Goal: Information Seeking & Learning: Compare options

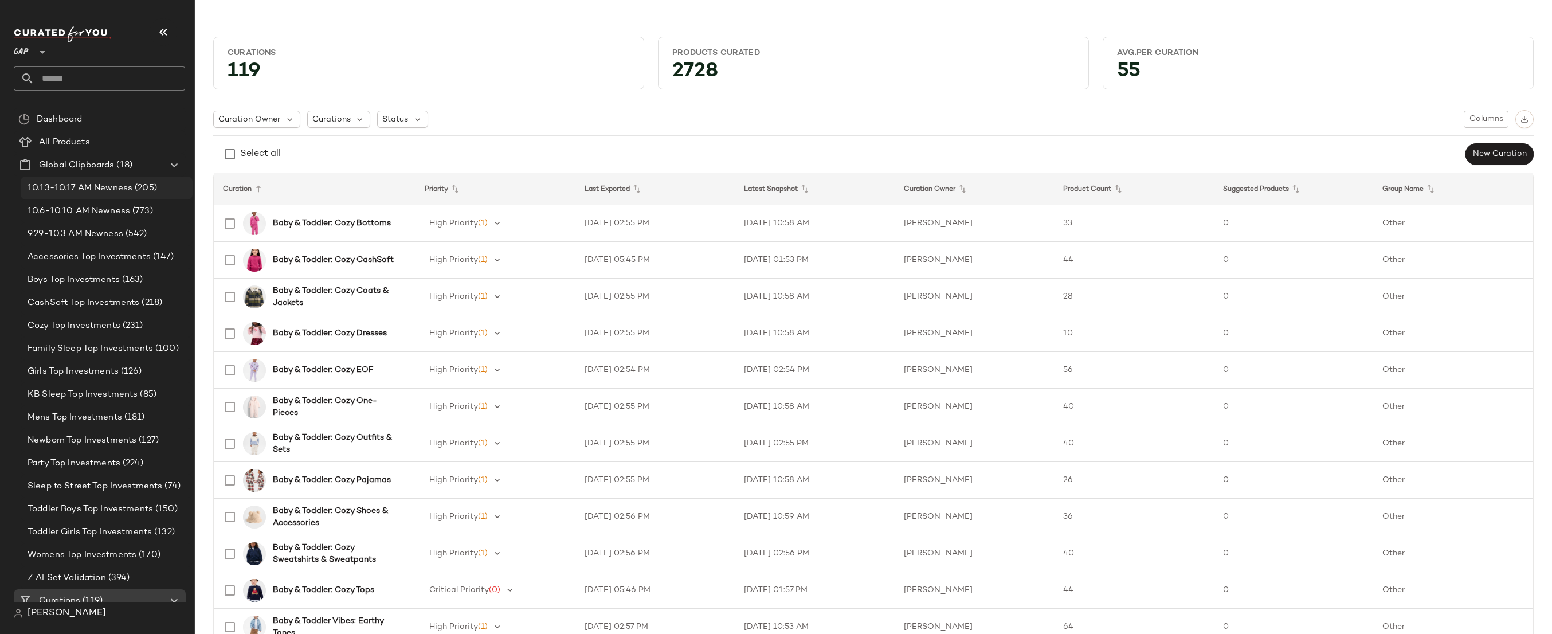
click at [139, 186] on span "(205)" at bounding box center [144, 188] width 25 height 13
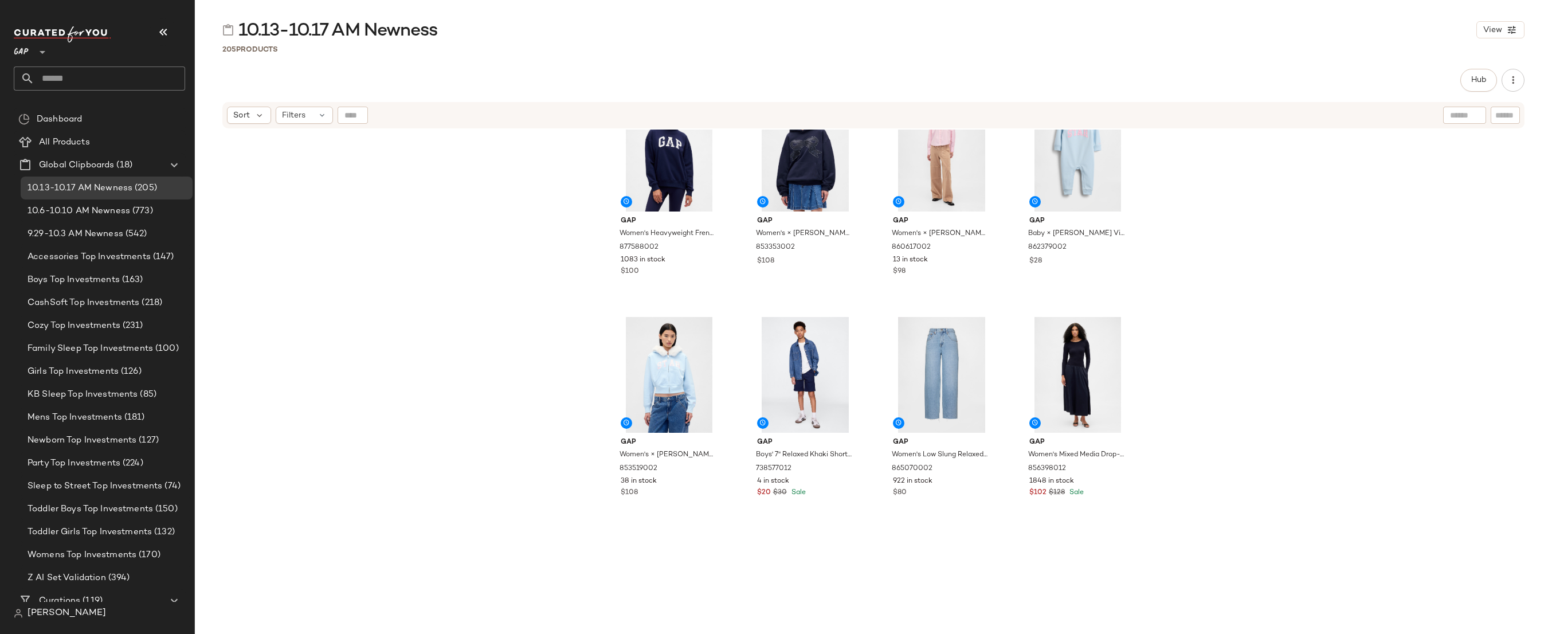
scroll to position [1306, 0]
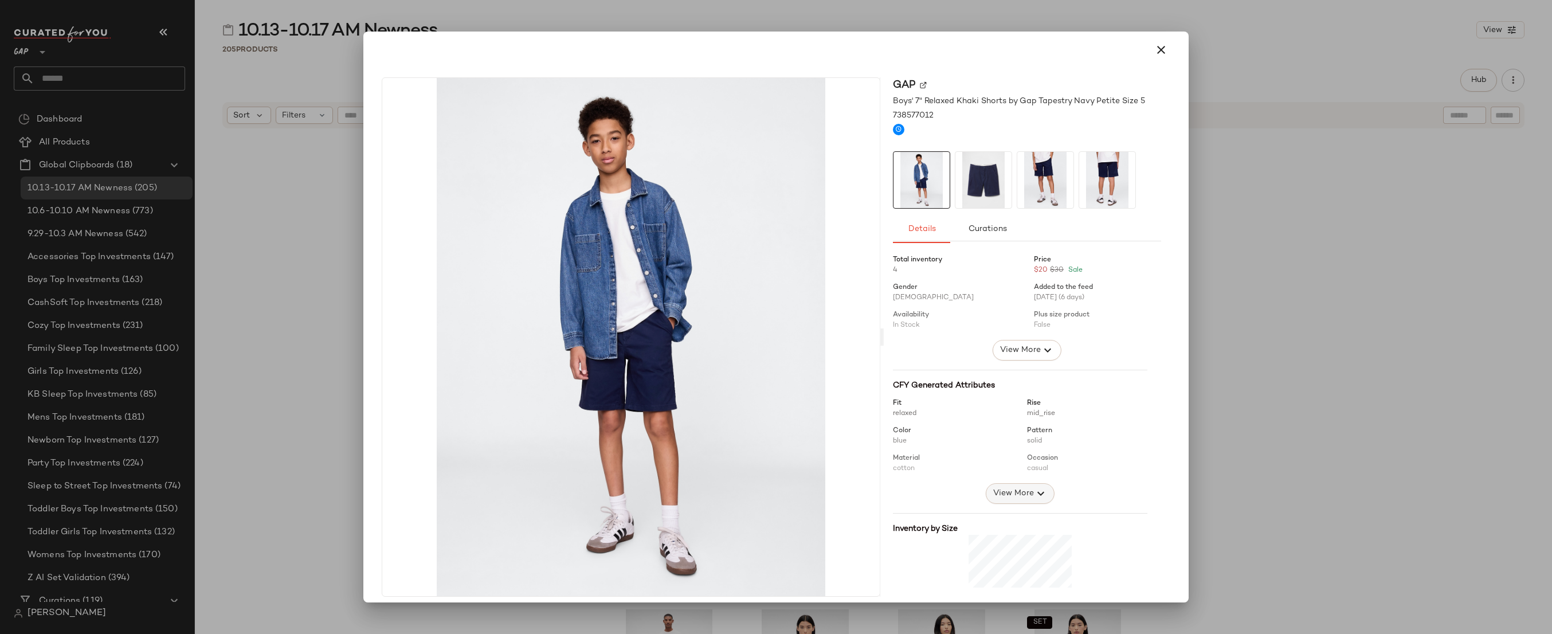
click at [1035, 490] on icon "button" at bounding box center [1041, 494] width 14 height 14
click at [1167, 41] on div at bounding box center [776, 50] width 798 height 28
click at [1157, 46] on icon "button" at bounding box center [1162, 50] width 14 height 14
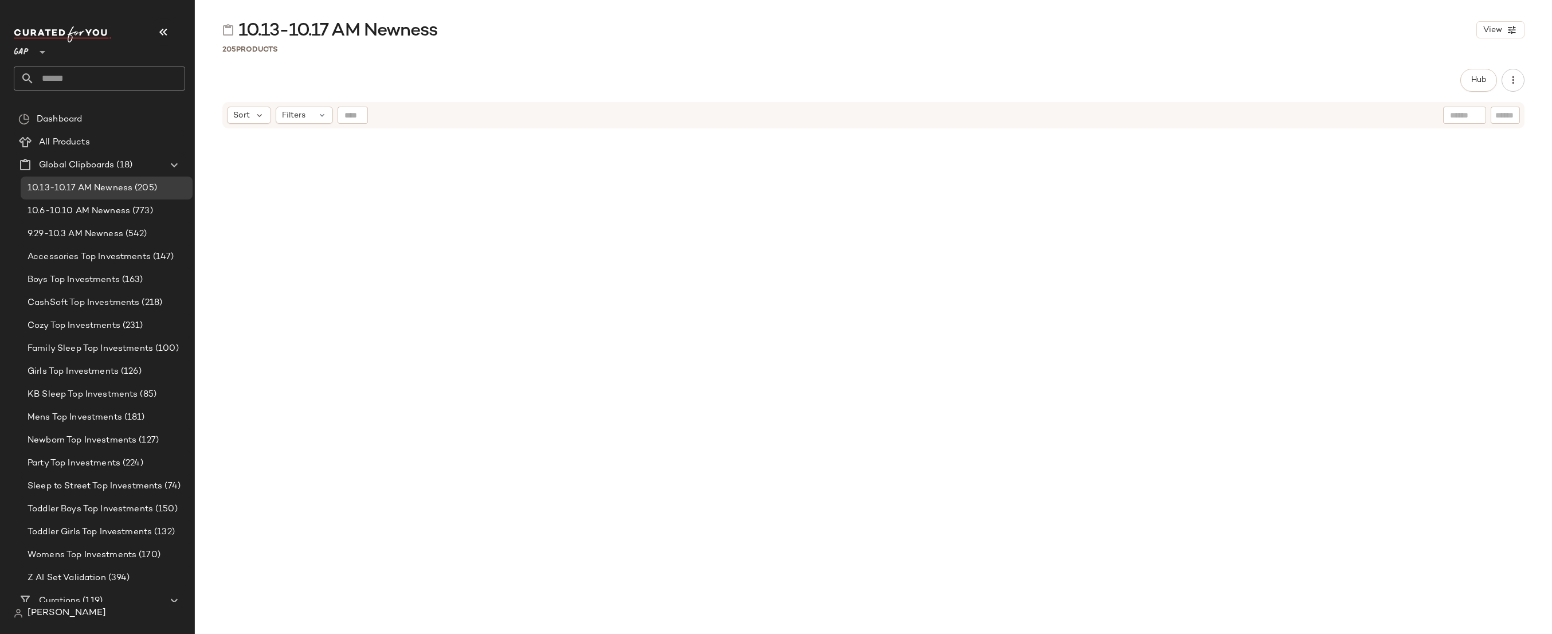
scroll to position [6335, 0]
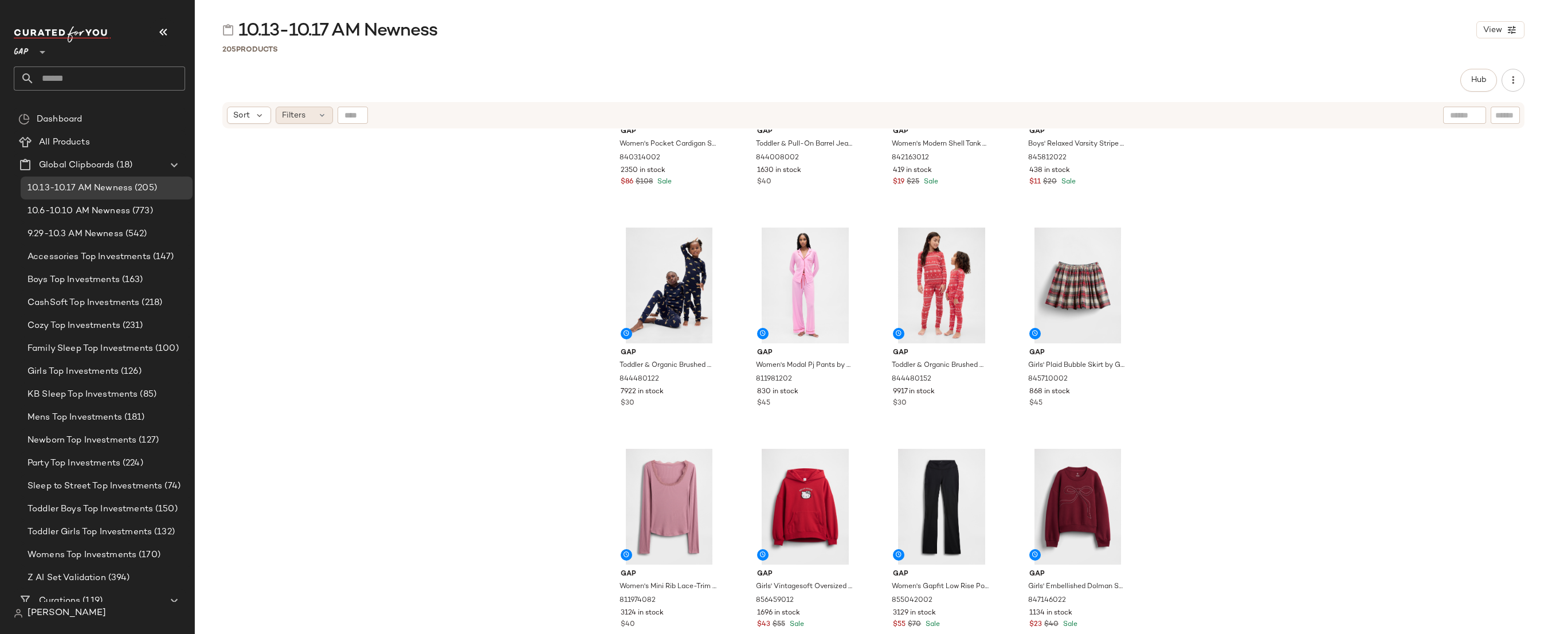
click at [308, 115] on div "Filters" at bounding box center [304, 115] width 57 height 17
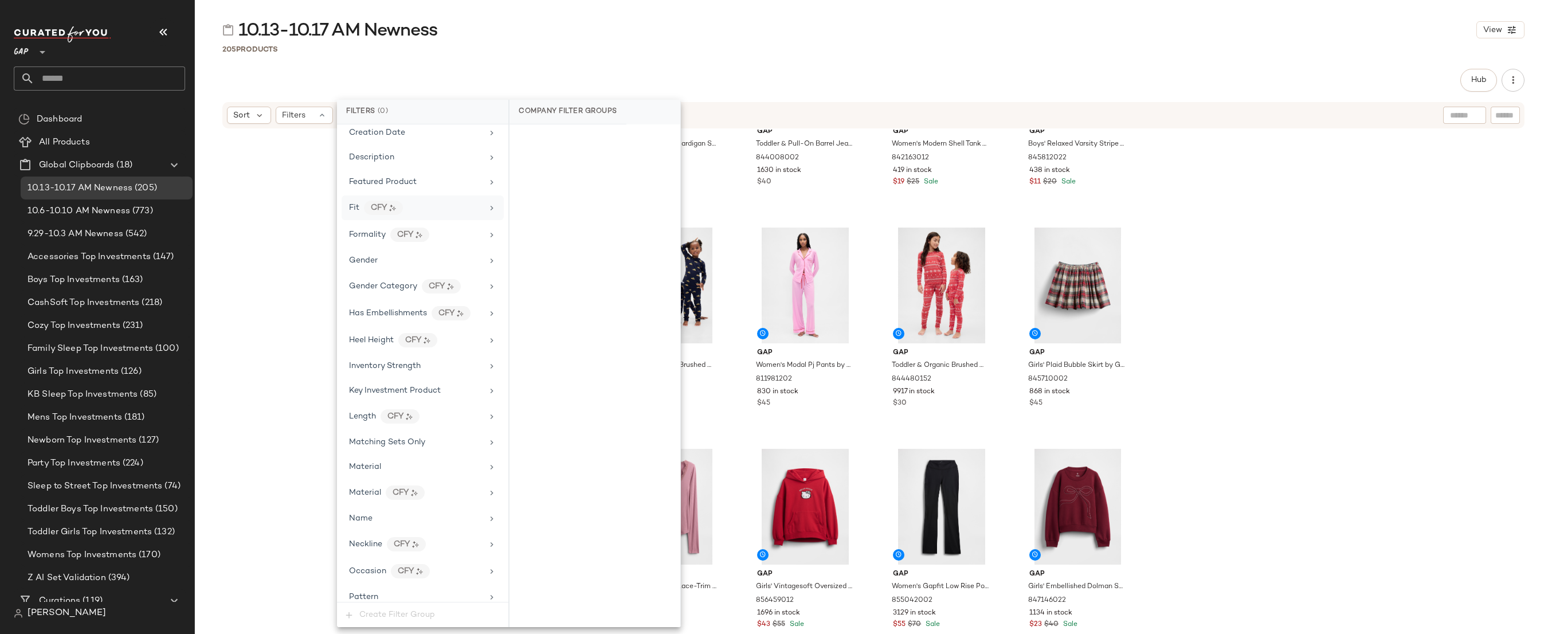
scroll to position [275, 0]
click at [445, 498] on div "Material CFY" at bounding box center [416, 498] width 134 height 14
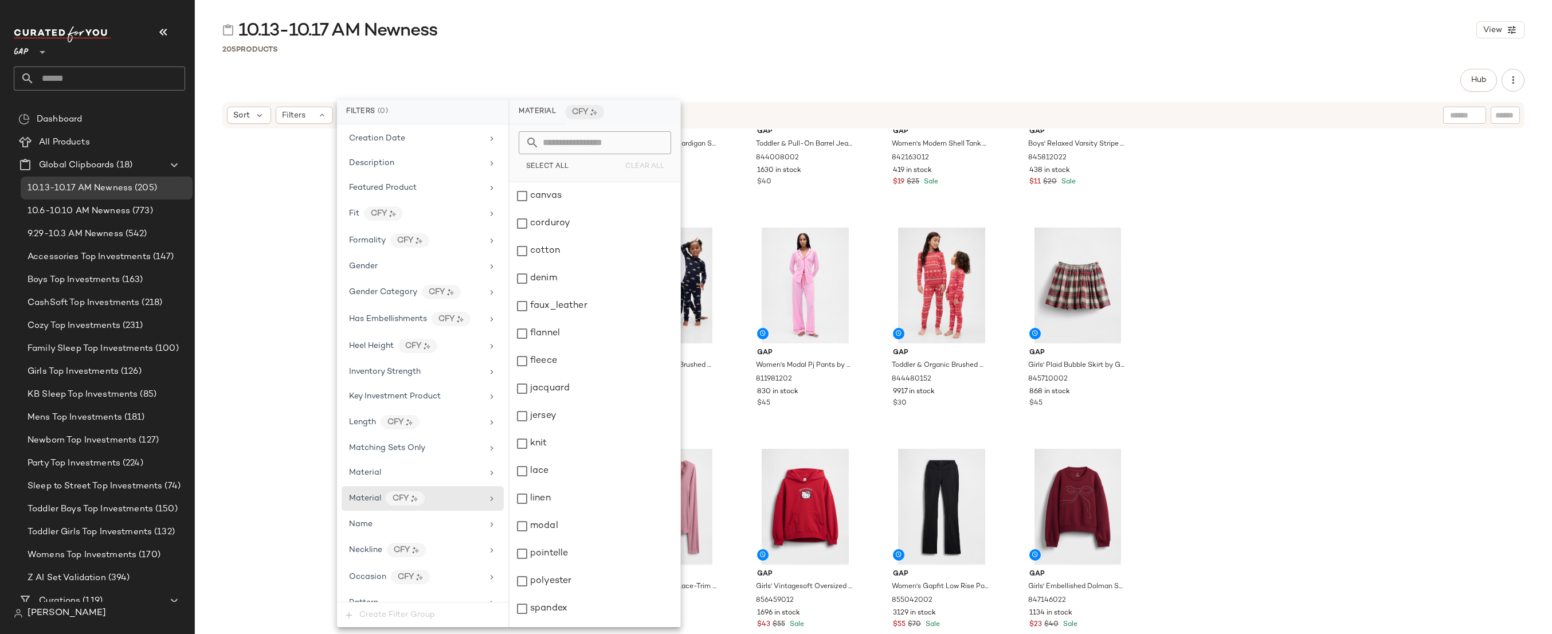
click at [620, 130] on div "Select All Clear All" at bounding box center [595, 153] width 171 height 58
click at [625, 145] on input "text" at bounding box center [601, 142] width 125 height 23
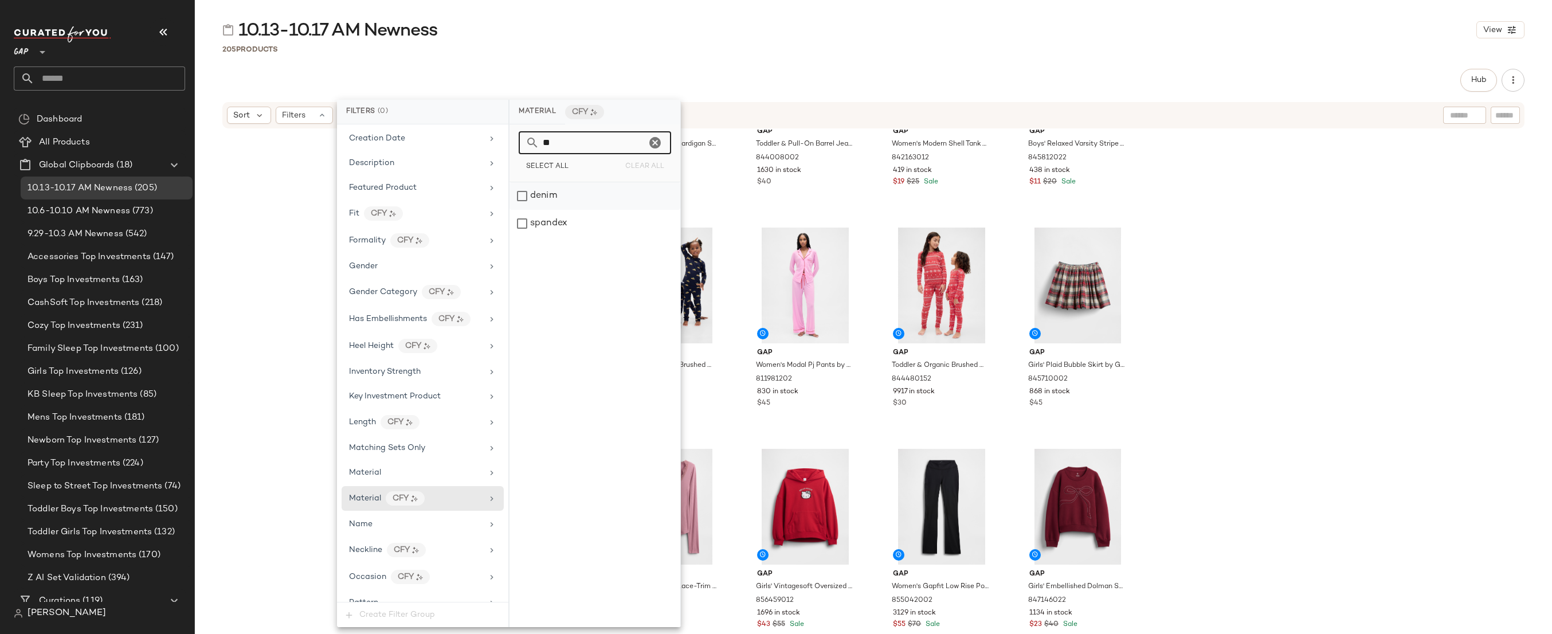
type input "**"
click at [602, 185] on div "denim" at bounding box center [595, 196] width 171 height 28
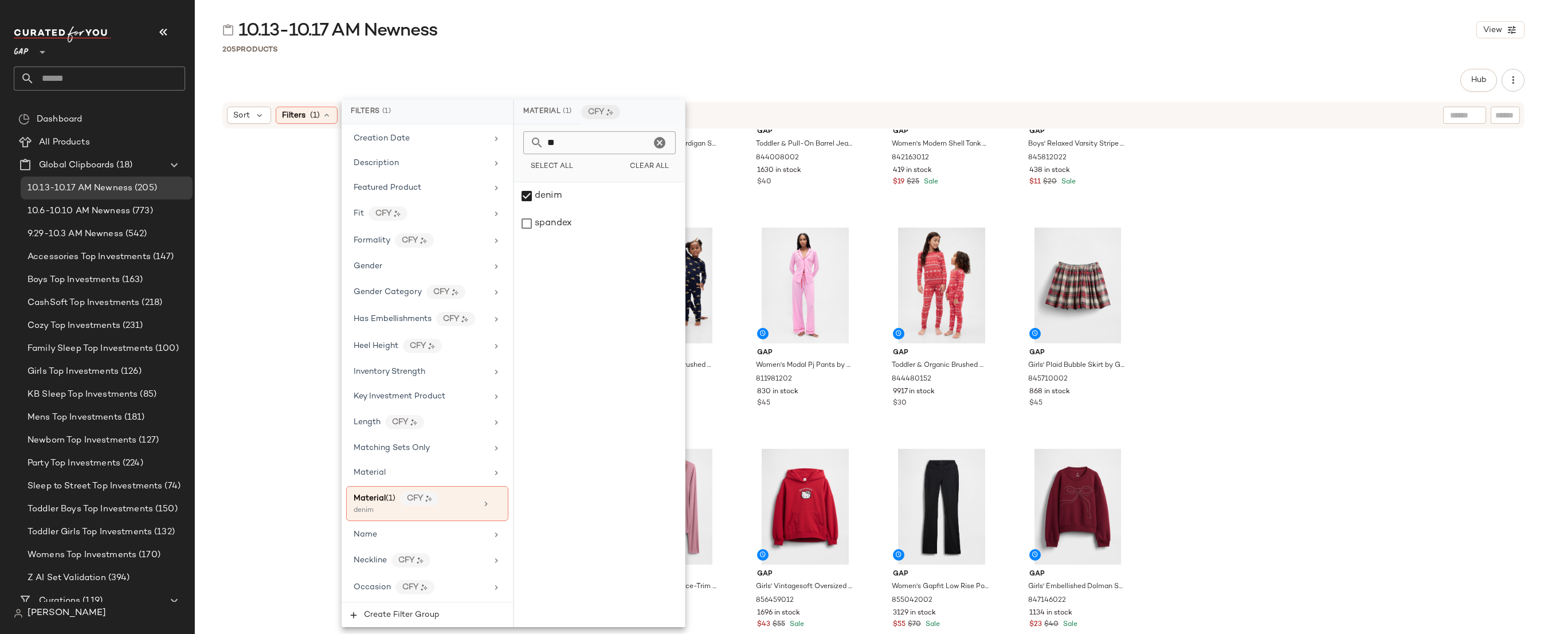
click at [782, 36] on div "10.13-10.17 AM Newness View" at bounding box center [874, 29] width 1358 height 23
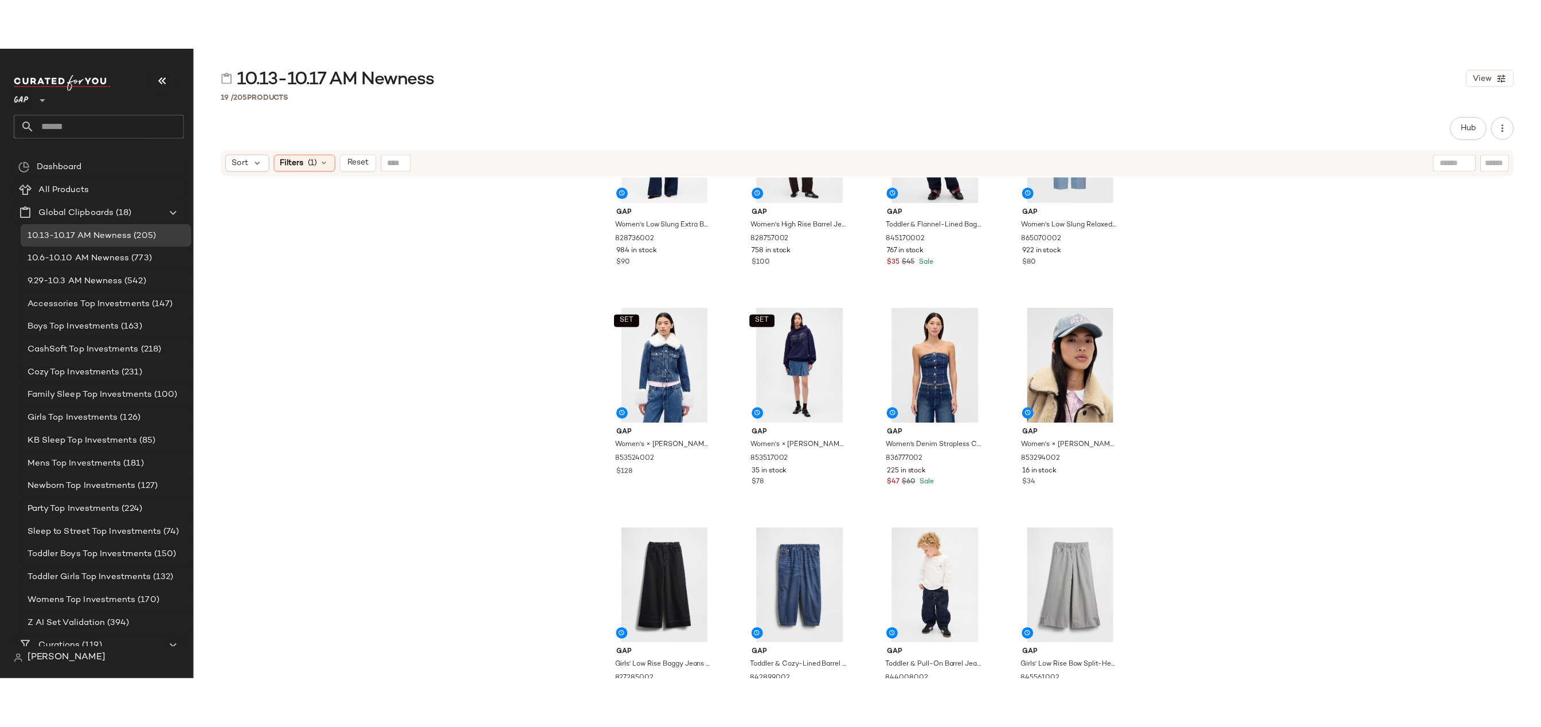
scroll to position [573, 0]
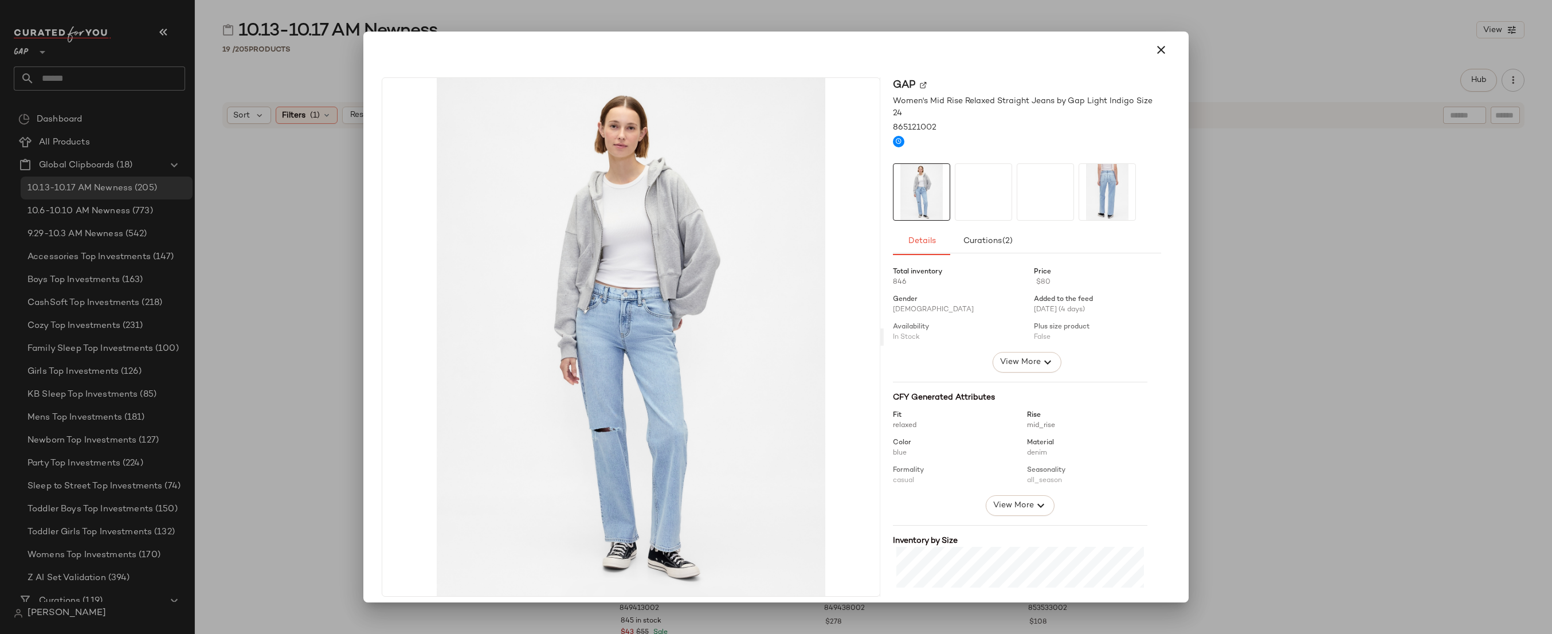
click at [1261, 349] on div at bounding box center [776, 317] width 1552 height 634
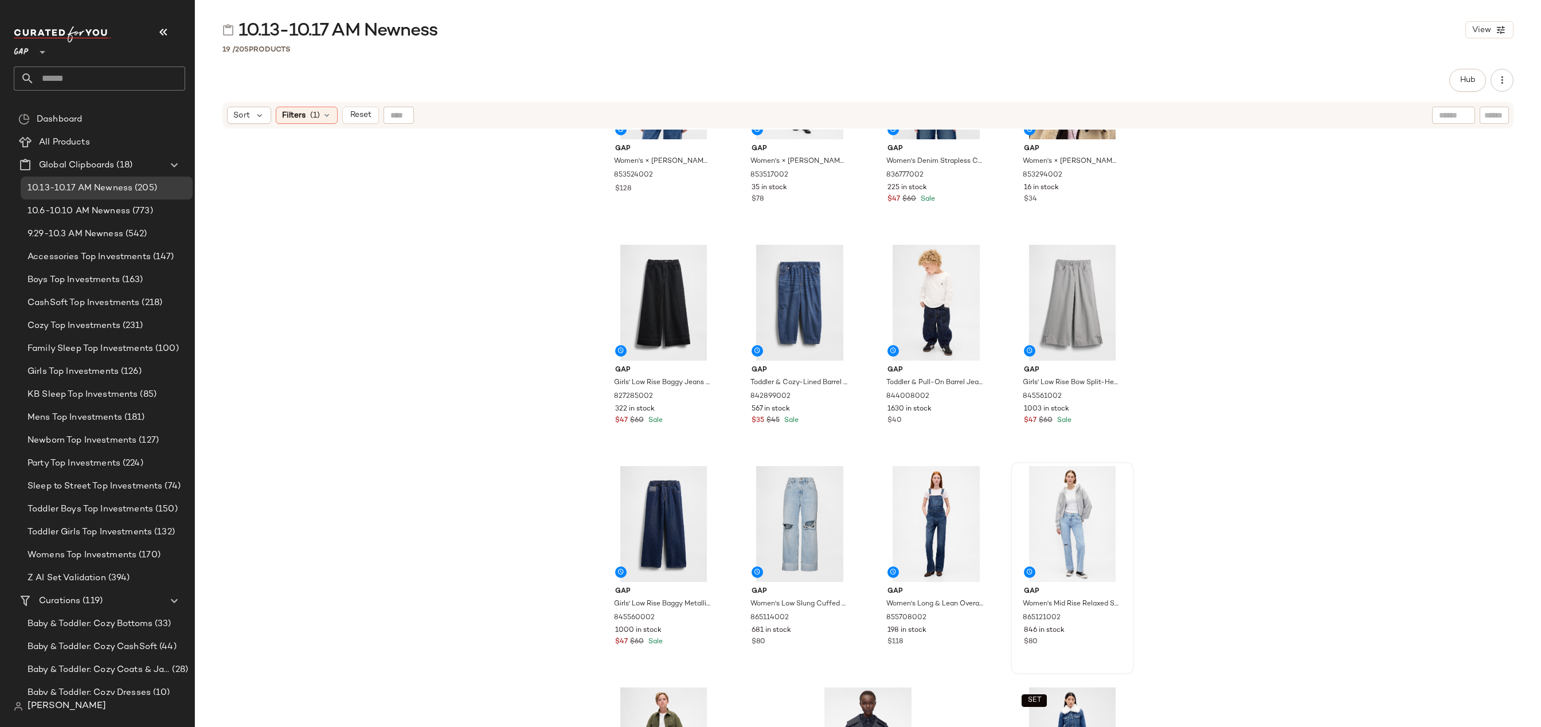
scroll to position [0, 0]
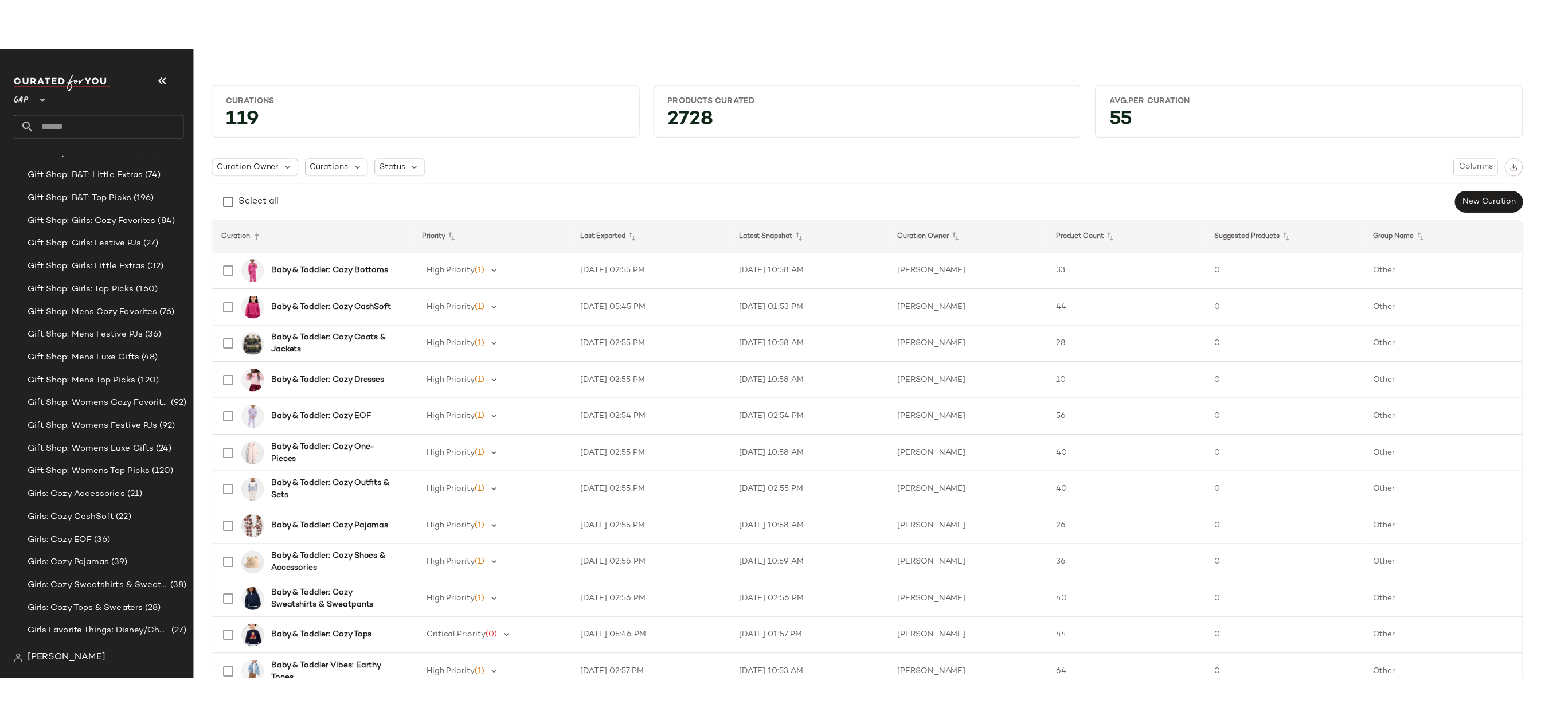
scroll to position [2008, 0]
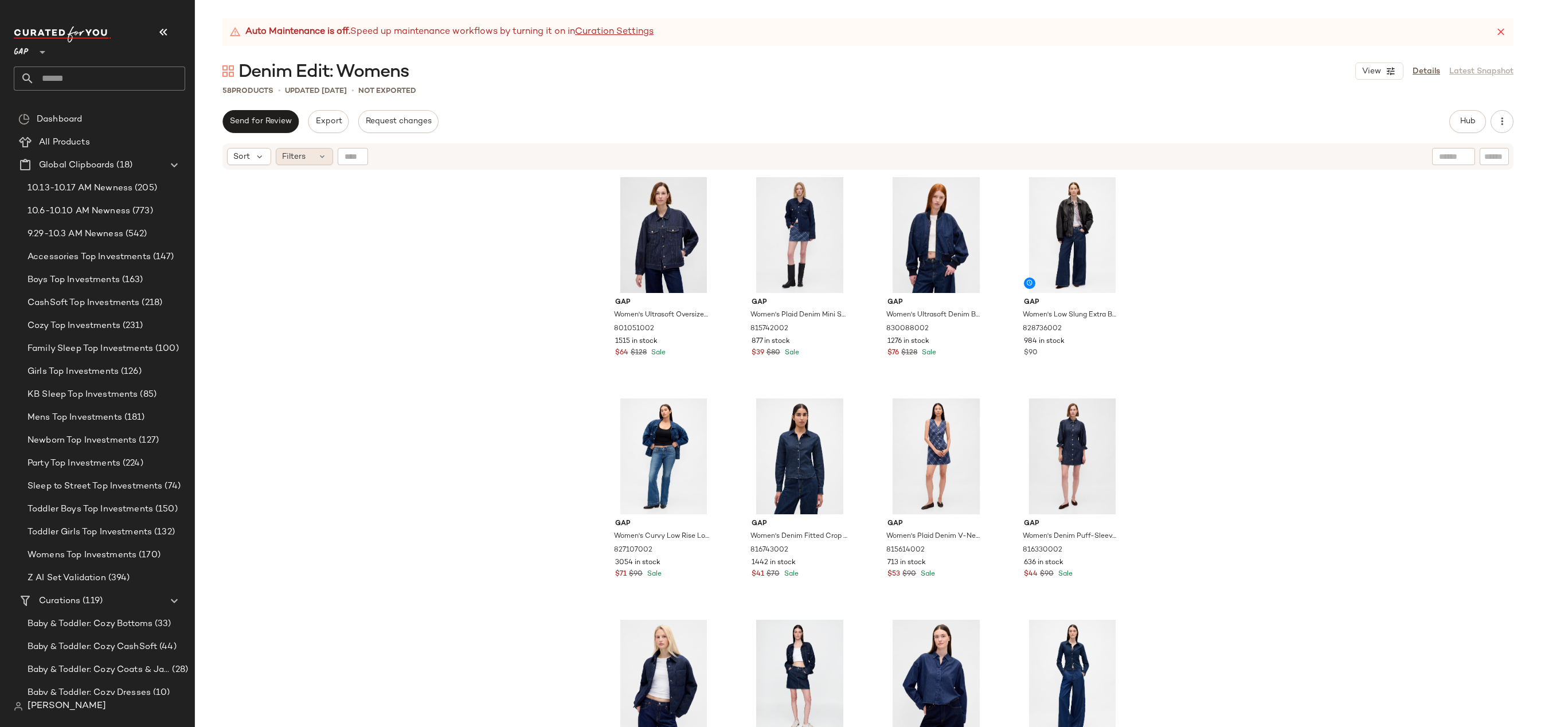
click at [309, 157] on div "Filters" at bounding box center [304, 156] width 57 height 17
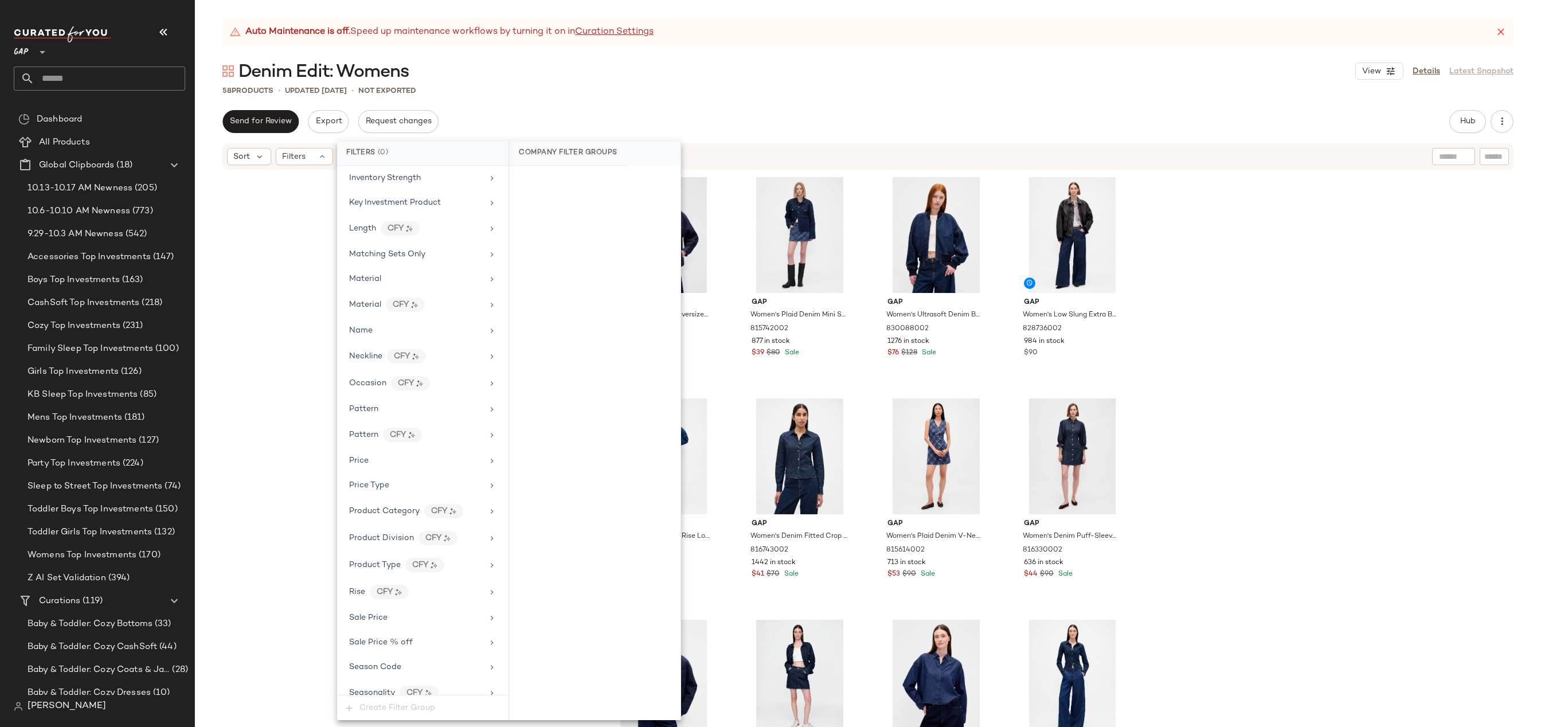
scroll to position [601, 0]
click at [429, 577] on div "Season Code" at bounding box center [416, 576] width 134 height 12
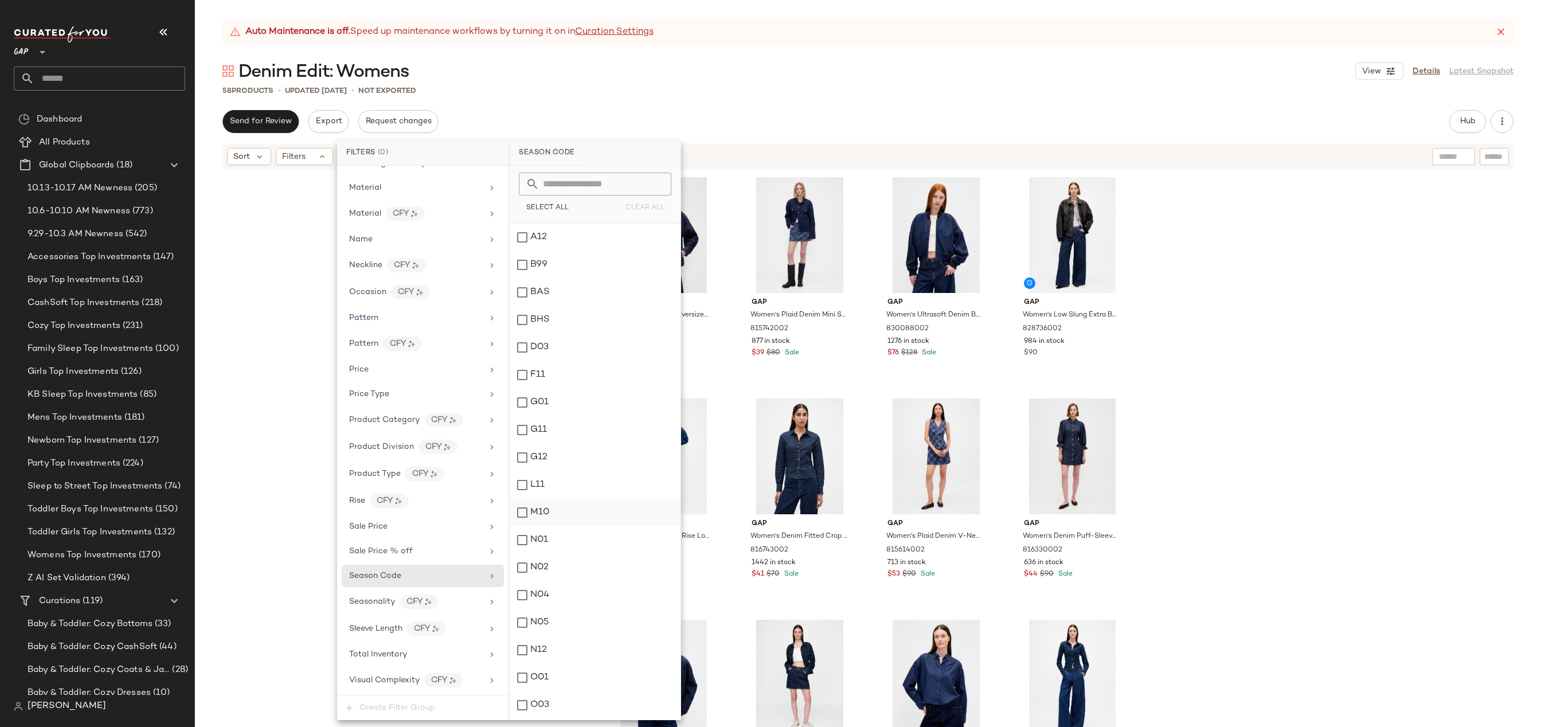
click at [589, 513] on div "M10" at bounding box center [595, 513] width 171 height 28
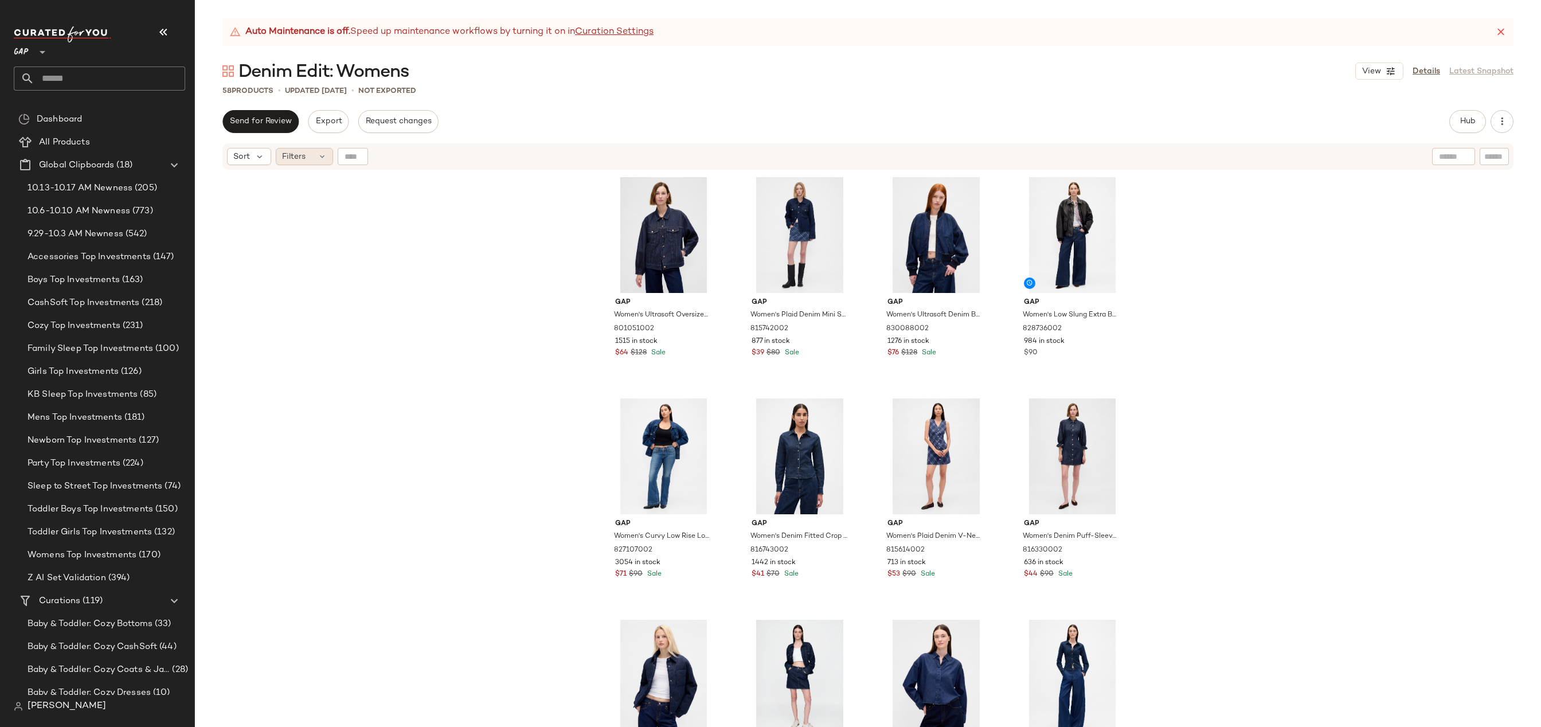
click at [296, 151] on span "Filters" at bounding box center [294, 157] width 24 height 12
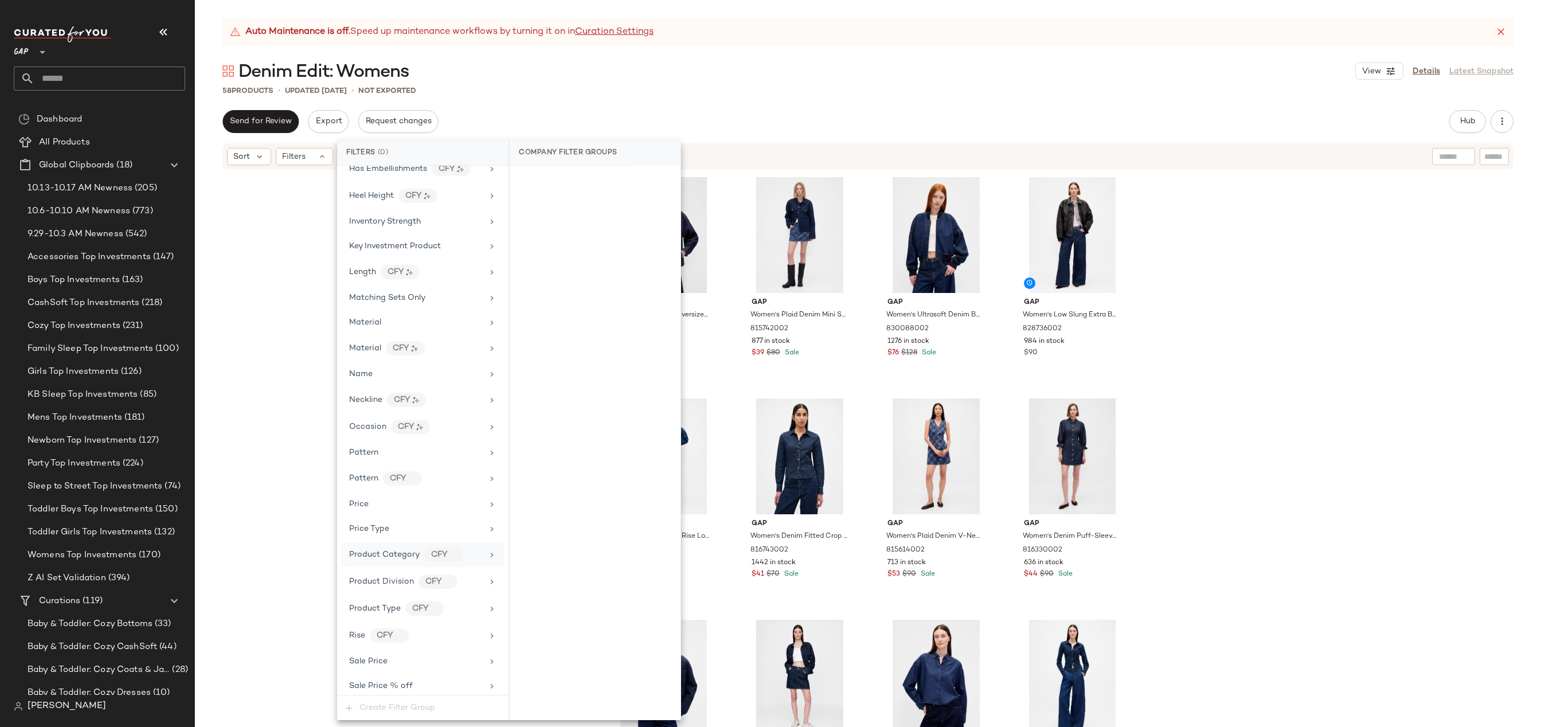
scroll to position [516, 0]
click at [408, 662] on div "Season Code" at bounding box center [416, 661] width 134 height 12
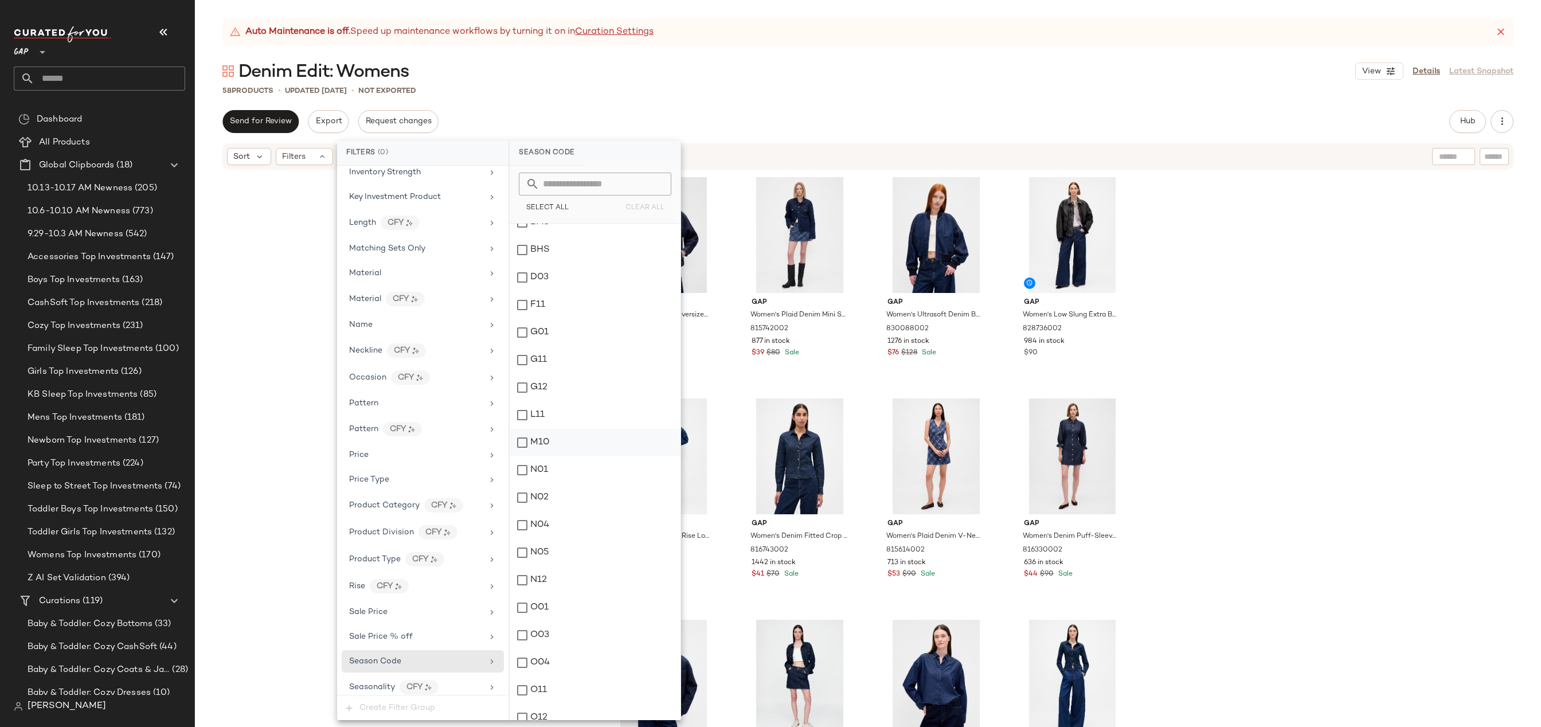
scroll to position [89, 0]
click at [592, 428] on div "M10" at bounding box center [595, 423] width 171 height 28
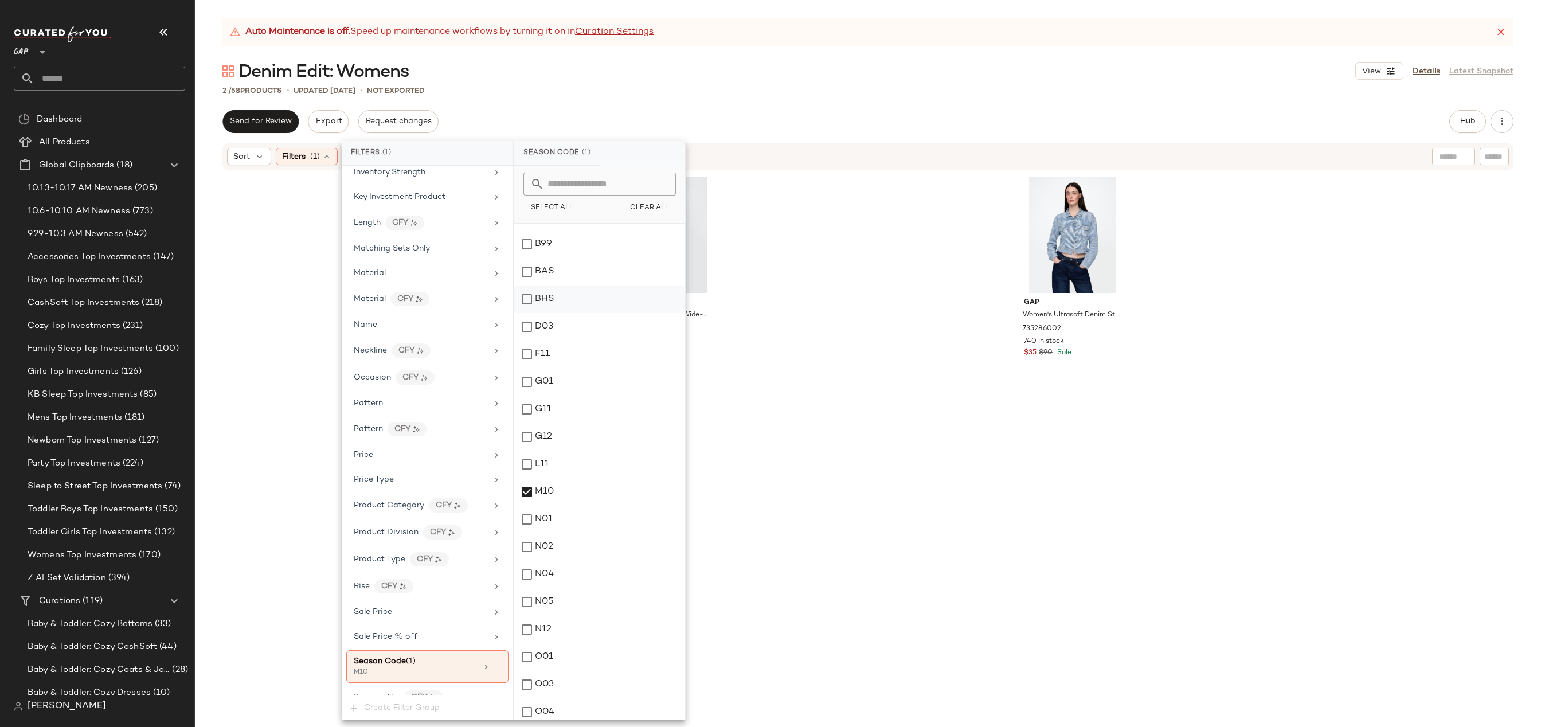
scroll to position [19, 0]
click at [783, 61] on div "Denim Edit: Womens View Details Latest Snapshot" at bounding box center [868, 71] width 1346 height 23
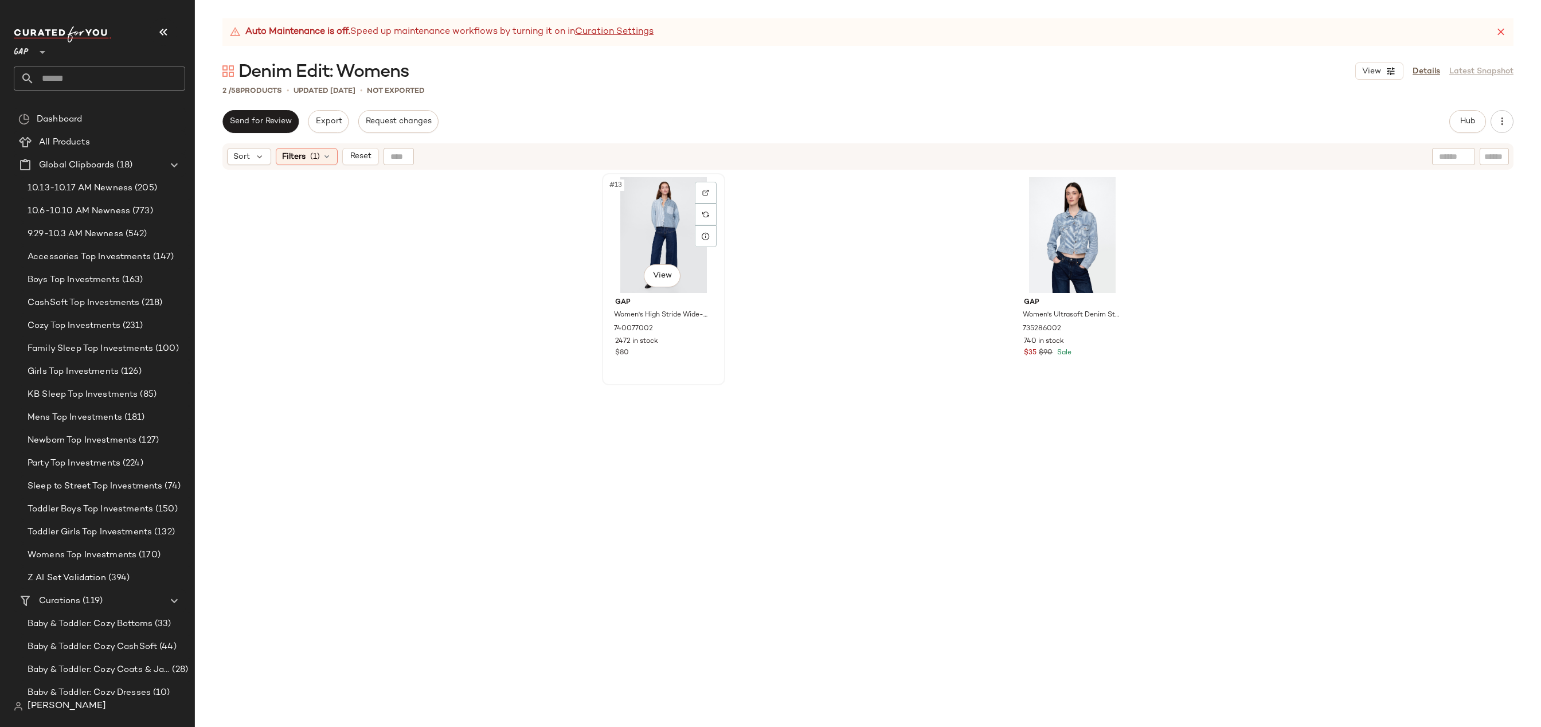
click at [652, 217] on div "#13 View" at bounding box center [663, 235] width 115 height 116
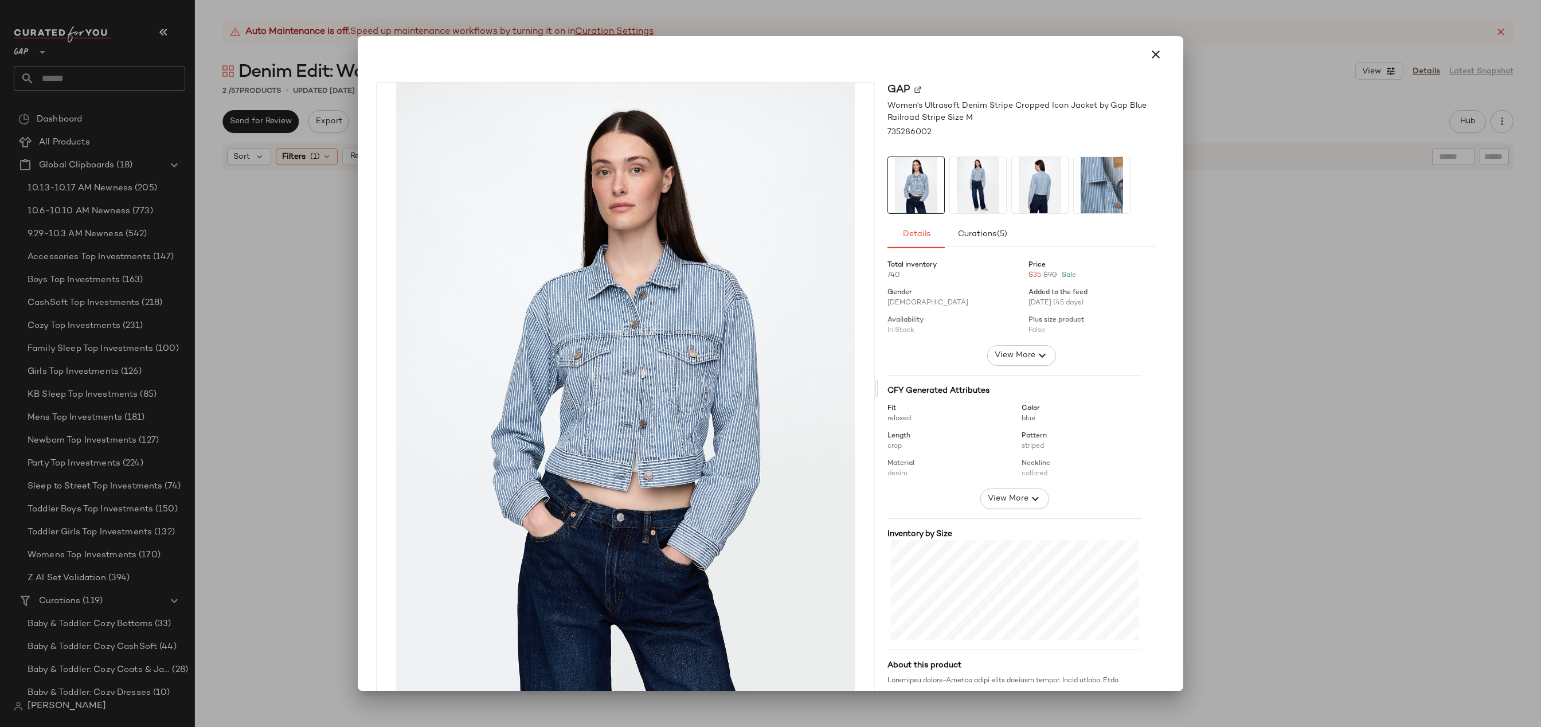
click at [1196, 220] on div at bounding box center [770, 363] width 1541 height 727
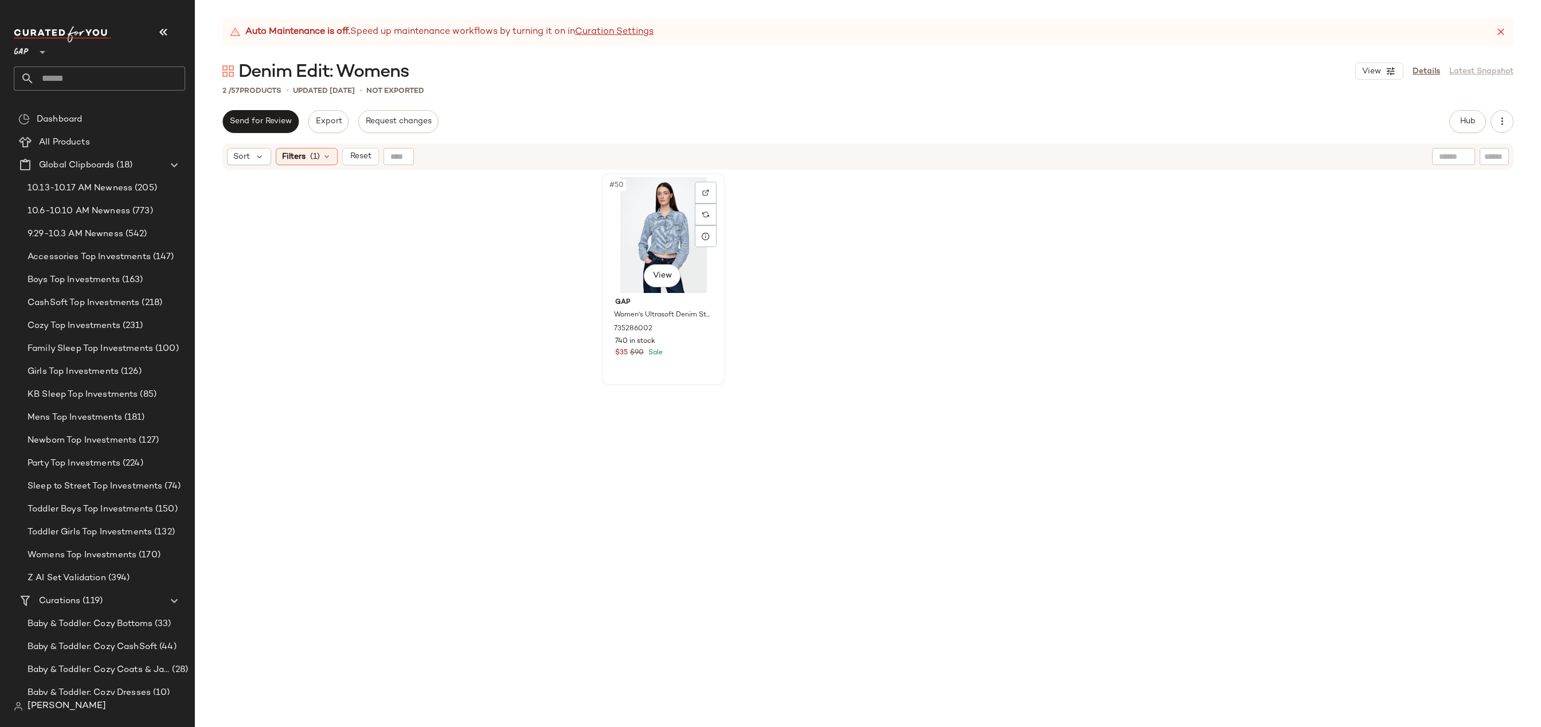
click at [644, 207] on div "#50 View" at bounding box center [663, 235] width 115 height 116
click at [366, 158] on span "Reset" at bounding box center [360, 156] width 22 height 9
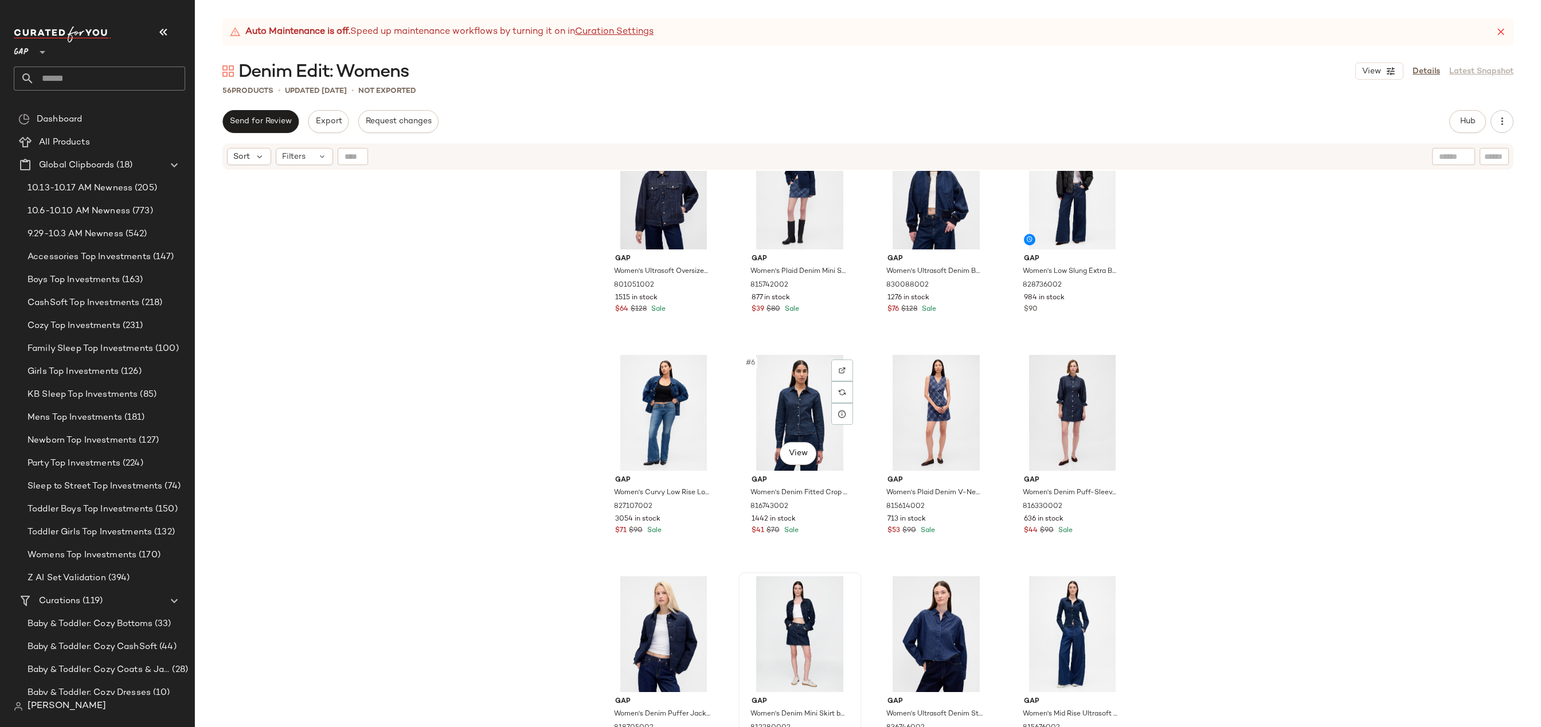
scroll to position [26, 0]
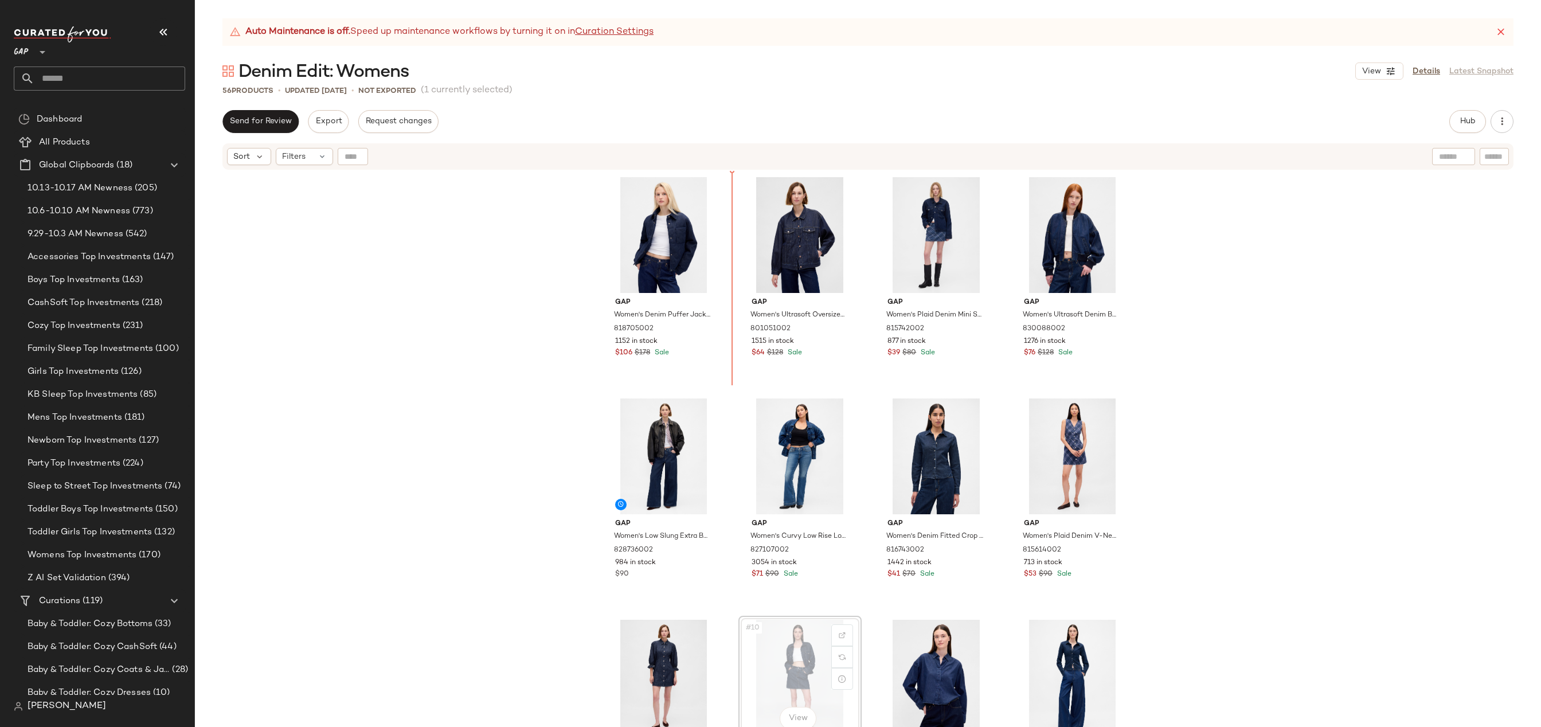
drag, startPoint x: 776, startPoint y: 655, endPoint x: 776, endPoint y: 648, distance: 6.3
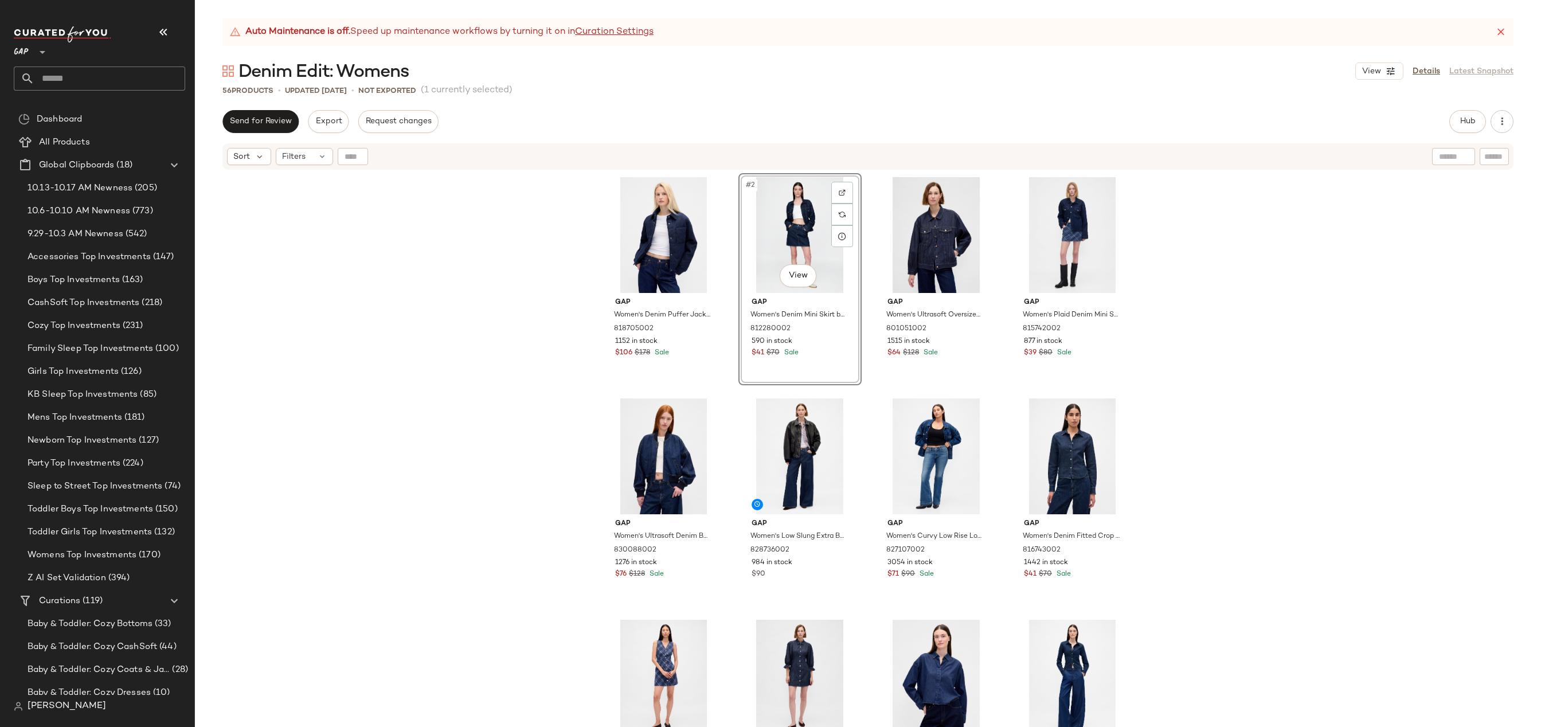
click at [1132, 316] on div "Gap Women's Denim Puffer Jacket by Gap Medium Indigo Size S 818705002 1152 in s…" at bounding box center [868, 463] width 1346 height 585
click at [775, 451] on div "#6 View" at bounding box center [799, 456] width 115 height 116
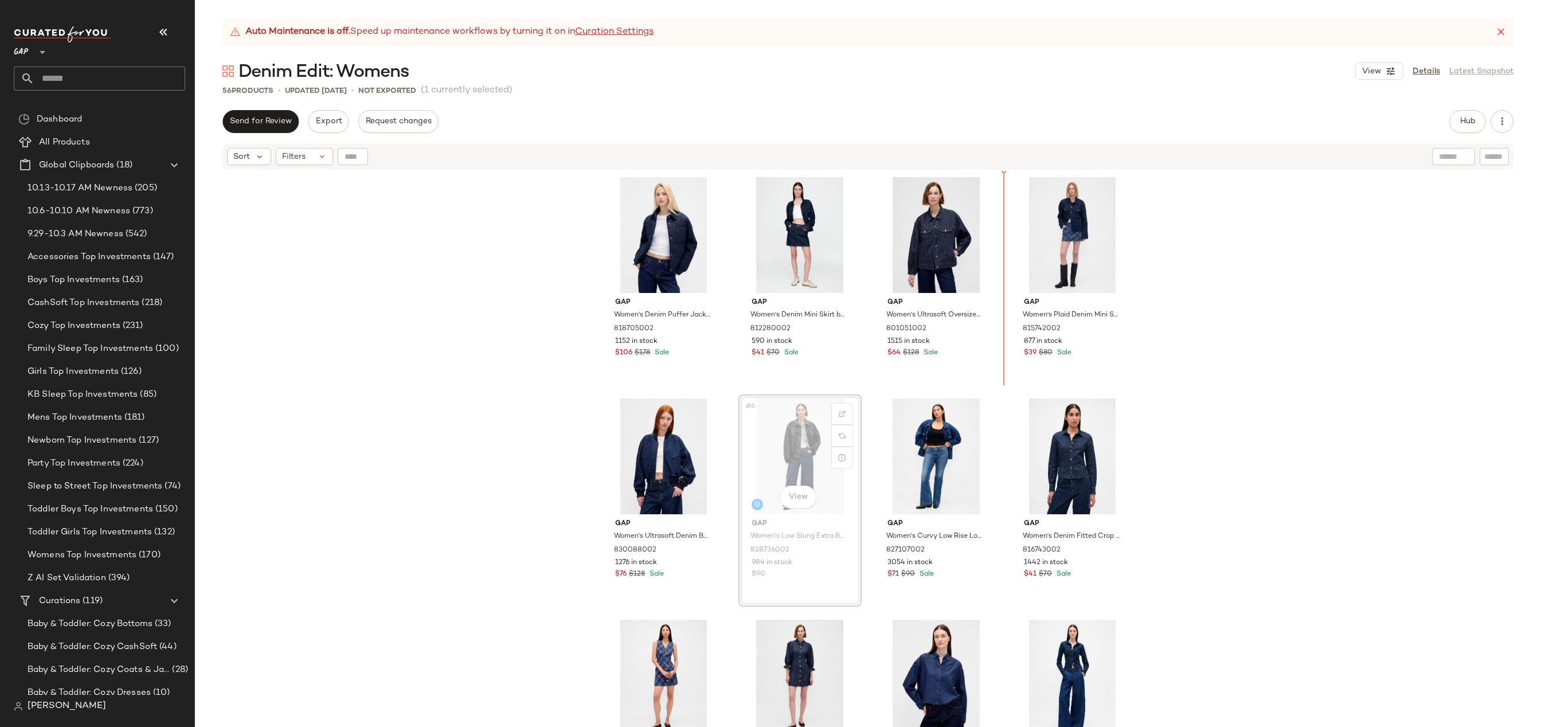
drag, startPoint x: 811, startPoint y: 430, endPoint x: 1003, endPoint y: 288, distance: 238.1
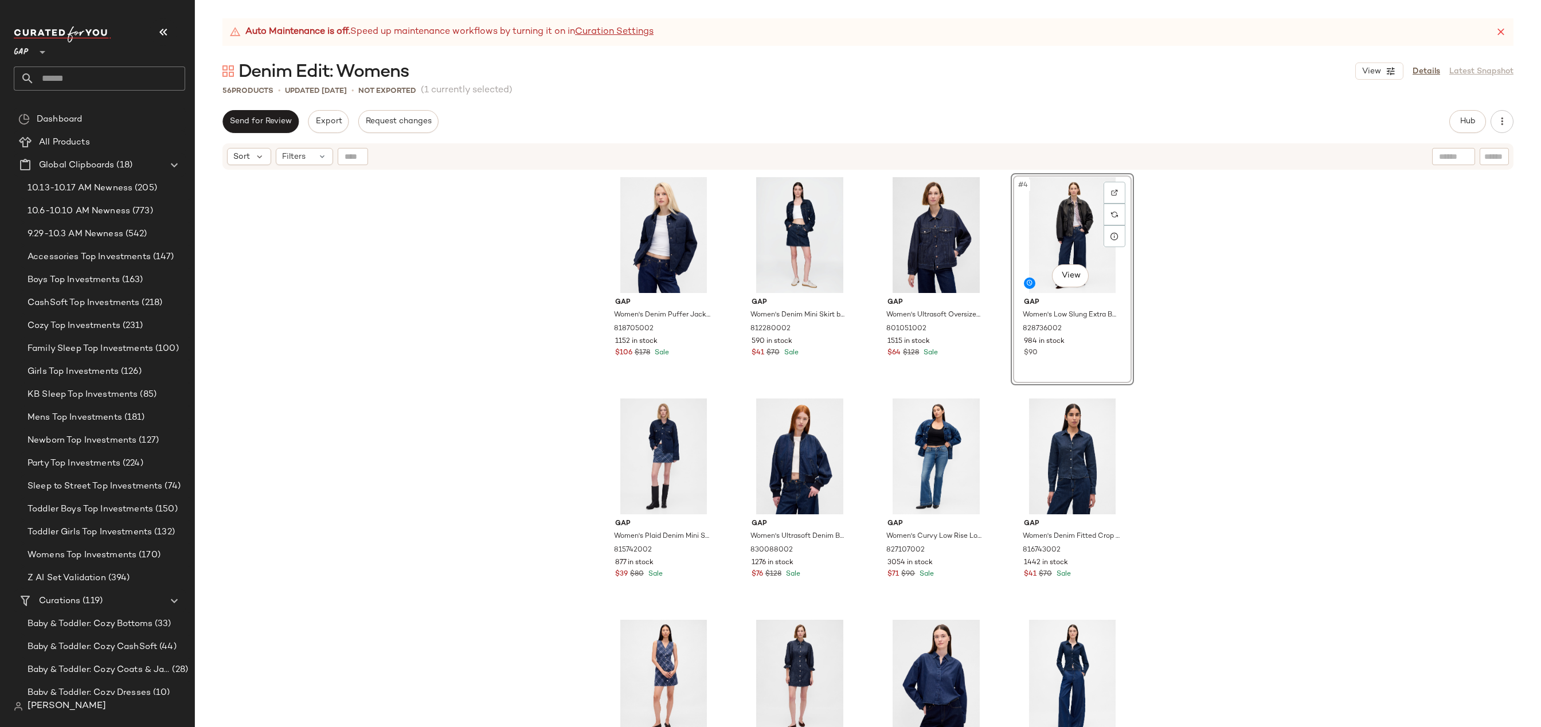
click at [1183, 313] on div "Gap Women's Denim Puffer Jacket by Gap Medium Indigo Size S 818705002 1152 in s…" at bounding box center [868, 463] width 1346 height 585
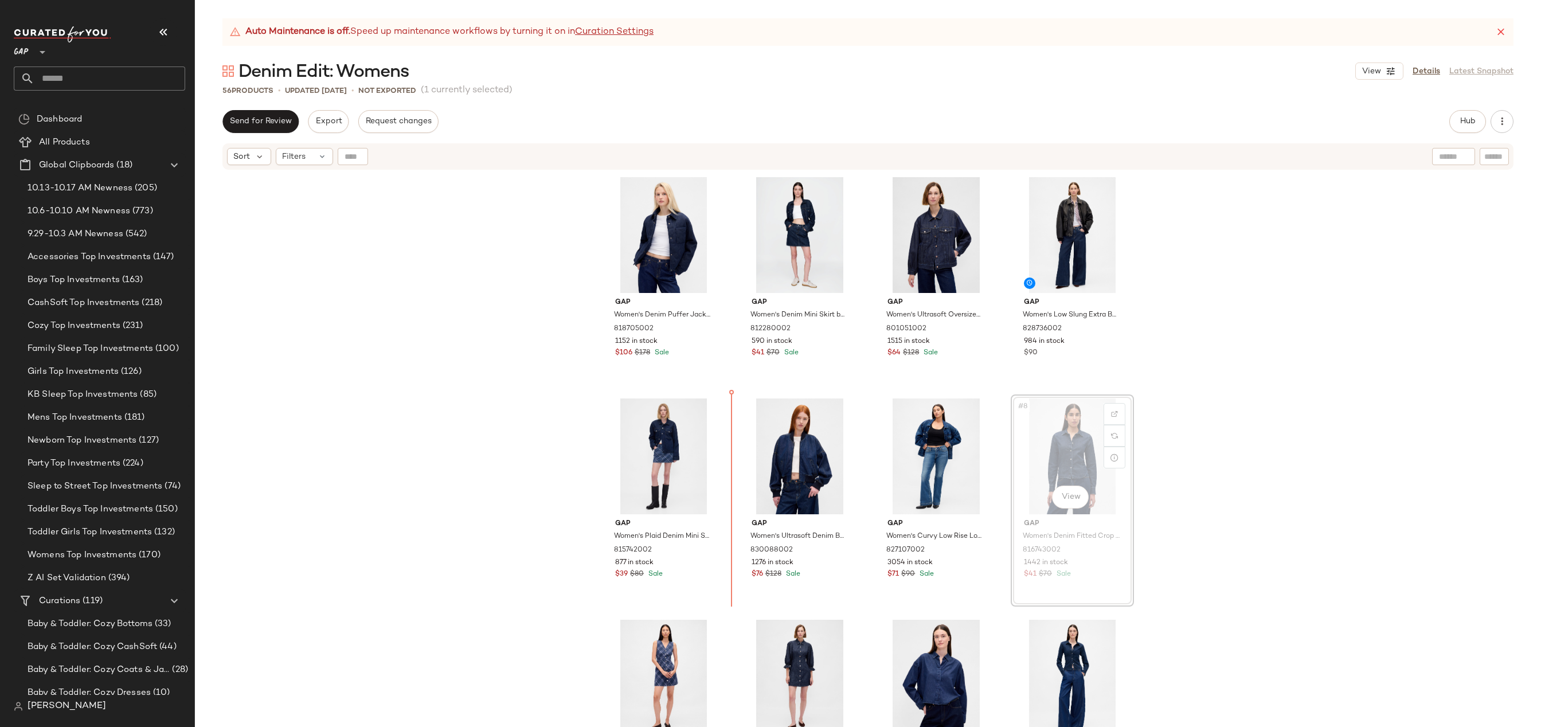
drag, startPoint x: 1066, startPoint y: 452, endPoint x: 1057, endPoint y: 452, distance: 9.2
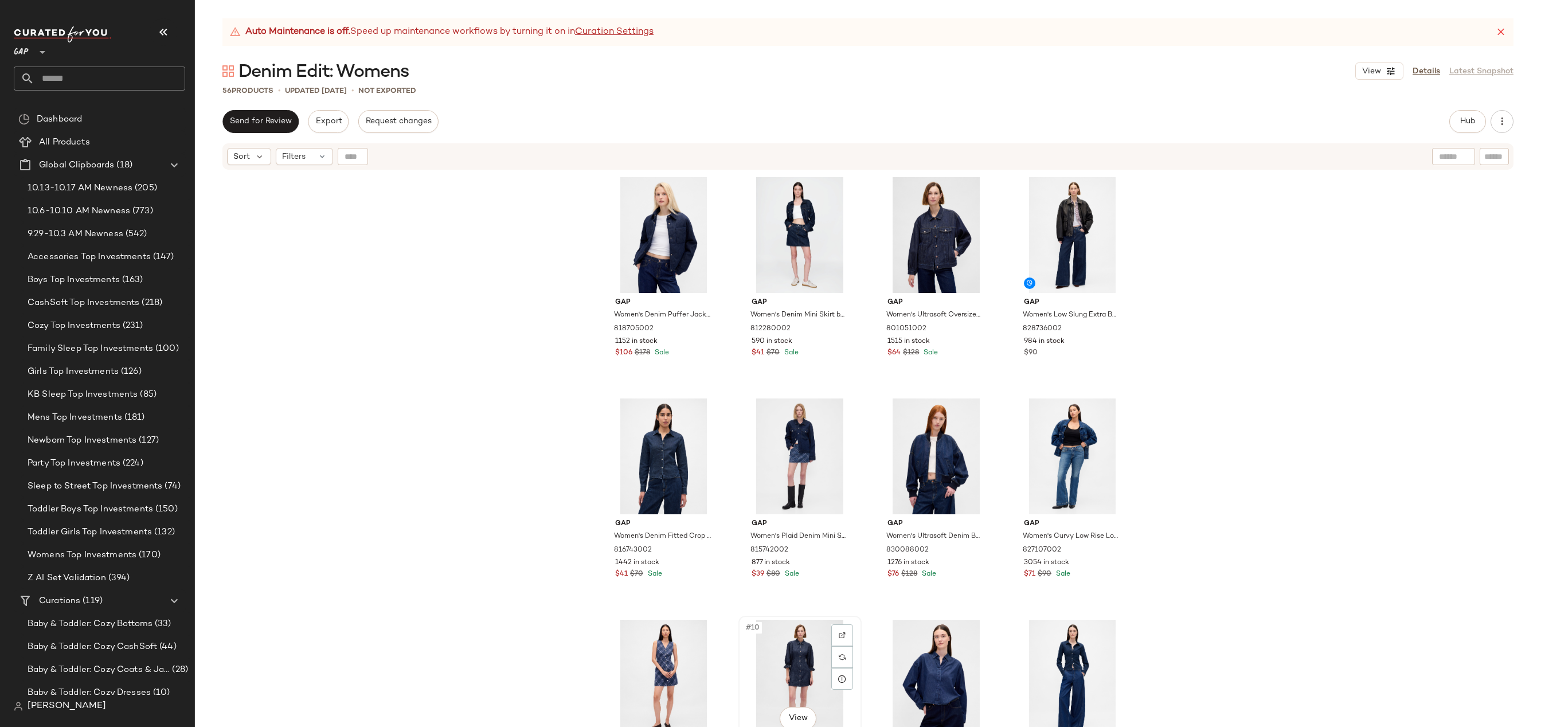
click at [780, 660] on div "#10 View" at bounding box center [799, 678] width 115 height 116
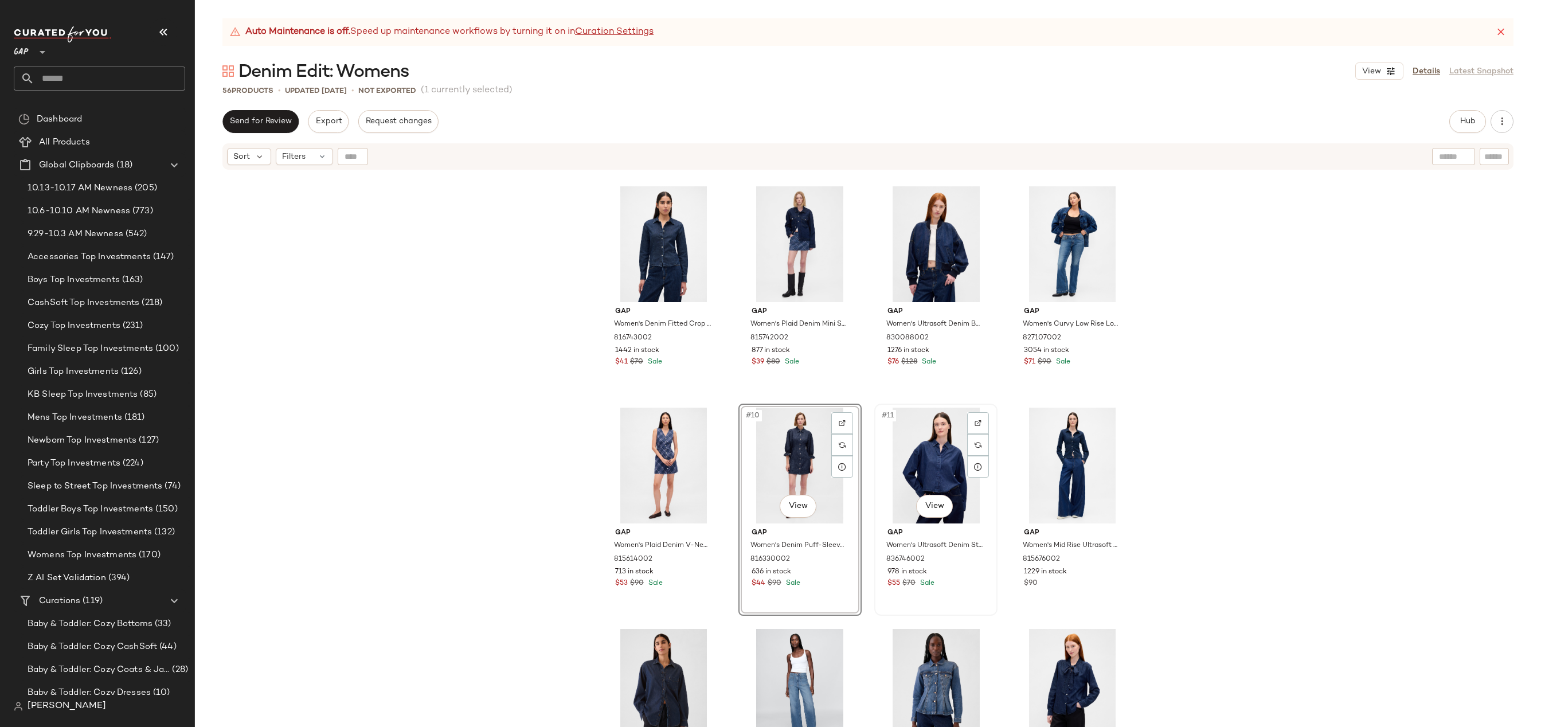
scroll to position [214, 0]
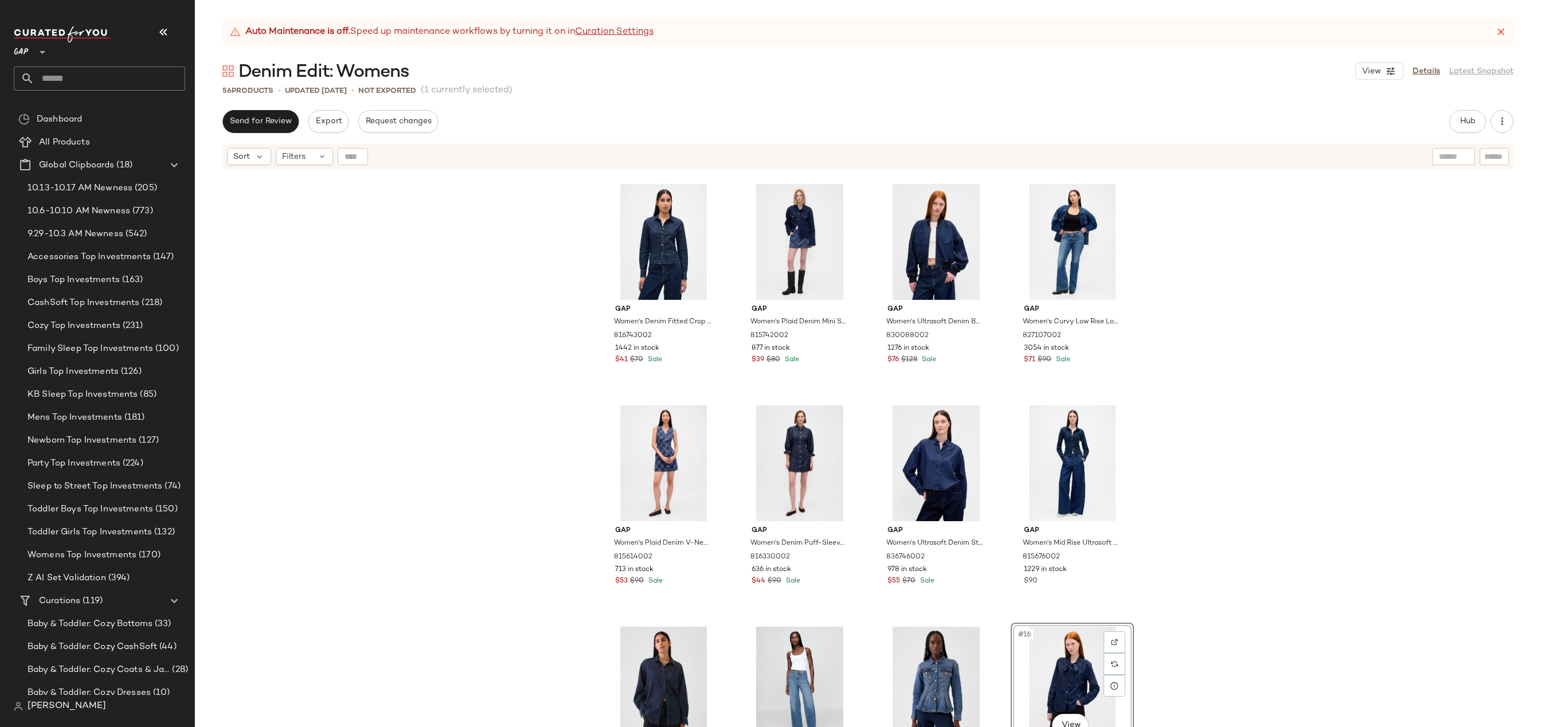
drag, startPoint x: 1050, startPoint y: 658, endPoint x: 1041, endPoint y: 648, distance: 13.0
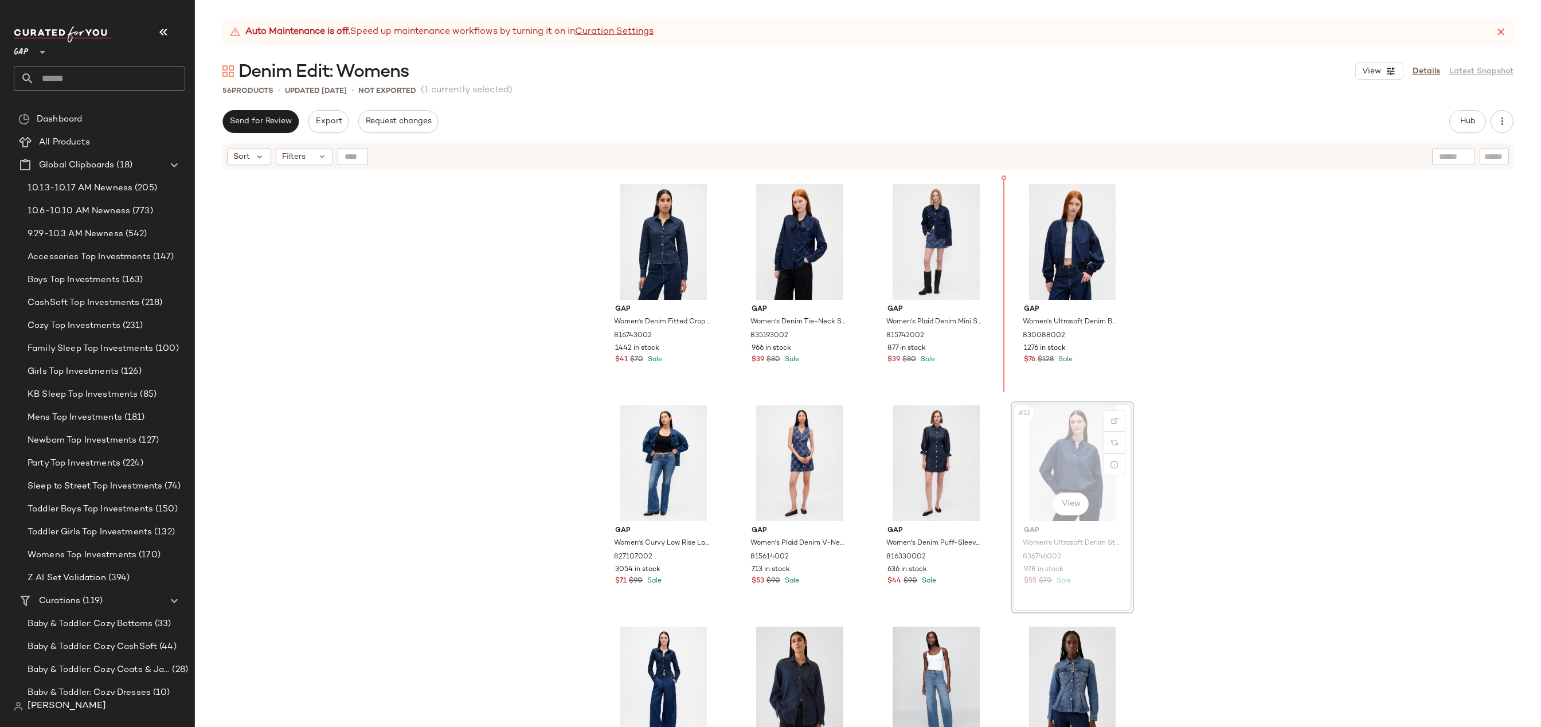
drag, startPoint x: 1028, startPoint y: 472, endPoint x: 1020, endPoint y: 464, distance: 11.0
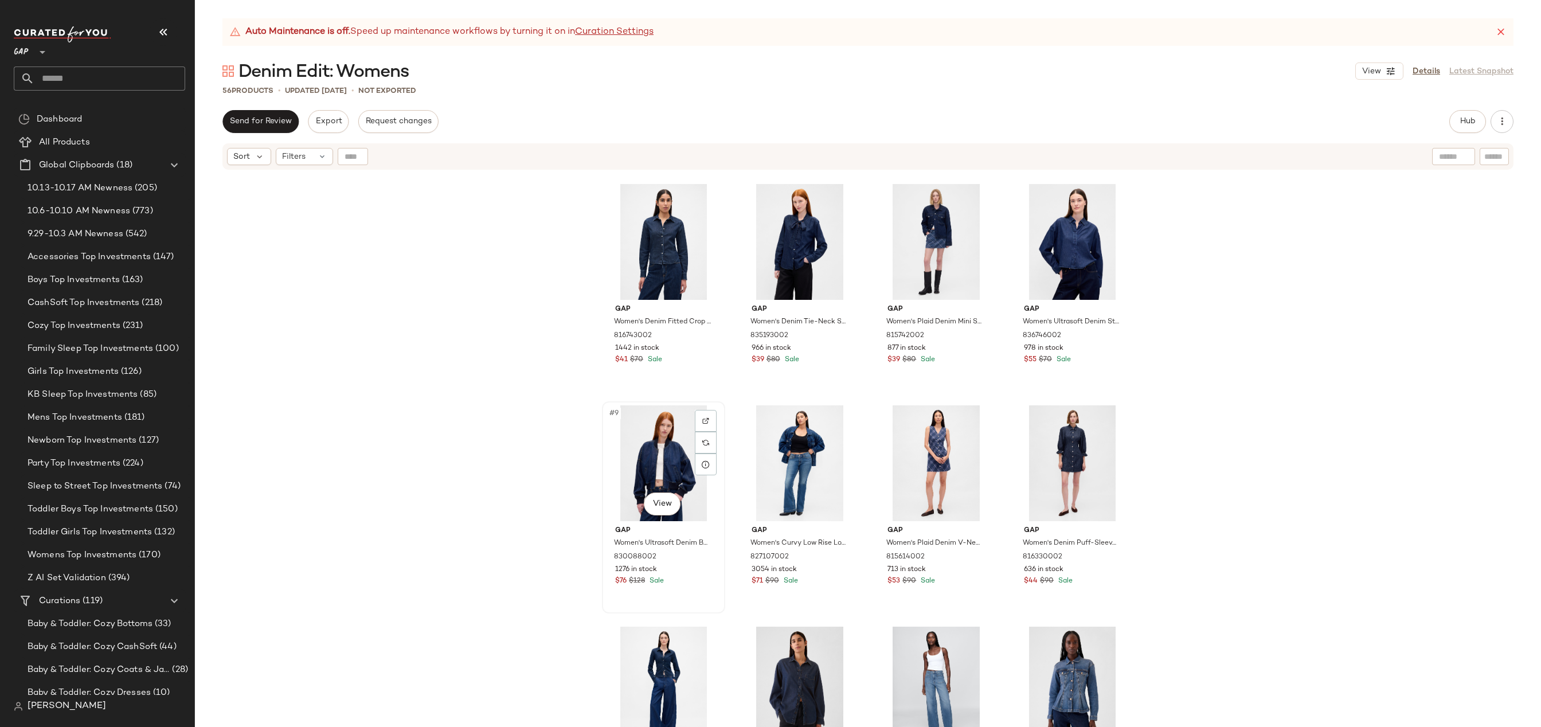
click at [671, 468] on div "#9 View" at bounding box center [663, 463] width 115 height 116
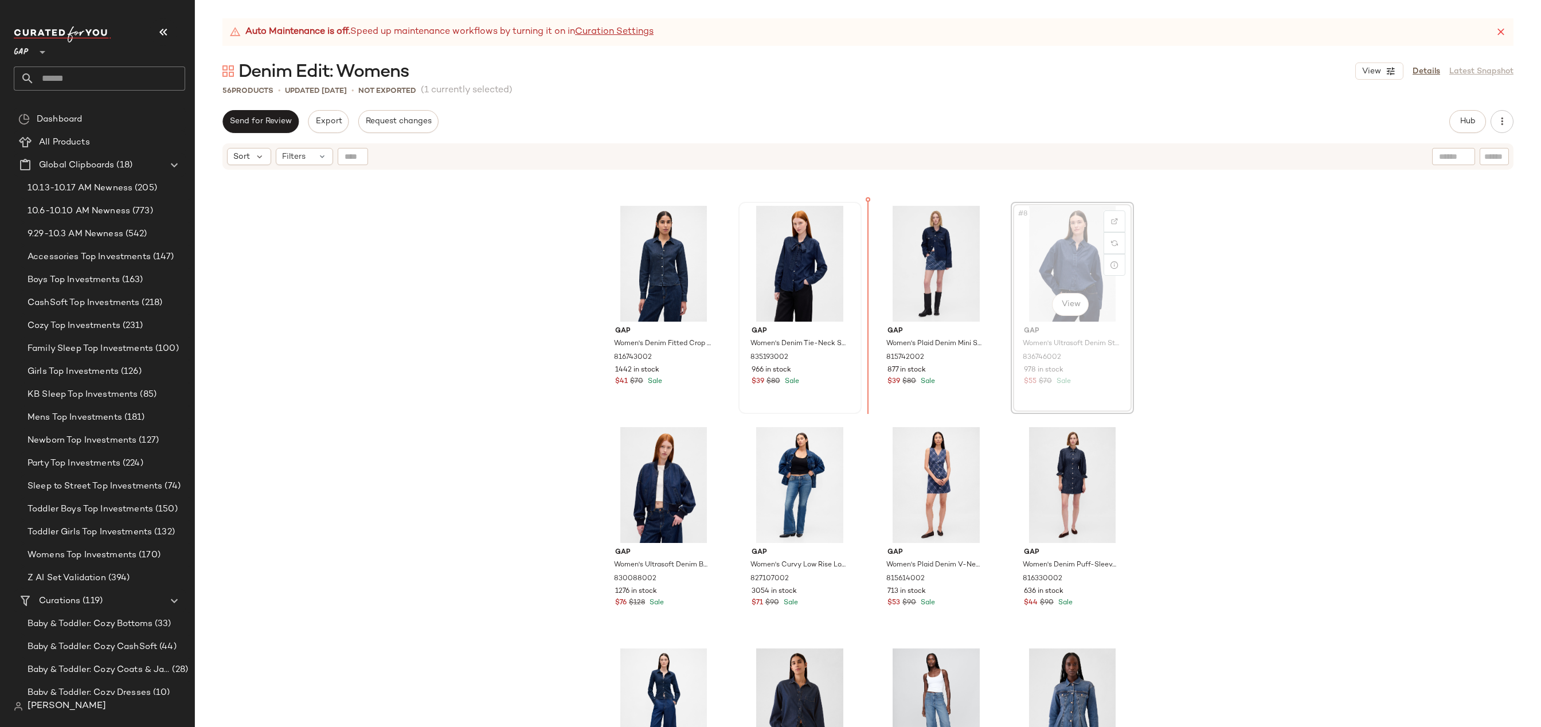
scroll to position [187, 0]
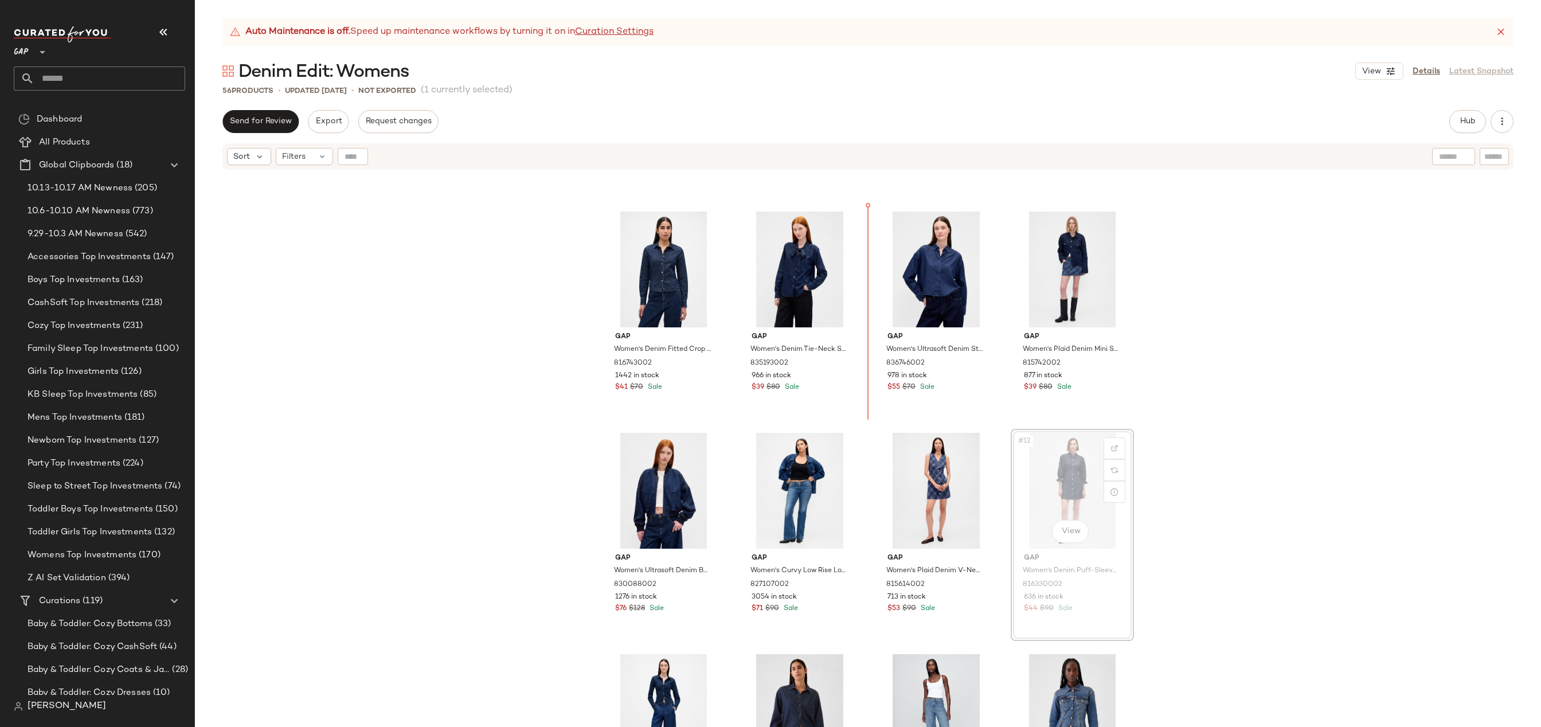
drag, startPoint x: 1053, startPoint y: 482, endPoint x: 1047, endPoint y: 479, distance: 6.7
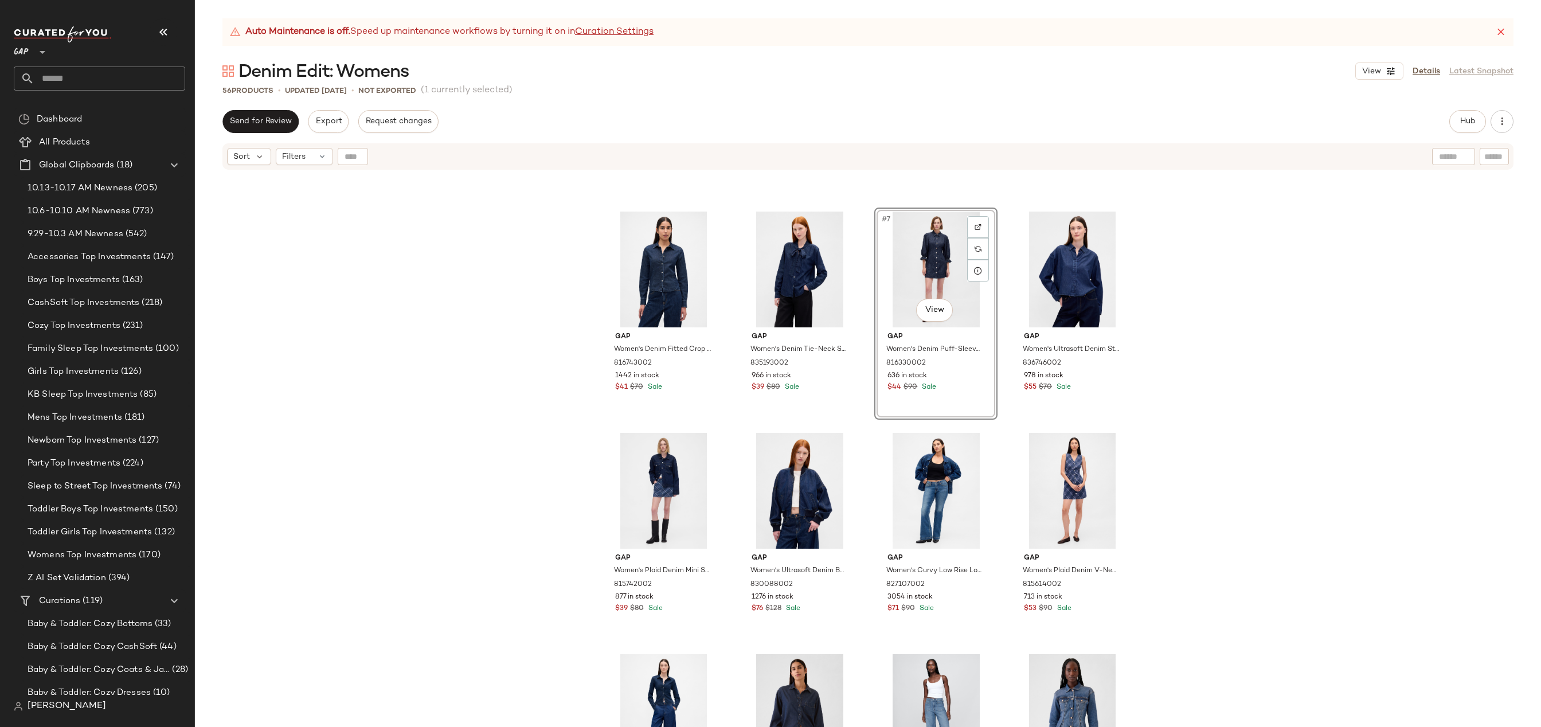
scroll to position [185, 0]
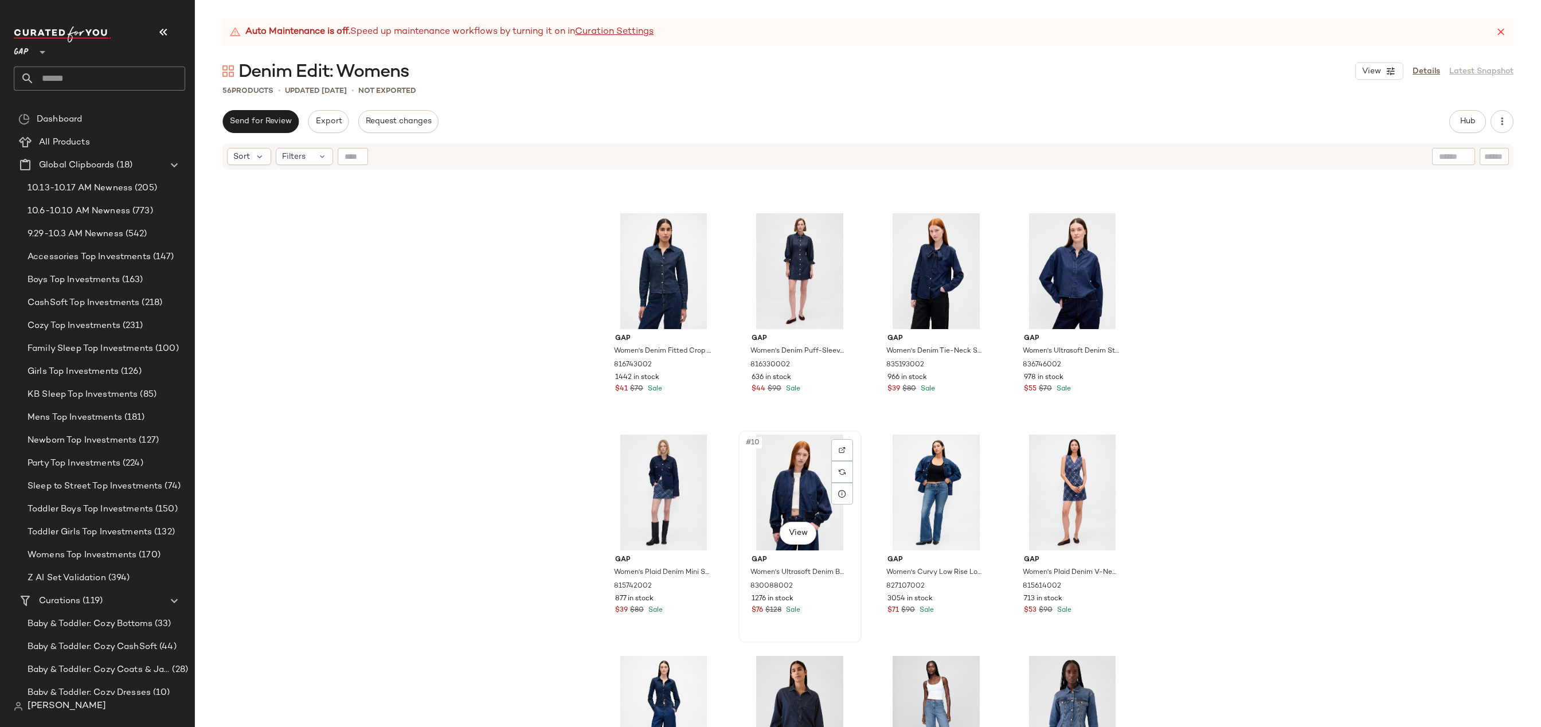
click at [797, 496] on div "#10 View" at bounding box center [799, 493] width 115 height 116
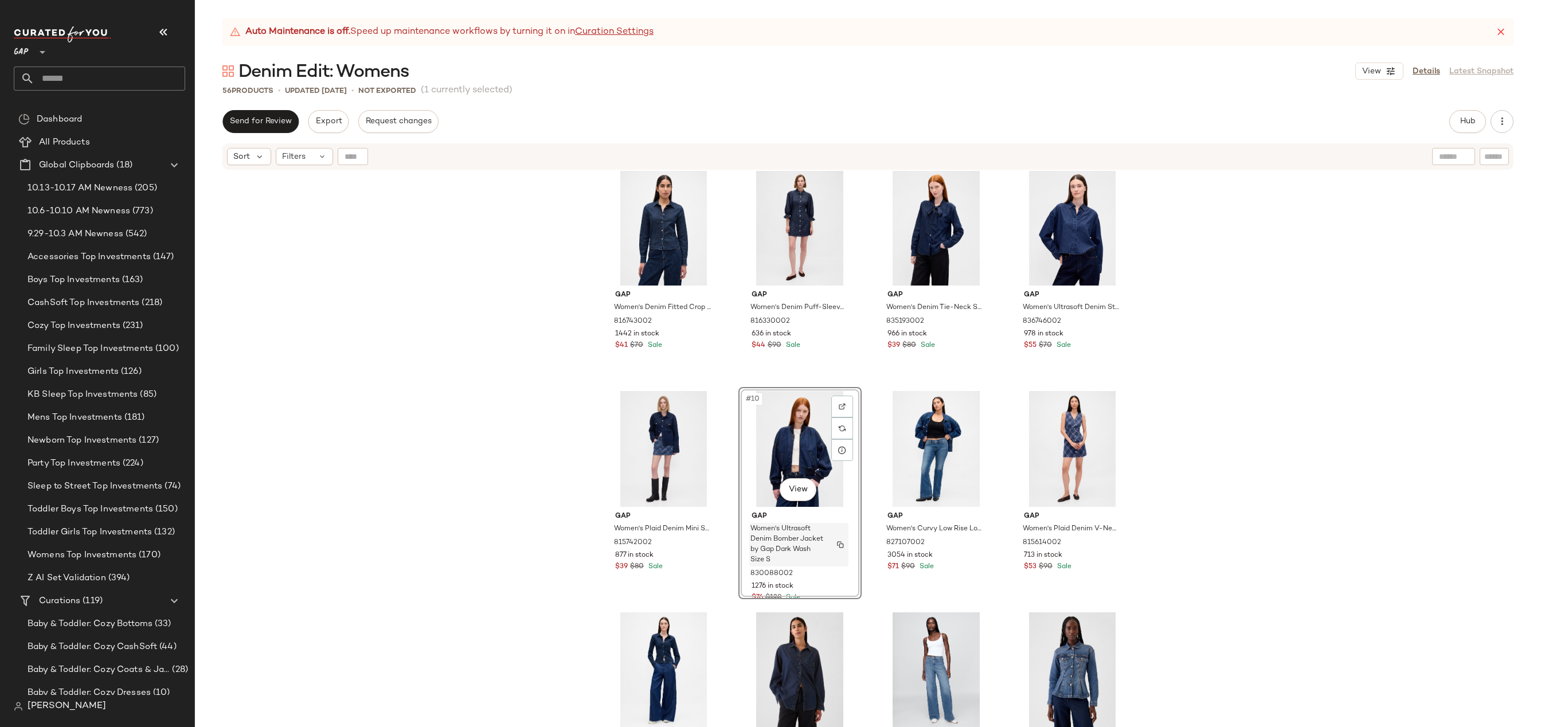
scroll to position [228, 0]
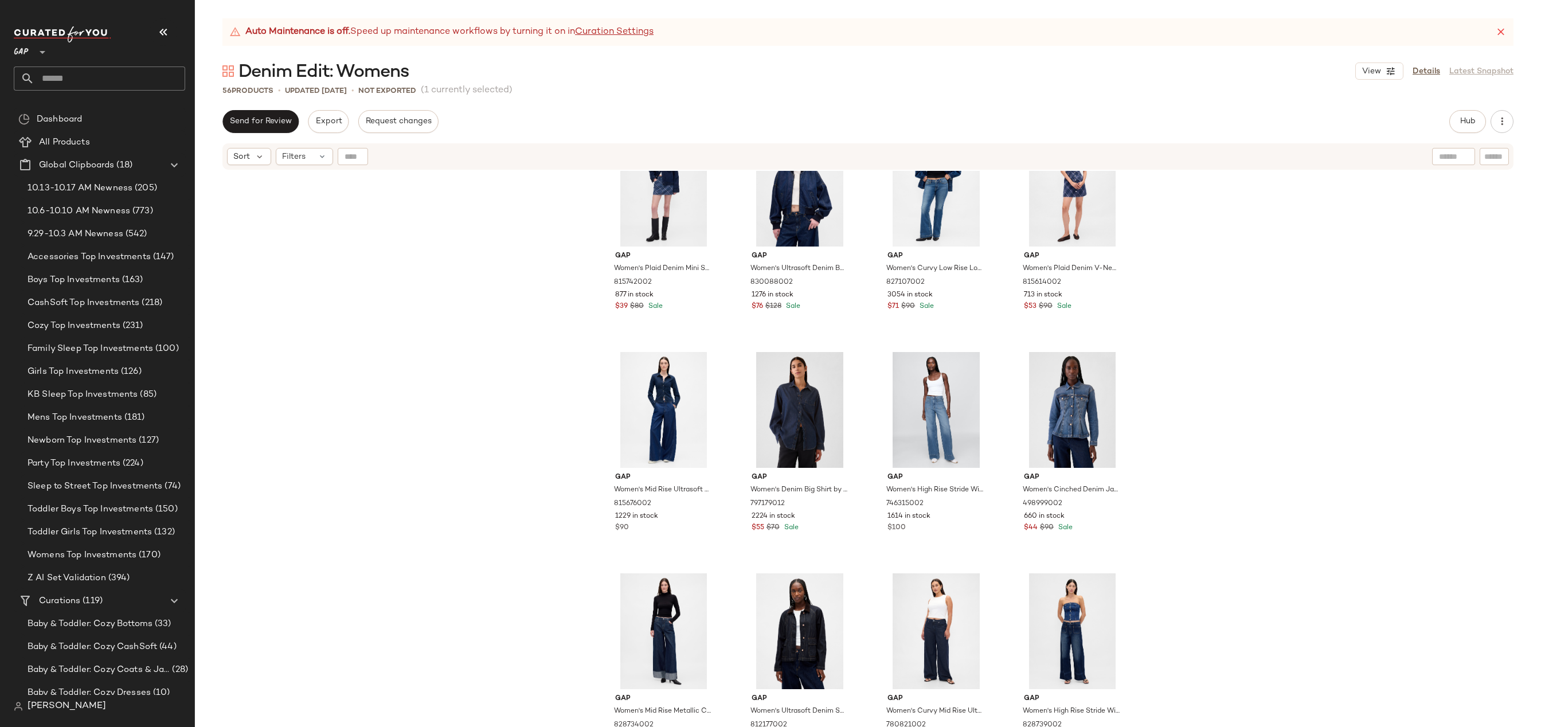
scroll to position [502, 0]
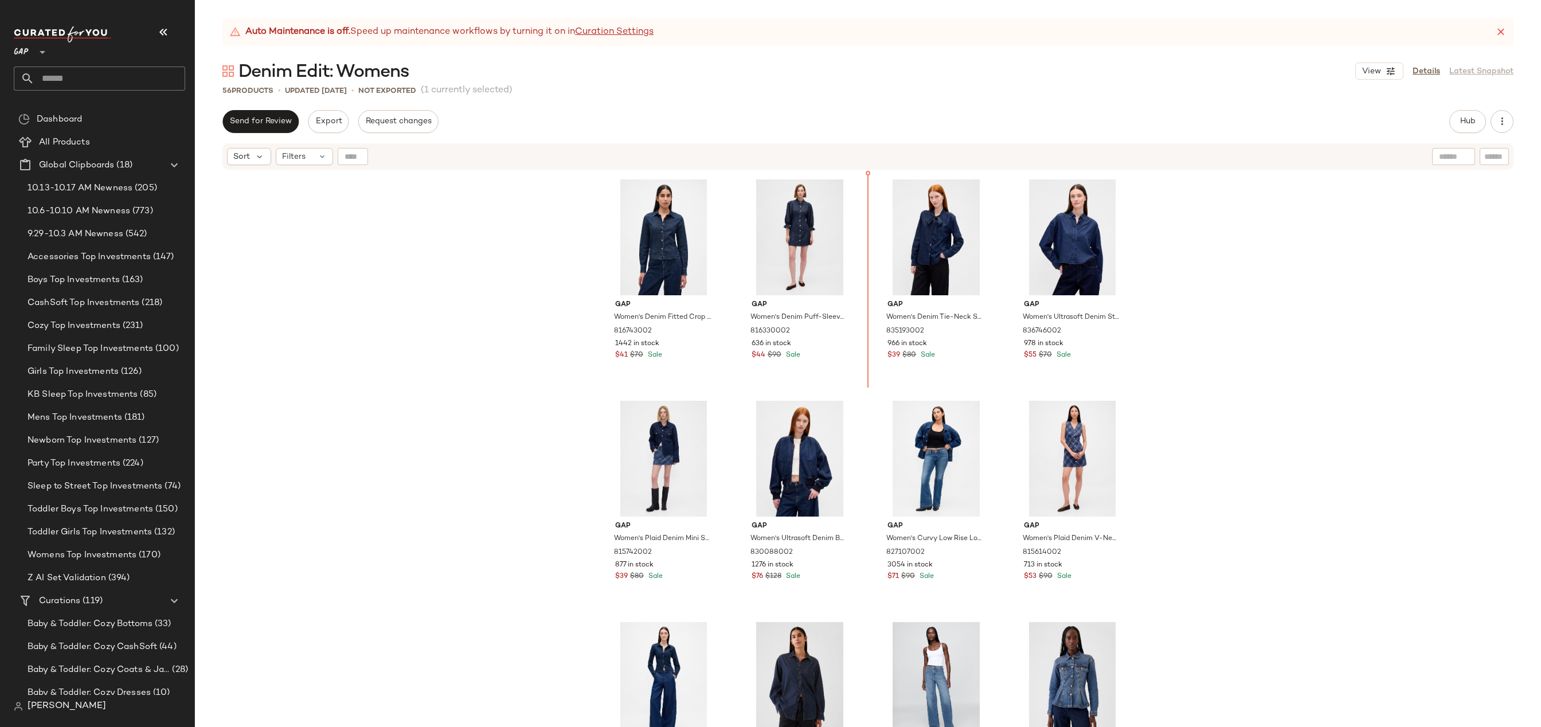
scroll to position [210, 0]
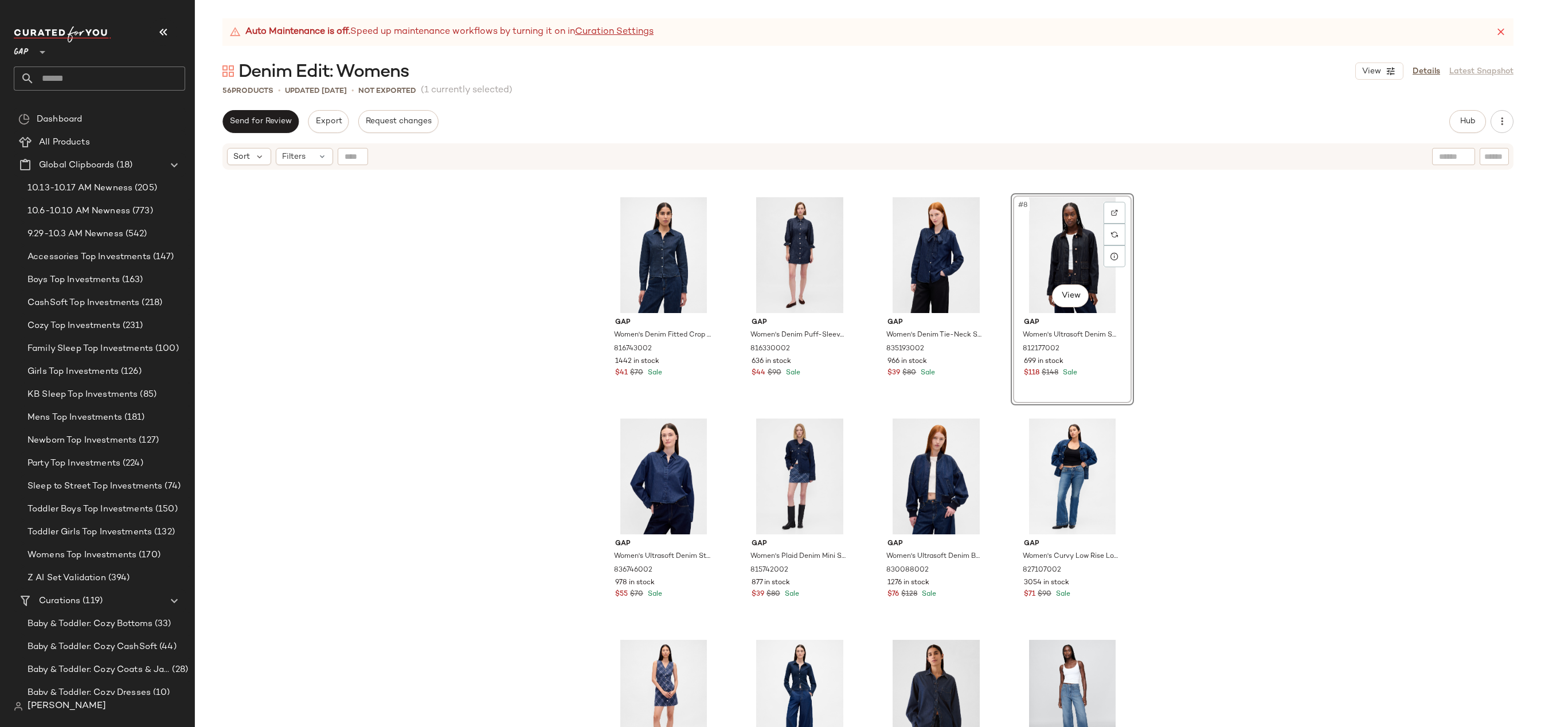
drag, startPoint x: 1038, startPoint y: 276, endPoint x: 1031, endPoint y: 276, distance: 6.3
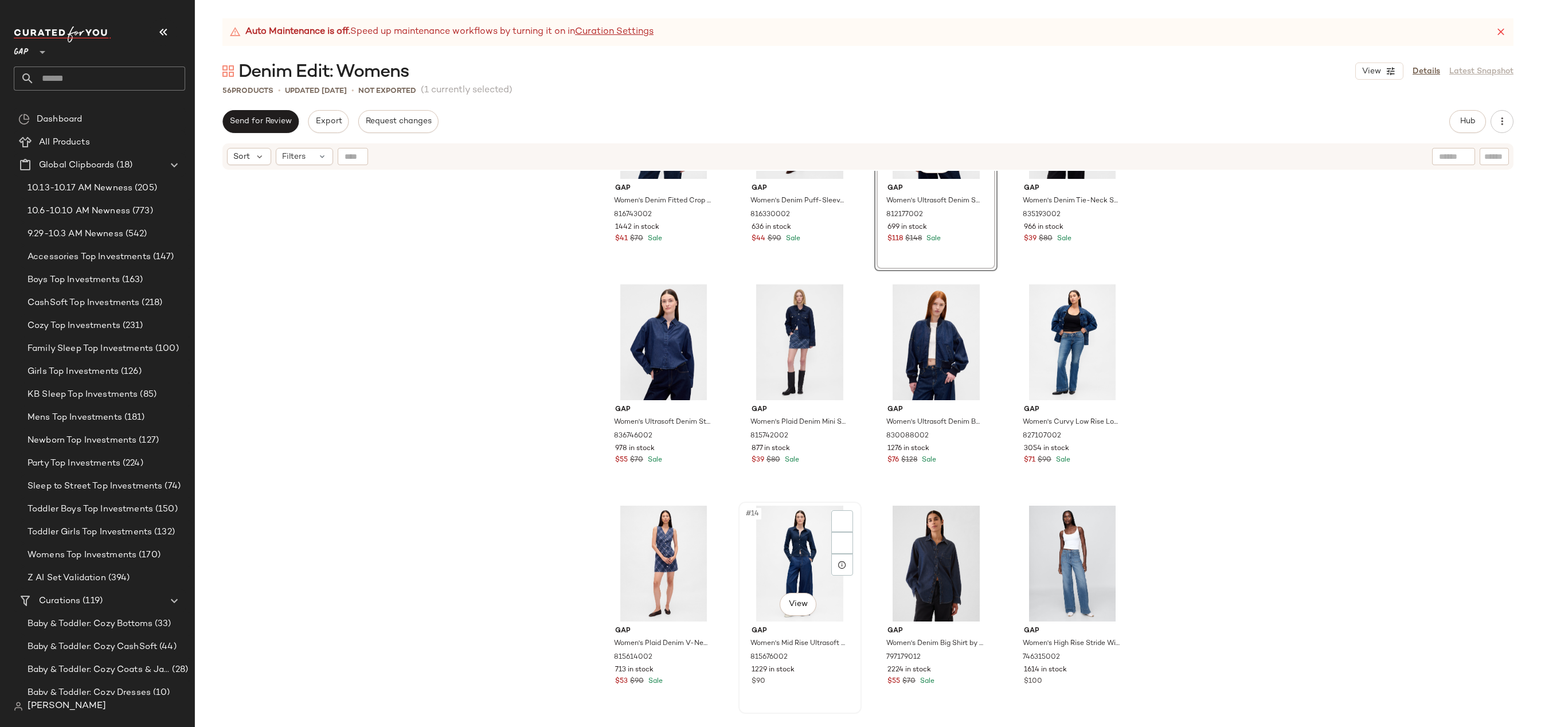
scroll to position [461, 0]
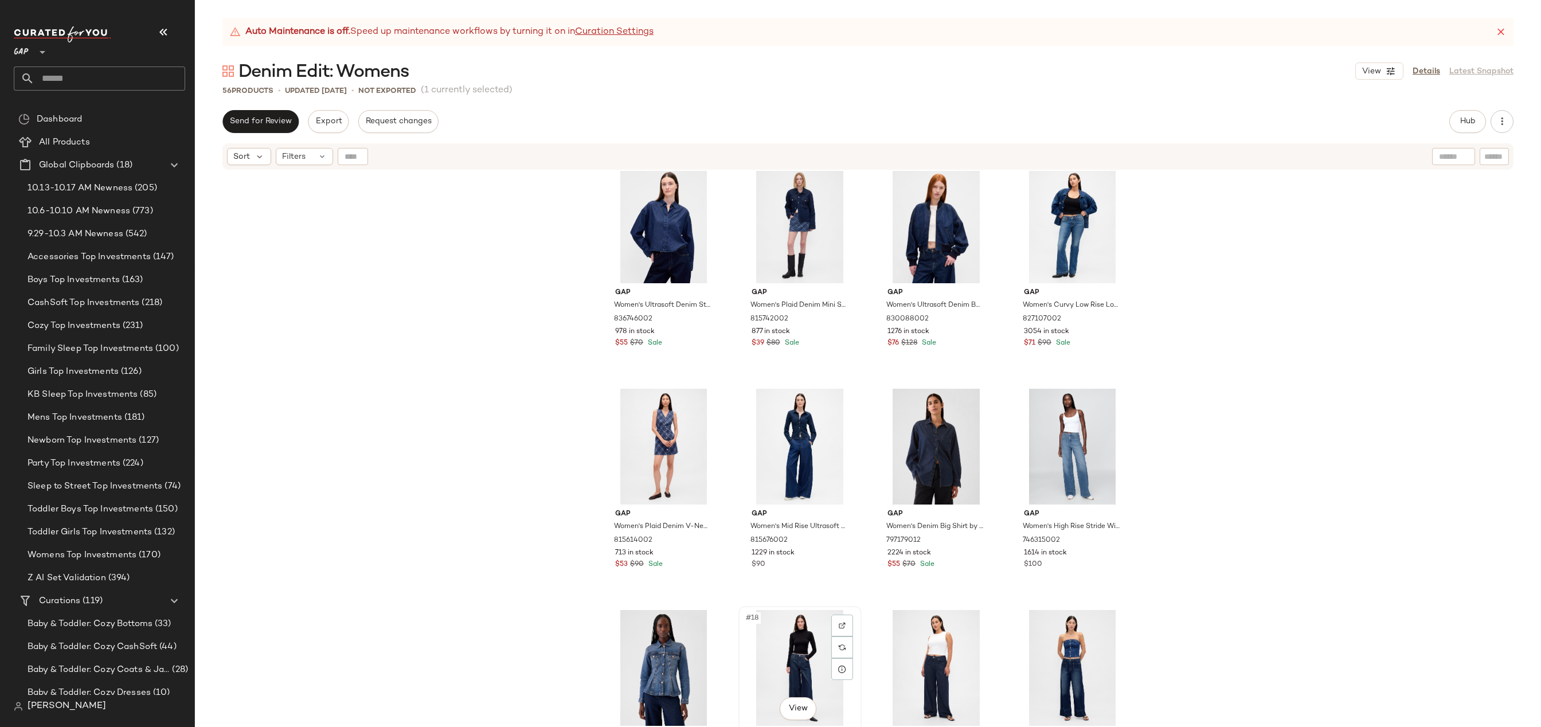
click at [803, 642] on div "#18 View" at bounding box center [799, 668] width 115 height 116
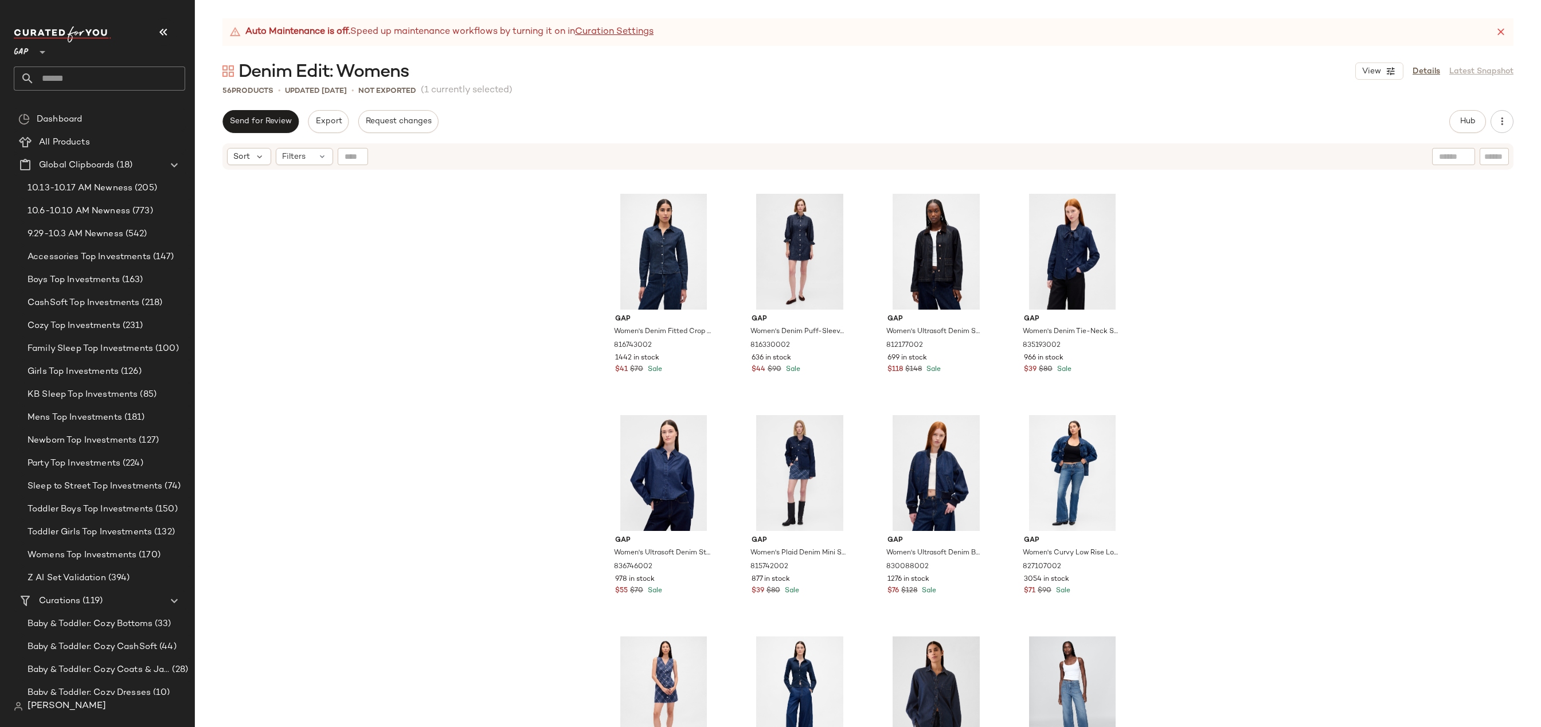
scroll to position [214, 0]
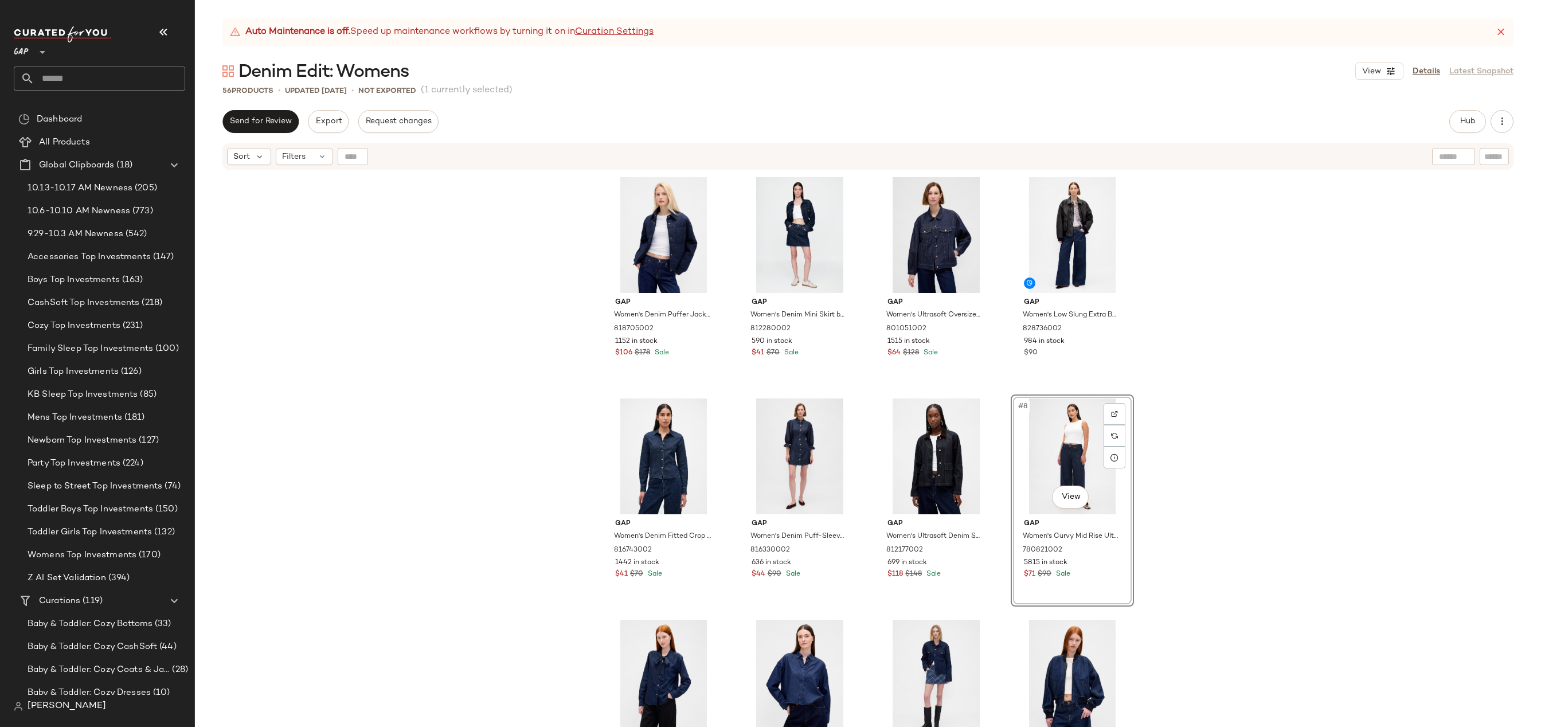
click at [1158, 331] on div "Gap Women's Denim Puffer Jacket by Gap Medium Indigo Size S 818705002 1152 in s…" at bounding box center [868, 463] width 1346 height 585
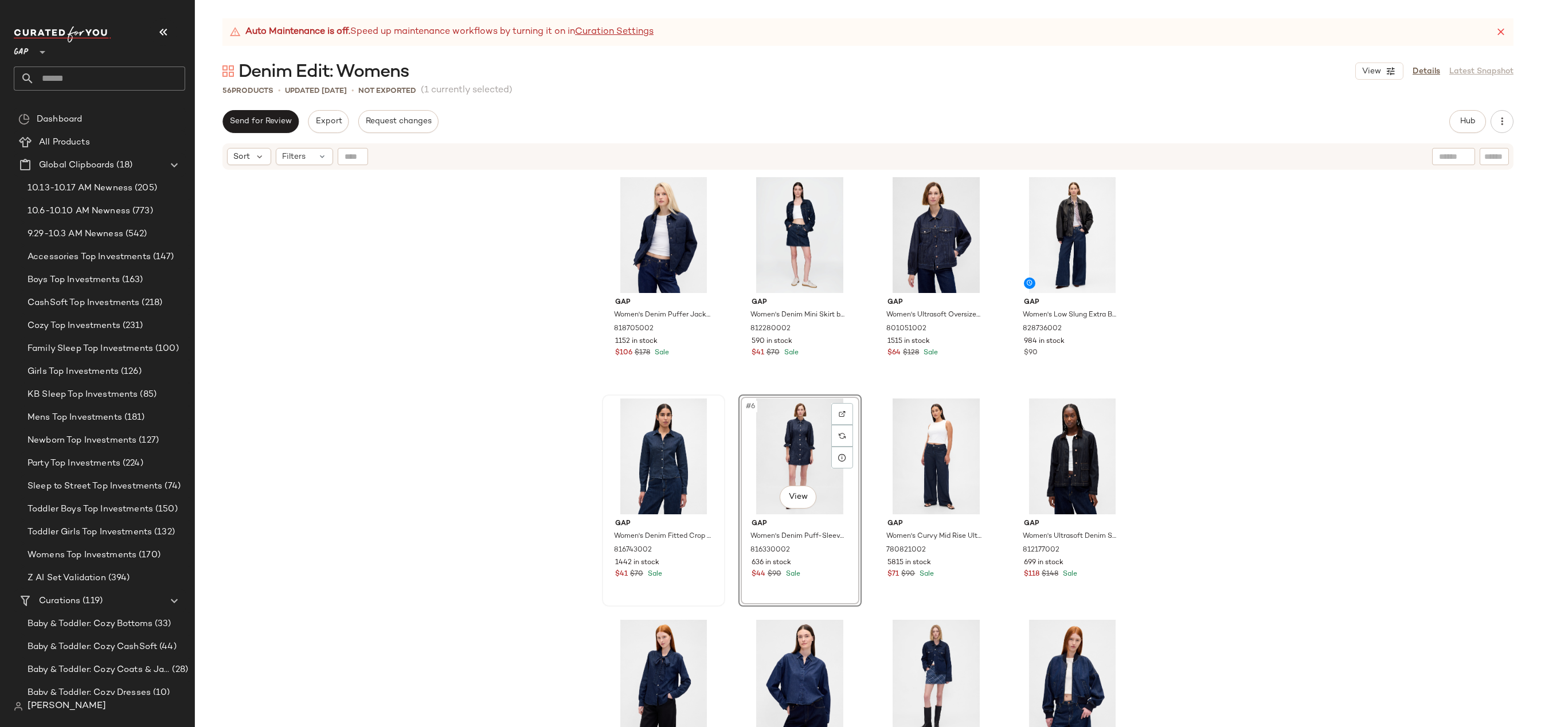
drag, startPoint x: 809, startPoint y: 460, endPoint x: 622, endPoint y: 457, distance: 187.5
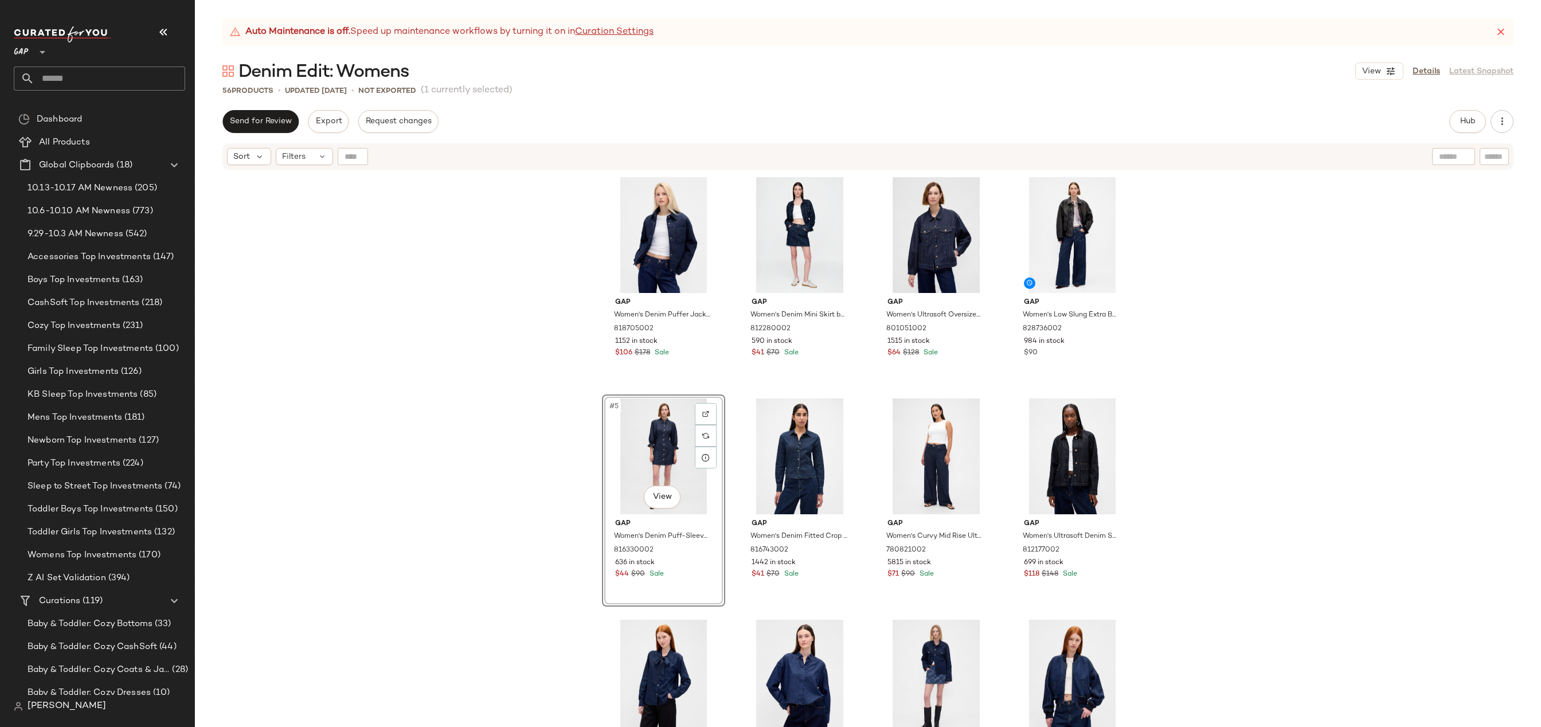
scroll to position [8, 0]
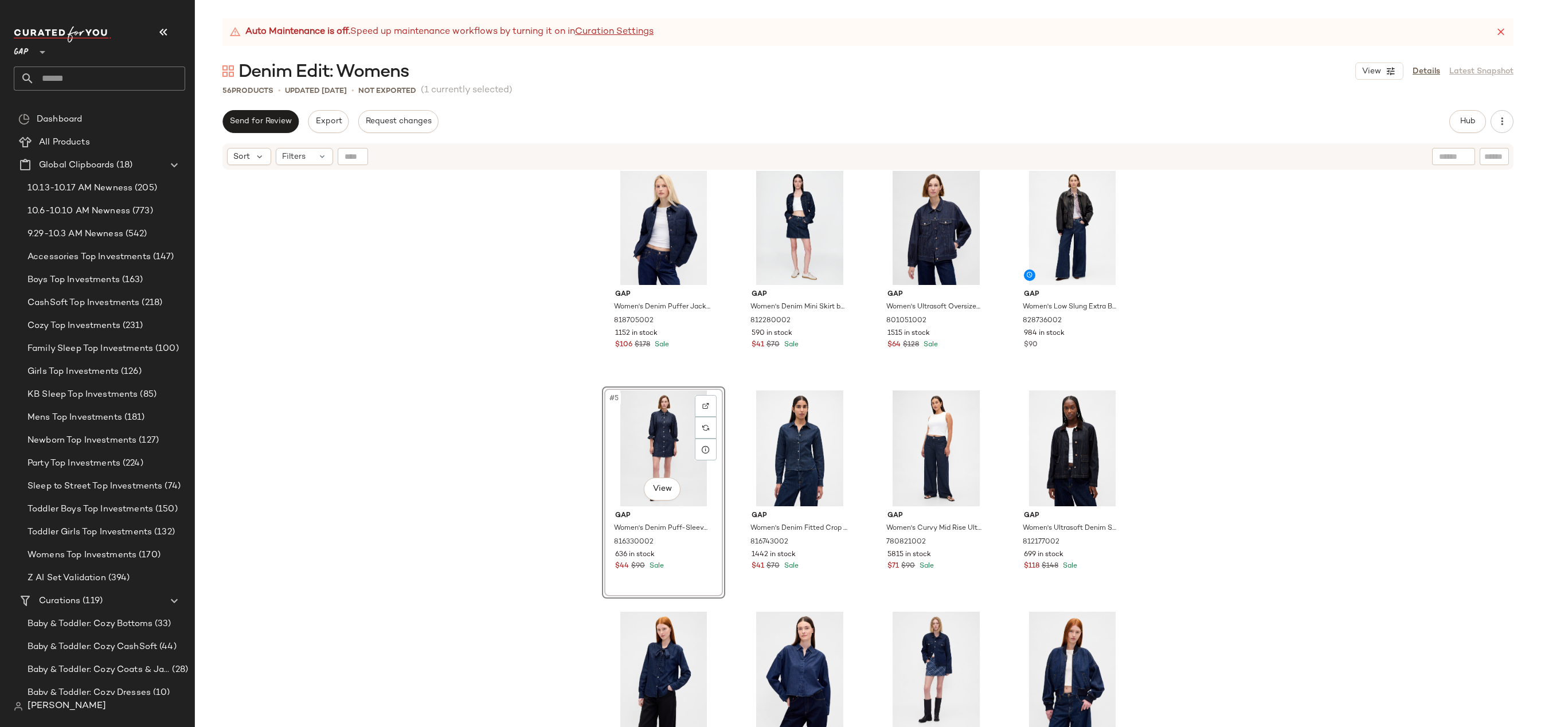
click at [536, 478] on div "Gap Women's Denim Puffer Jacket by Gap Medium Indigo Size S 818705002 1152 in s…" at bounding box center [868, 463] width 1346 height 585
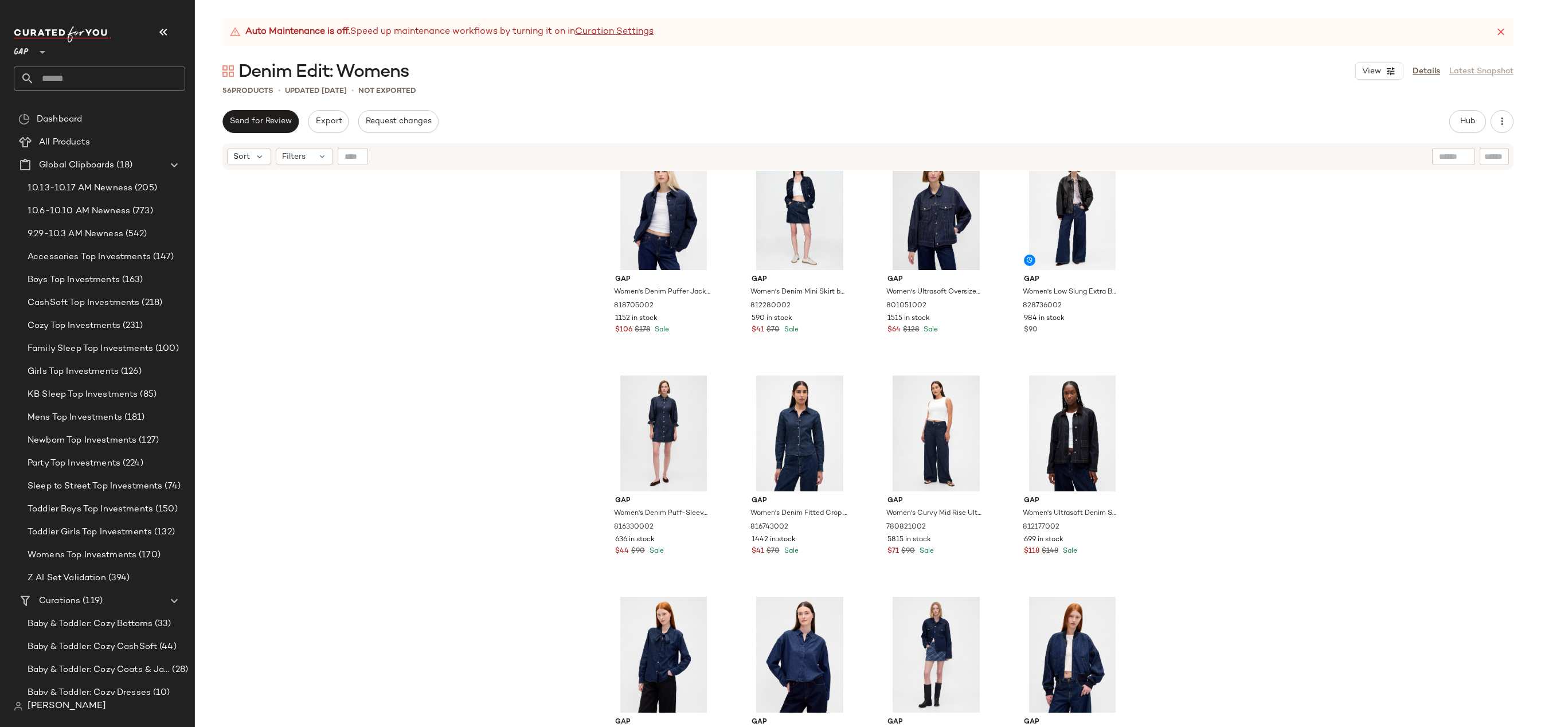
scroll to position [0, 0]
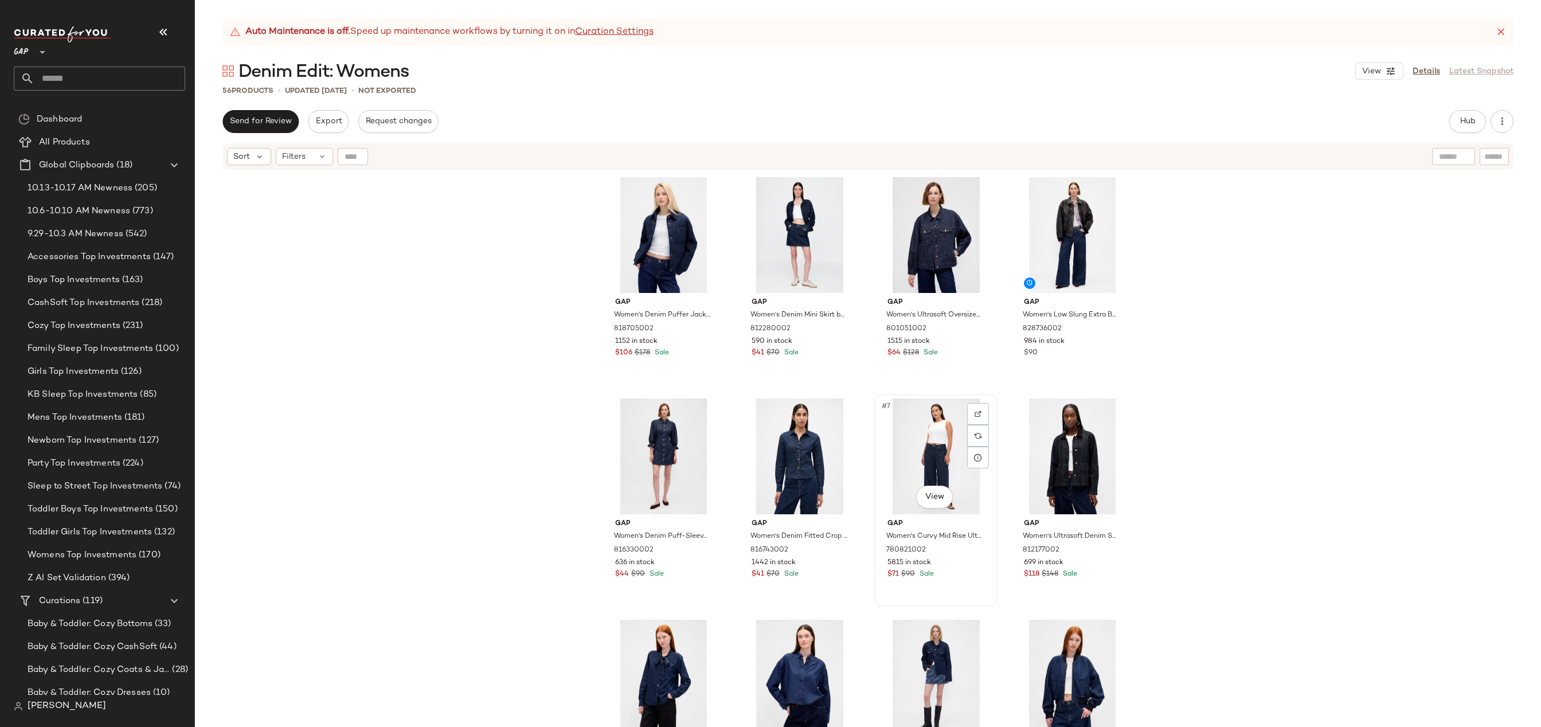
click at [938, 441] on div "#7 View" at bounding box center [935, 456] width 115 height 116
drag, startPoint x: 1039, startPoint y: 441, endPoint x: 1032, endPoint y: 435, distance: 9.8
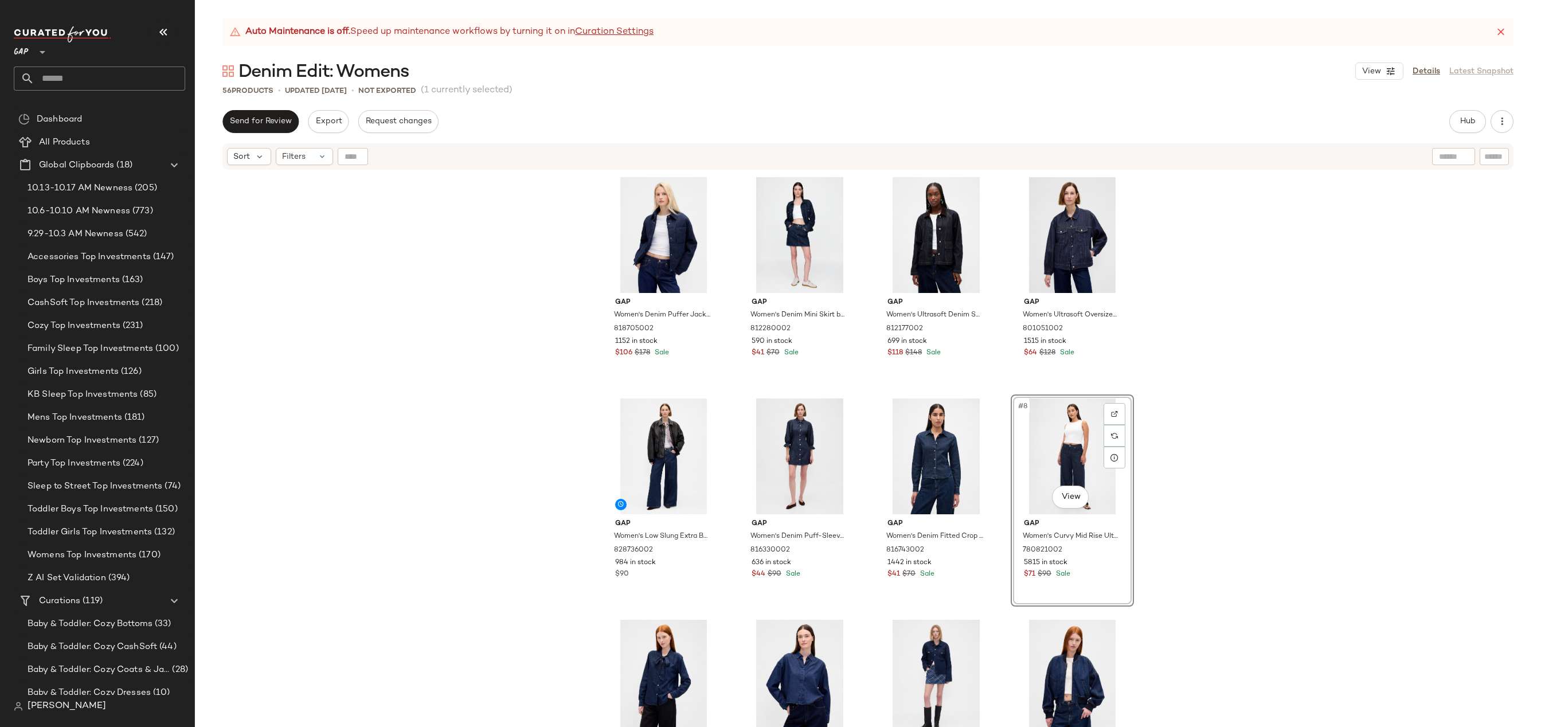
drag, startPoint x: 1049, startPoint y: 452, endPoint x: 1047, endPoint y: 445, distance: 7.3
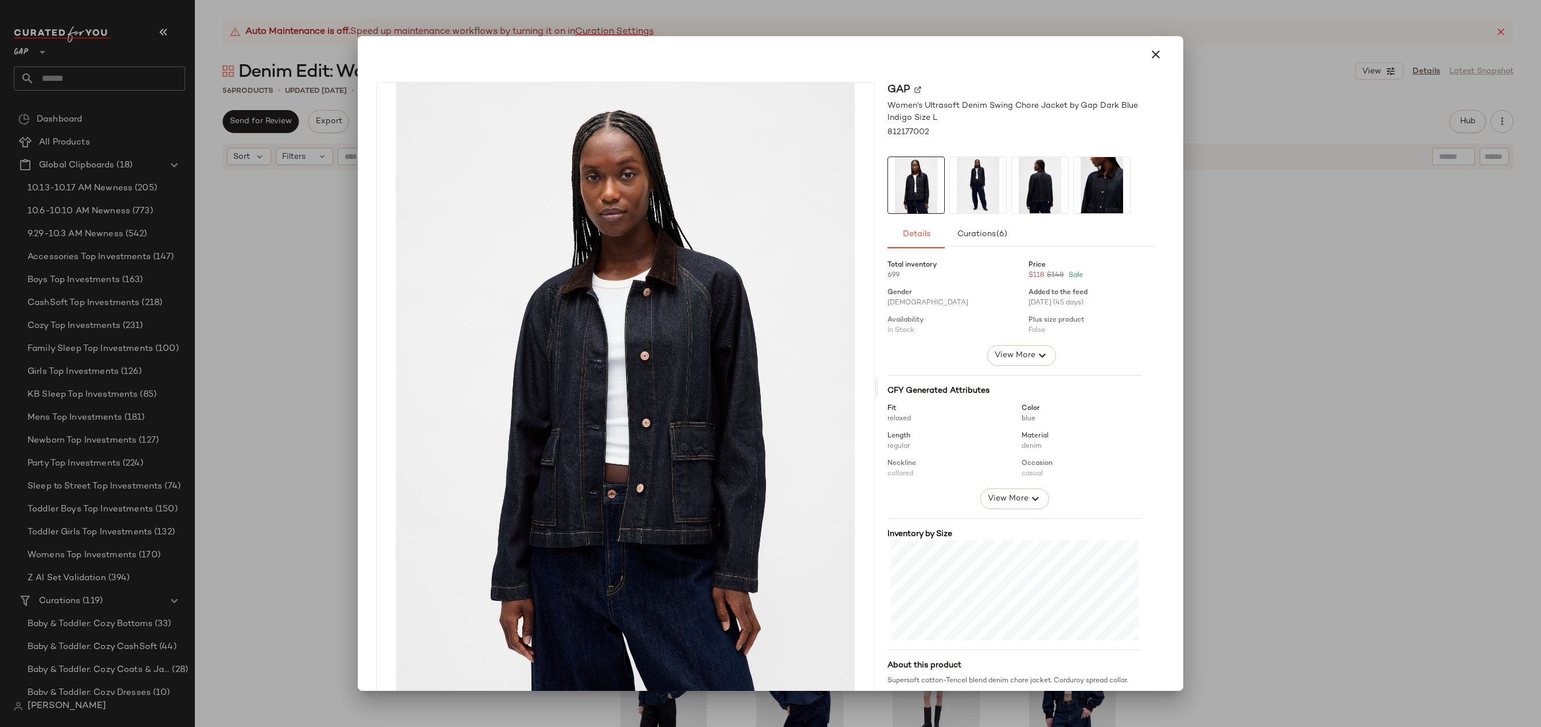
click at [1196, 290] on div at bounding box center [770, 363] width 1541 height 727
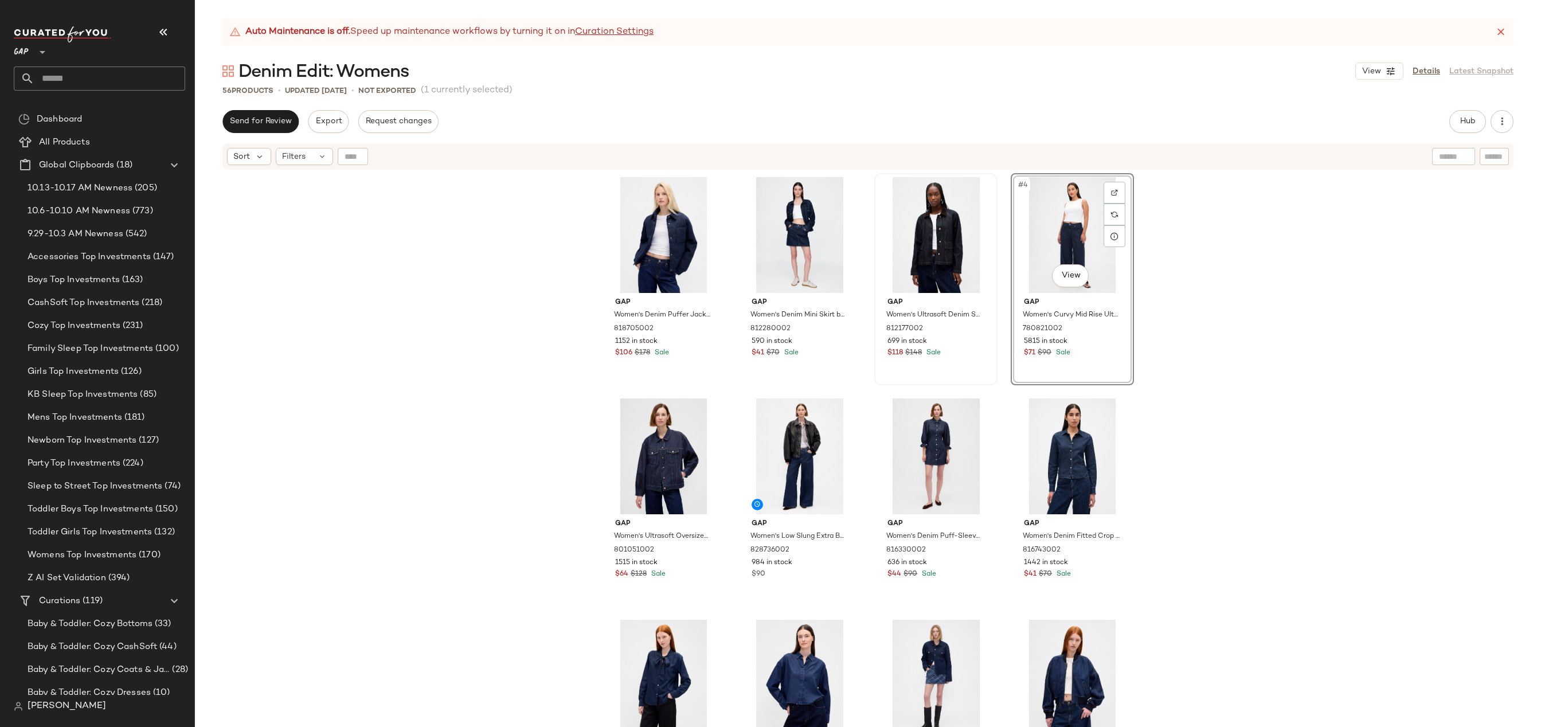
click at [1193, 355] on div "Gap Women's Denim Puffer Jacket by Gap Medium Indigo Size S 818705002 1152 in s…" at bounding box center [868, 463] width 1346 height 585
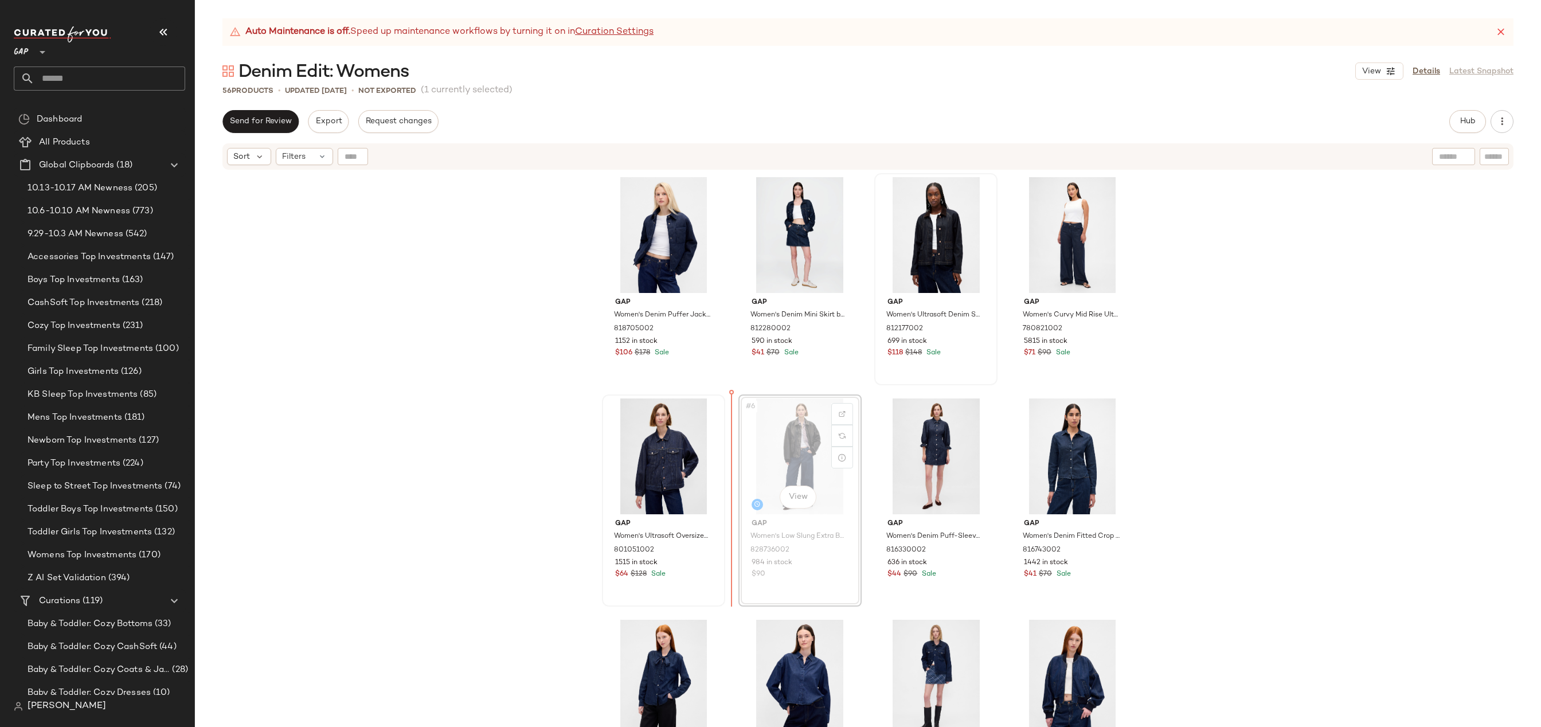
drag, startPoint x: 762, startPoint y: 444, endPoint x: 624, endPoint y: 441, distance: 138.8
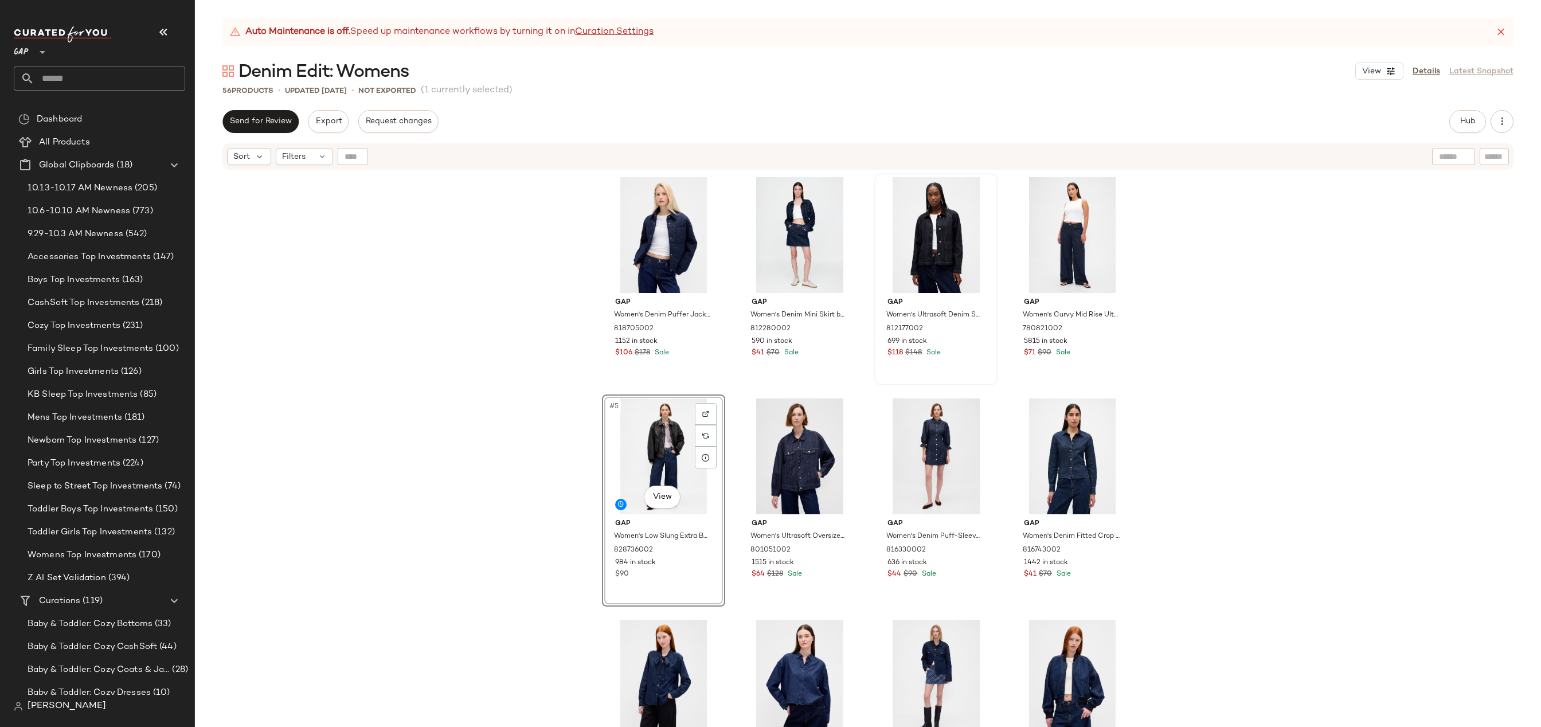
click at [1149, 423] on div "Gap Women's Denim Puffer Jacket by Gap Medium Indigo Size S 818705002 1152 in s…" at bounding box center [868, 463] width 1346 height 585
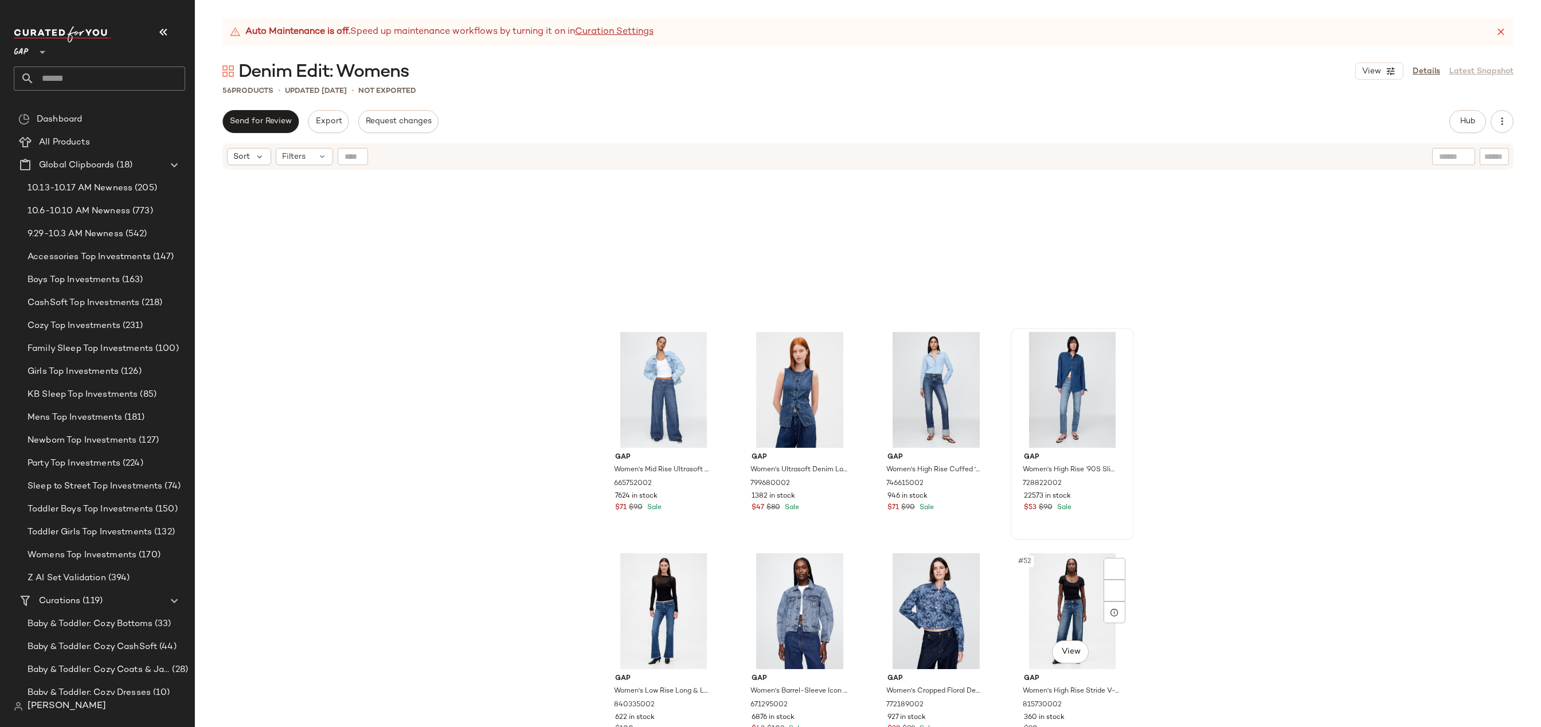
scroll to position [2516, 0]
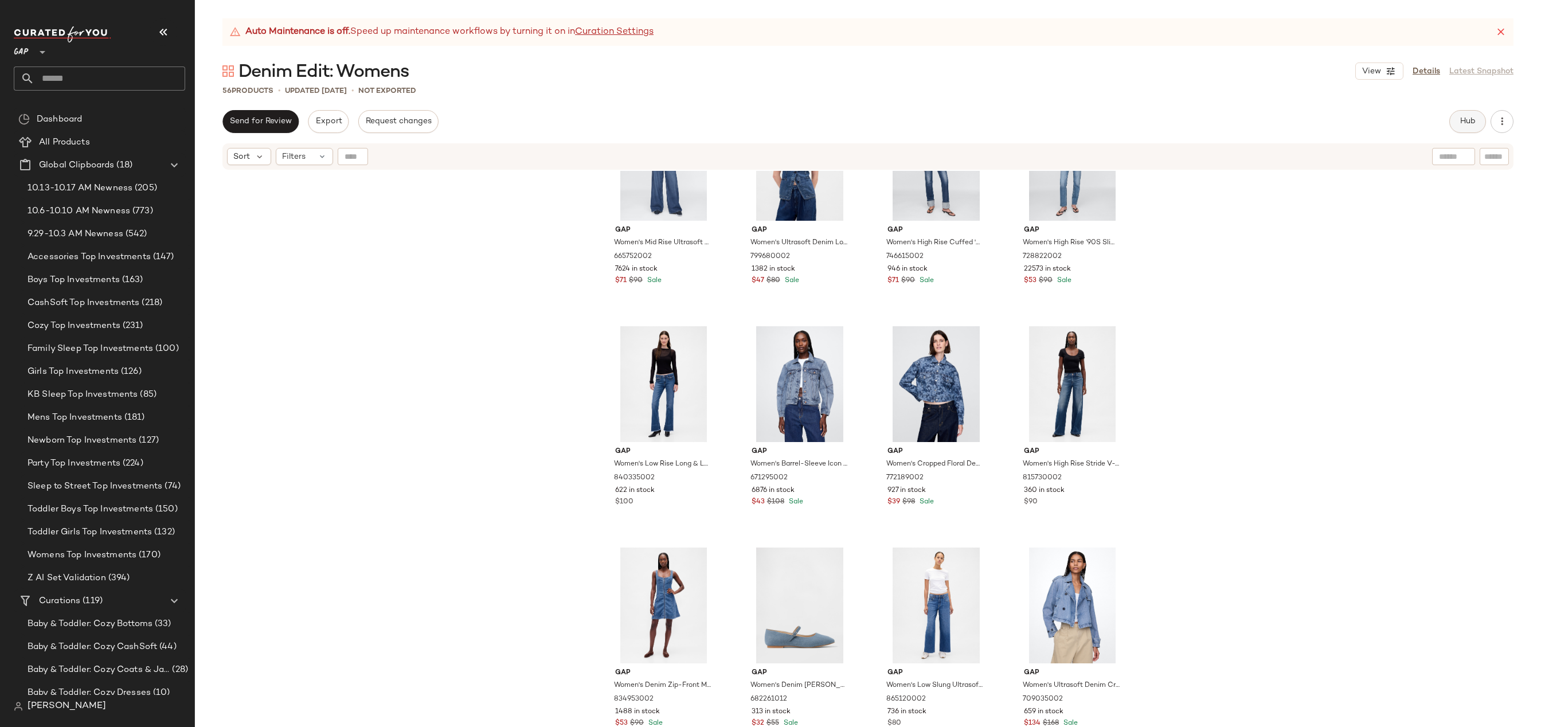
click at [1454, 125] on button "Hub" at bounding box center [1467, 121] width 37 height 23
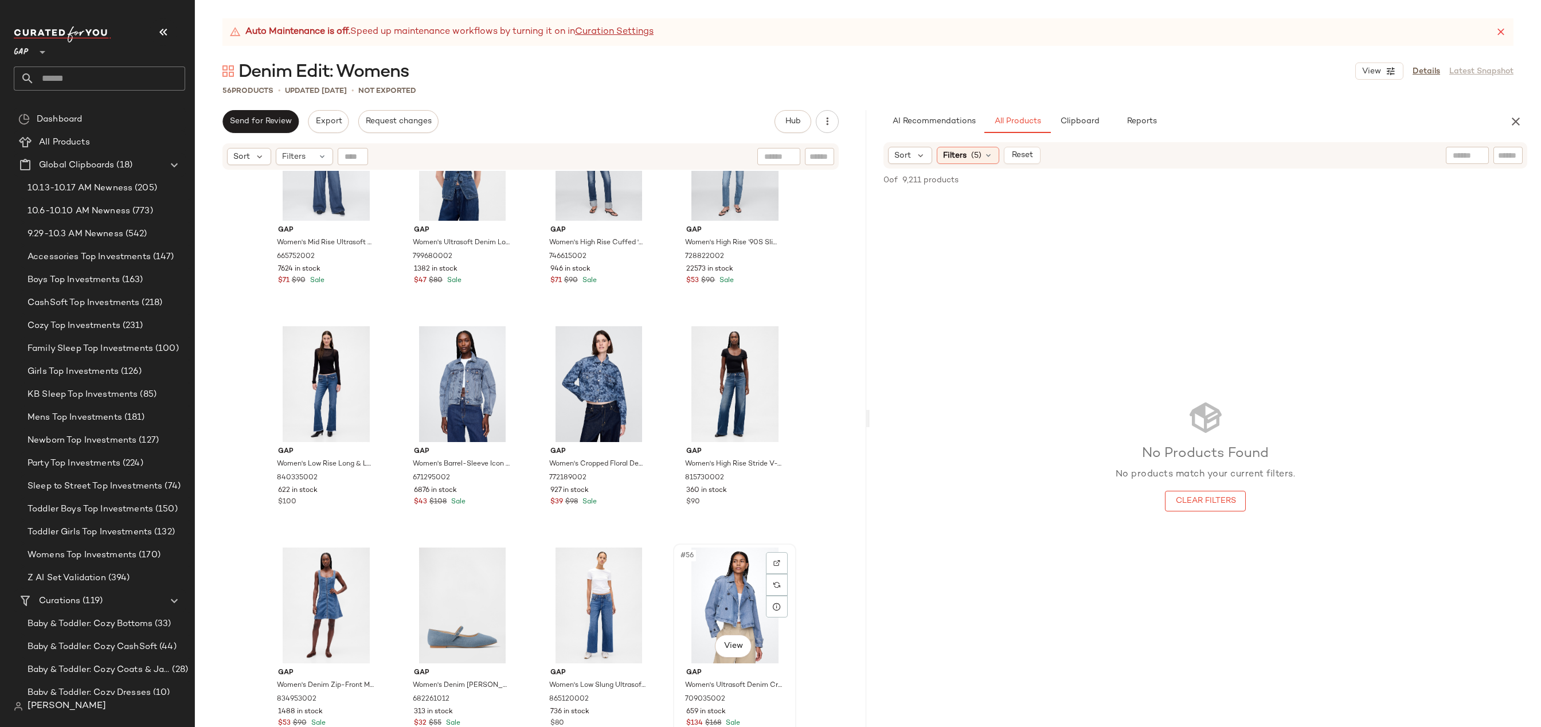
click at [719, 601] on div "#56 View" at bounding box center [734, 605] width 115 height 116
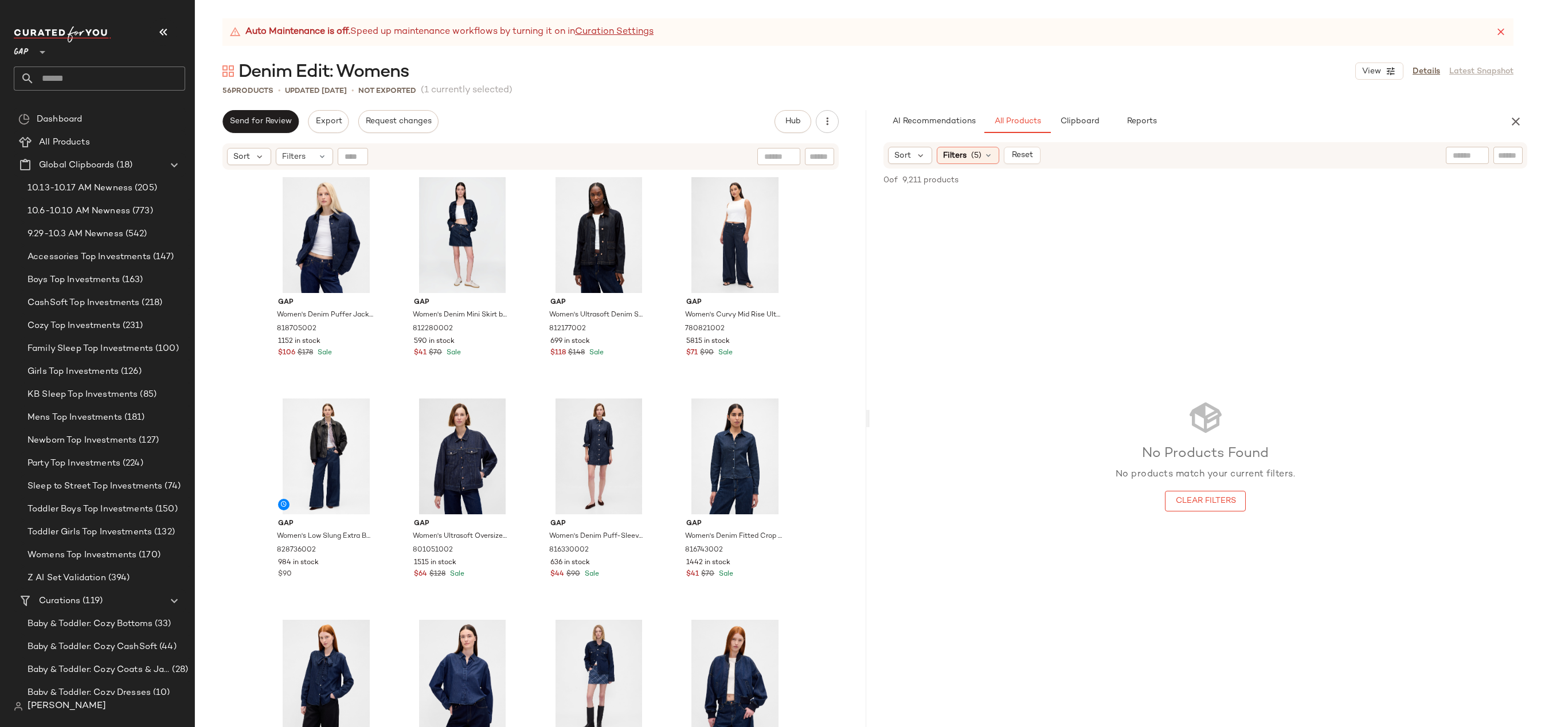
click at [1101, 107] on div "Auto Maintenance is off. Speed up maintenance workflows by turning it on in Cur…" at bounding box center [868, 372] width 1346 height 709
click at [1093, 118] on span "Clipboard" at bounding box center [1079, 121] width 40 height 9
click at [302, 237] on div "#1 View" at bounding box center [326, 235] width 115 height 116
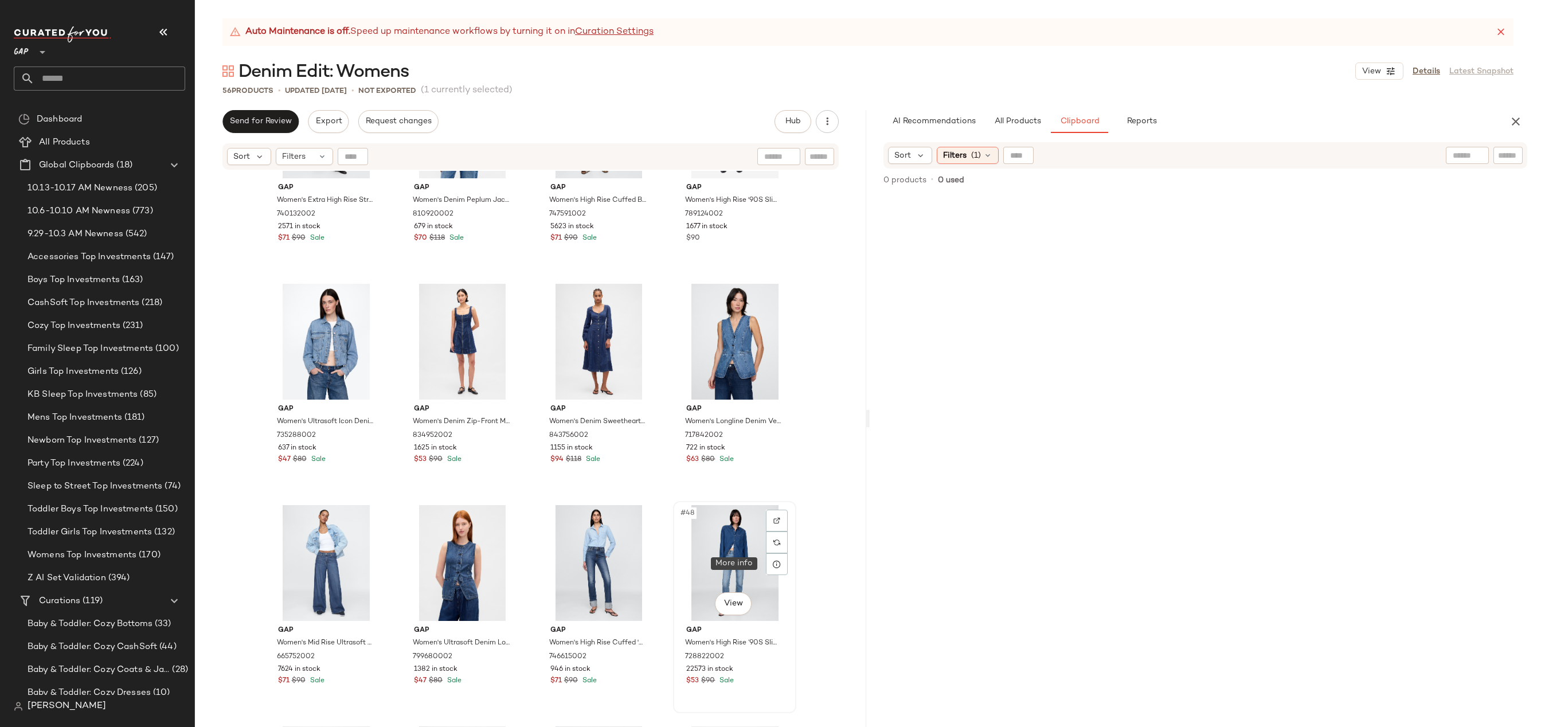
scroll to position [2516, 0]
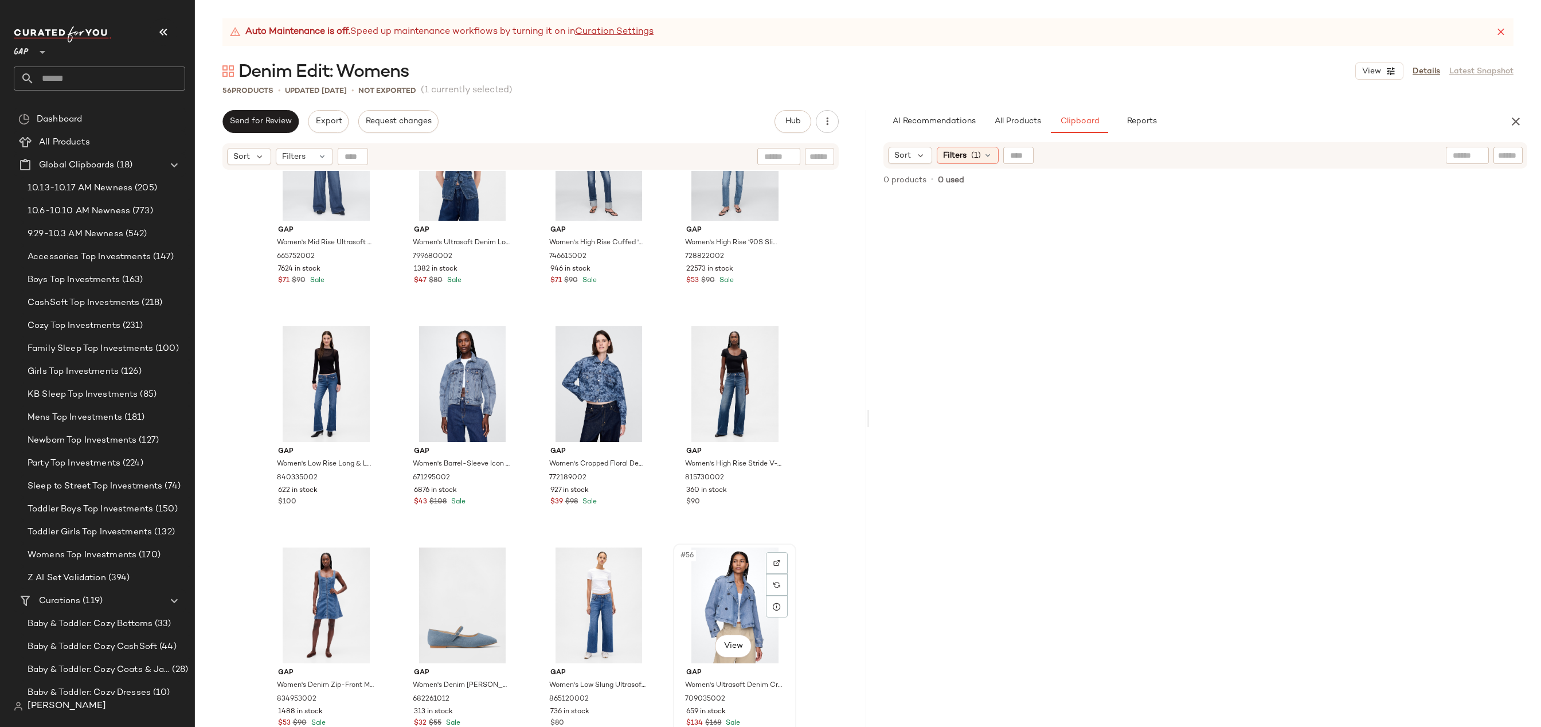
click at [722, 597] on div "#56 View" at bounding box center [734, 605] width 115 height 116
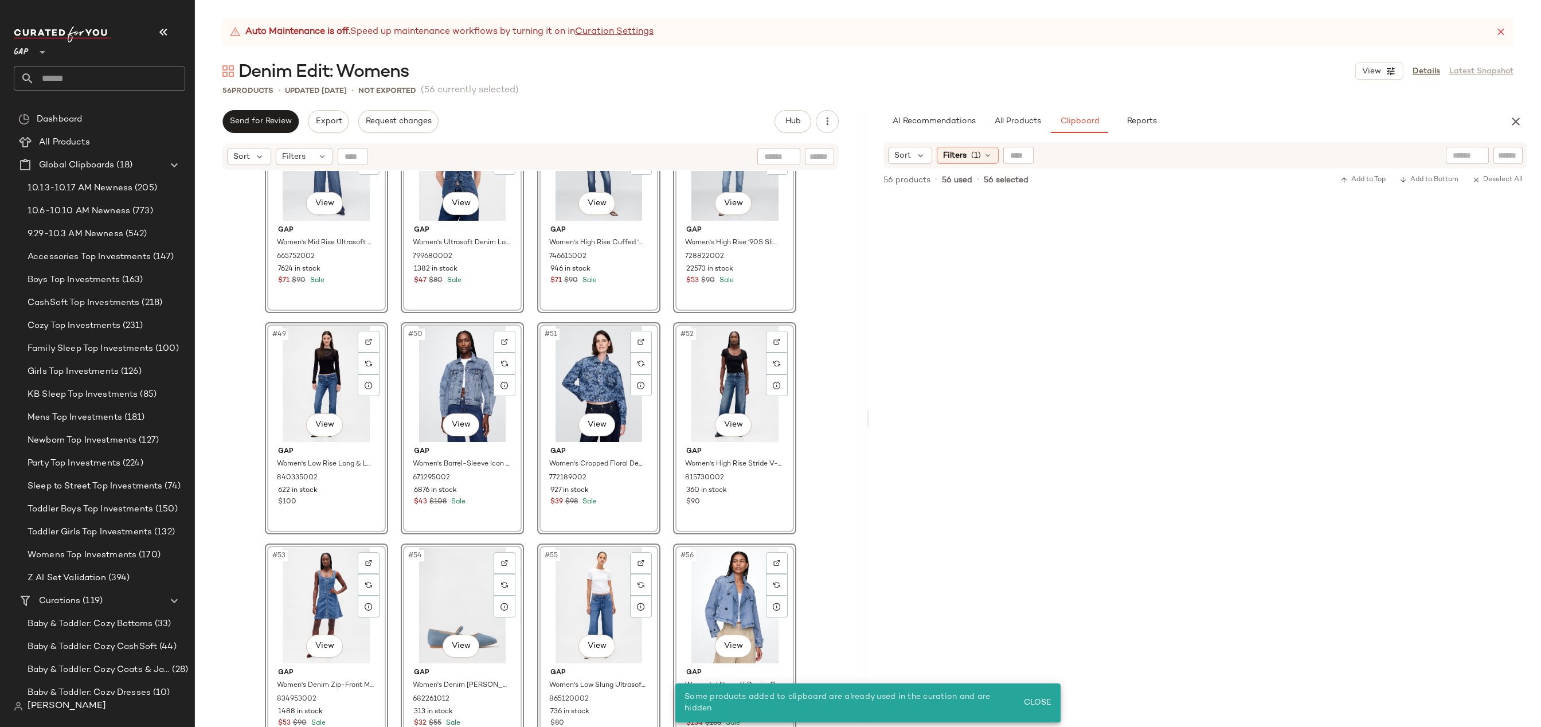
click at [828, 517] on div "#45 View Gap Women's Mid Rise Ultrasoft Baggy Jeans by Gap Medium Indigo Size 2…" at bounding box center [530, 463] width 671 height 585
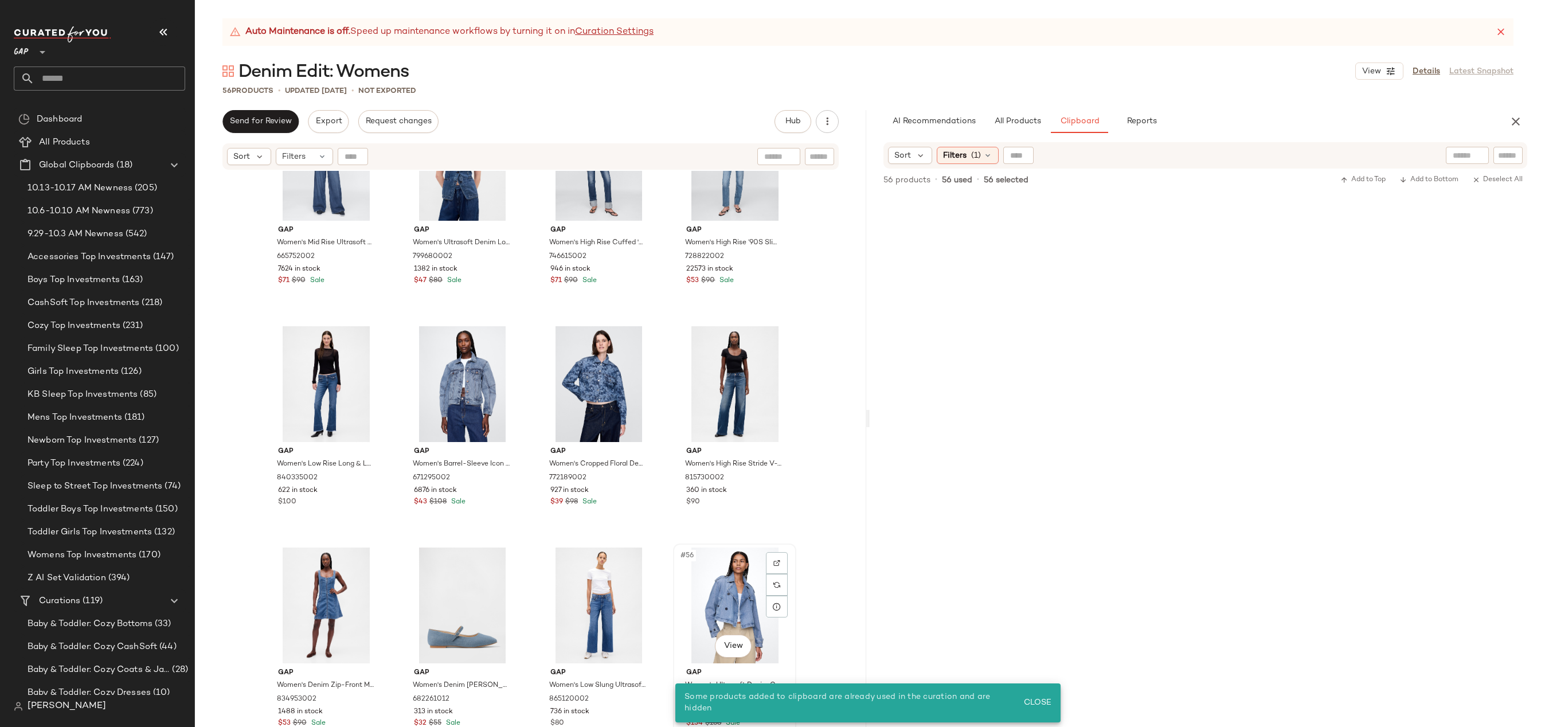
click at [722, 621] on div "#56 View" at bounding box center [734, 605] width 115 height 116
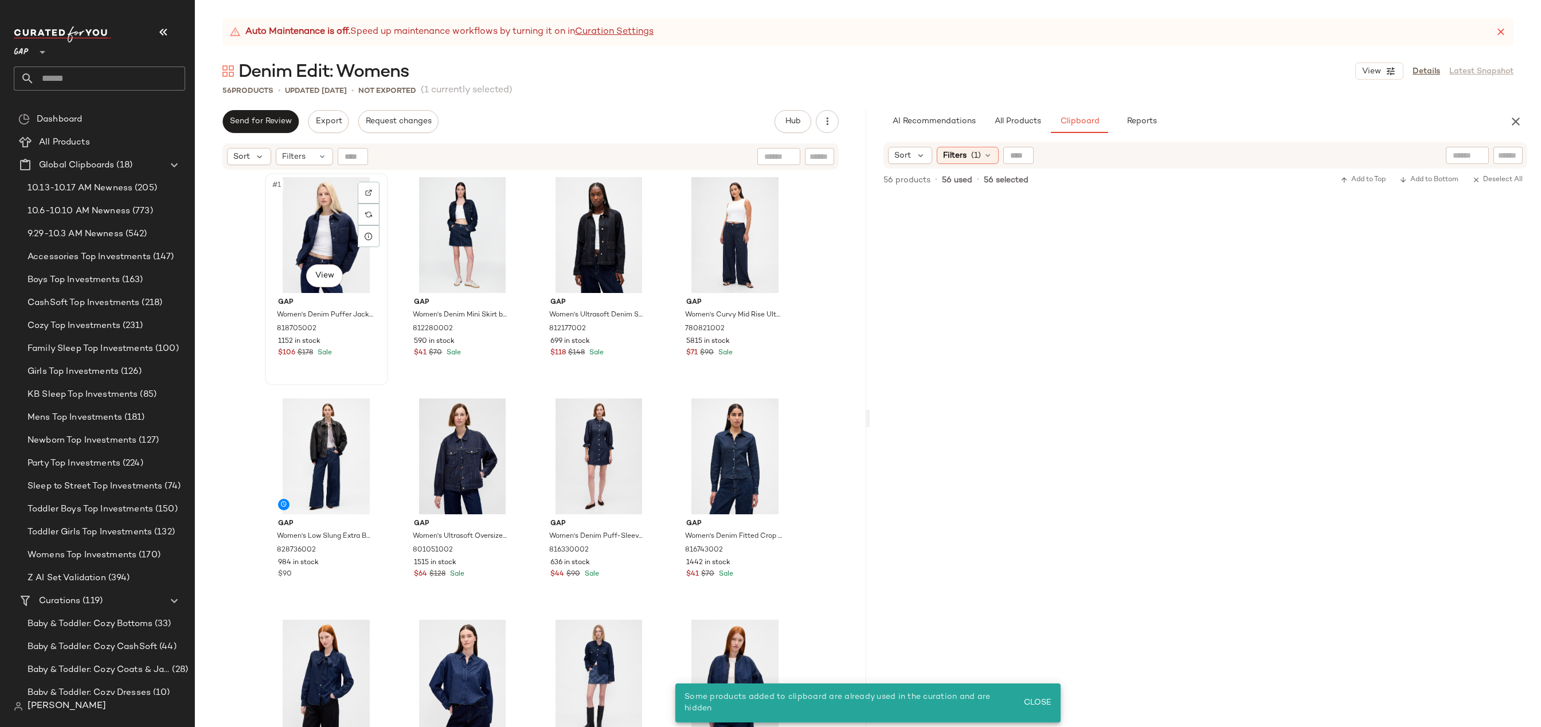
click at [288, 262] on div "#1 View" at bounding box center [326, 235] width 115 height 116
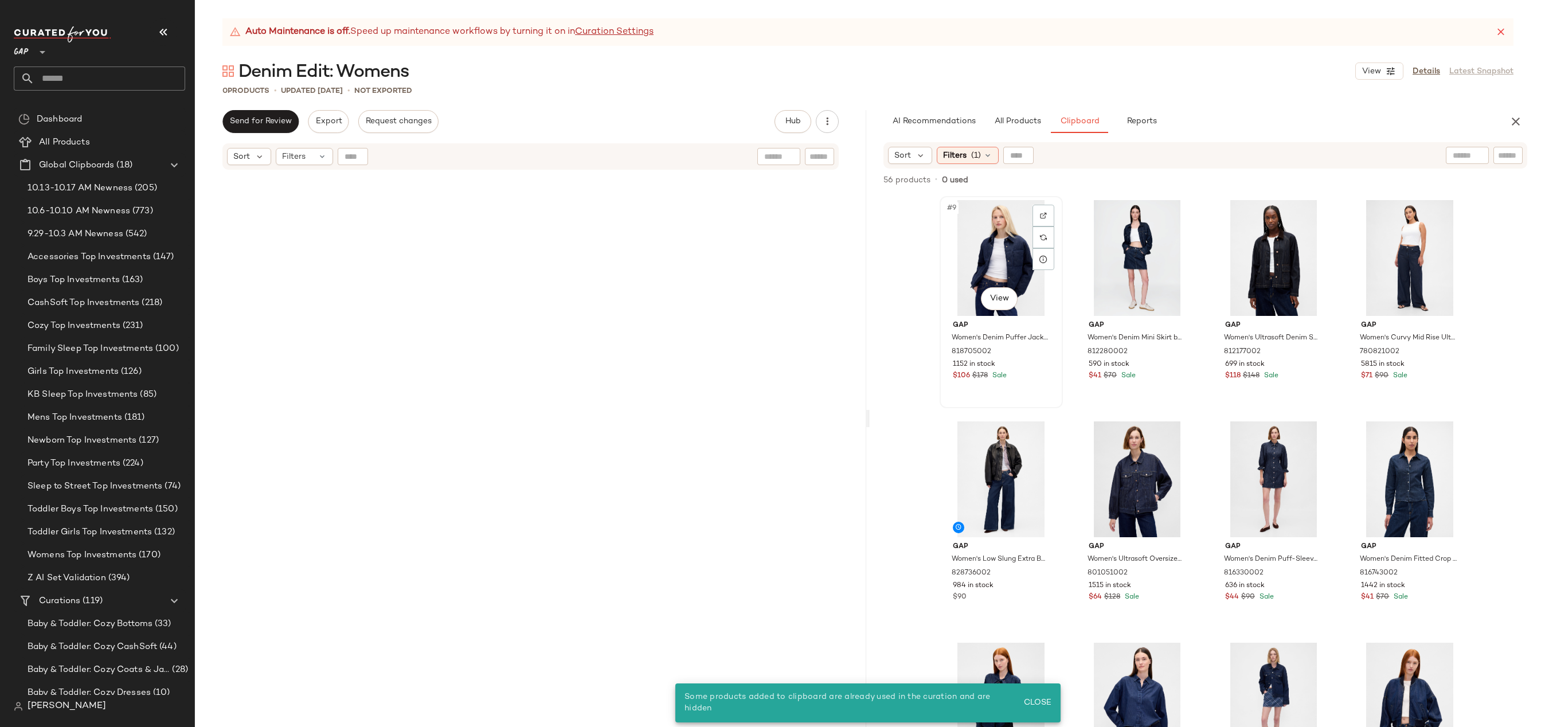
click at [992, 257] on div "#9 View" at bounding box center [1001, 258] width 115 height 116
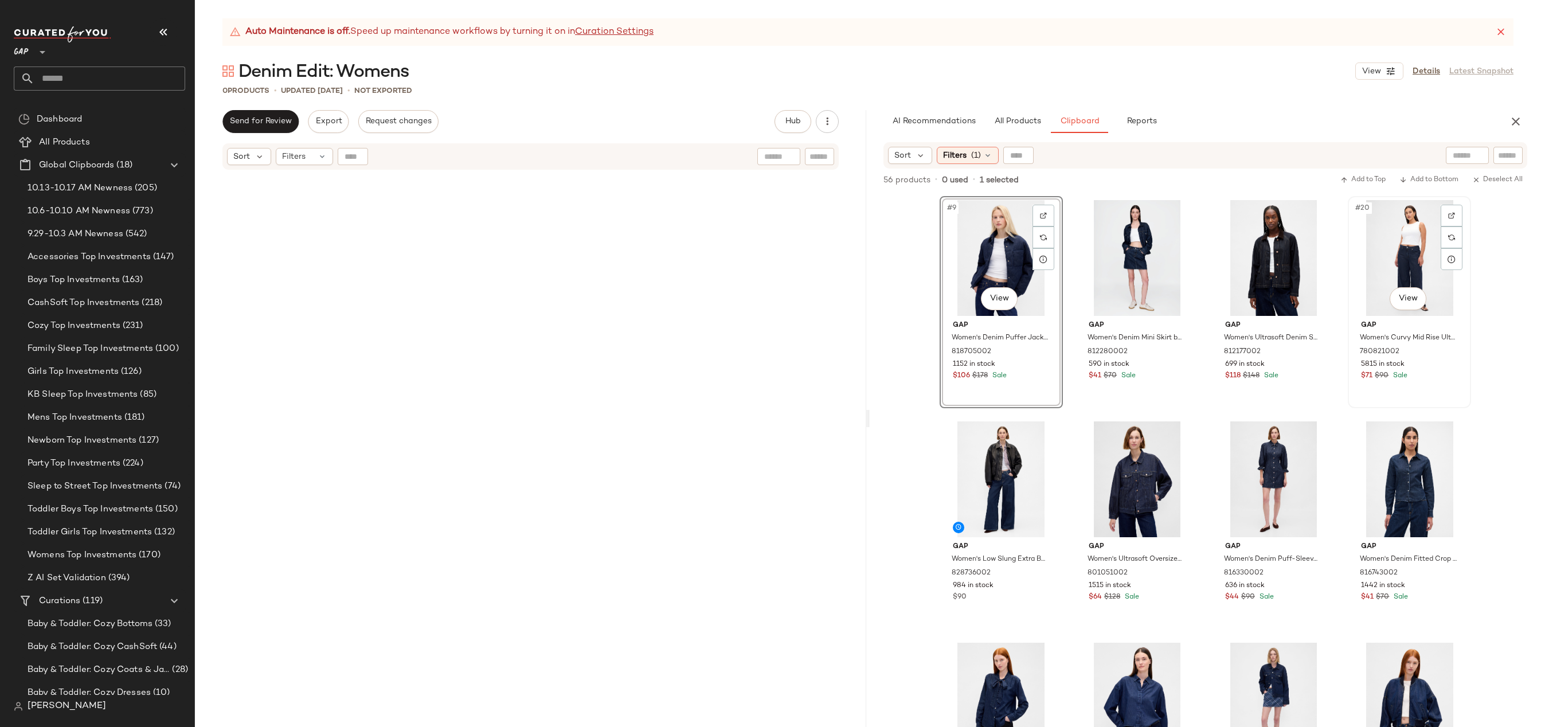
click at [1388, 245] on div "#20 View" at bounding box center [1409, 258] width 115 height 116
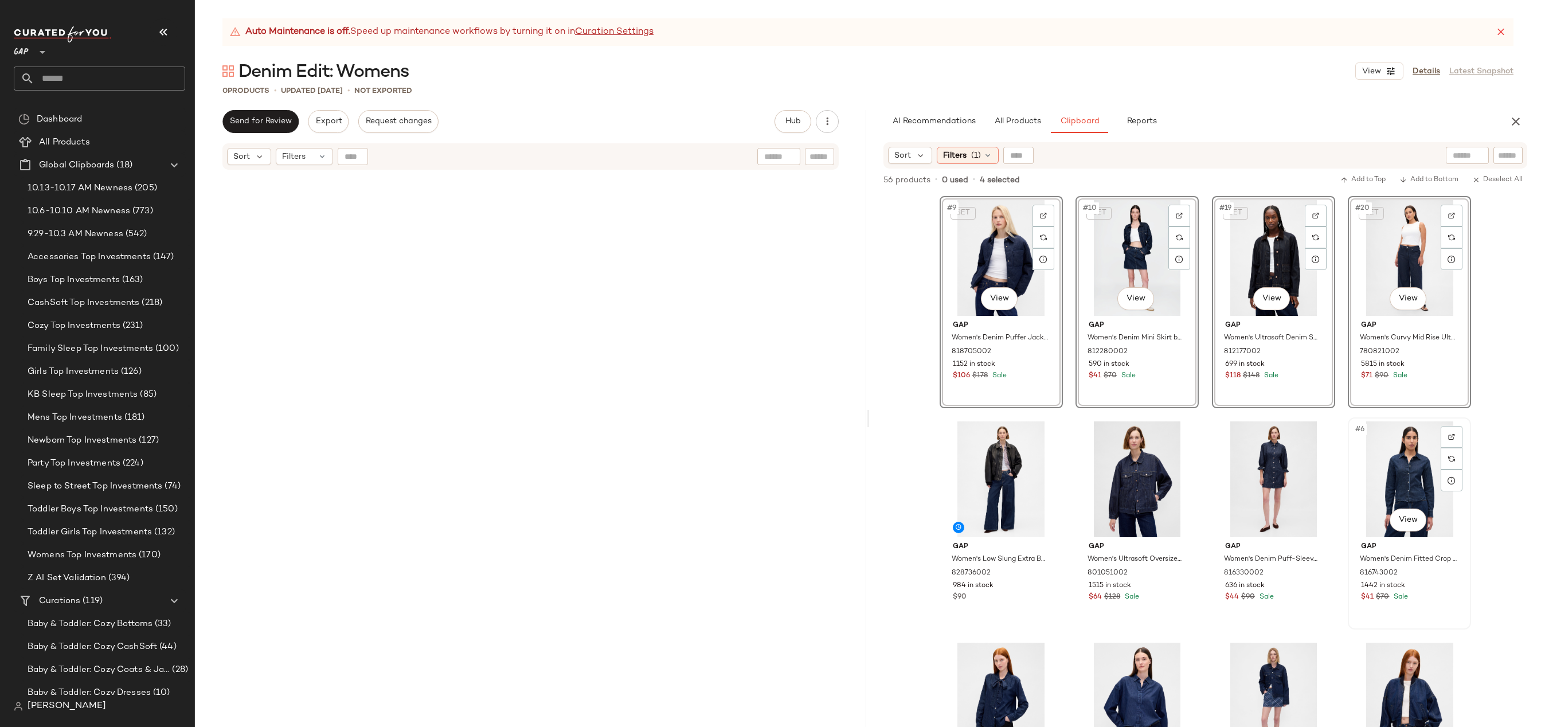
click at [1403, 470] on div "#6 View" at bounding box center [1409, 479] width 115 height 116
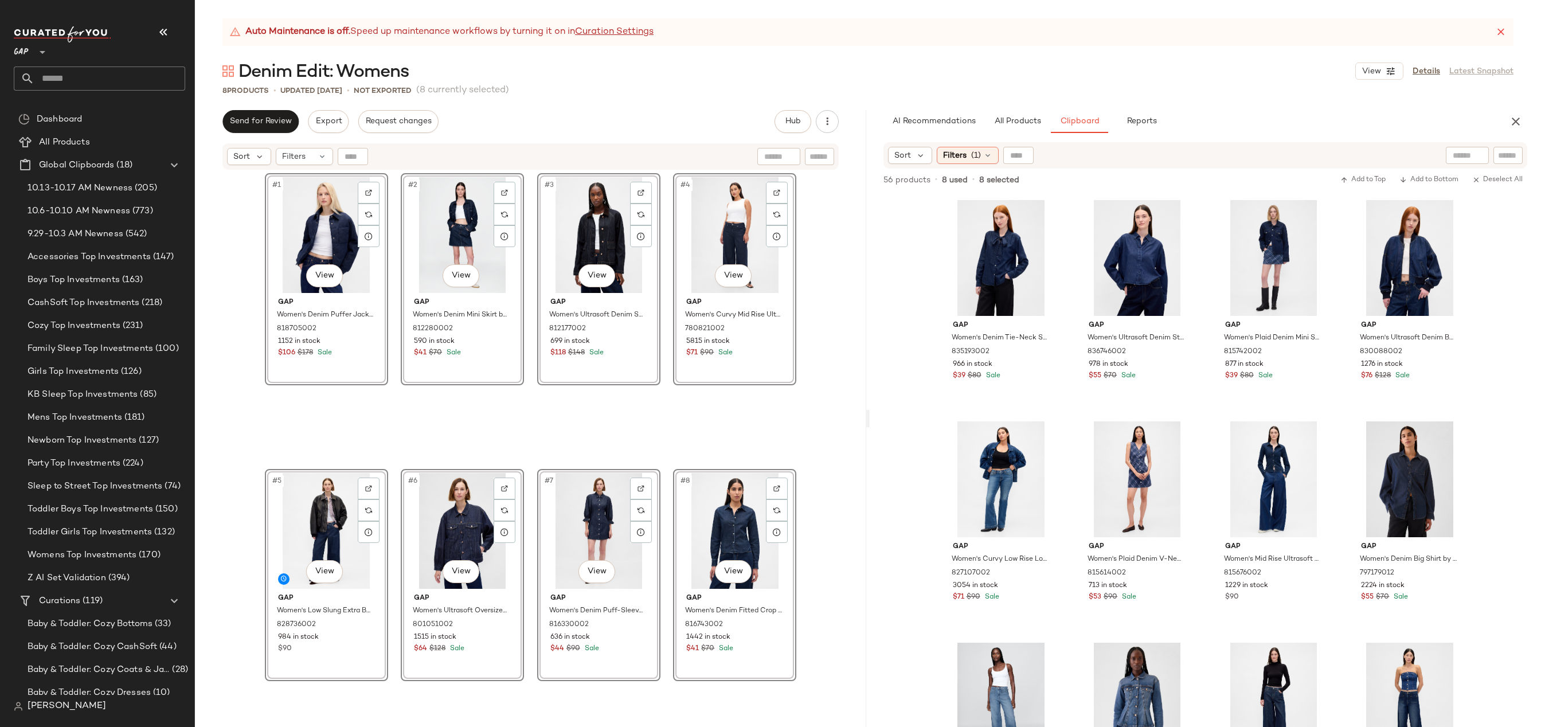
click at [857, 326] on div "#1 View Gap Women's Denim Puffer Jacket by Gap Medium Indigo Size S 818705002 1…" at bounding box center [530, 463] width 671 height 585
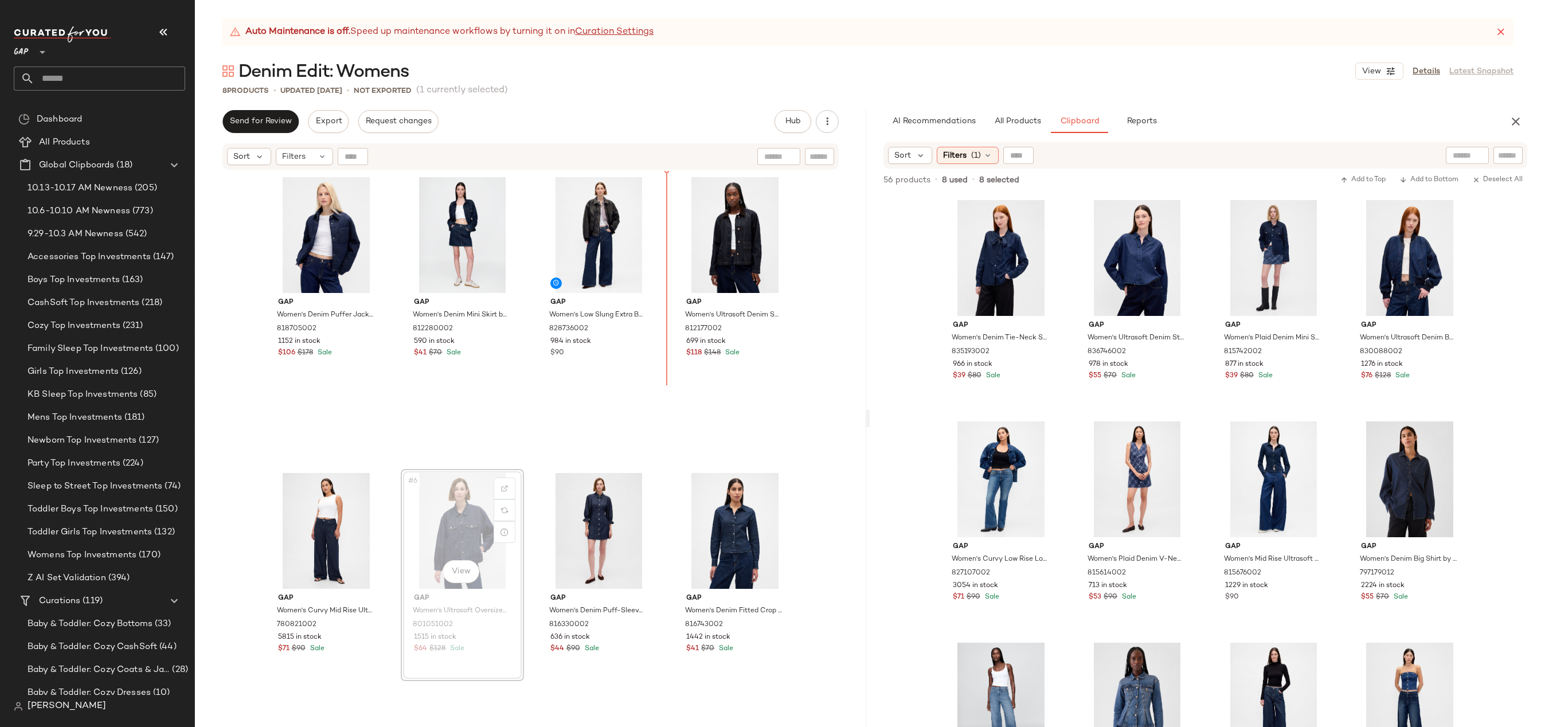
drag, startPoint x: 464, startPoint y: 524, endPoint x: 479, endPoint y: 504, distance: 25.0
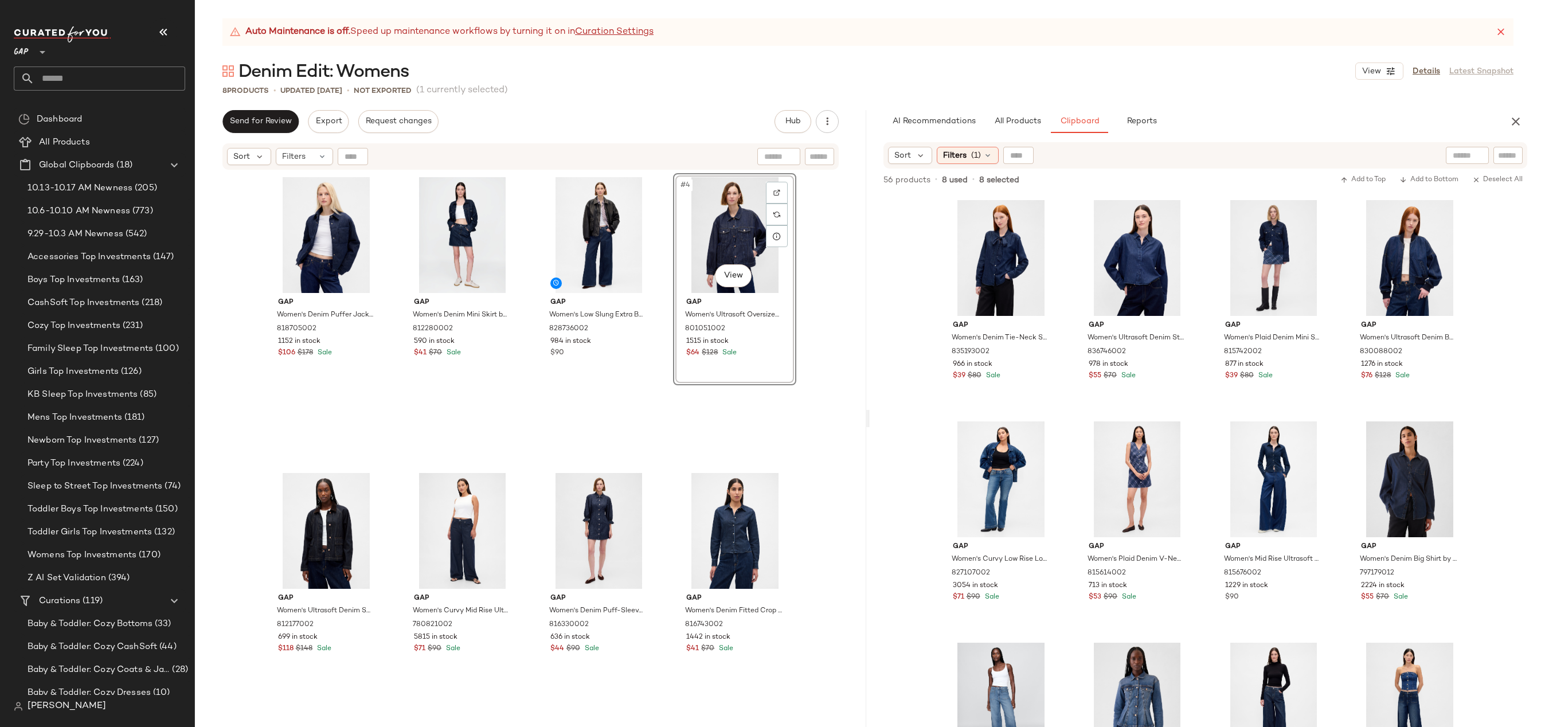
click at [797, 265] on div "Gap Women's Denim Puffer Jacket by Gap Medium Indigo Size S 818705002 1152 in s…" at bounding box center [530, 463] width 671 height 585
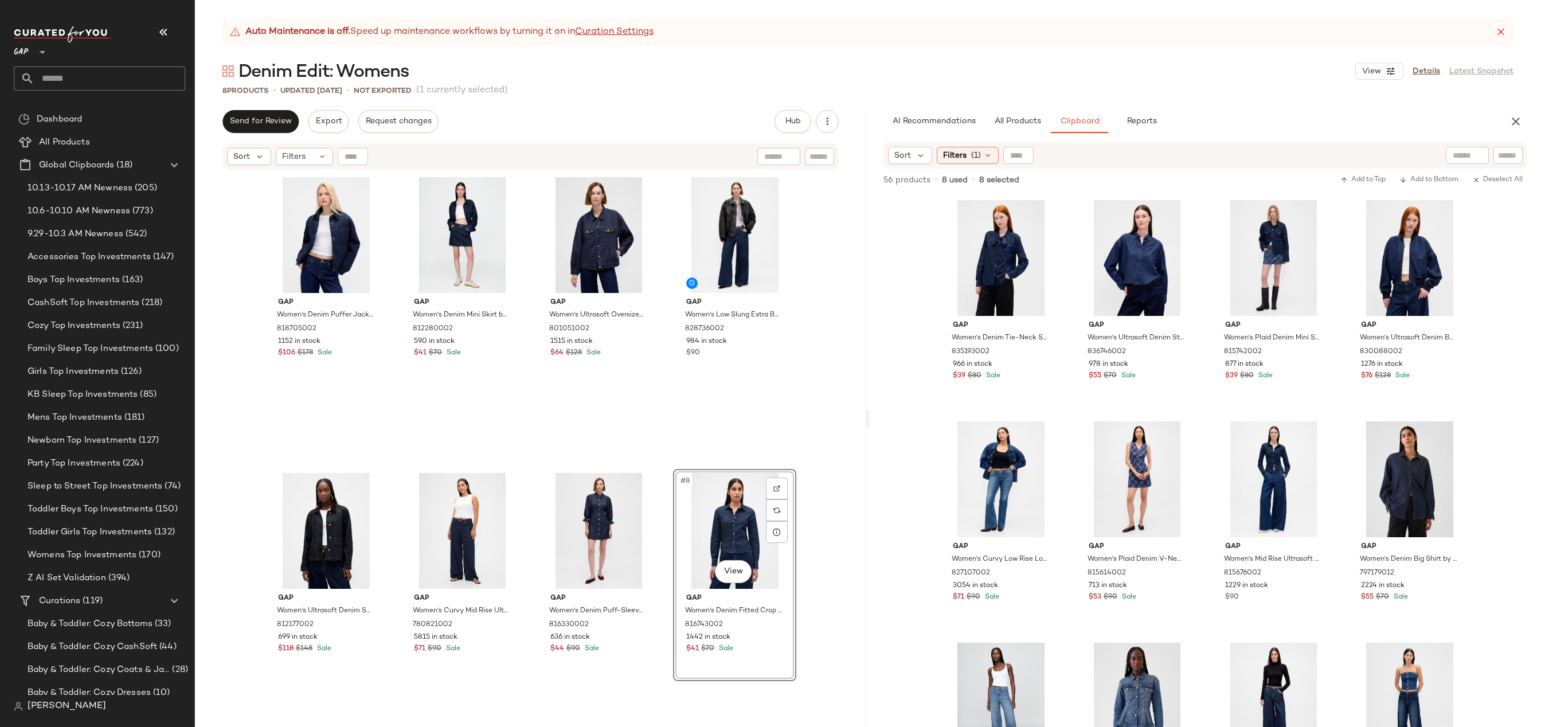
drag, startPoint x: 719, startPoint y: 514, endPoint x: 710, endPoint y: 514, distance: 9.2
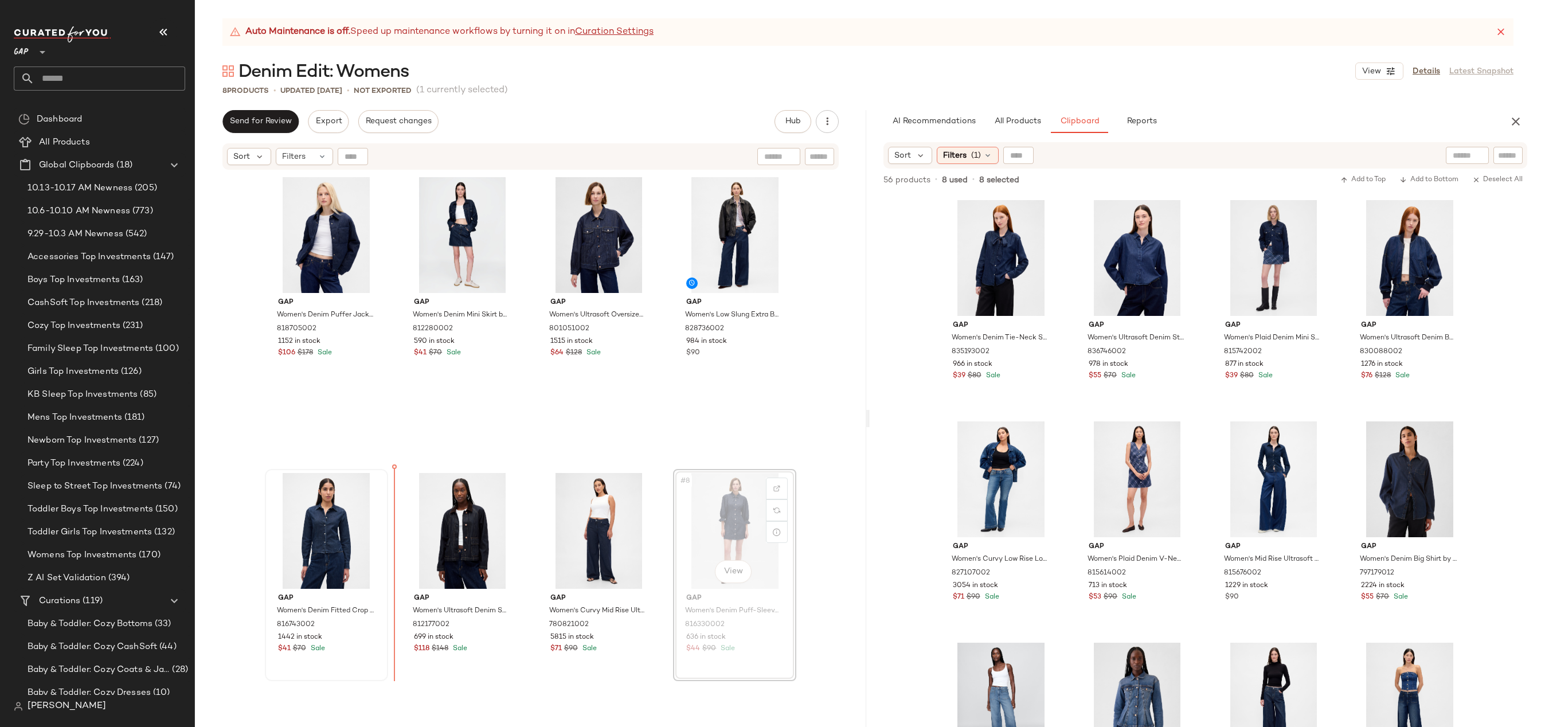
drag, startPoint x: 710, startPoint y: 537, endPoint x: 276, endPoint y: 516, distance: 433.9
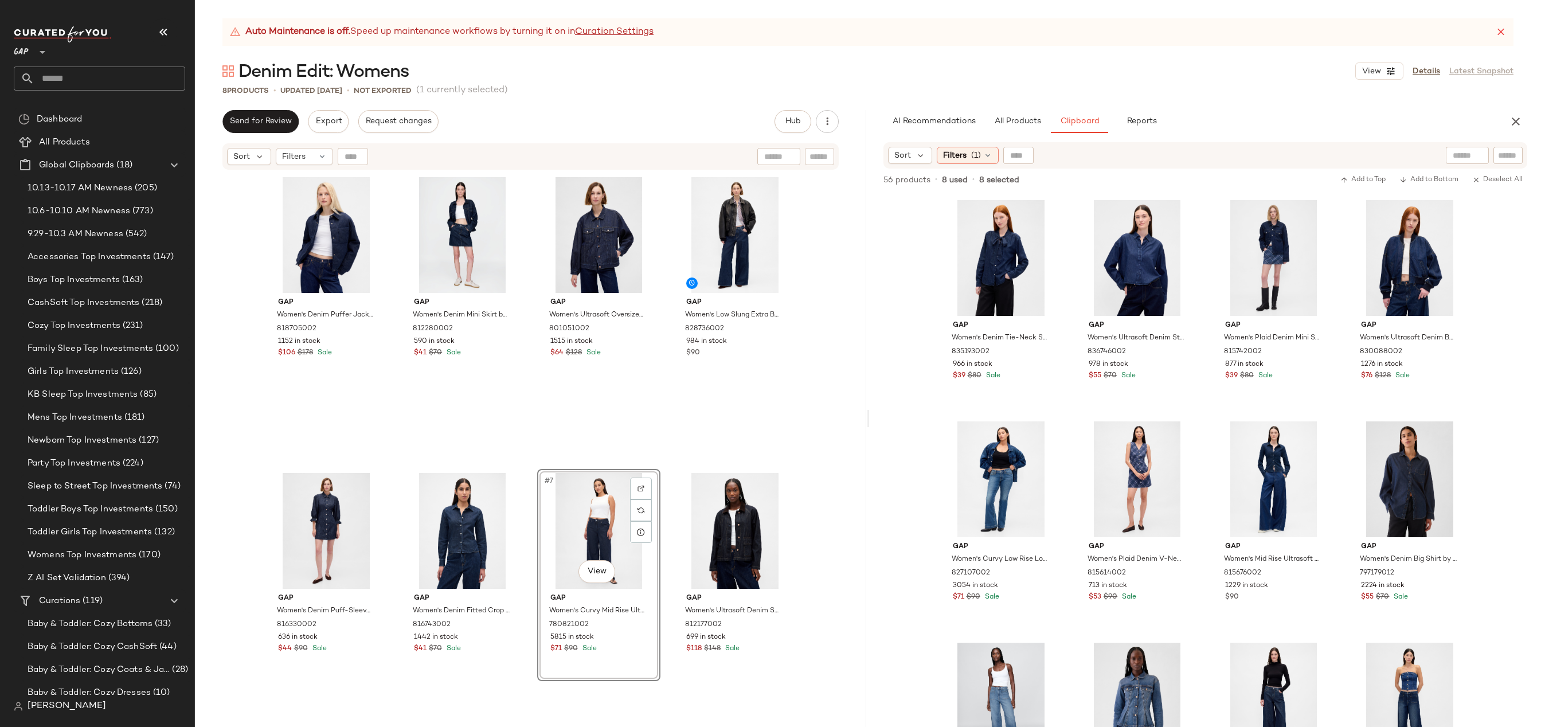
click at [844, 520] on div "Gap Women's Denim Puffer Jacket by Gap Medium Indigo Size S 818705002 1152 in s…" at bounding box center [530, 463] width 671 height 585
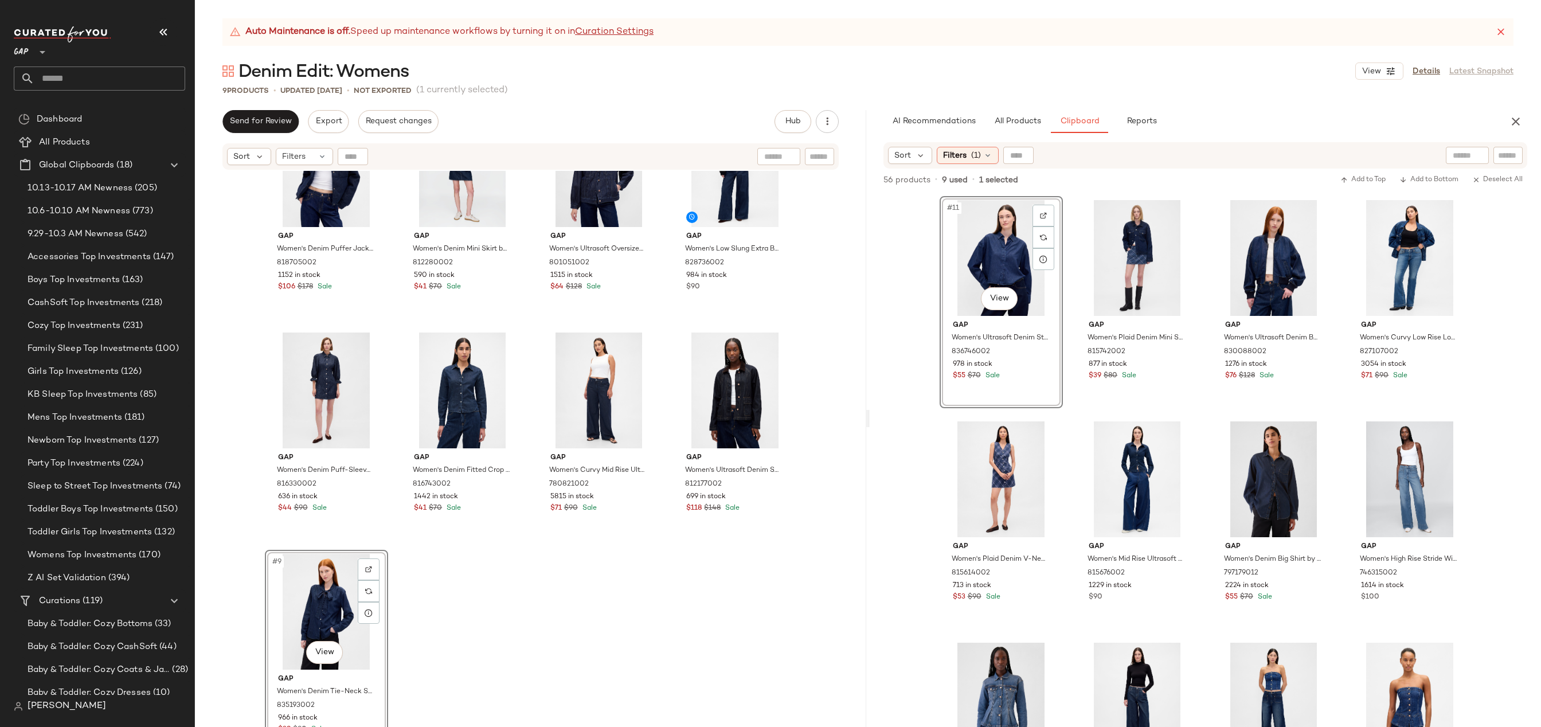
scroll to position [66, 0]
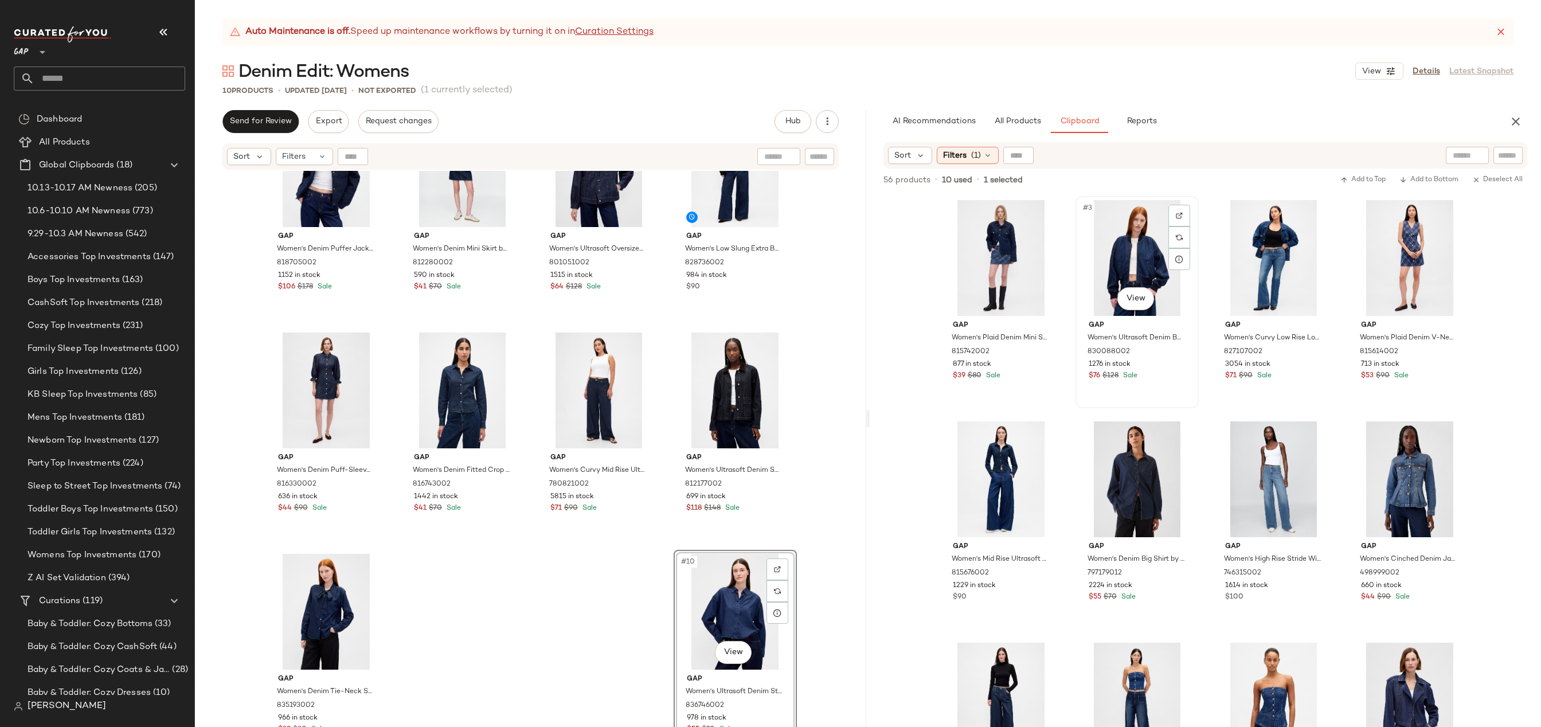
click at [1107, 242] on div "#3 View" at bounding box center [1136, 258] width 115 height 116
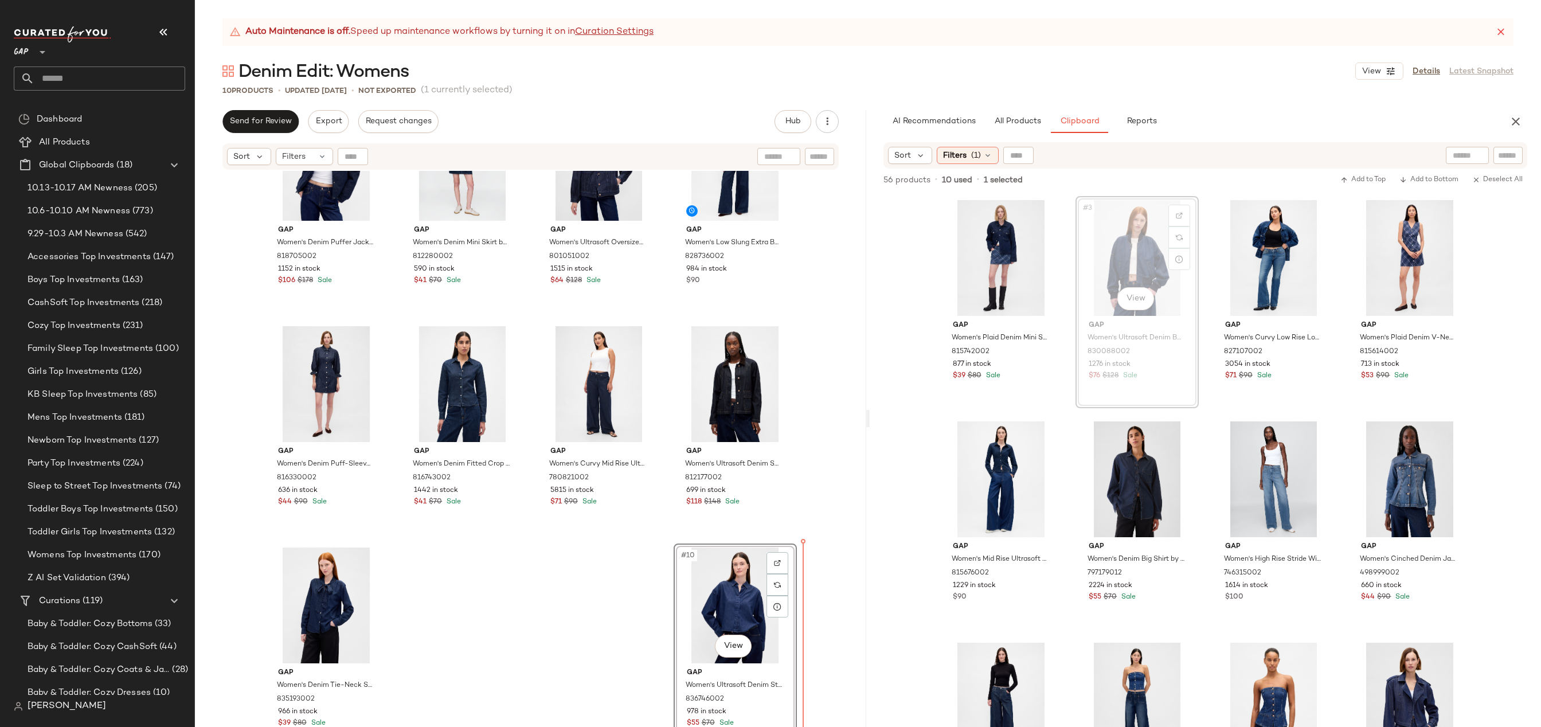
scroll to position [72, 0]
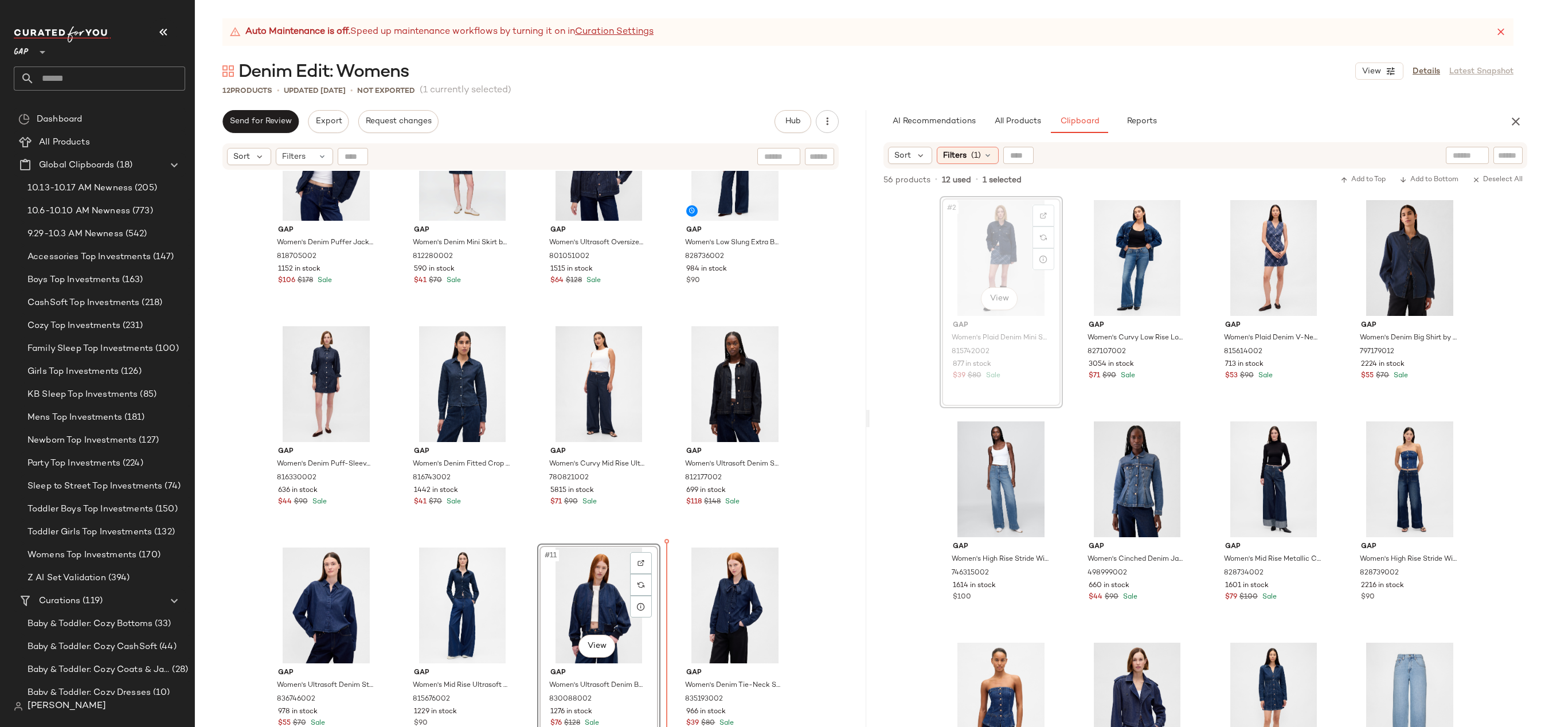
drag, startPoint x: 993, startPoint y: 239, endPoint x: 989, endPoint y: 244, distance: 6.5
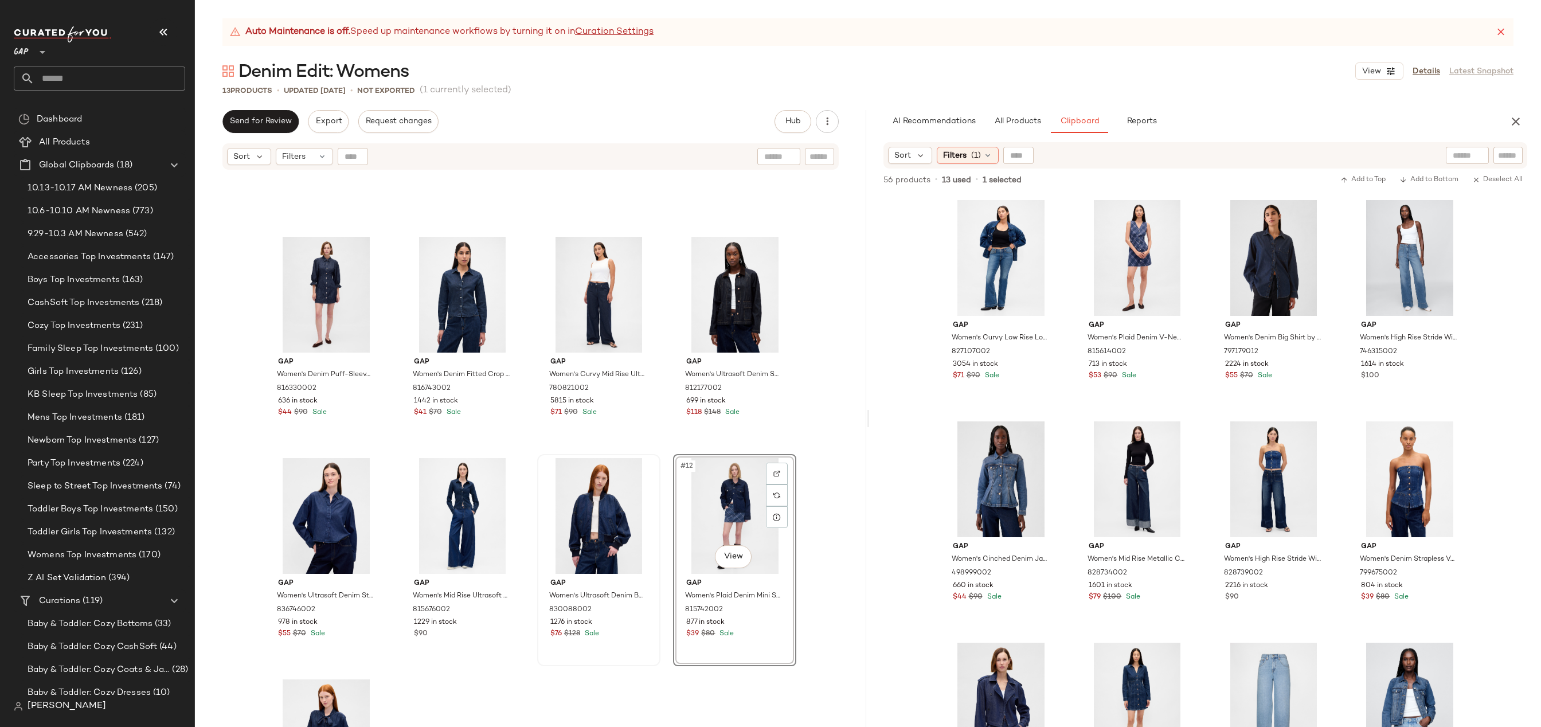
scroll to position [303, 0]
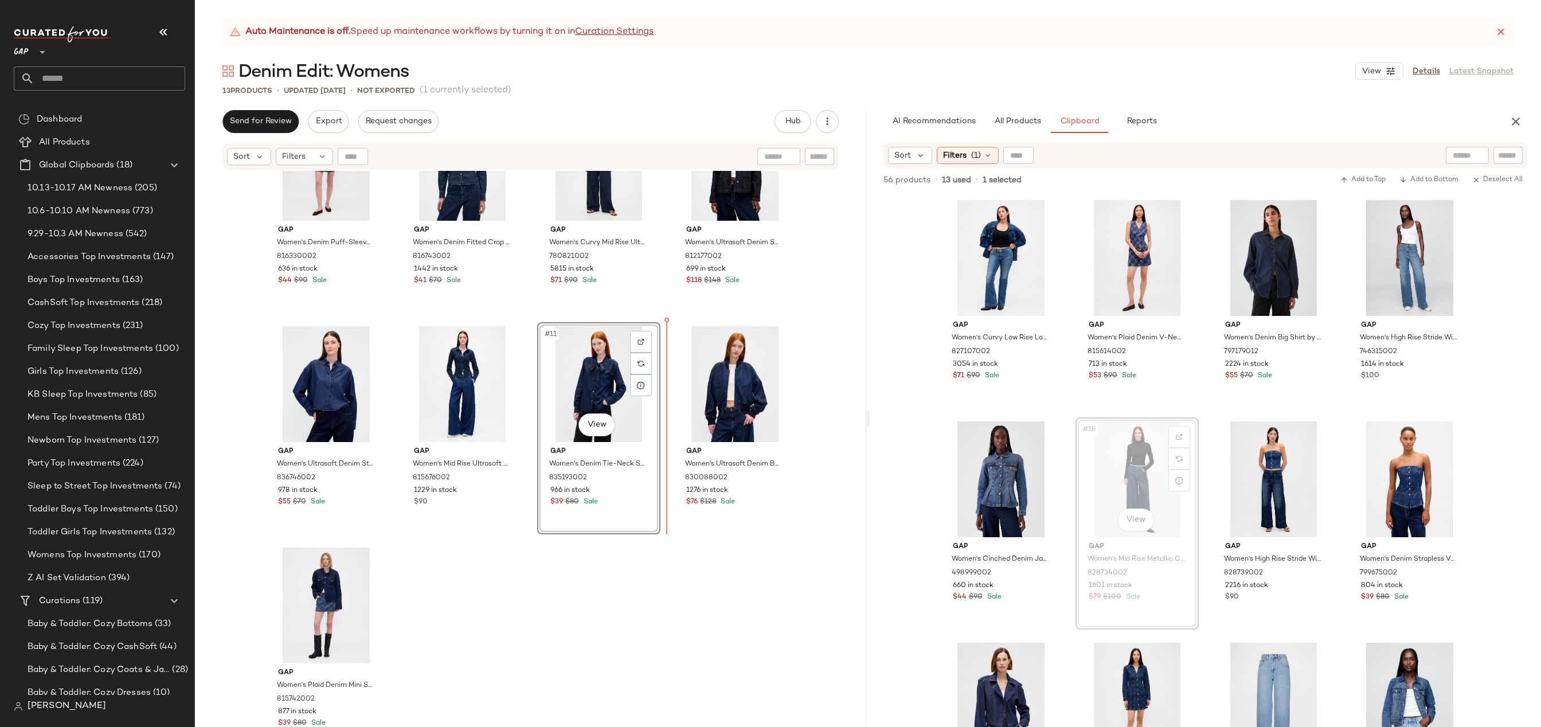
drag, startPoint x: 1132, startPoint y: 490, endPoint x: 1125, endPoint y: 490, distance: 6.9
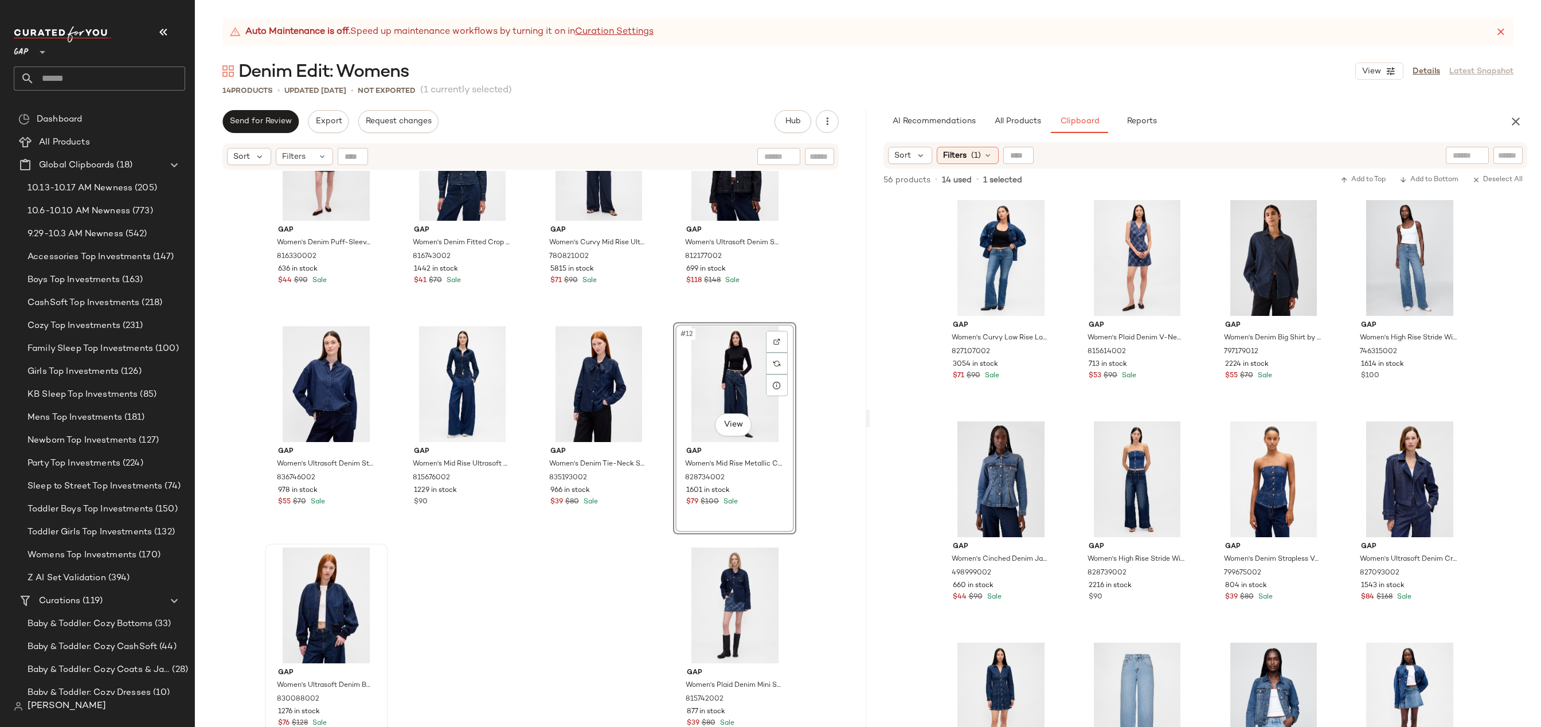
scroll to position [302, 0]
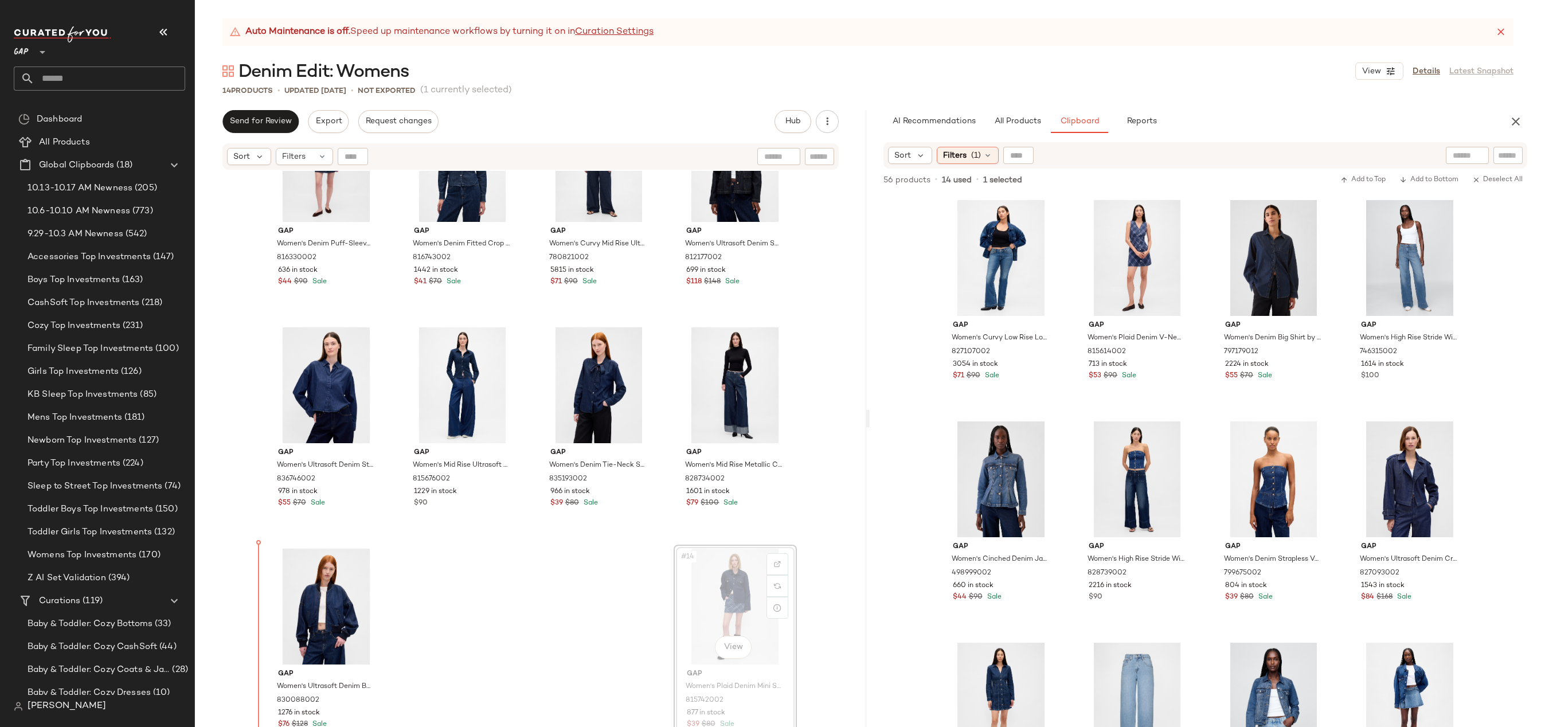
drag, startPoint x: 745, startPoint y: 600, endPoint x: 733, endPoint y: 600, distance: 12.0
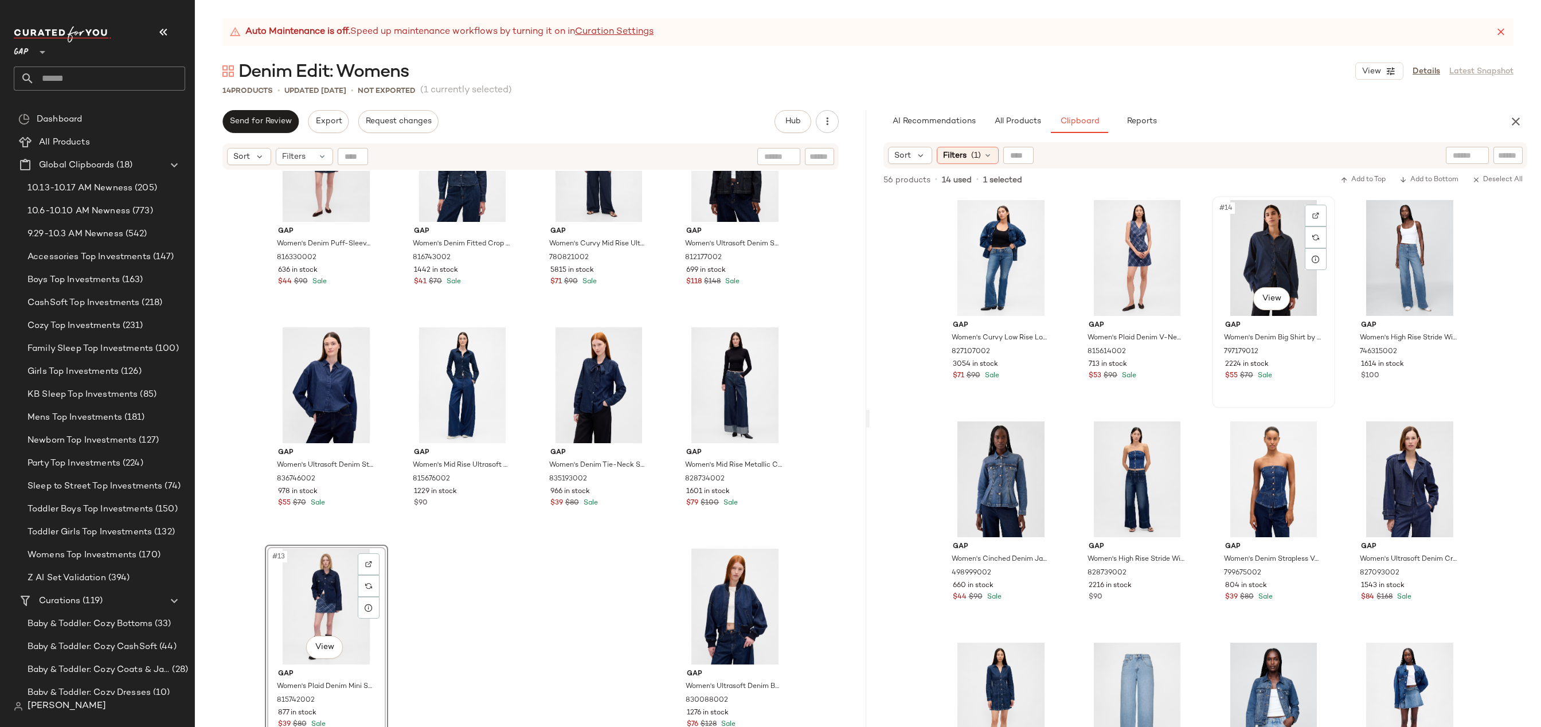
click at [1249, 268] on div "#14 View" at bounding box center [1273, 258] width 115 height 116
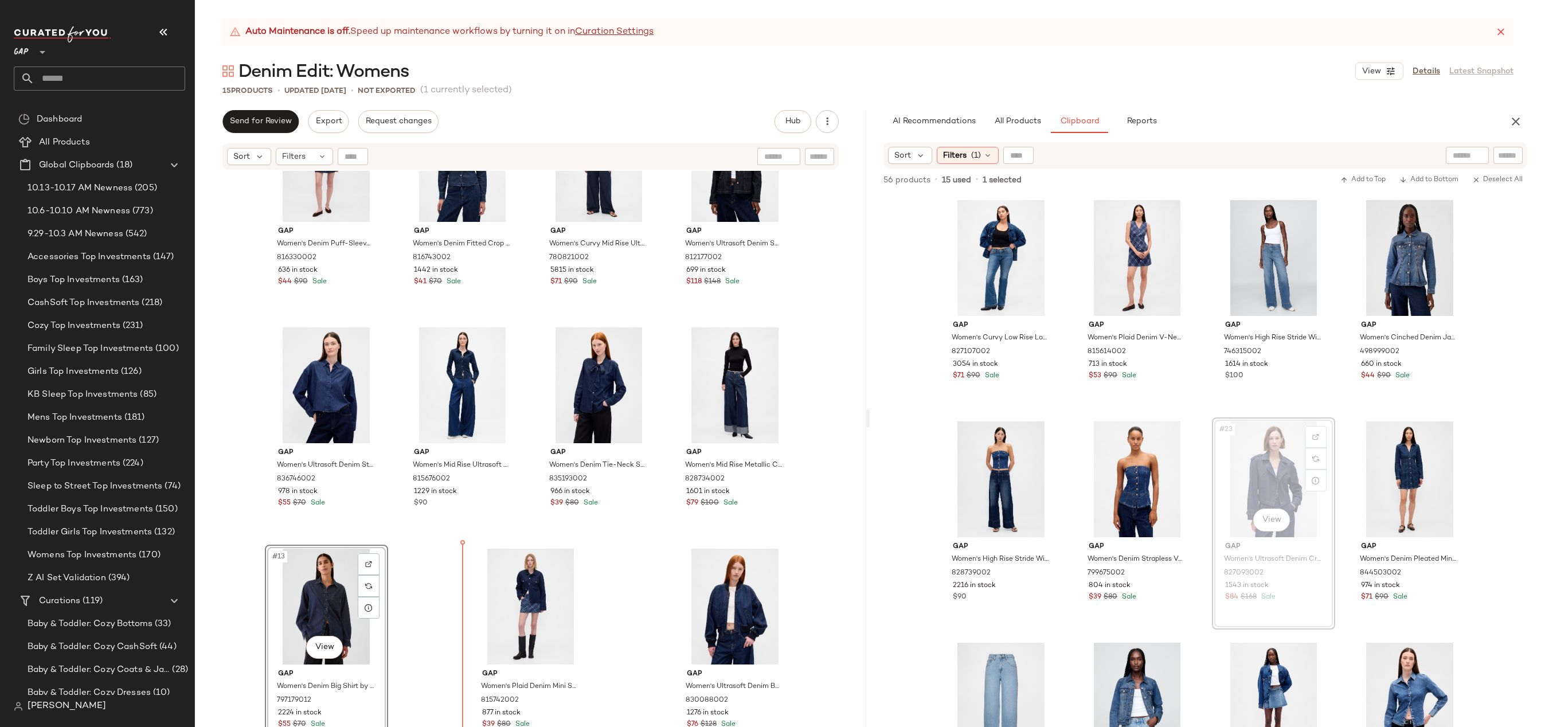
drag, startPoint x: 1241, startPoint y: 484, endPoint x: 380, endPoint y: 572, distance: 864.9
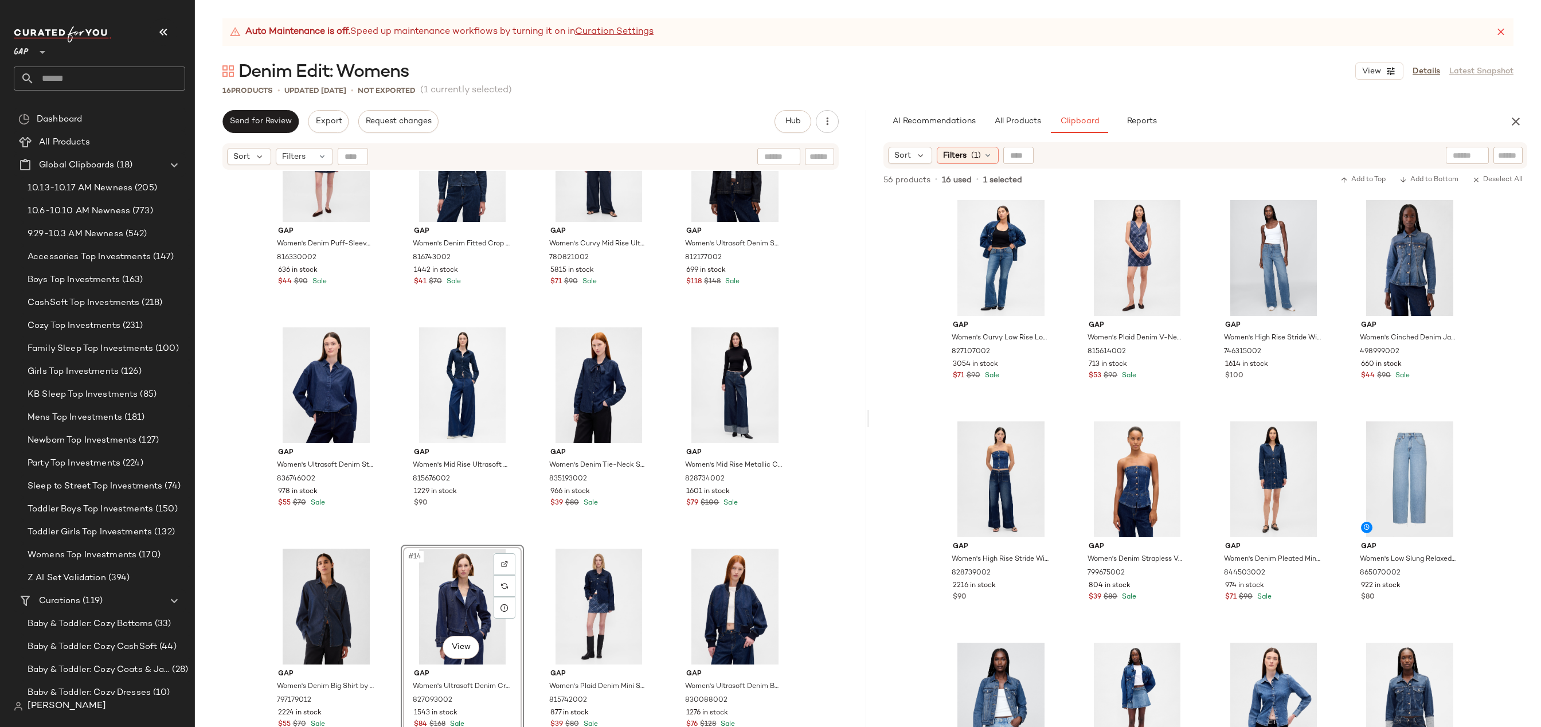
click at [853, 535] on div "Gap Women's Denim Puff-Sleeve Seamed Mini Dress by Gap Dark Wash Size M 8163300…" at bounding box center [530, 463] width 671 height 585
drag, startPoint x: 463, startPoint y: 598, endPoint x: 296, endPoint y: 597, distance: 166.8
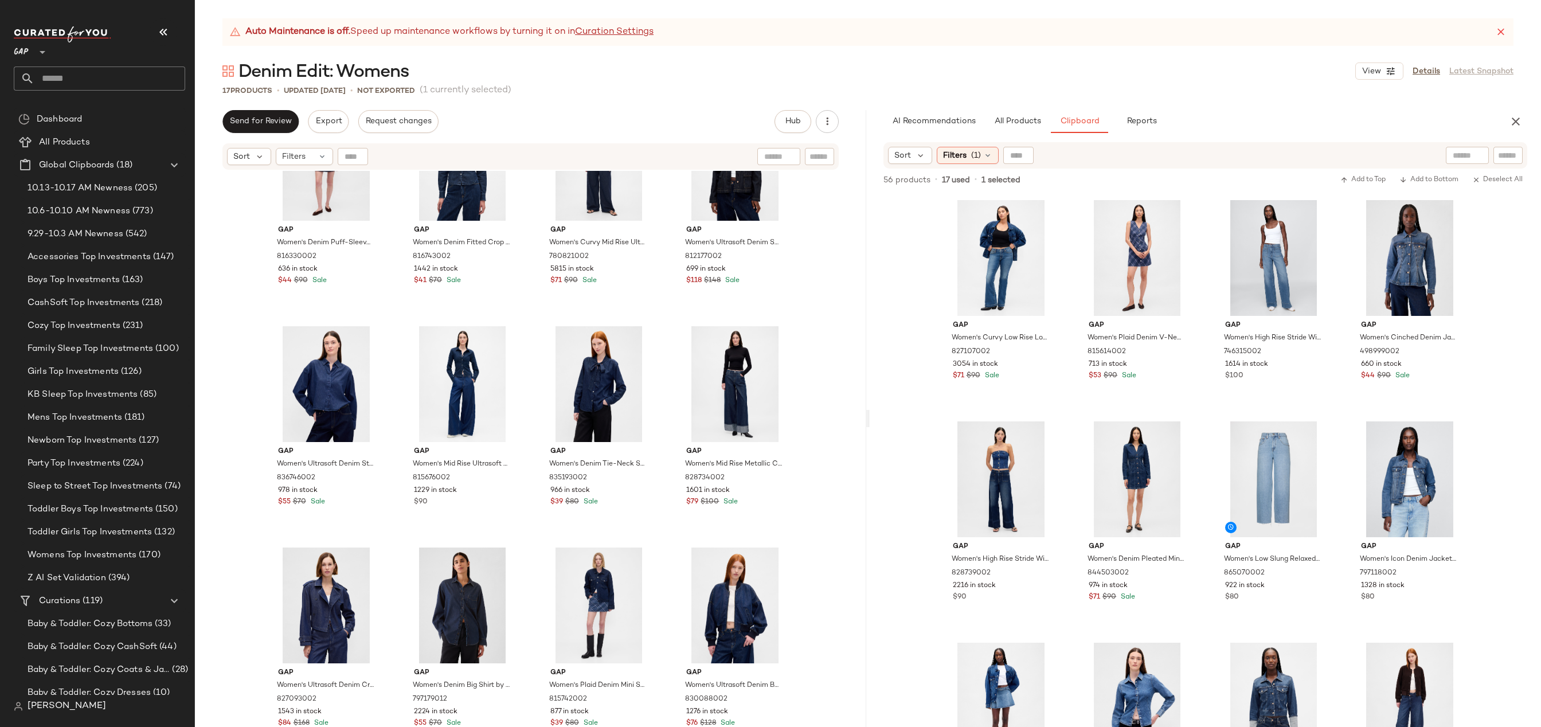
scroll to position [524, 0]
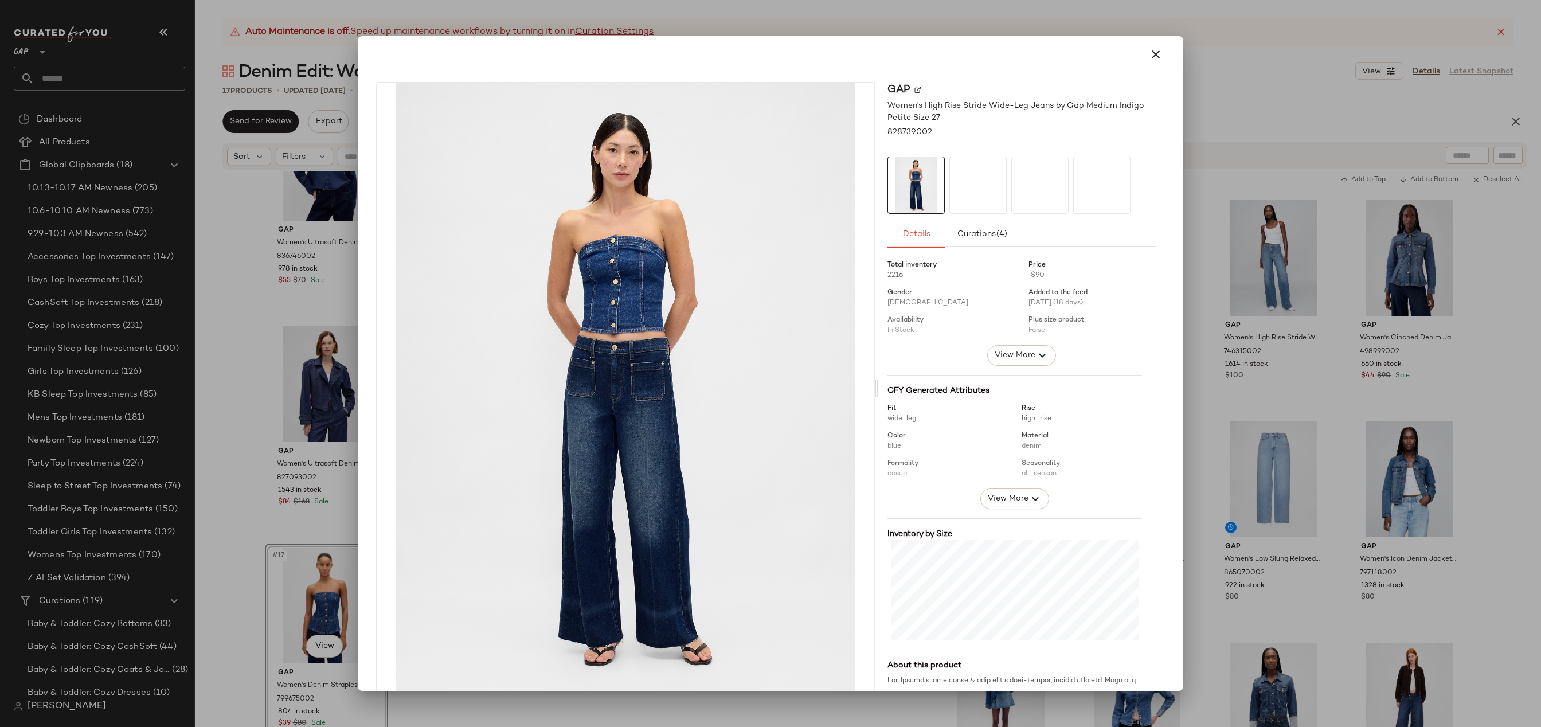
drag, startPoint x: 999, startPoint y: 506, endPoint x: 349, endPoint y: 636, distance: 663.6
click at [1152, 45] on button "button" at bounding box center [1156, 55] width 28 height 28
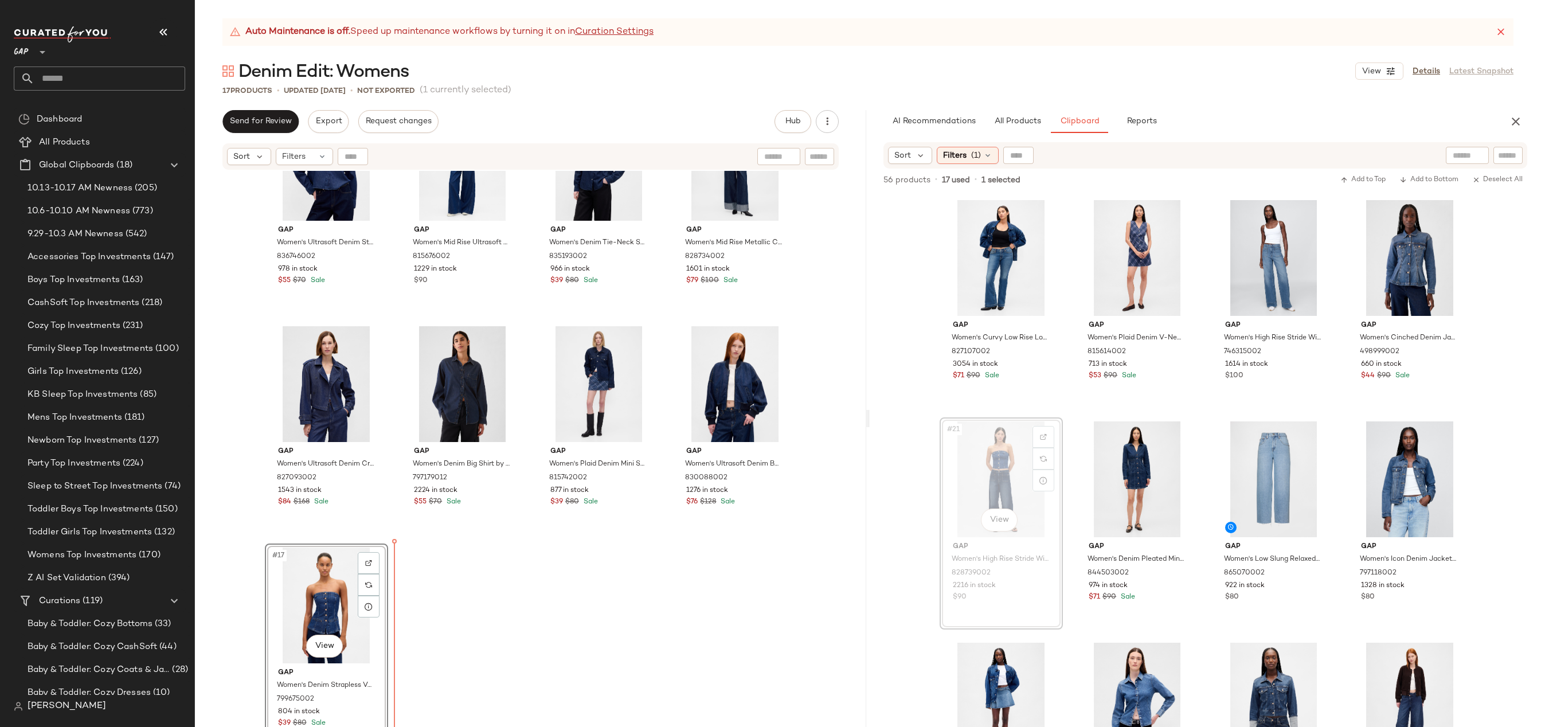
drag, startPoint x: 983, startPoint y: 453, endPoint x: 976, endPoint y: 456, distance: 7.5
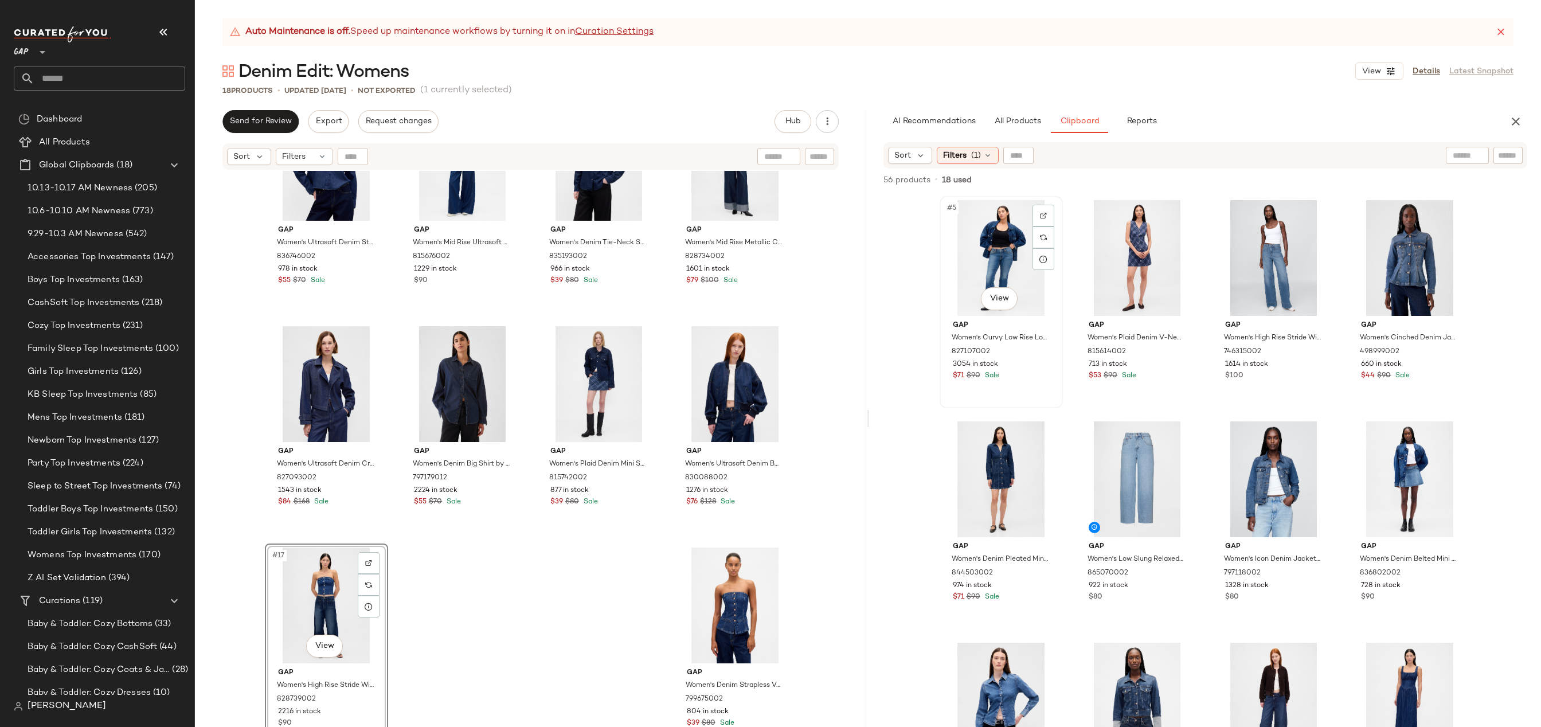
click at [979, 250] on div "#5 View" at bounding box center [1001, 258] width 115 height 116
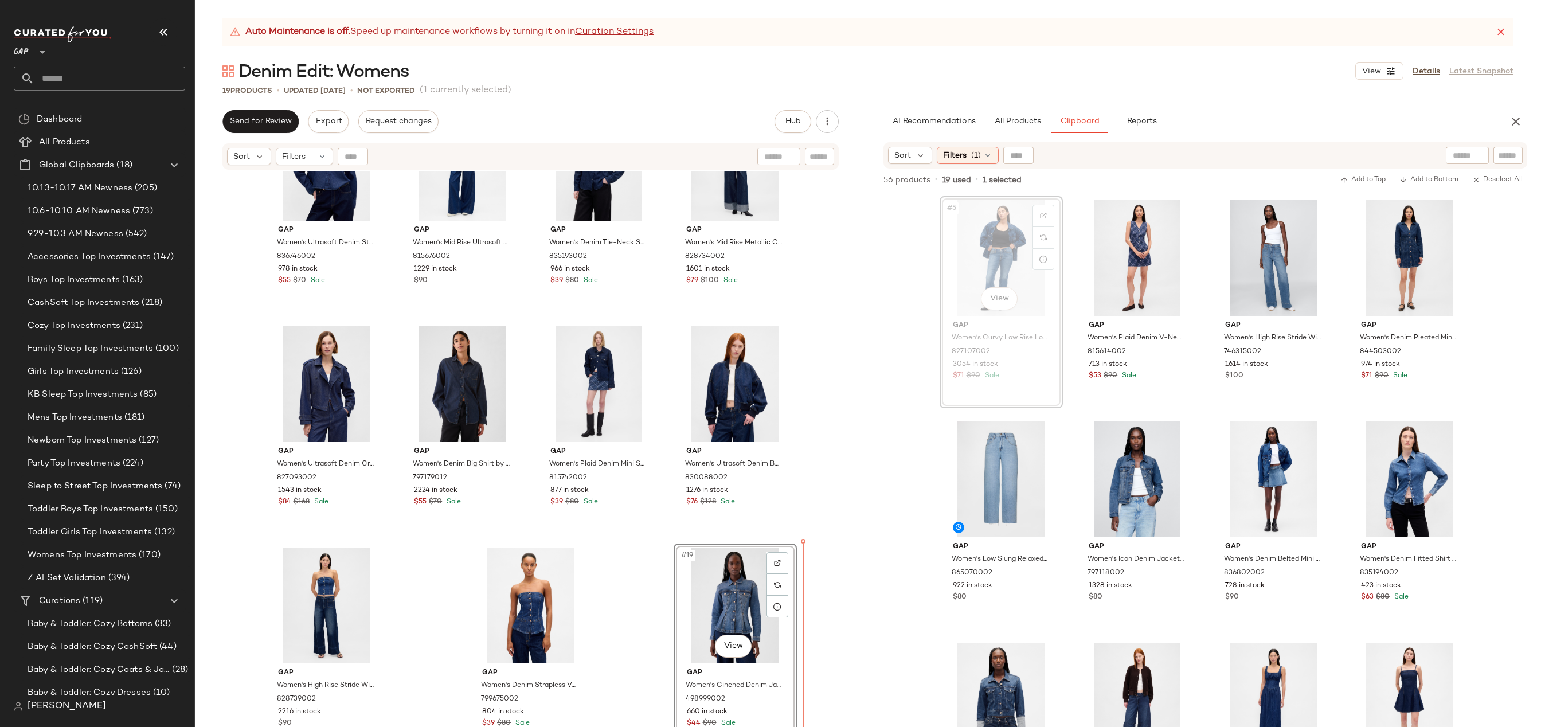
drag, startPoint x: 989, startPoint y: 242, endPoint x: 789, endPoint y: 613, distance: 421.9
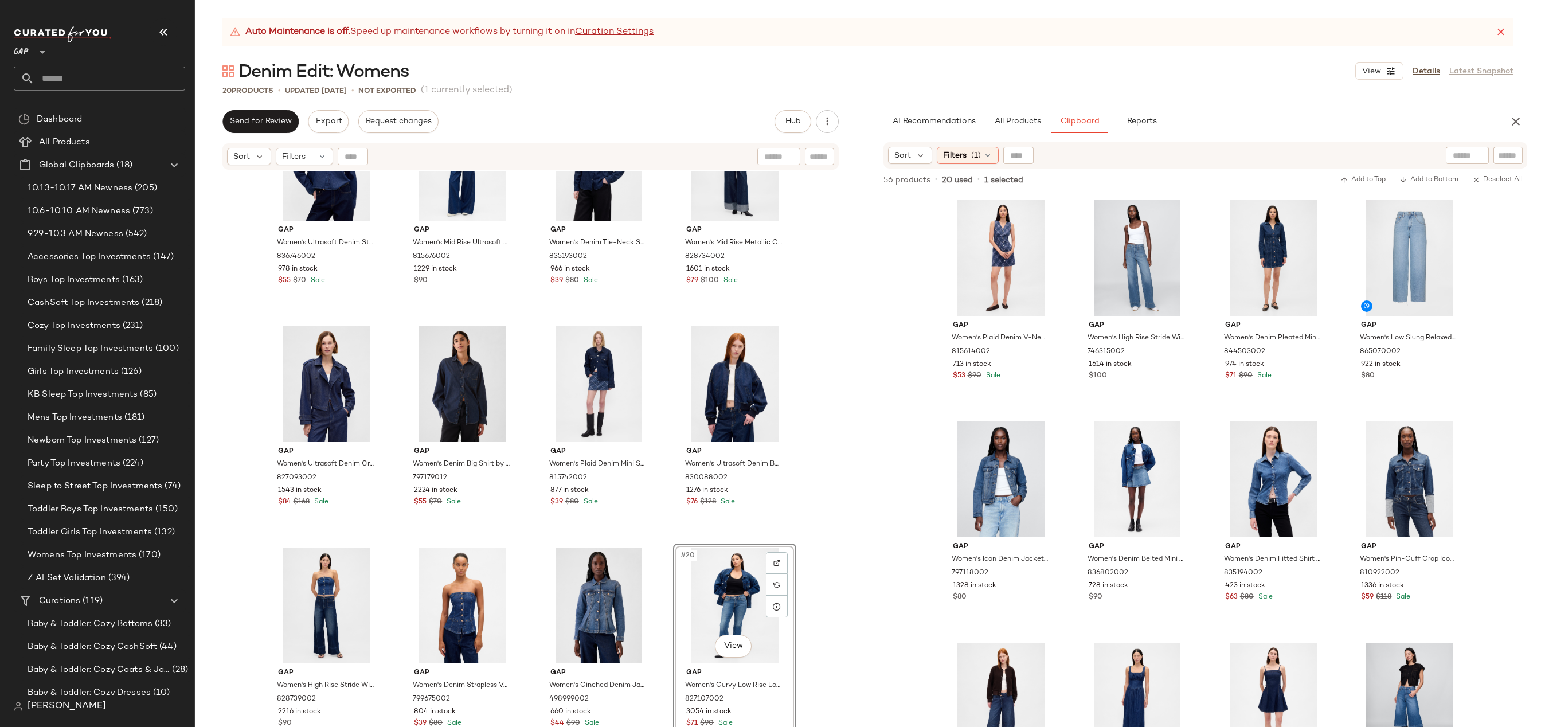
click at [737, 614] on div "#20 View" at bounding box center [734, 605] width 115 height 116
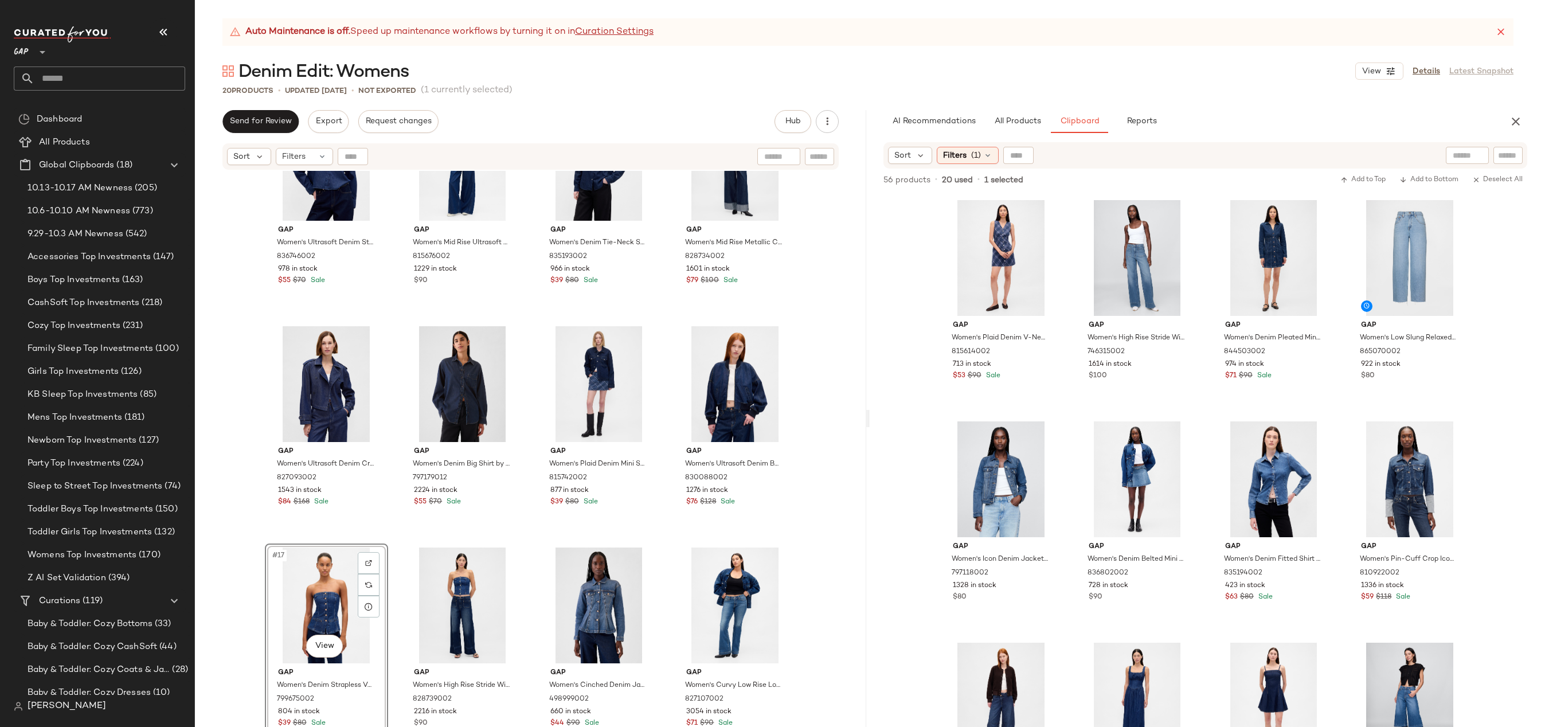
click at [818, 537] on div "Gap Women's Ultrasoft Denim Straight-Hem Crop Shirt by Gap Dark Wash Petite Siz…" at bounding box center [530, 463] width 671 height 585
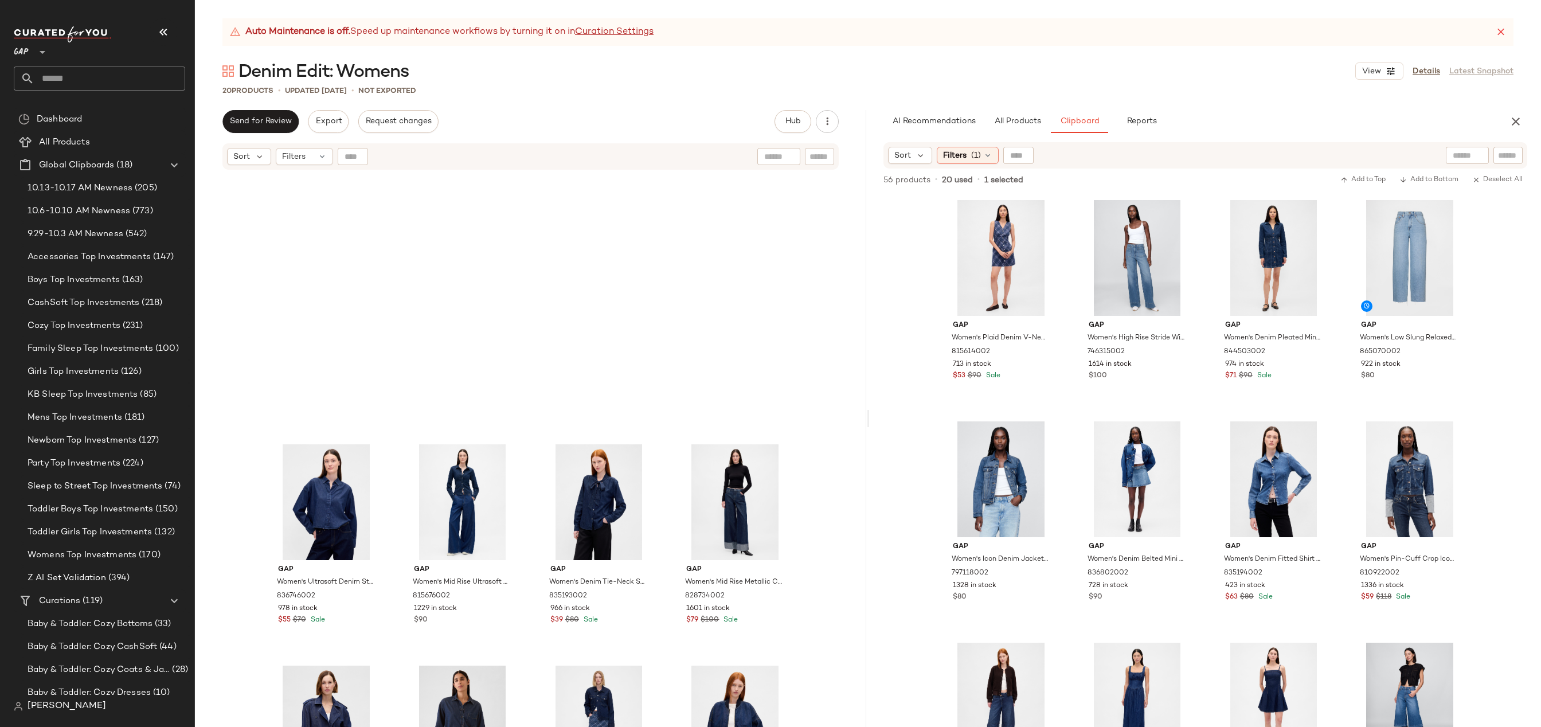
scroll to position [524, 0]
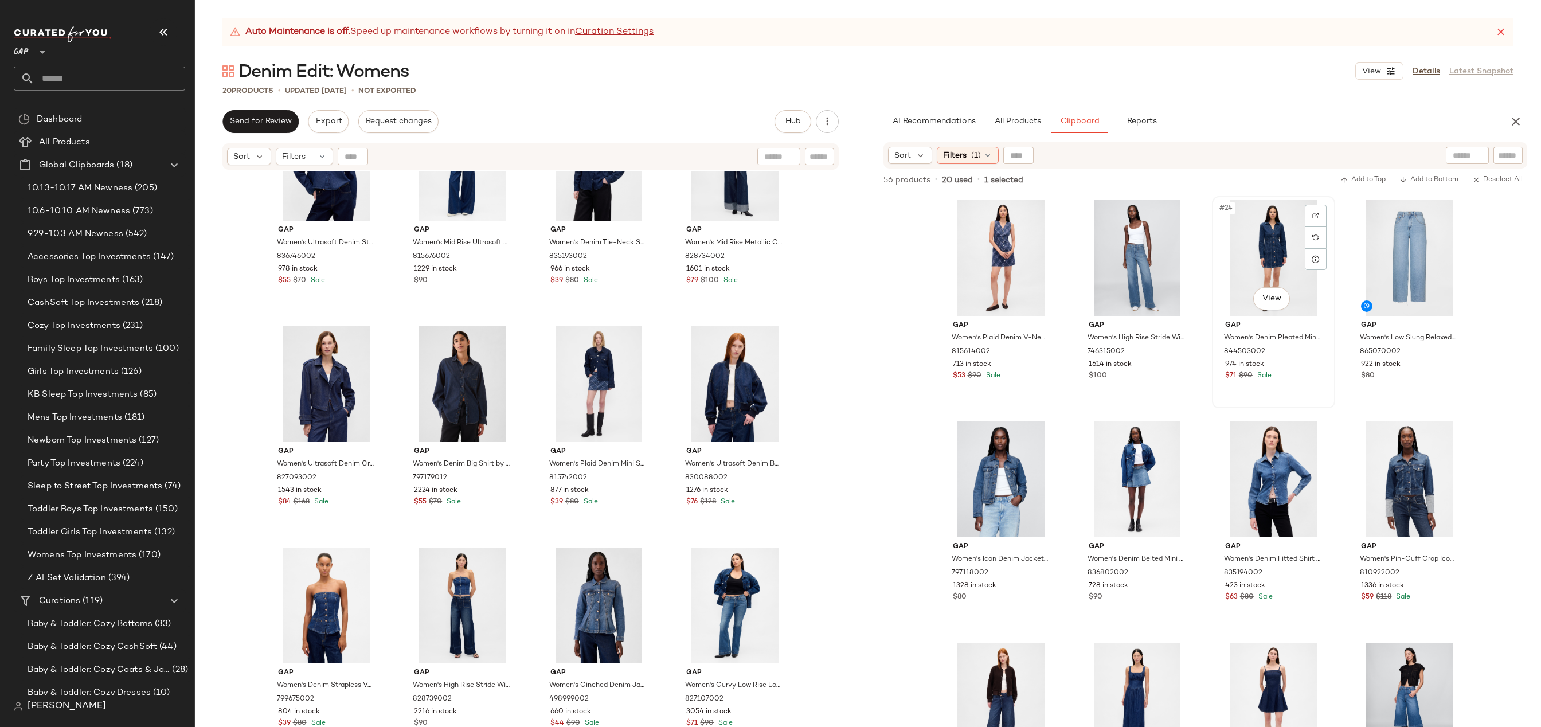
click at [1268, 242] on div "#24 View" at bounding box center [1273, 258] width 115 height 116
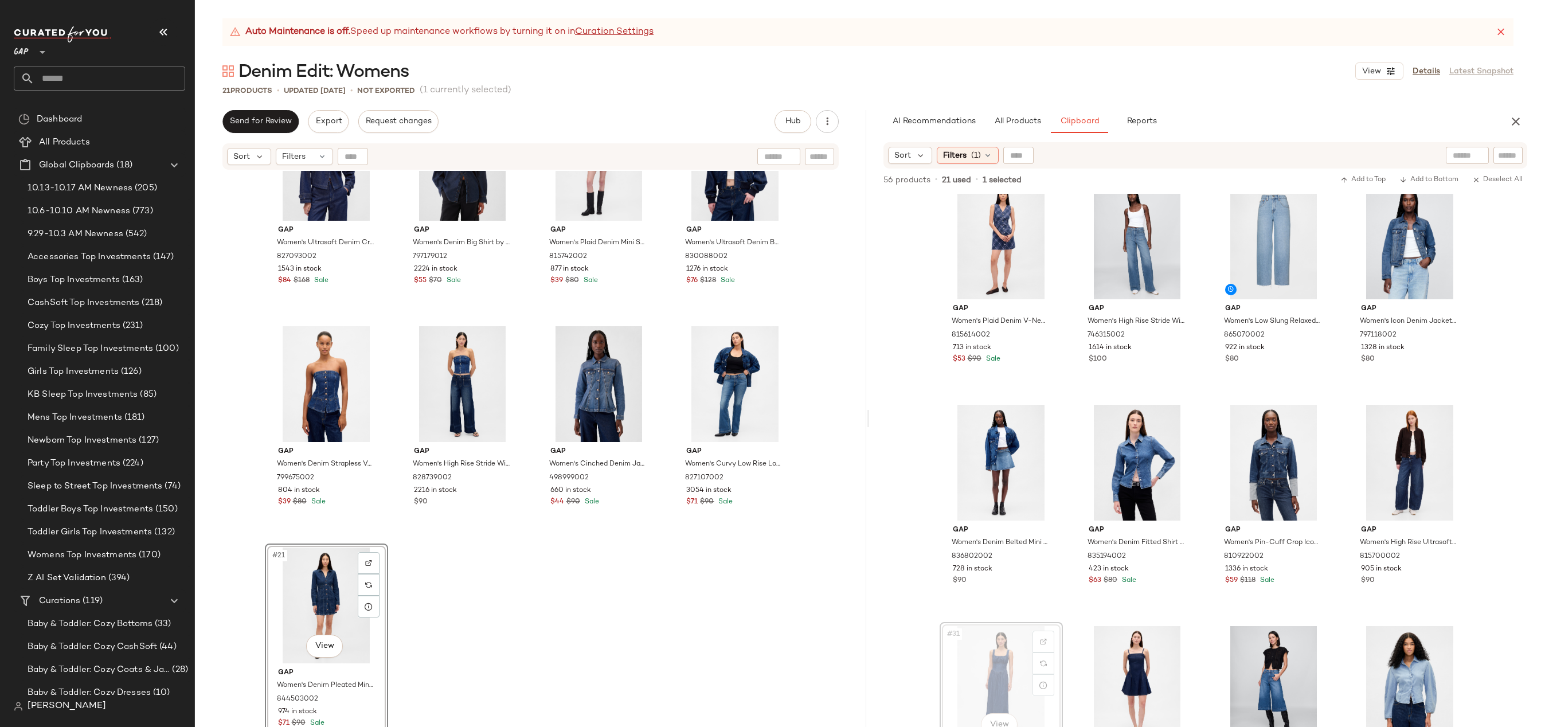
scroll to position [17, 0]
drag, startPoint x: 968, startPoint y: 664, endPoint x: 546, endPoint y: 605, distance: 426.0
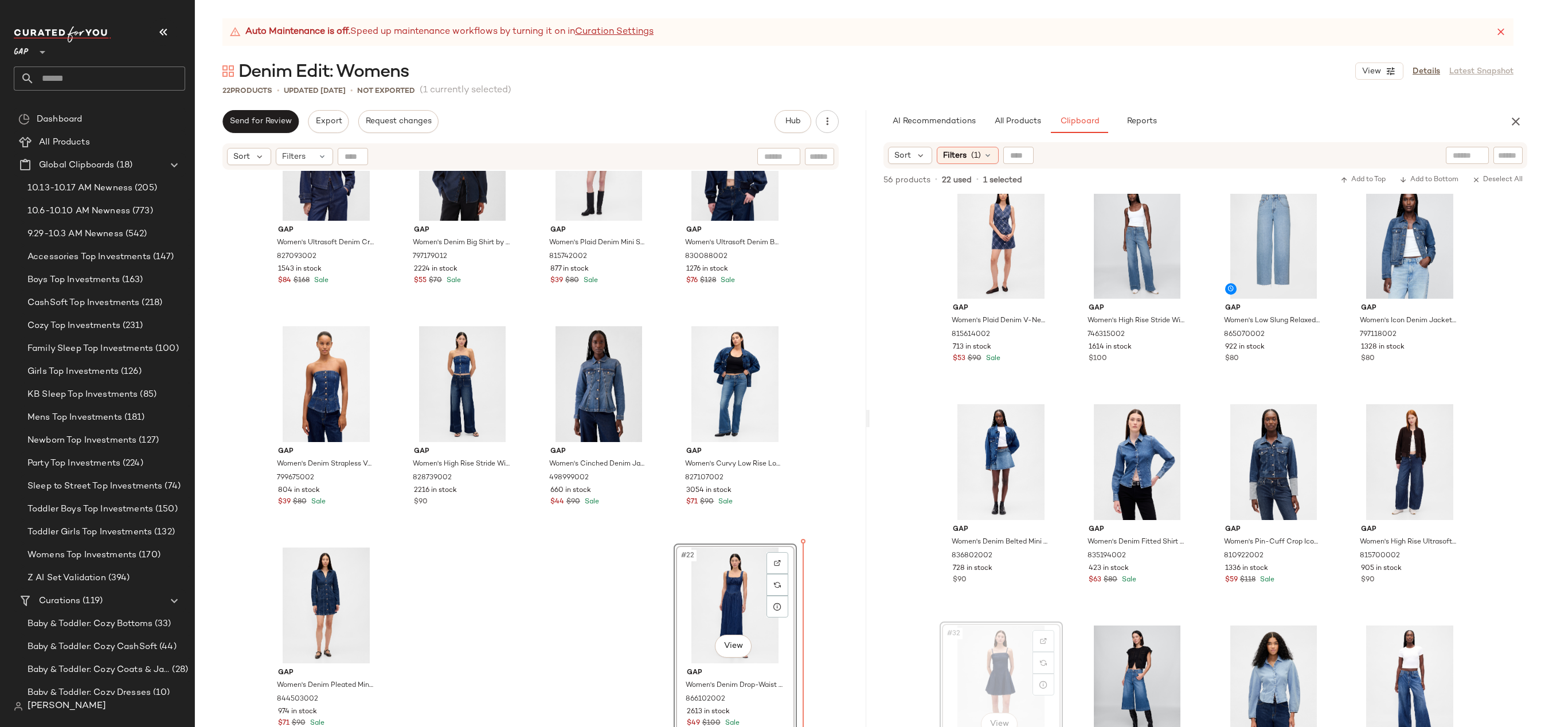
scroll to position [19, 0]
drag, startPoint x: 992, startPoint y: 651, endPoint x: 986, endPoint y: 651, distance: 6.3
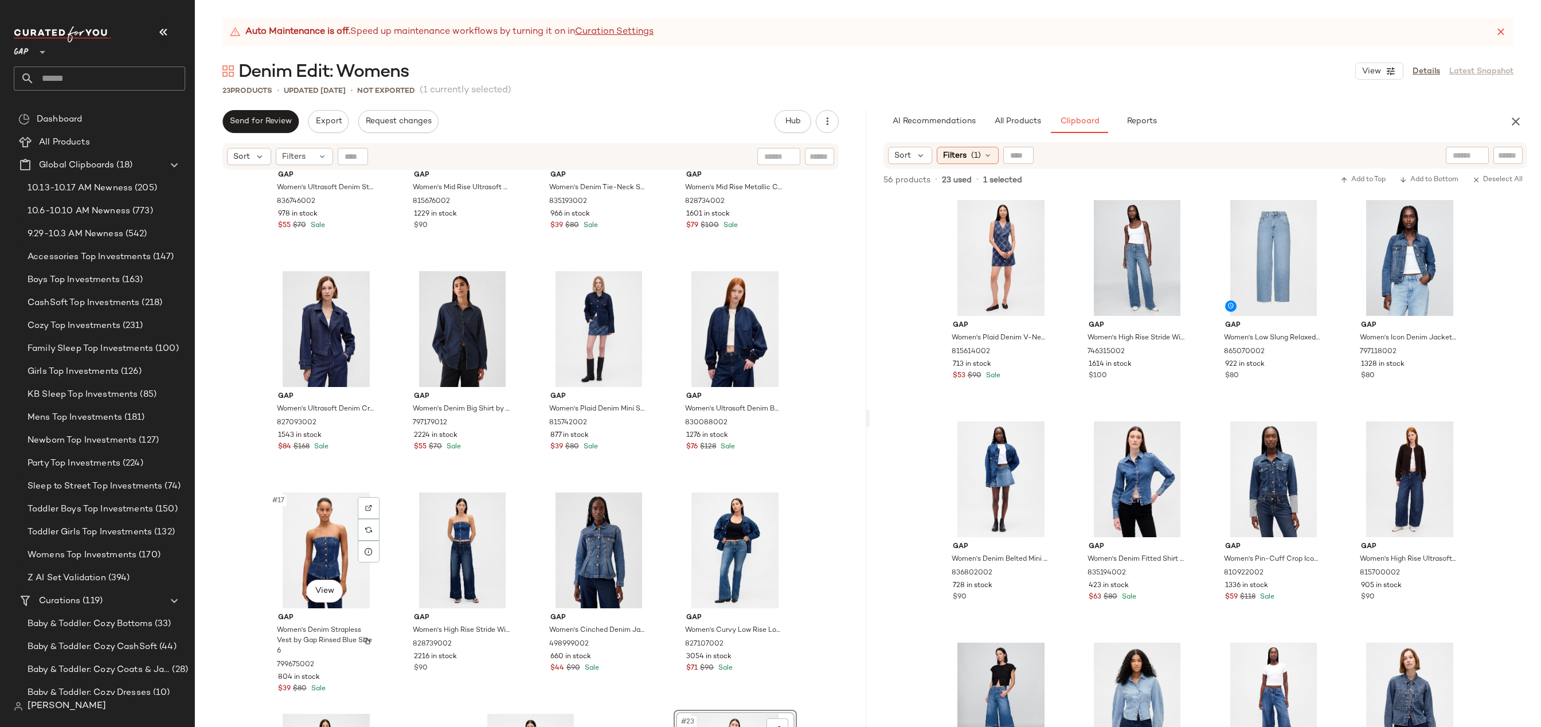
scroll to position [674, 0]
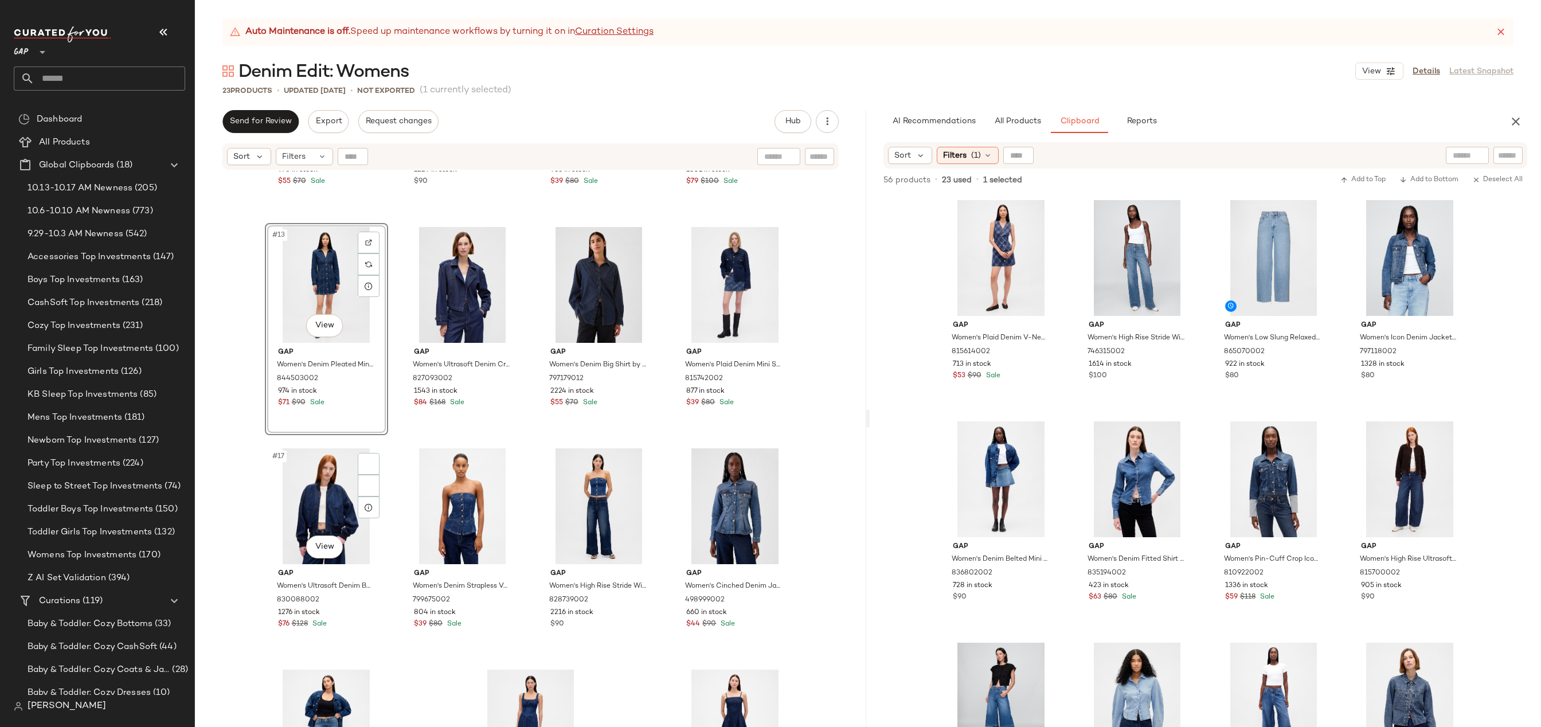
scroll to position [677, 0]
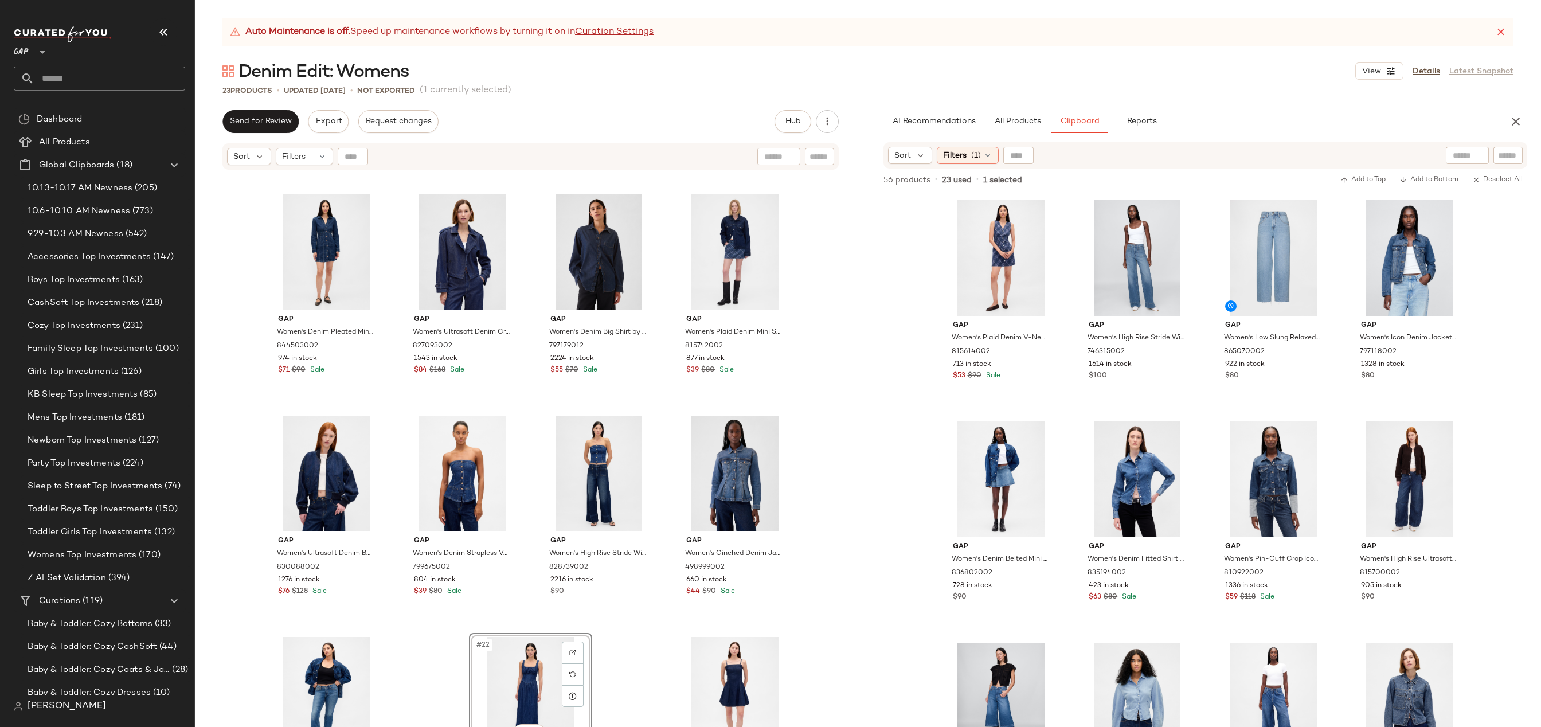
drag, startPoint x: 523, startPoint y: 658, endPoint x: 523, endPoint y: 652, distance: 6.3
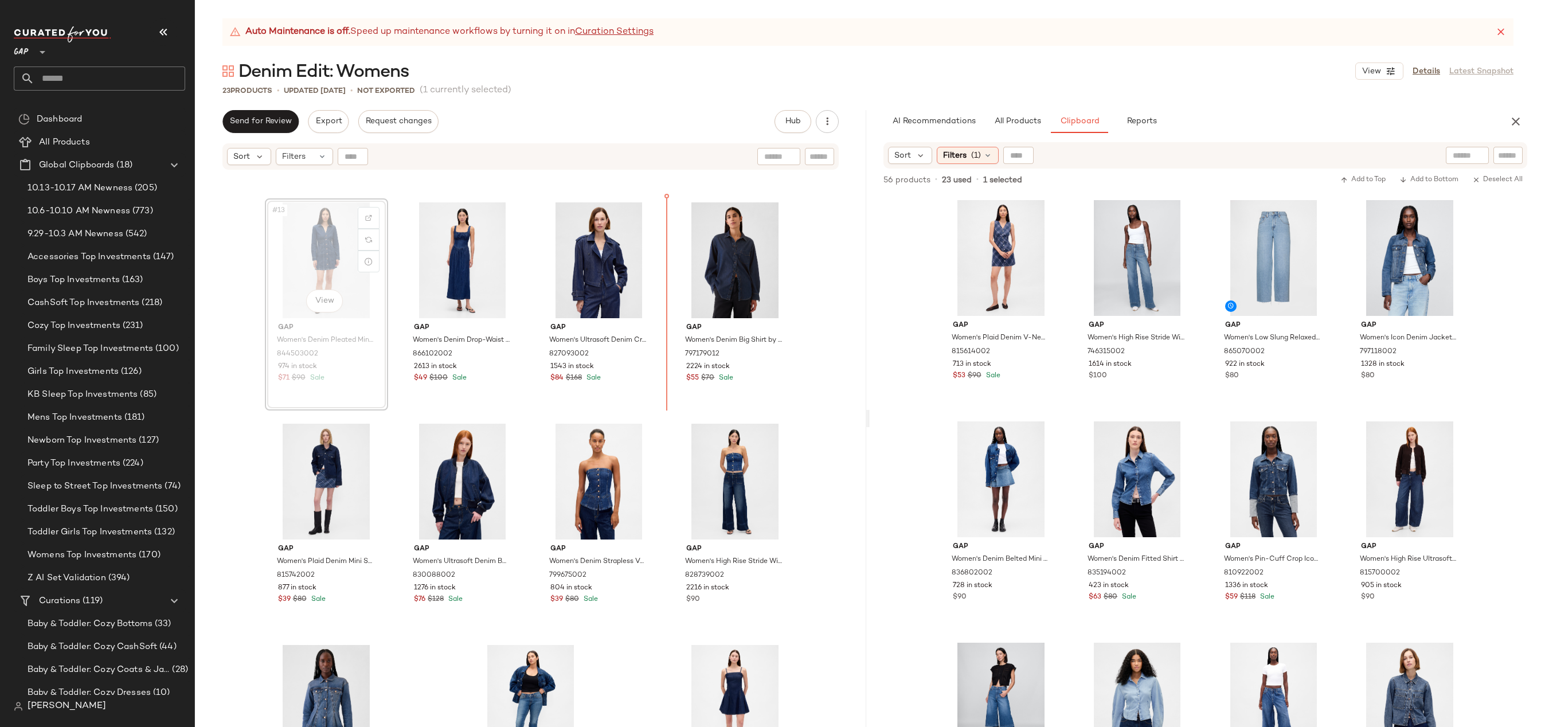
scroll to position [646, 0]
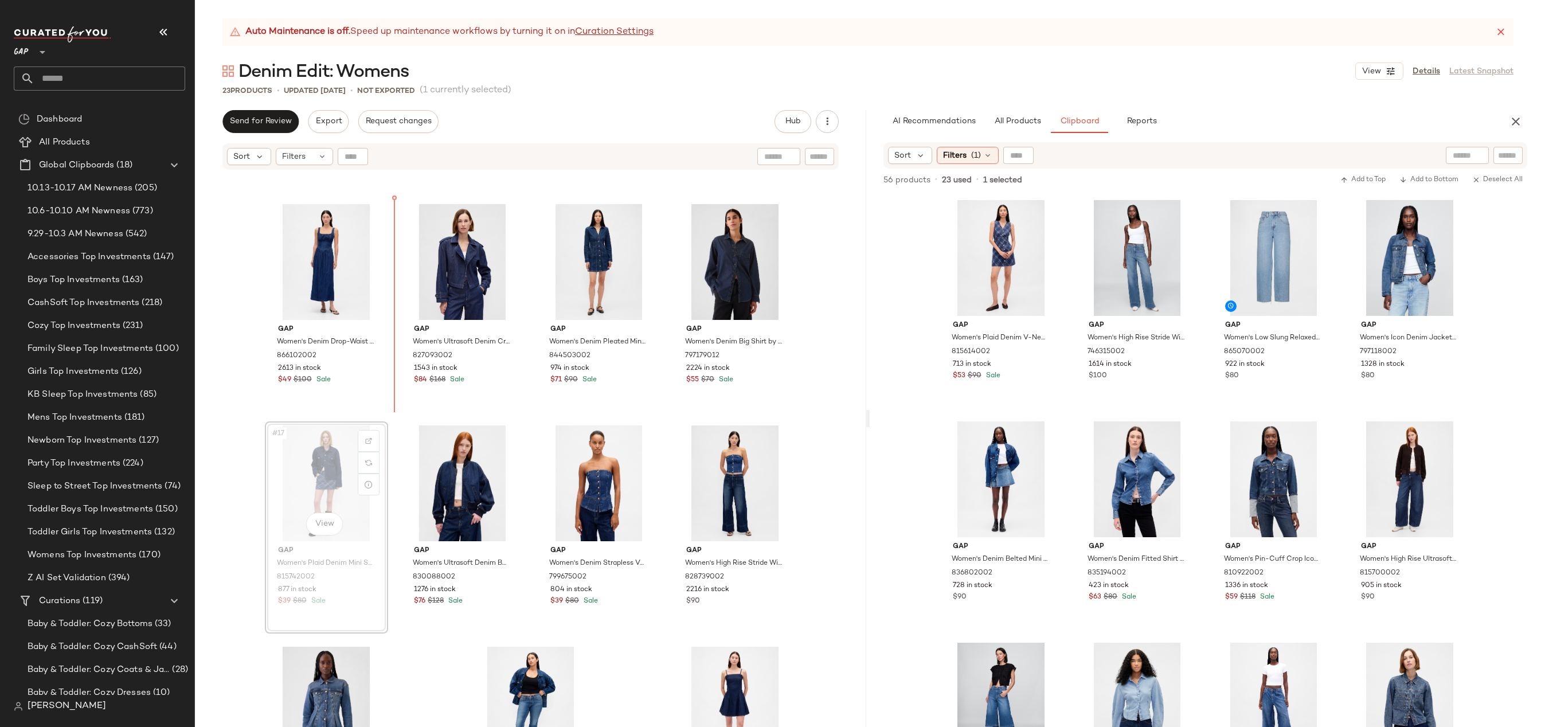
drag, startPoint x: 338, startPoint y: 455, endPoint x: 349, endPoint y: 450, distance: 11.5
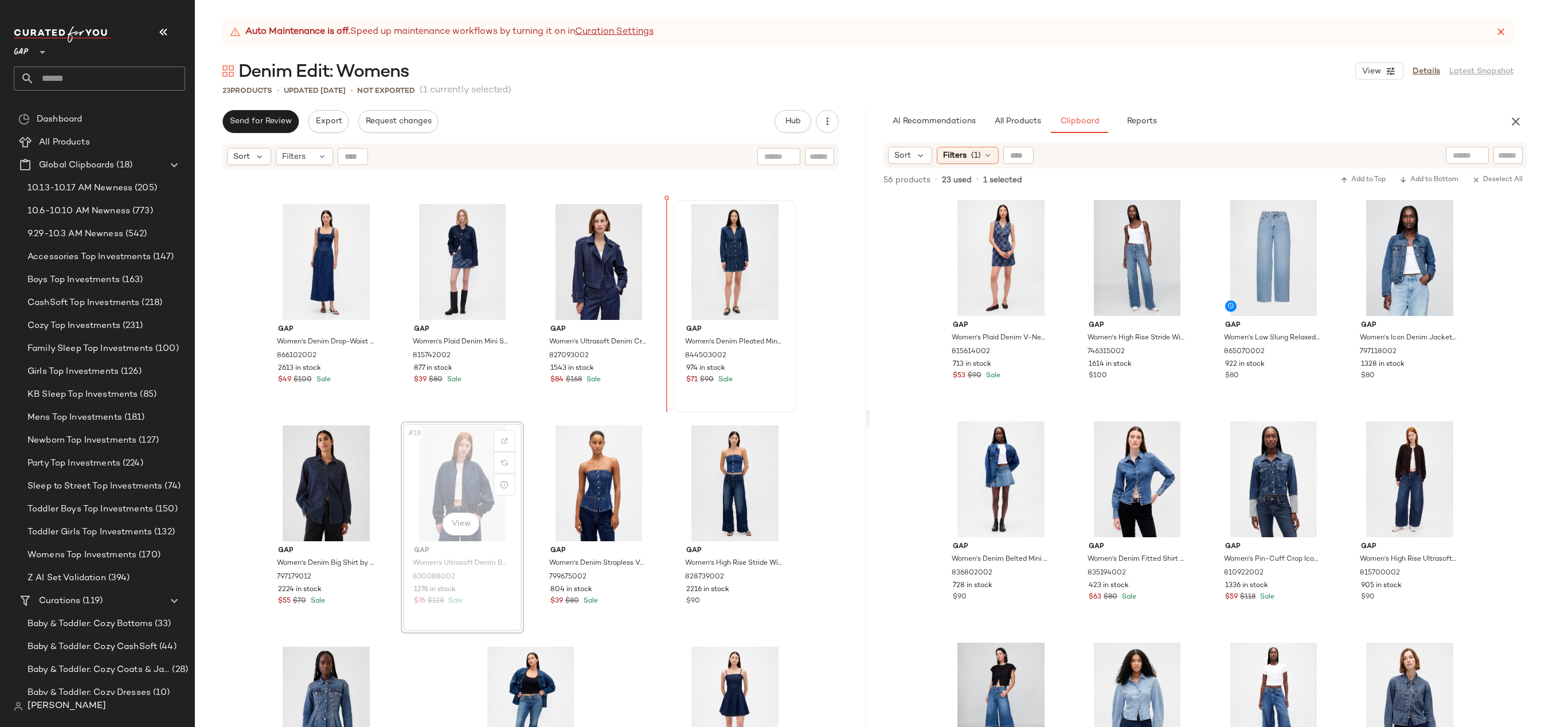
scroll to position [643, 0]
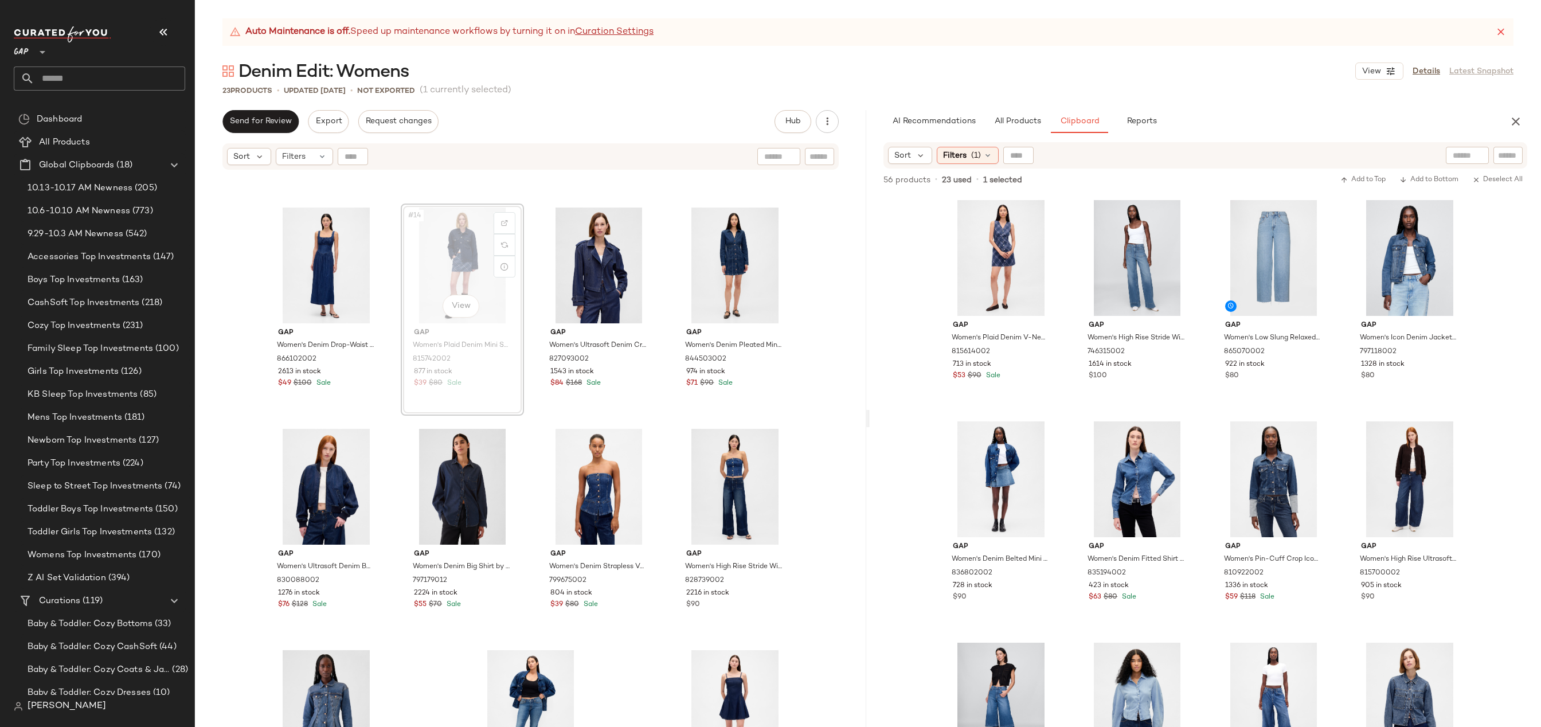
scroll to position [642, 0]
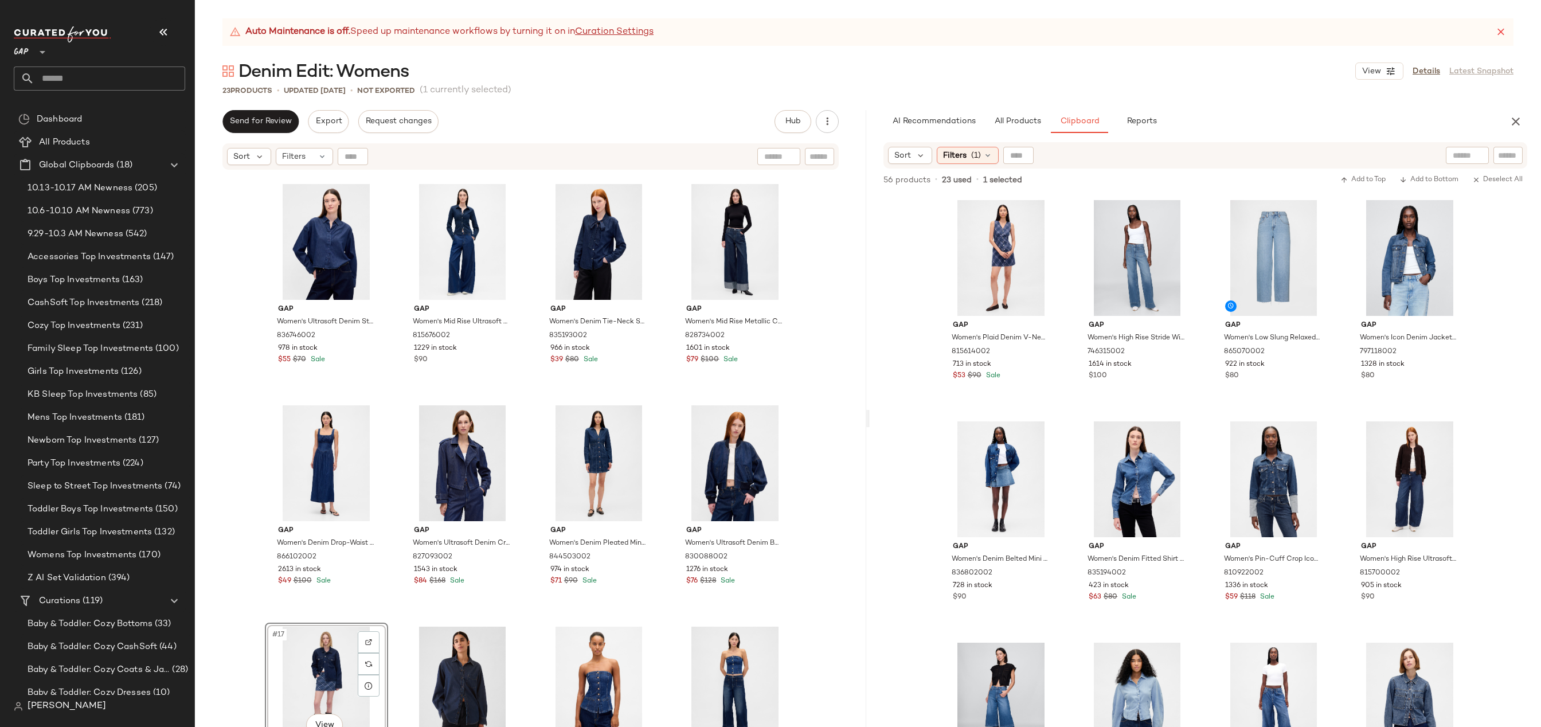
scroll to position [632, 0]
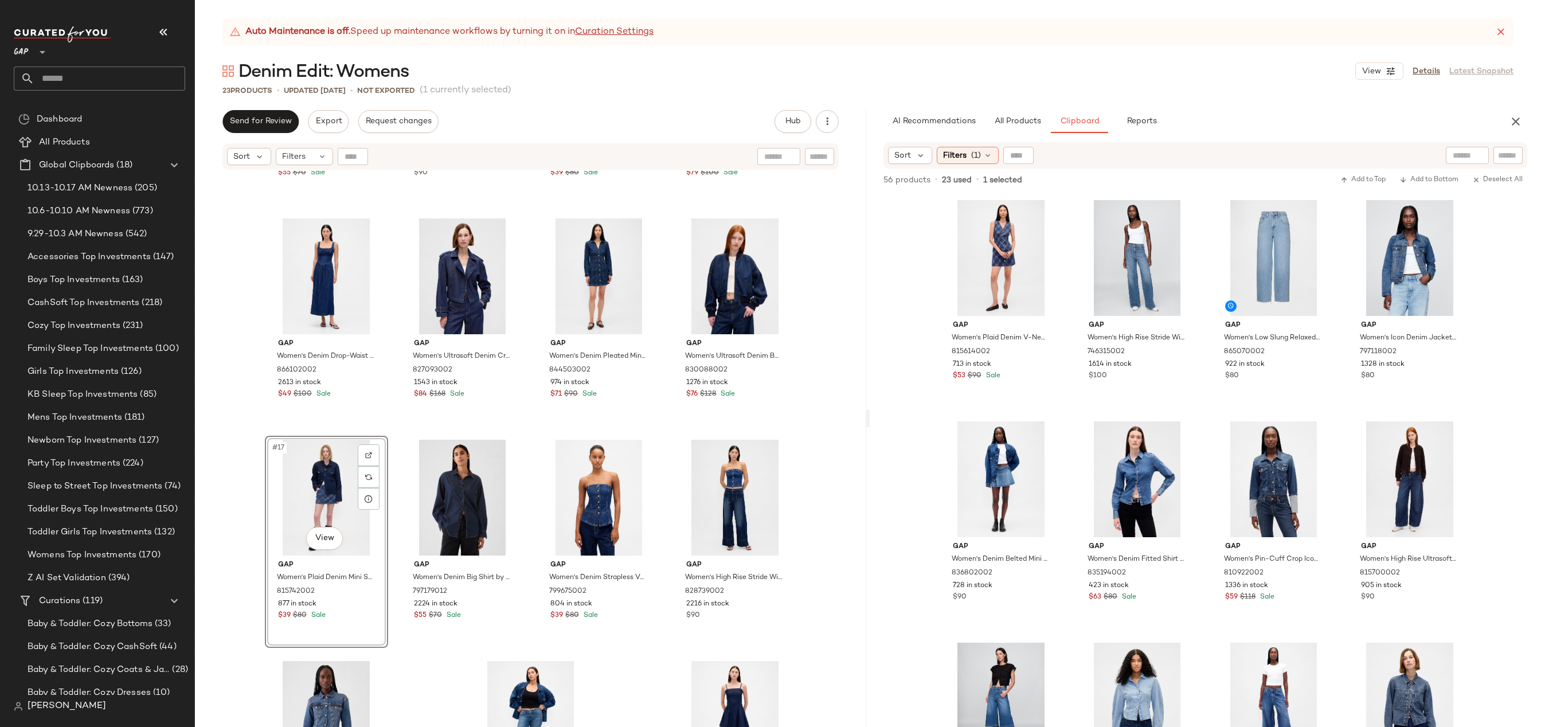
click at [334, 490] on div "#17 View" at bounding box center [326, 498] width 115 height 116
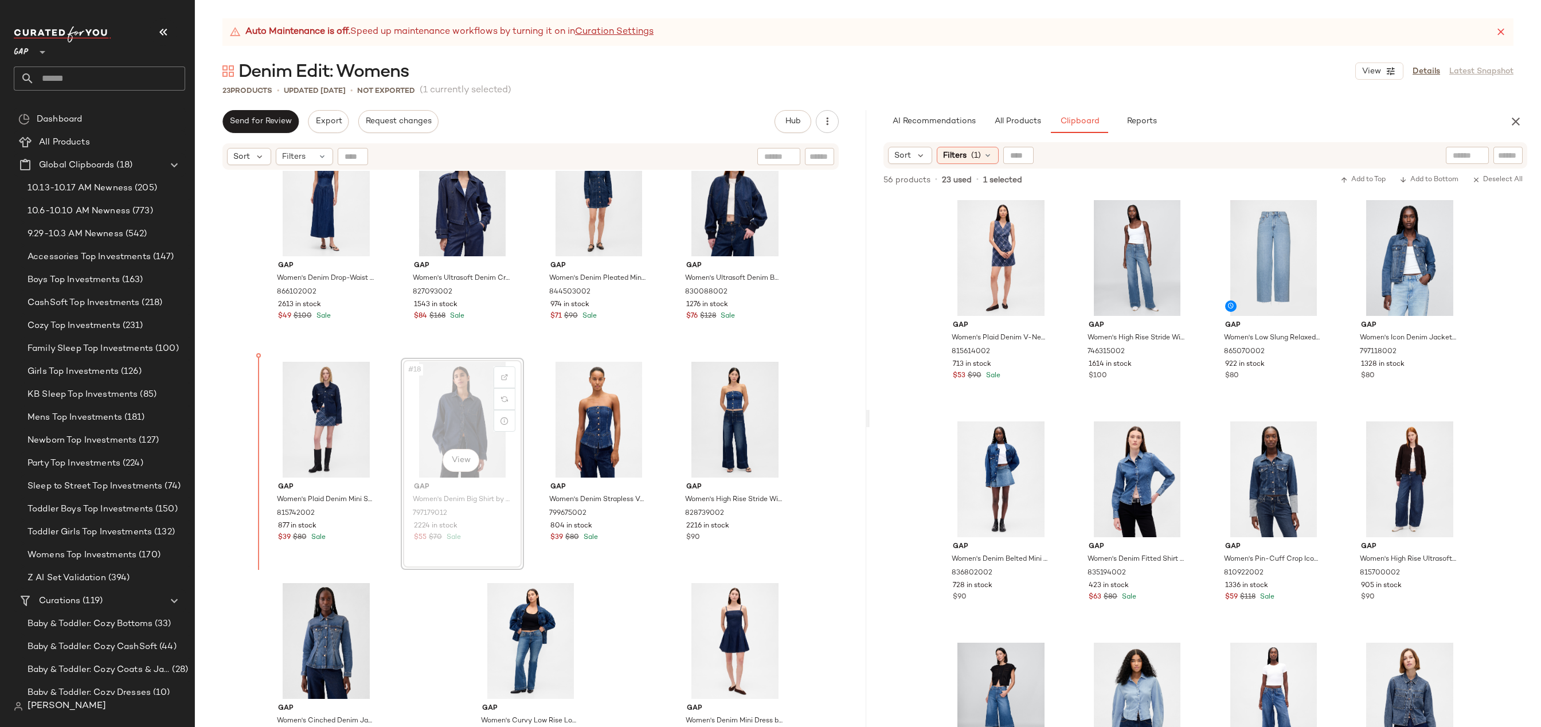
drag, startPoint x: 466, startPoint y: 411, endPoint x: 458, endPoint y: 412, distance: 7.5
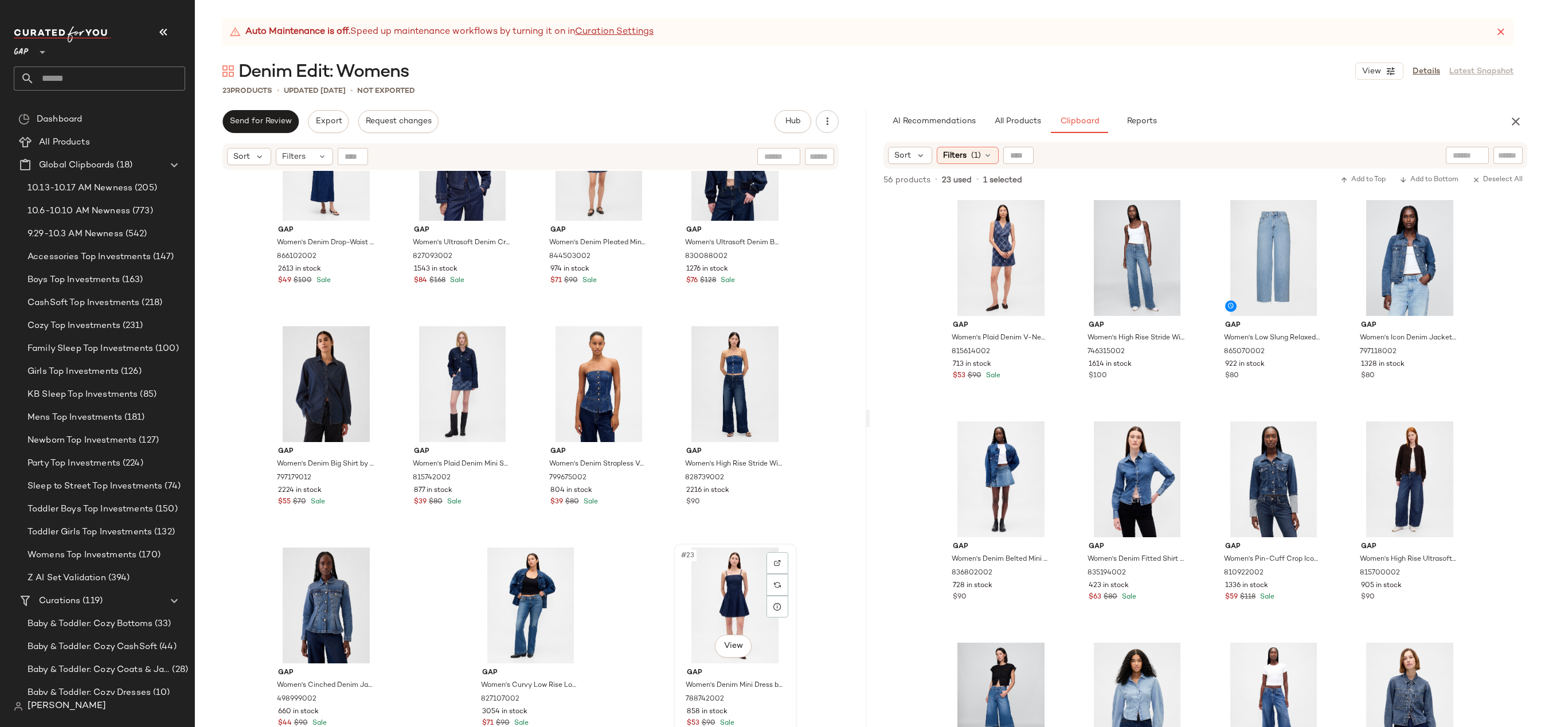
click at [754, 584] on div "#23 View" at bounding box center [735, 605] width 115 height 116
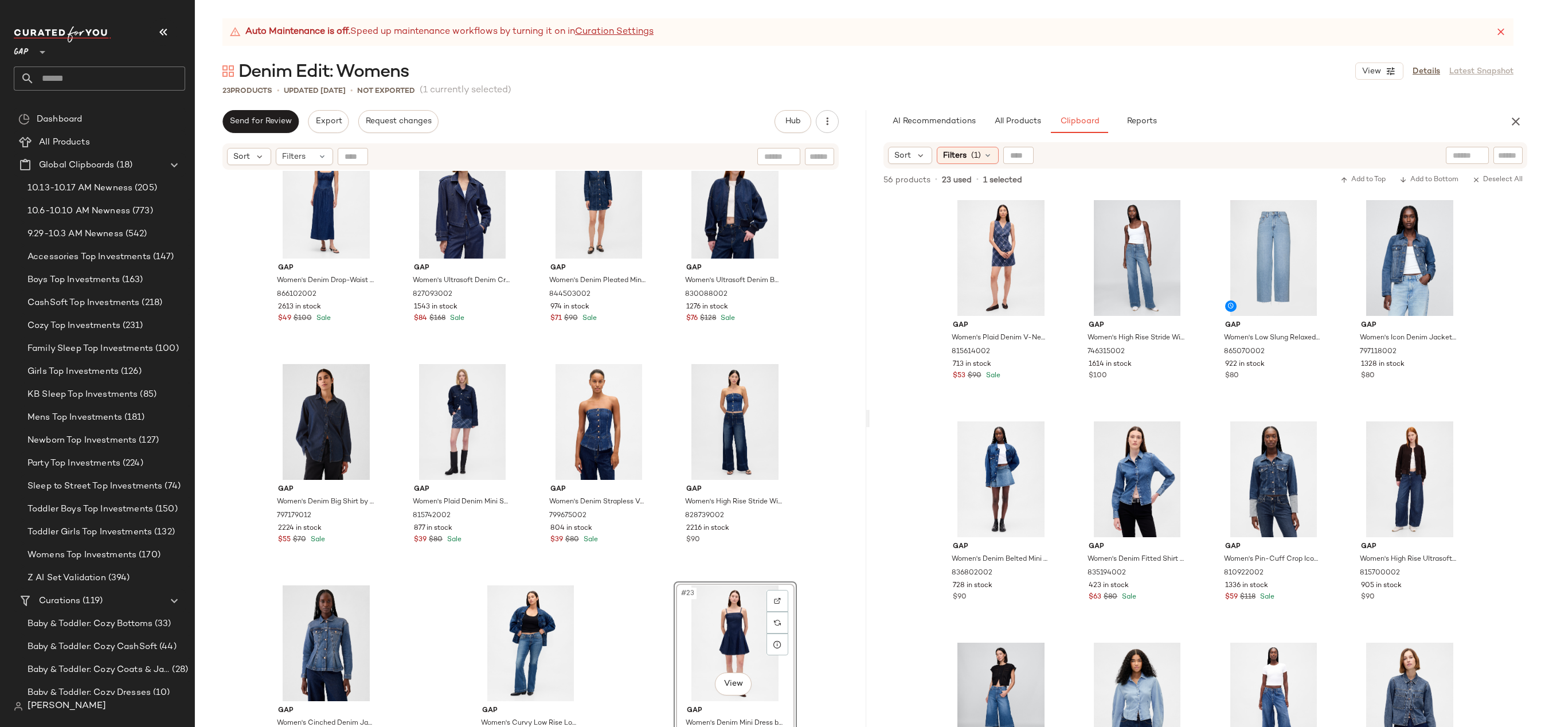
scroll to position [687, 0]
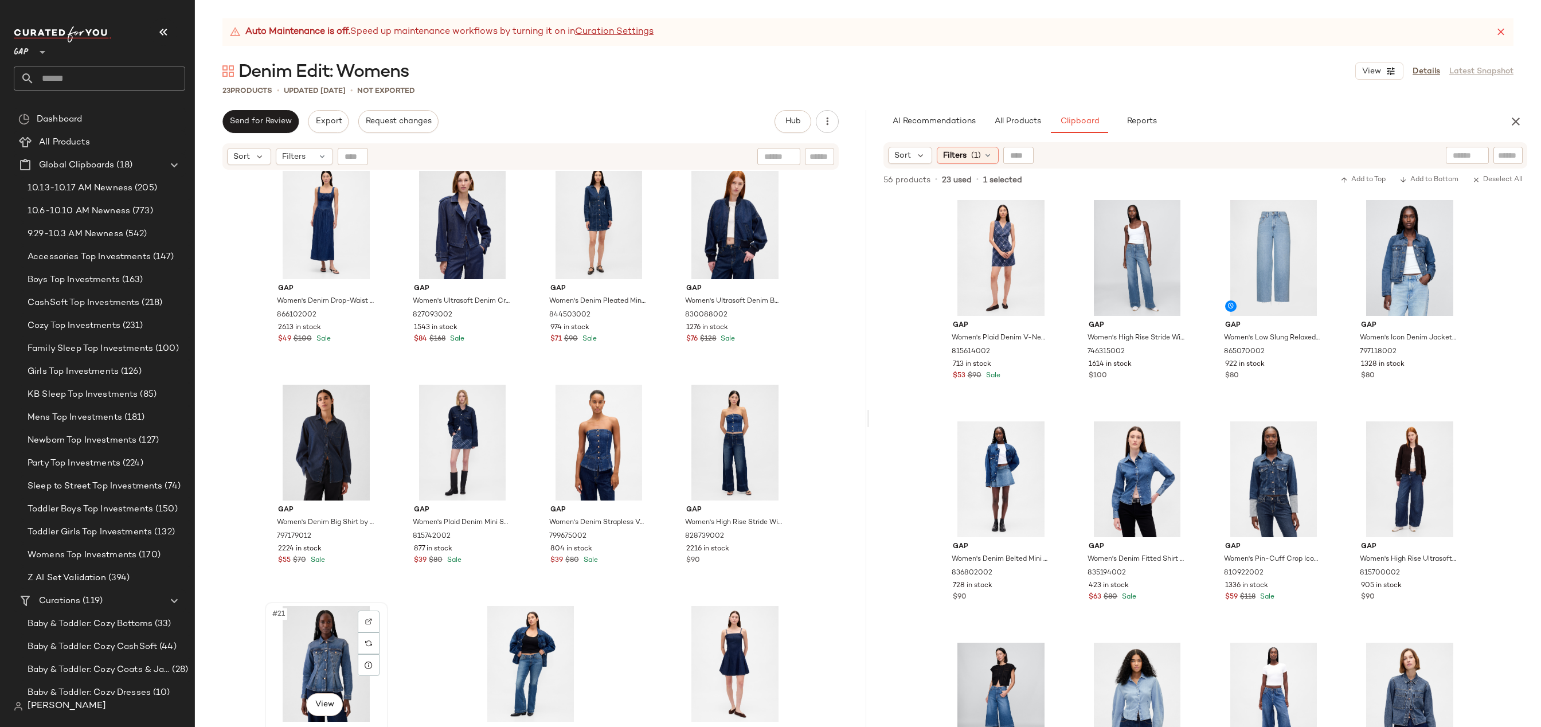
click at [334, 636] on div "#21 View" at bounding box center [326, 664] width 115 height 116
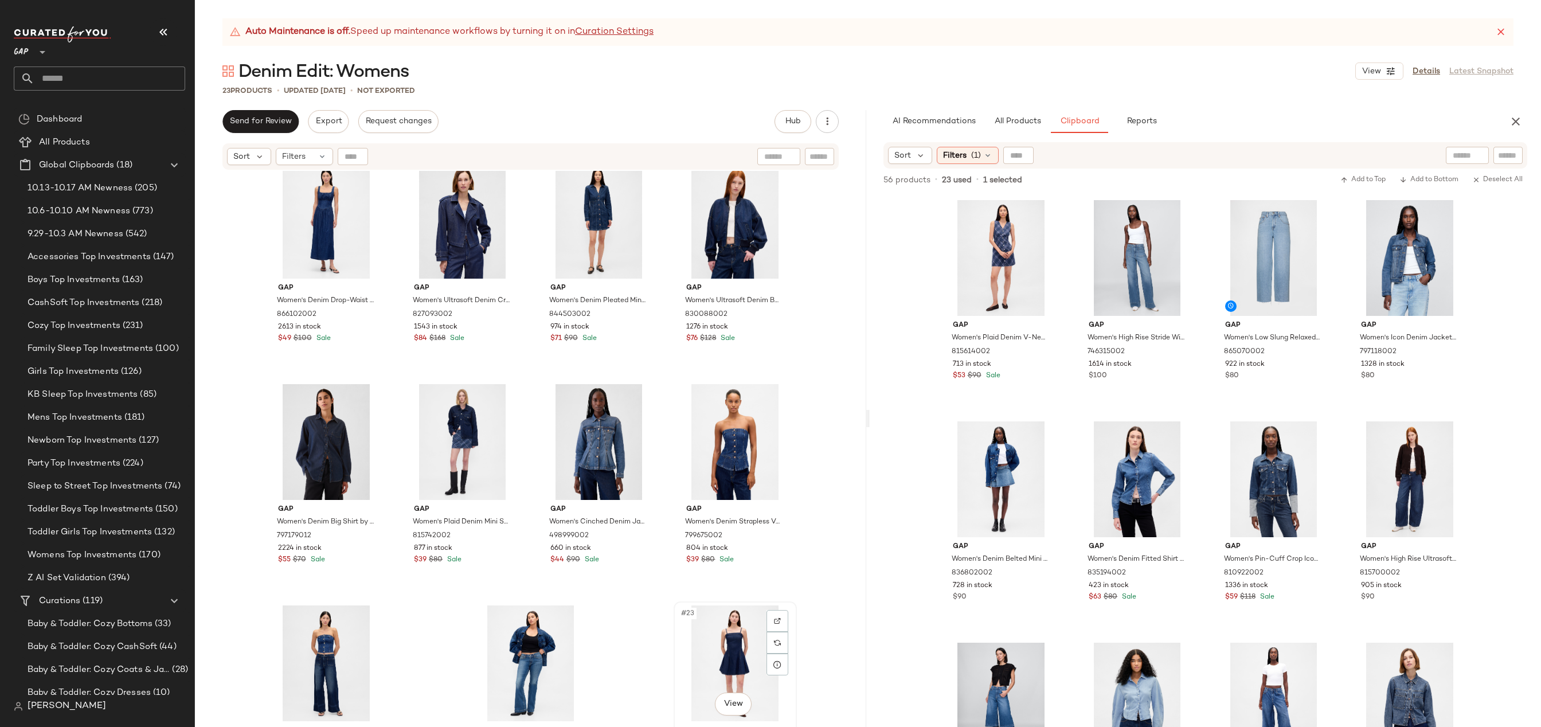
scroll to position [688, 0]
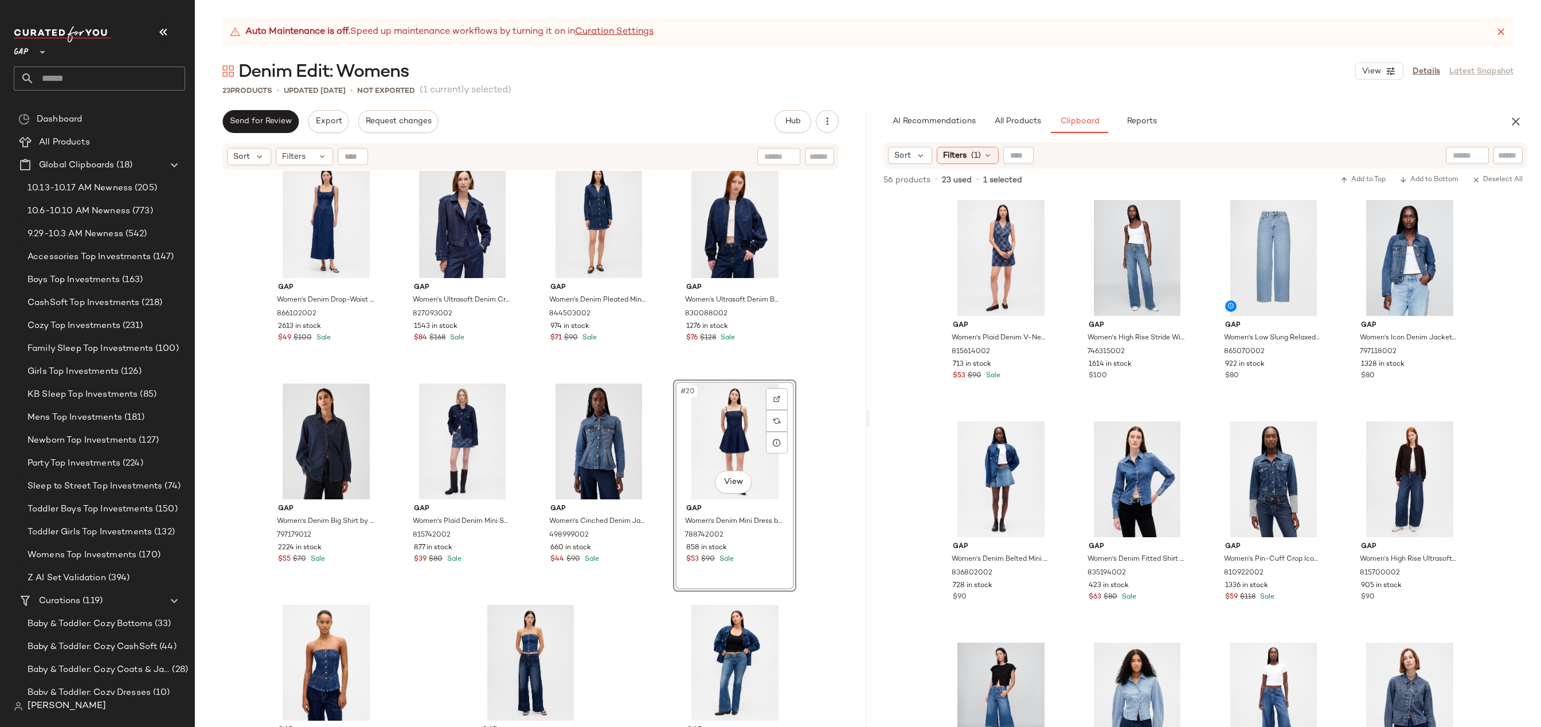
click at [815, 411] on div "Gap Women's Denim Drop-Waist Corset Midi Dress by Gap Dark Wash Size XS 8661020…" at bounding box center [530, 463] width 671 height 585
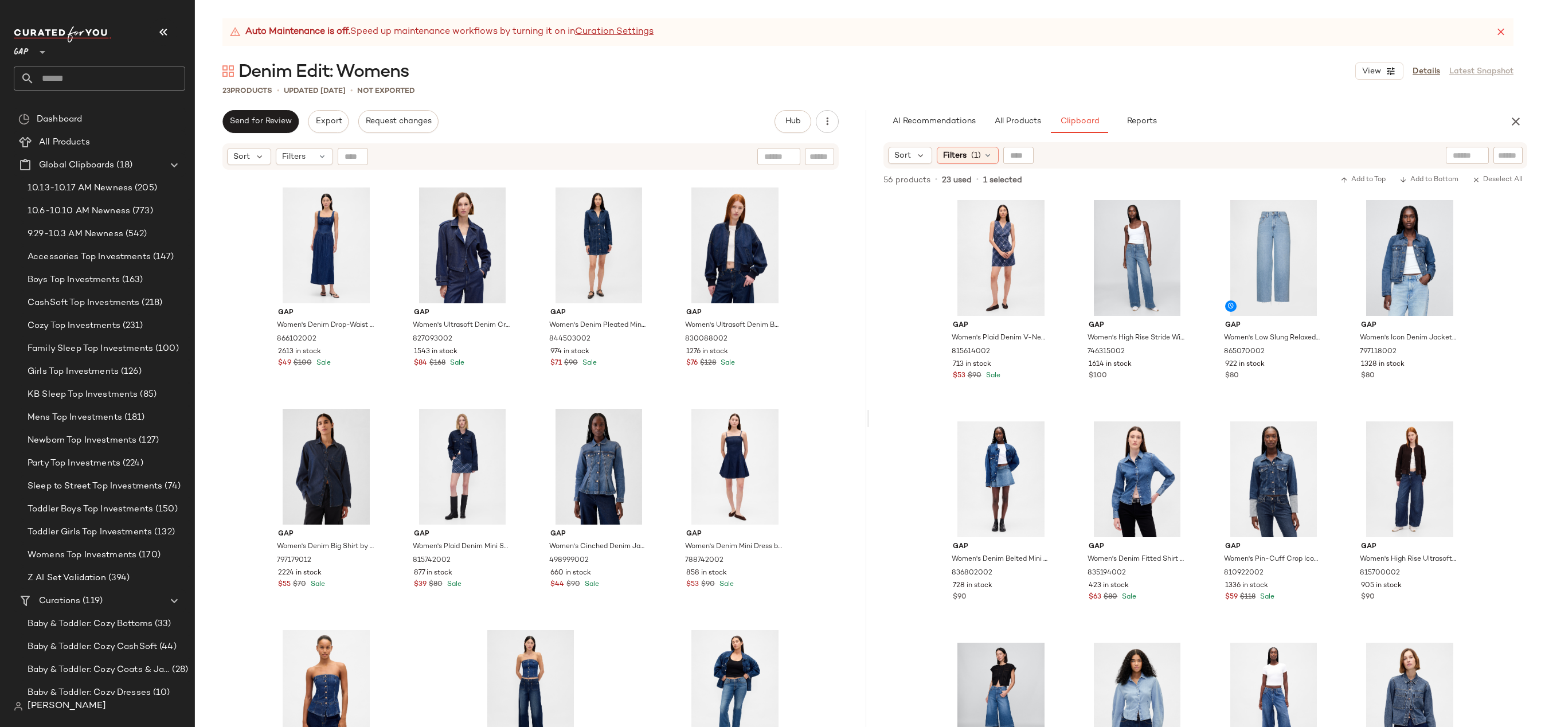
scroll to position [745, 0]
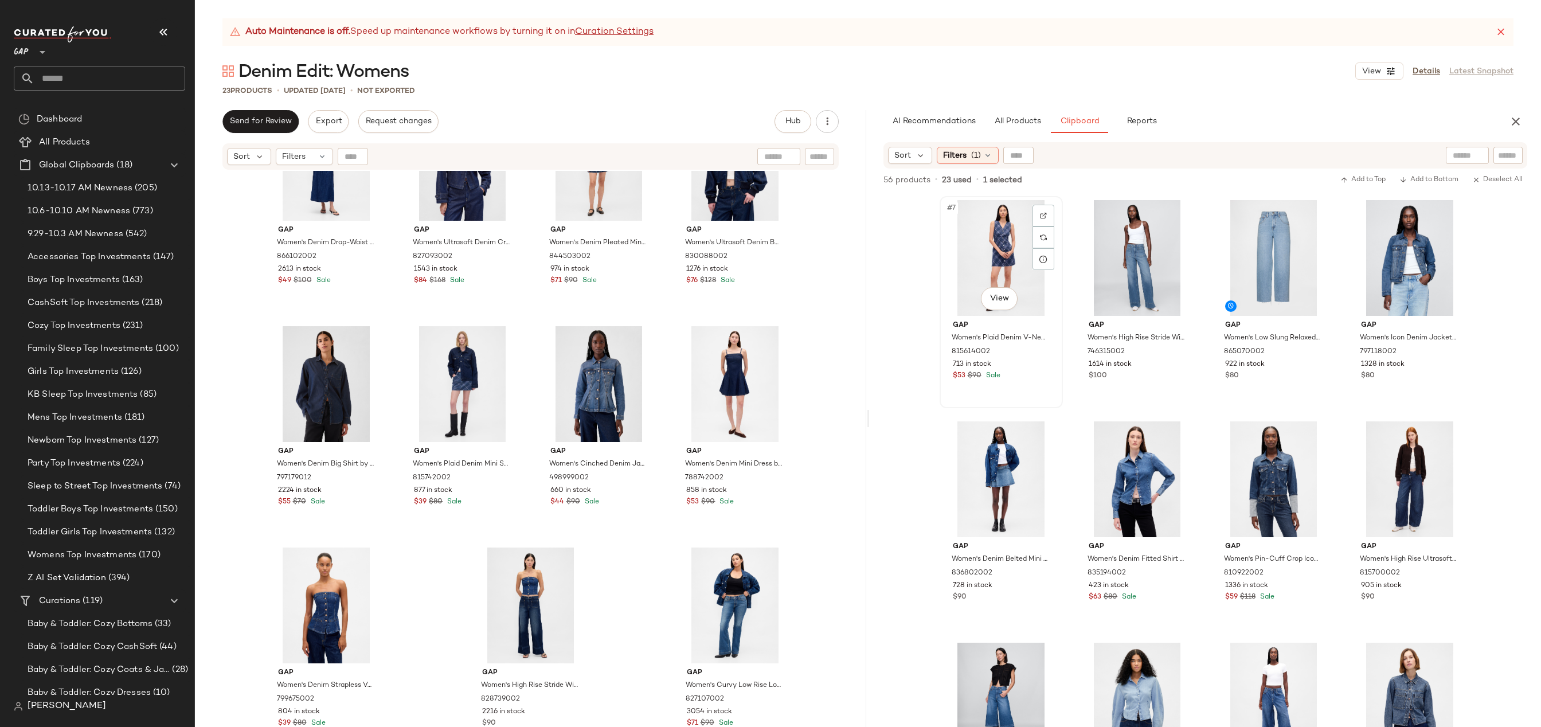
click at [999, 238] on div "#7 View" at bounding box center [1001, 258] width 115 height 116
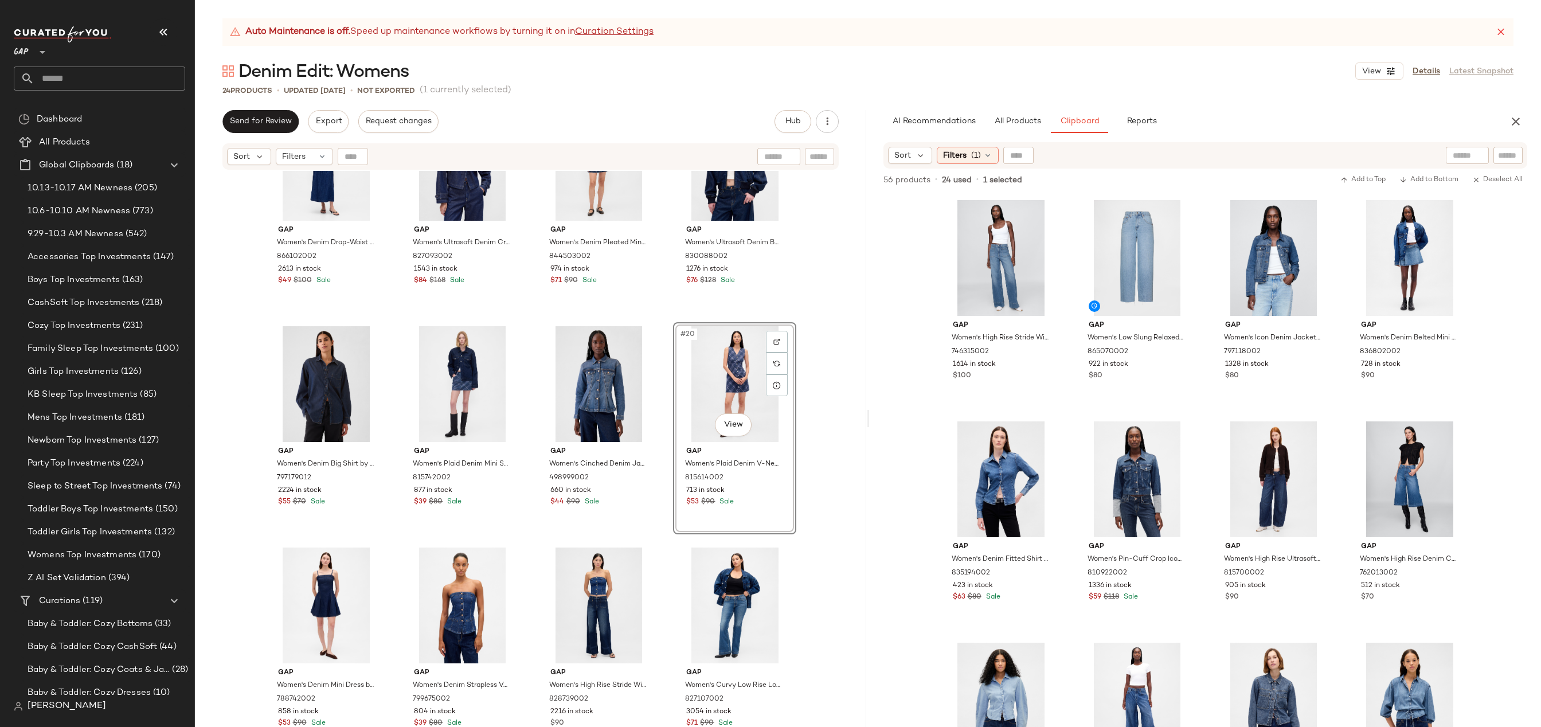
click at [812, 383] on div "Gap Women's Denim Drop-Waist Corset Midi Dress by Gap Dark Wash Size XS 8661020…" at bounding box center [530, 463] width 671 height 585
drag, startPoint x: 328, startPoint y: 600, endPoint x: 339, endPoint y: 592, distance: 13.1
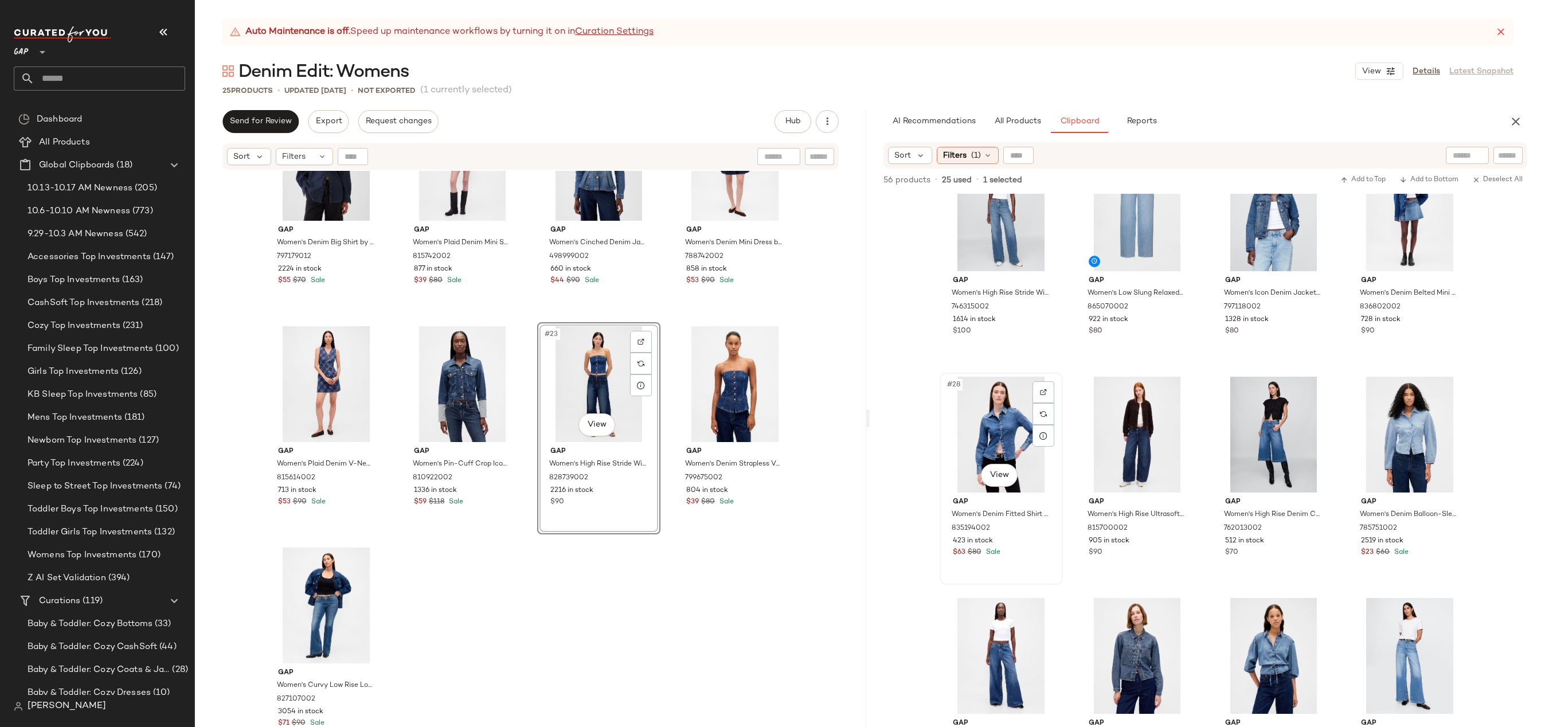
scroll to position [46, 0]
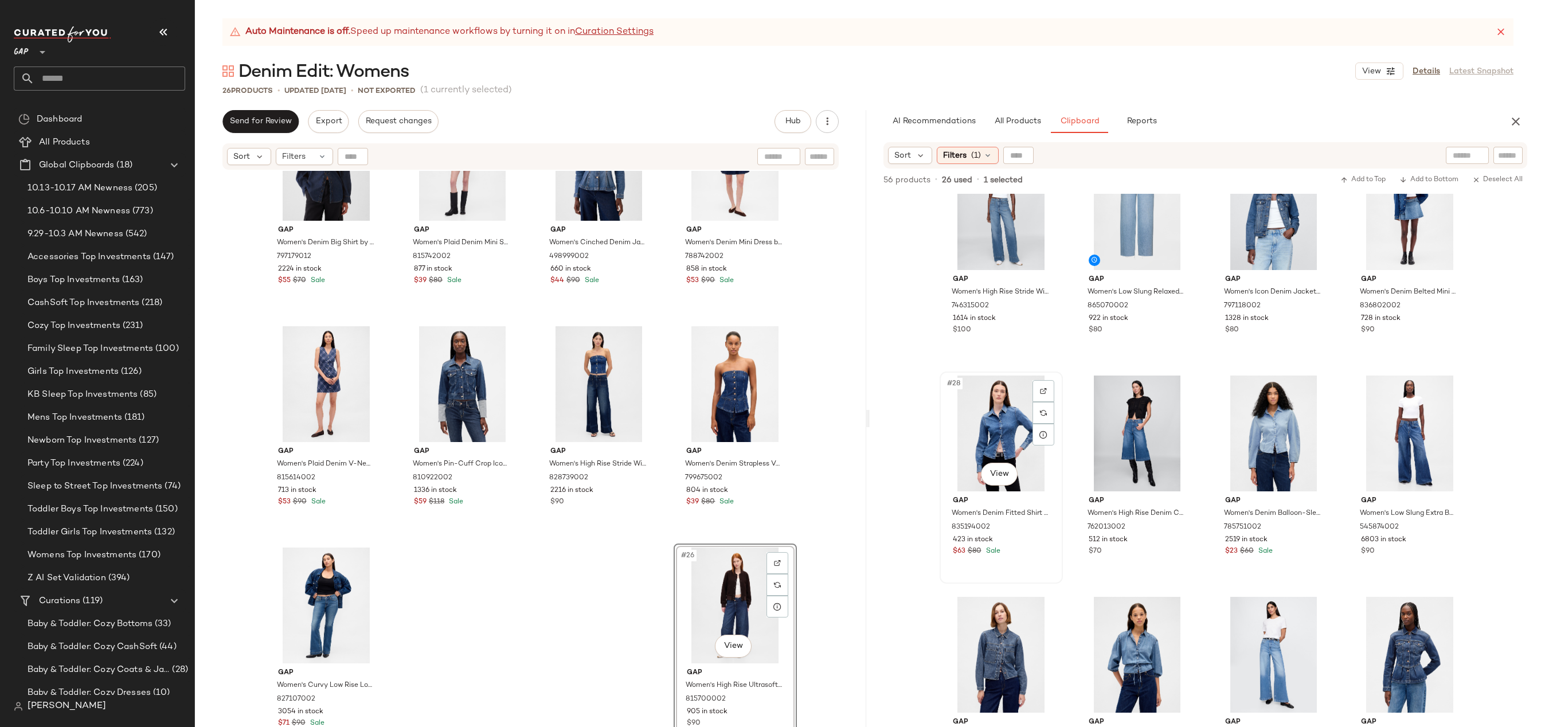
click at [996, 405] on div "#28 View" at bounding box center [1001, 434] width 115 height 116
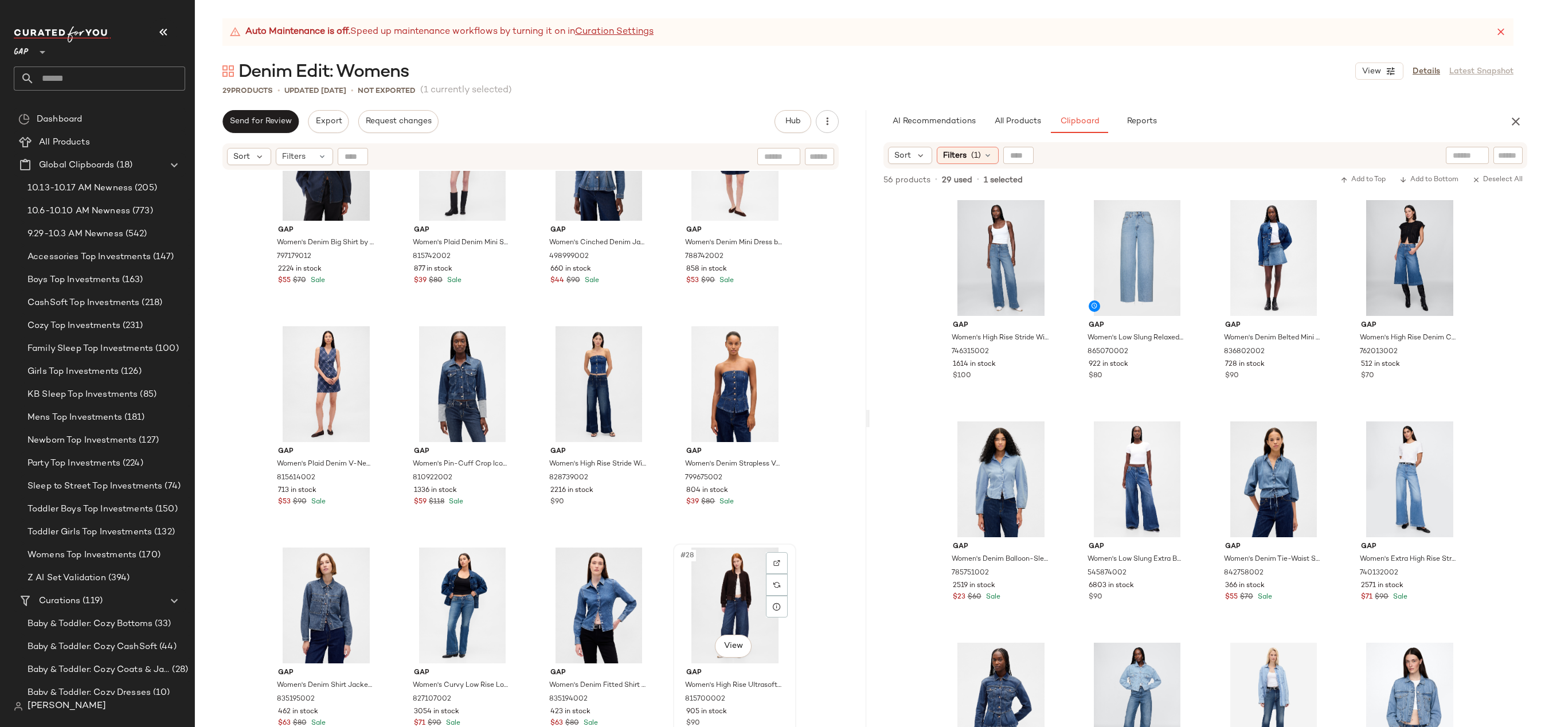
scroll to position [1188, 0]
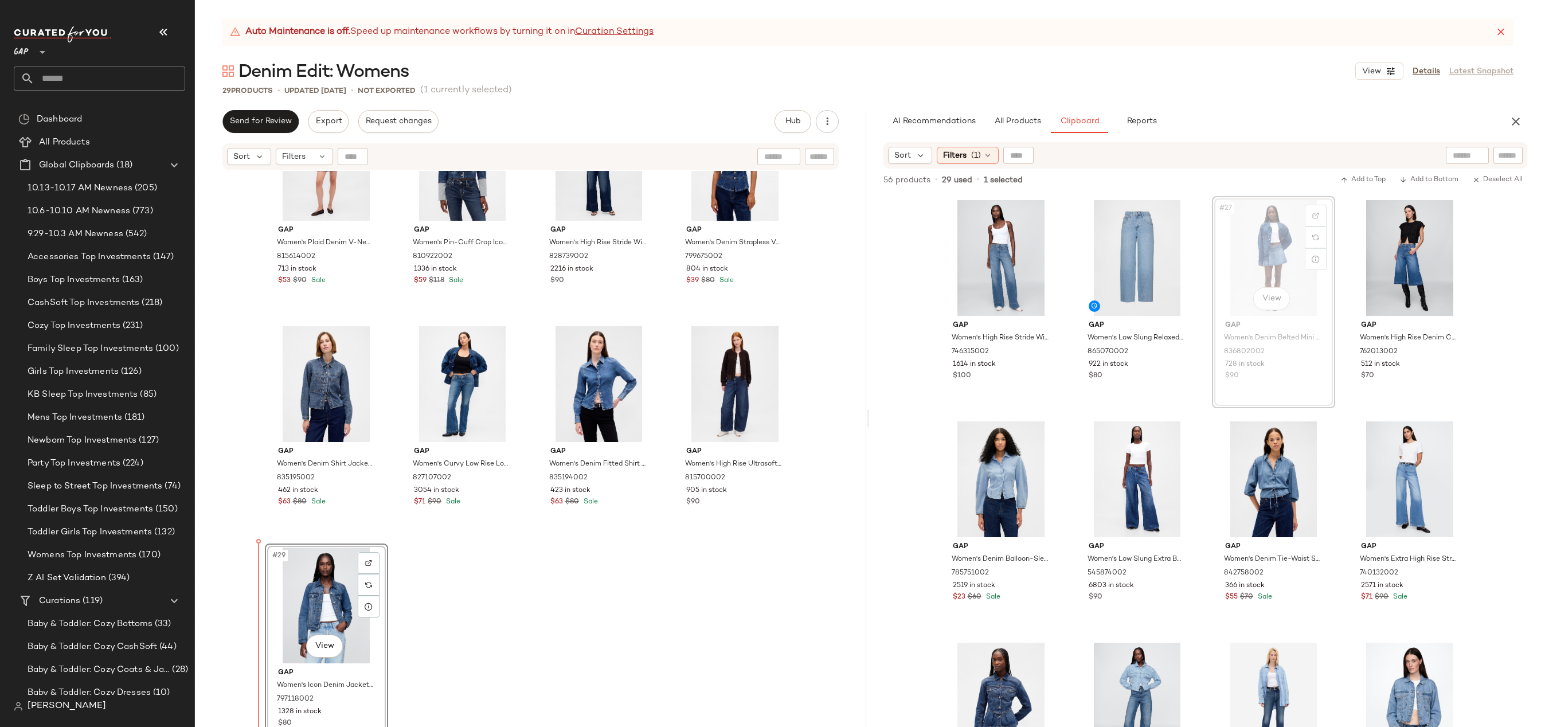
drag, startPoint x: 1227, startPoint y: 246, endPoint x: 278, endPoint y: 614, distance: 1018.2
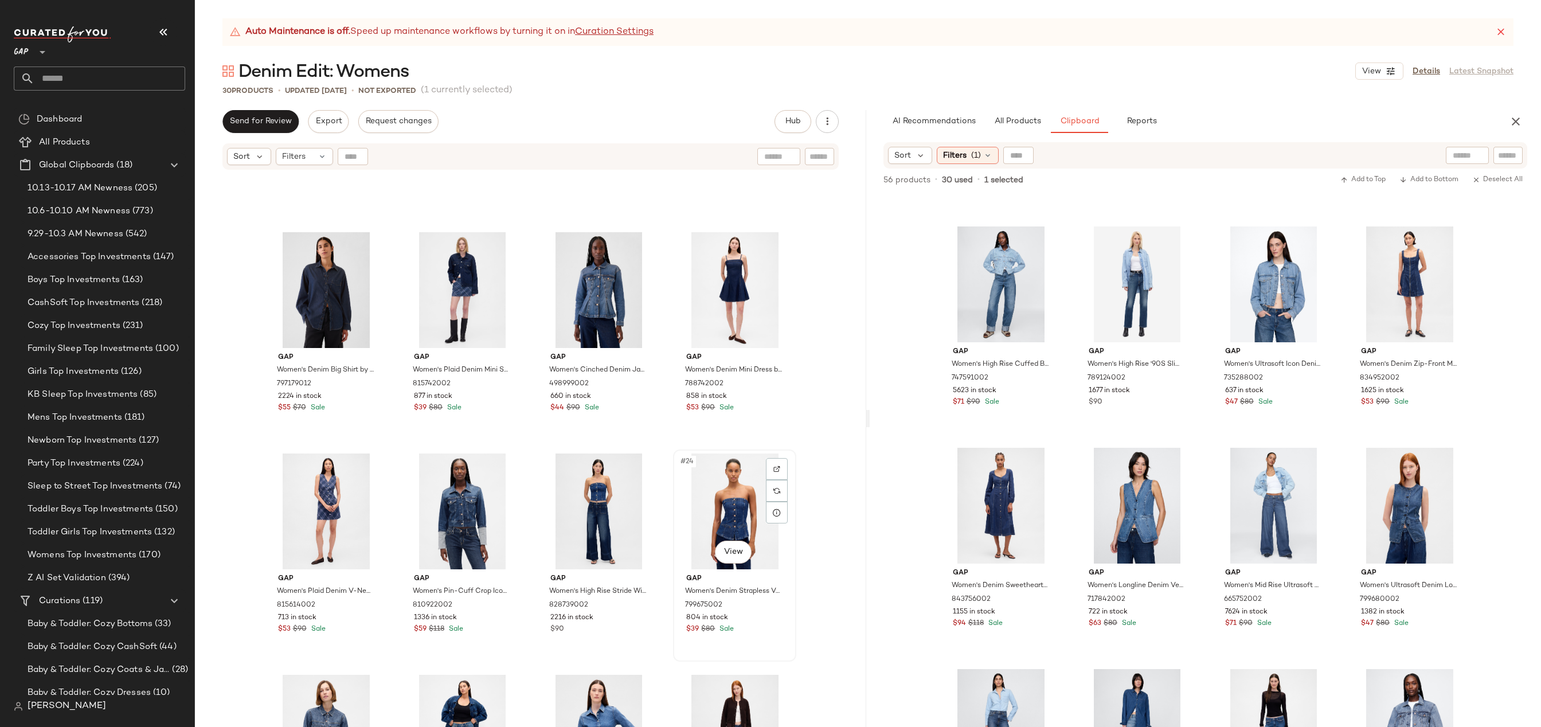
scroll to position [925, 0]
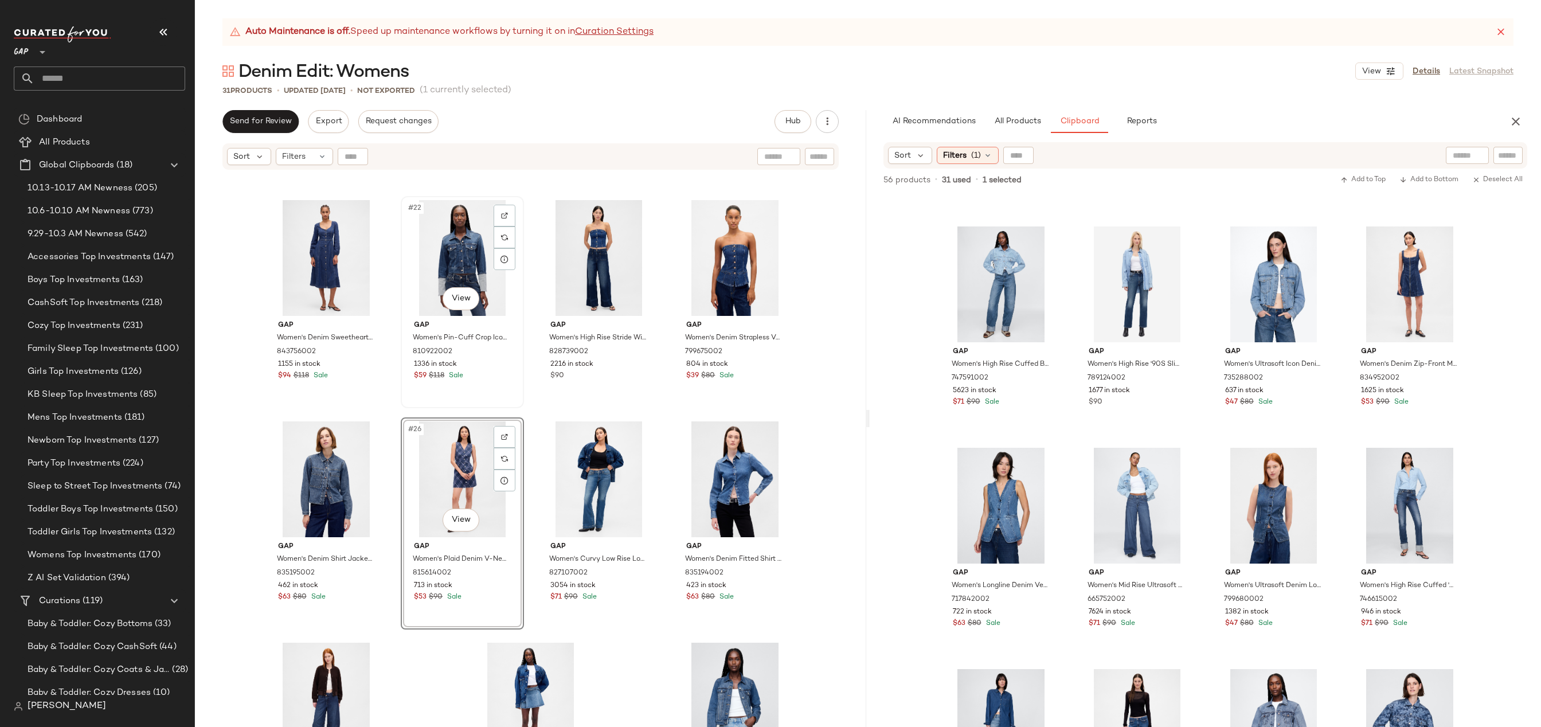
scroll to position [1111, 0]
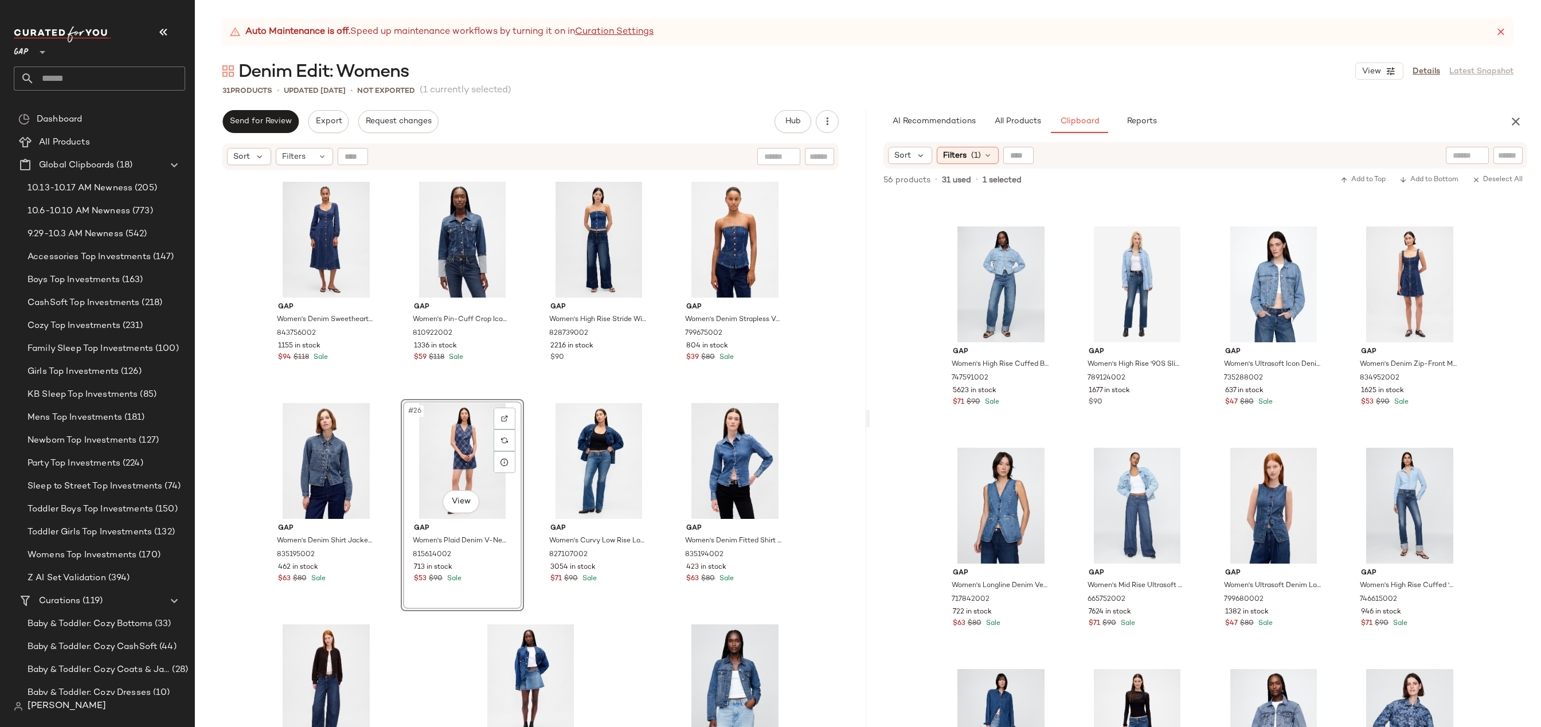
click at [455, 466] on div "#26 View" at bounding box center [462, 461] width 115 height 116
drag, startPoint x: 455, startPoint y: 452, endPoint x: 273, endPoint y: 451, distance: 182.3
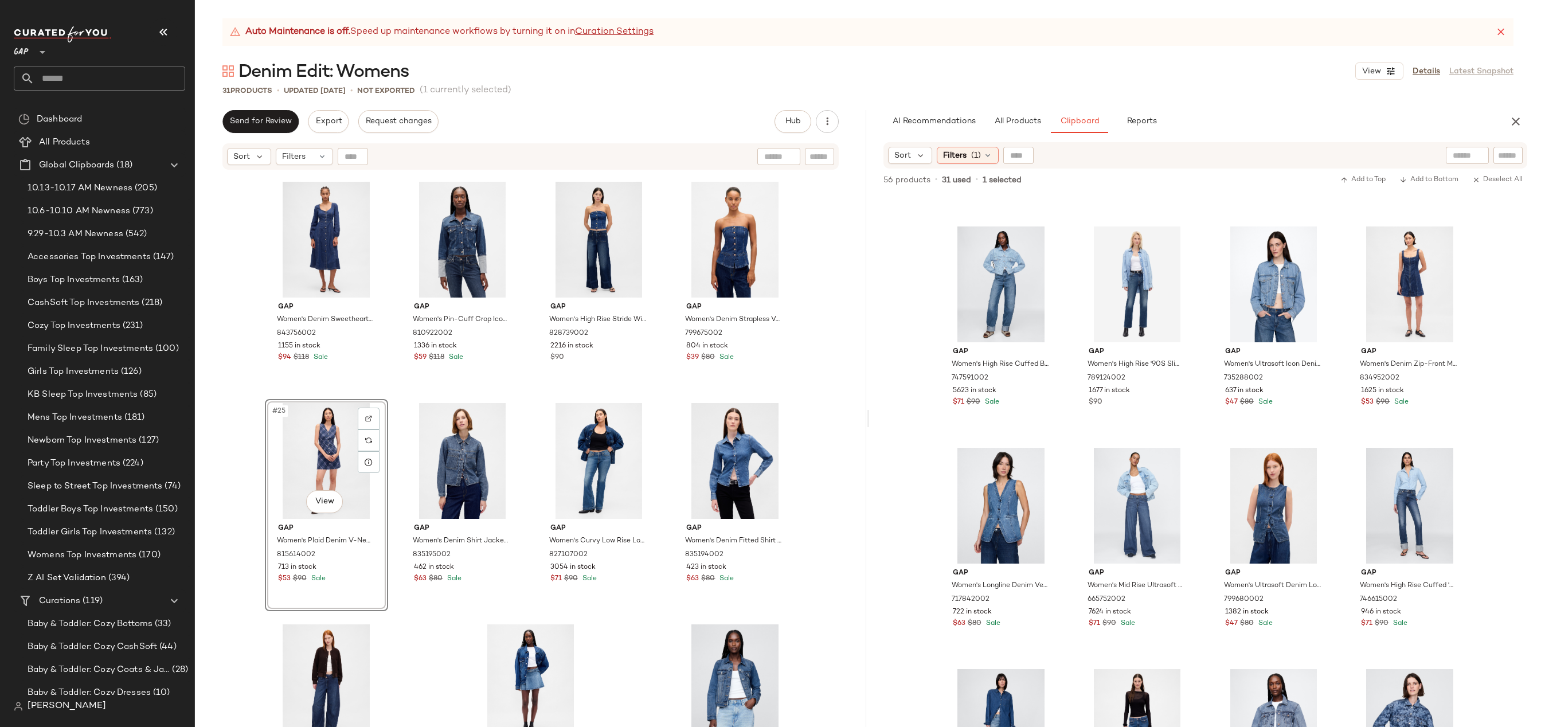
scroll to position [406, 0]
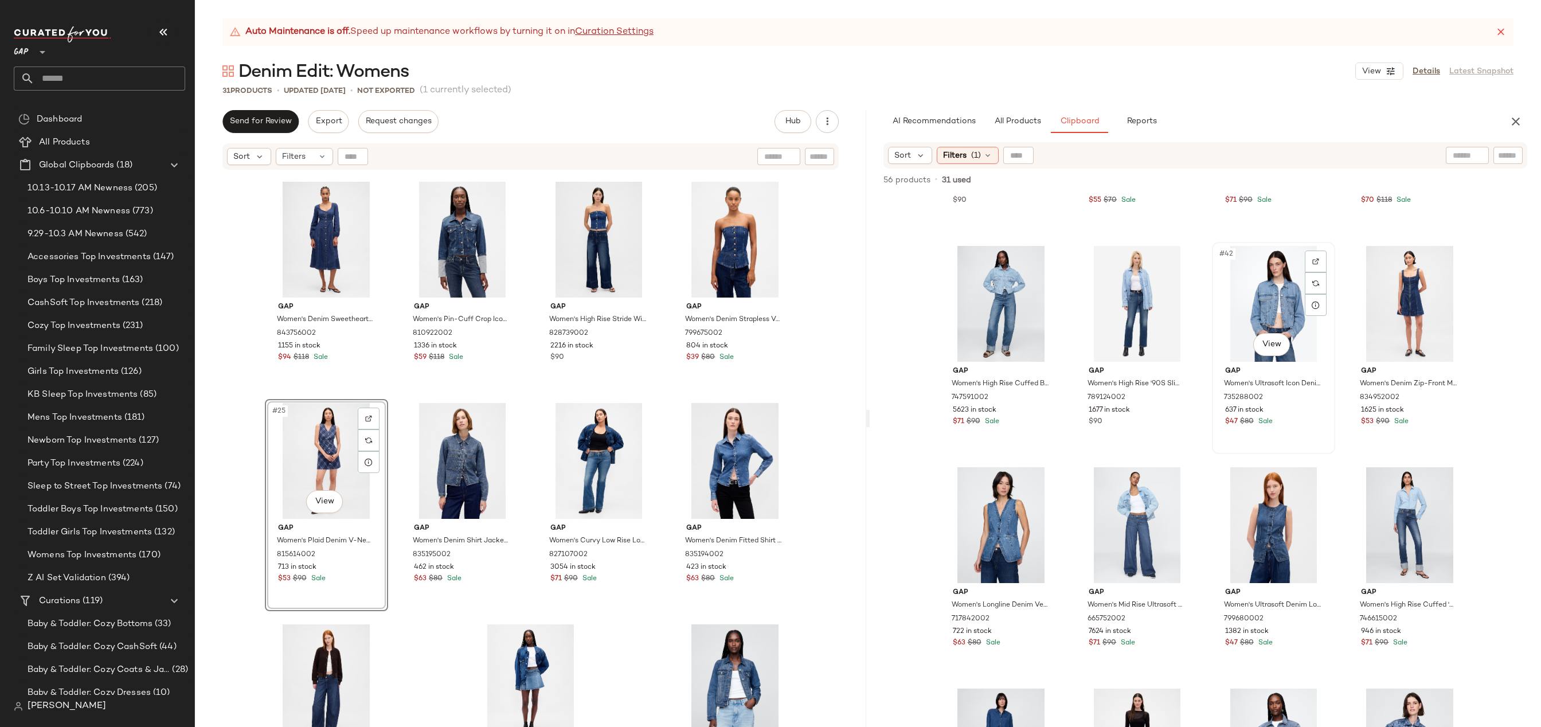
click at [1238, 312] on div "#42 View" at bounding box center [1273, 304] width 115 height 116
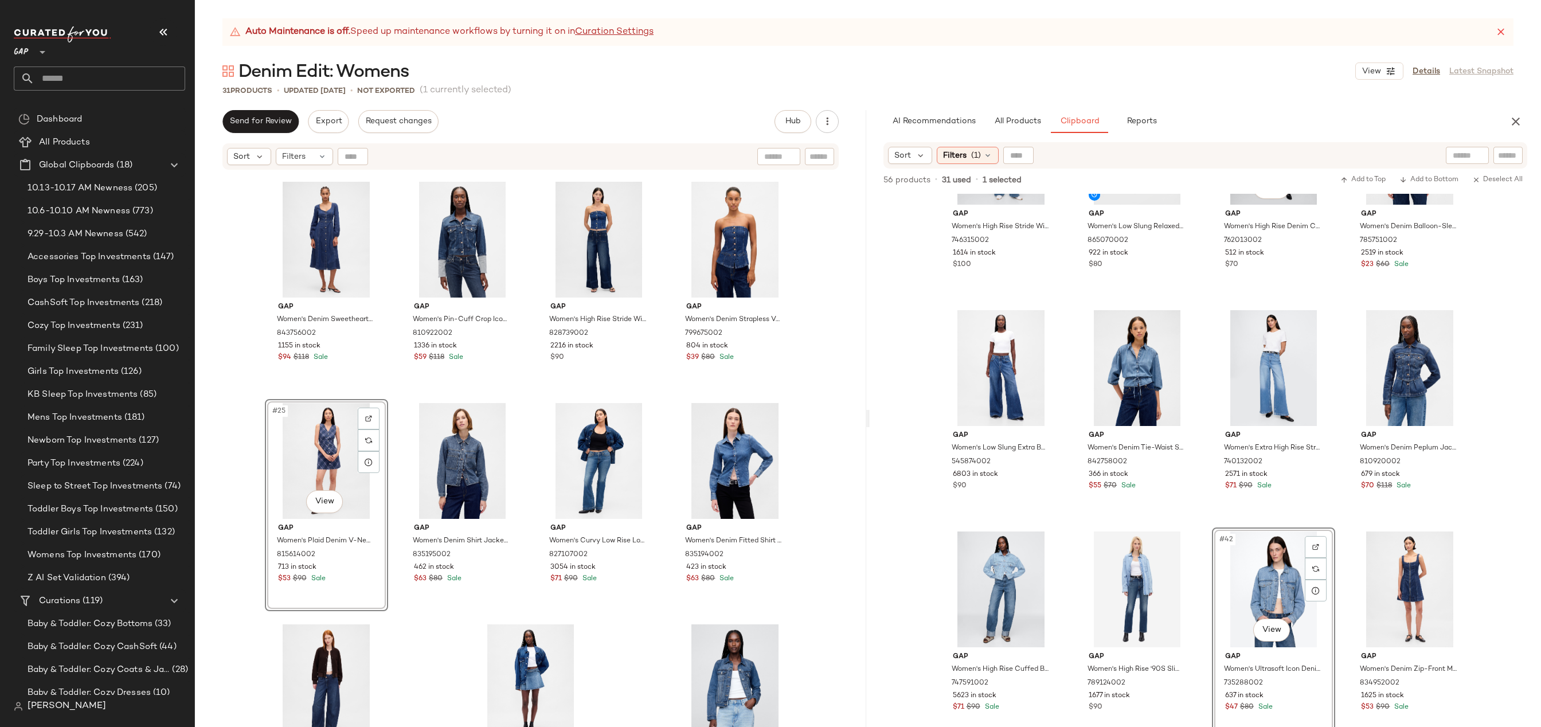
scroll to position [0, 0]
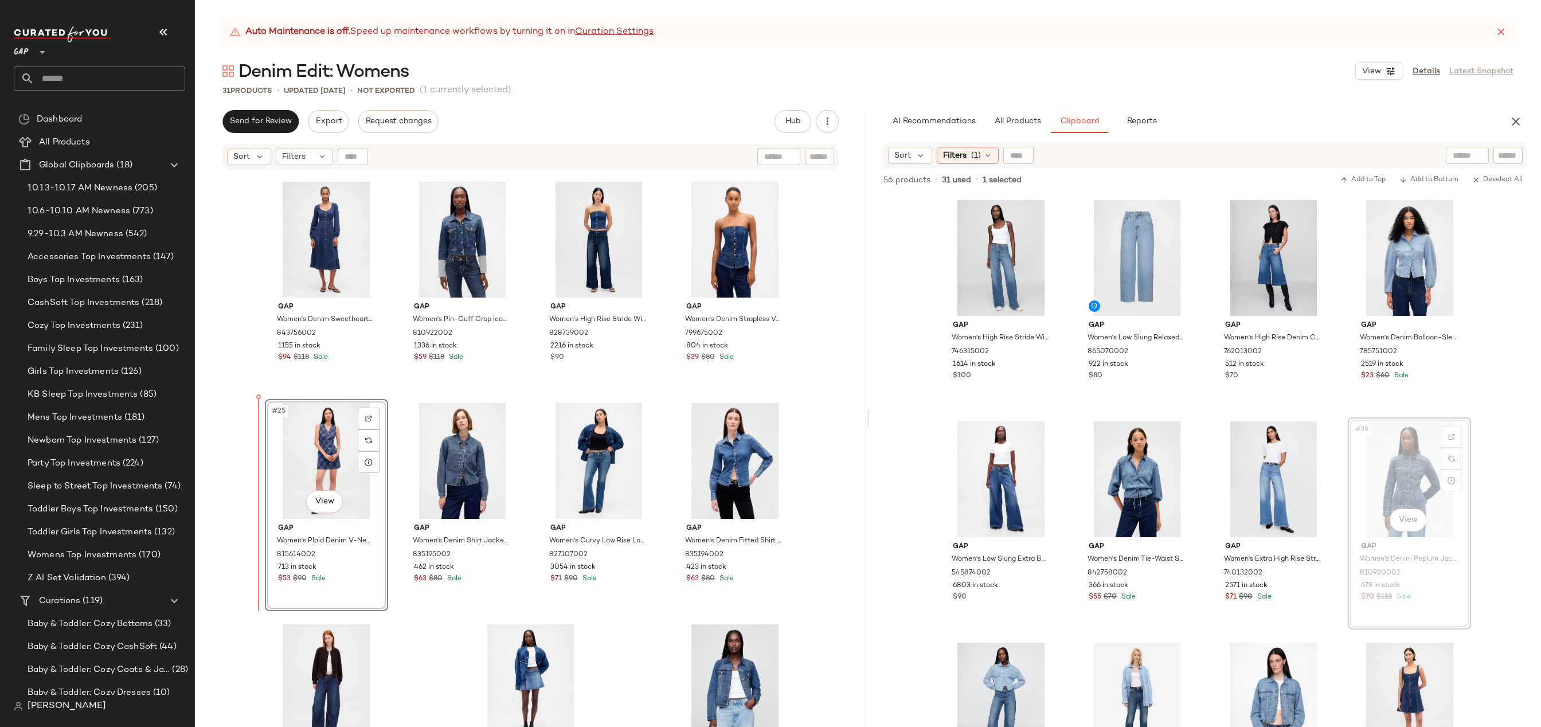
drag, startPoint x: 1375, startPoint y: 470, endPoint x: 1366, endPoint y: 470, distance: 9.8
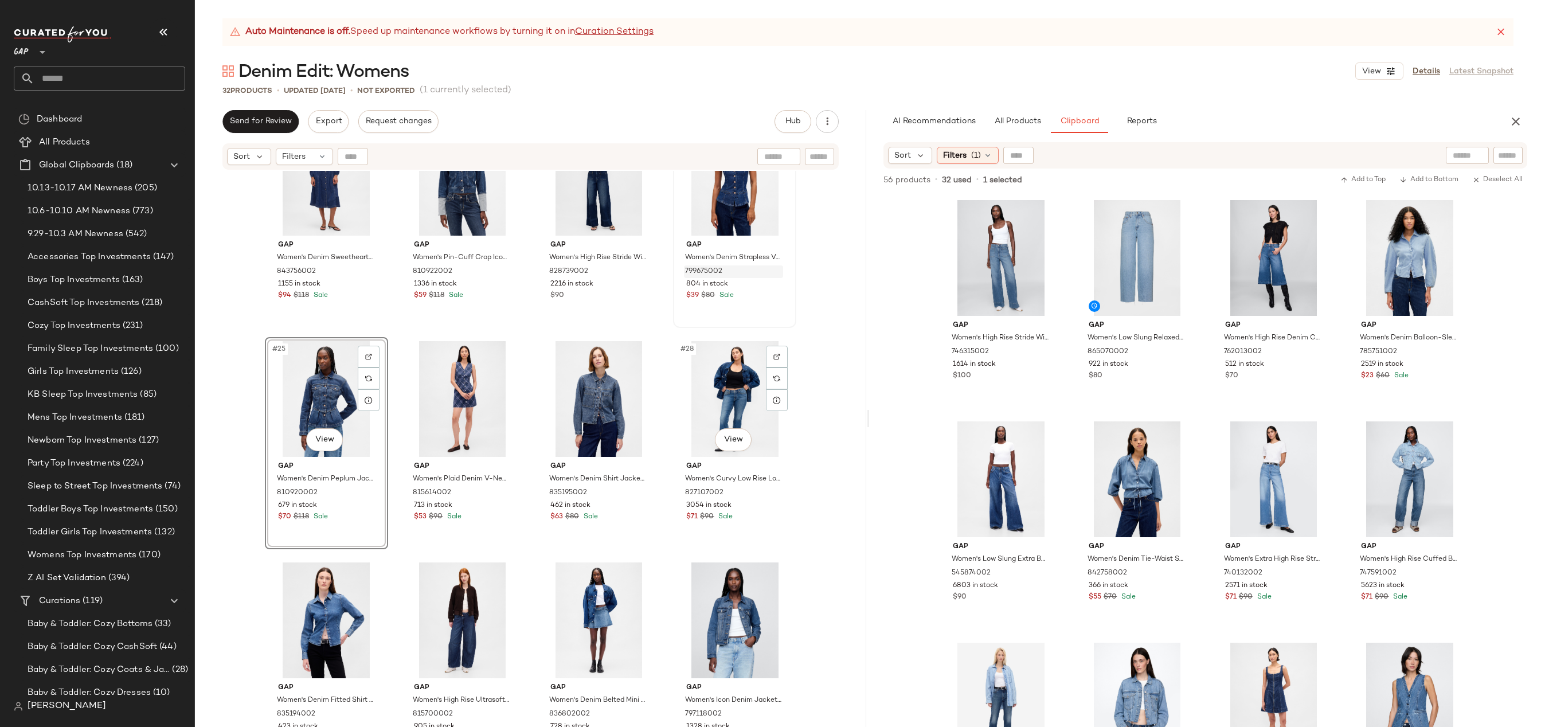
scroll to position [1188, 0]
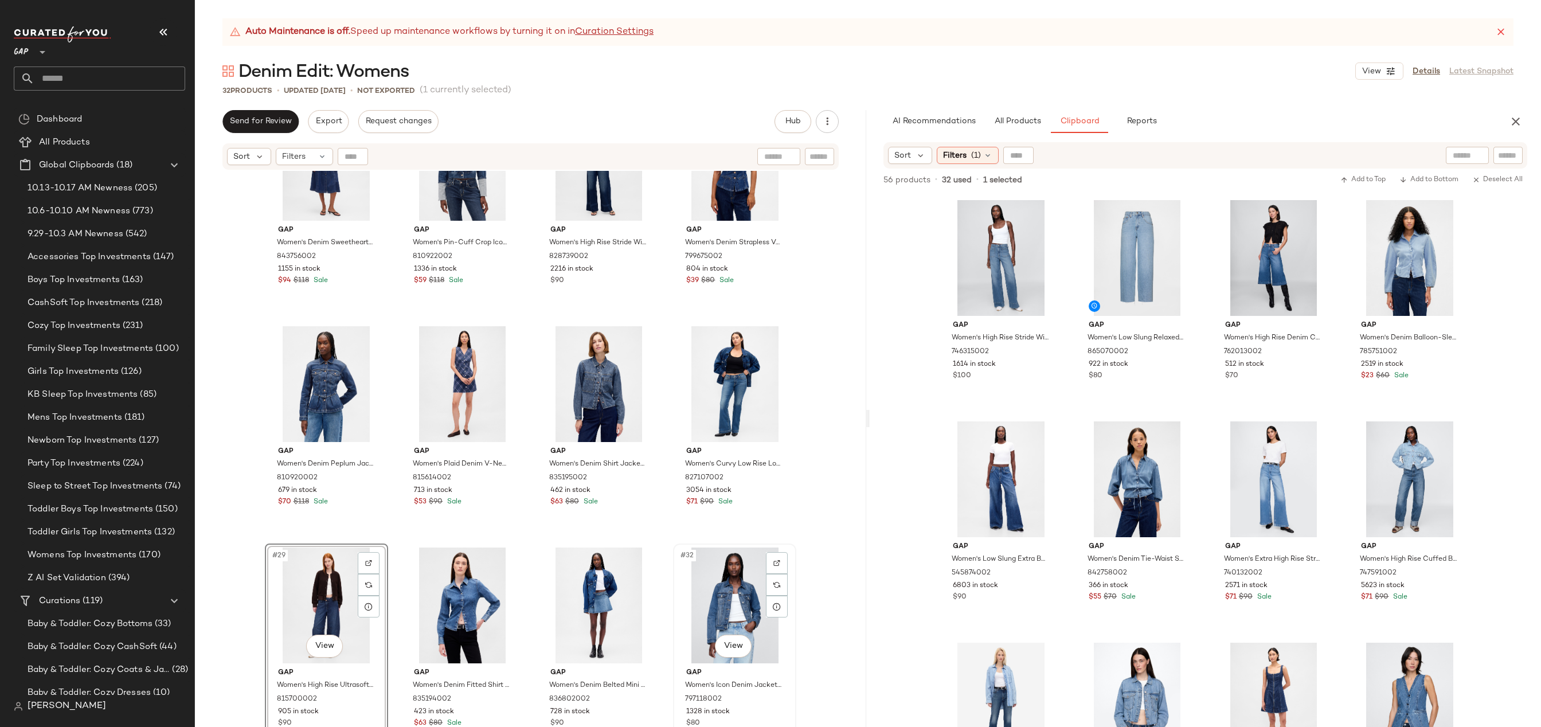
click at [713, 594] on div "#32 View" at bounding box center [734, 605] width 115 height 116
drag, startPoint x: 325, startPoint y: 607, endPoint x: 499, endPoint y: 494, distance: 207.7
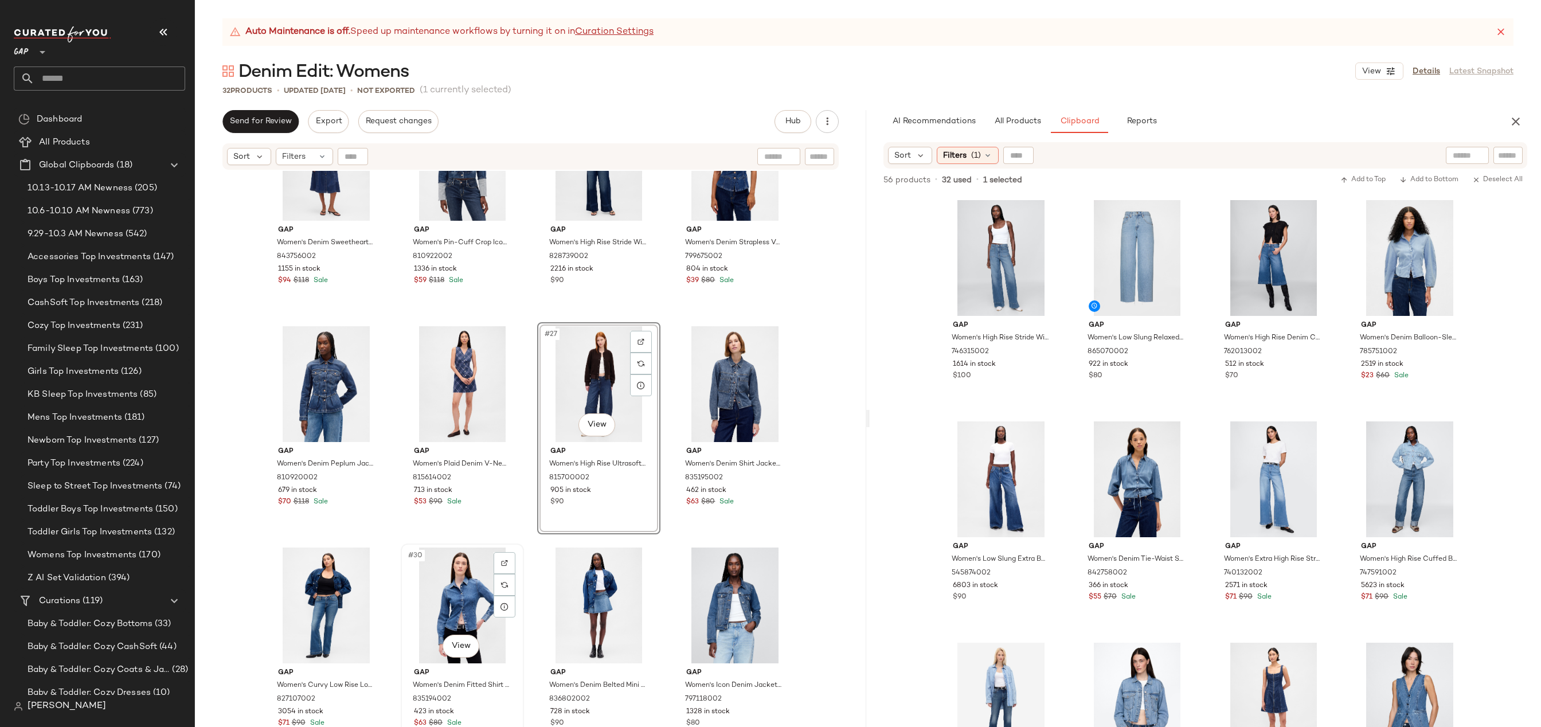
scroll to position [1147, 0]
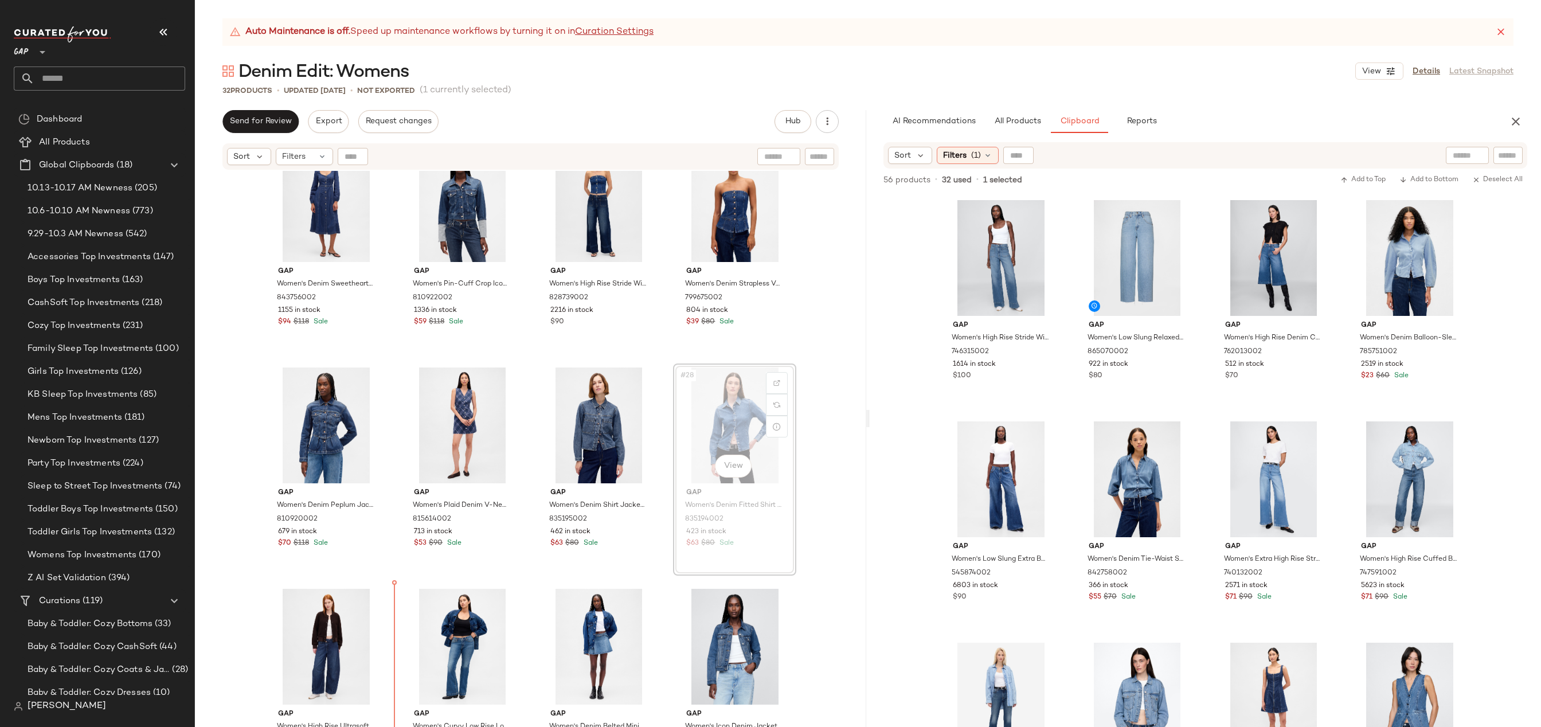
drag, startPoint x: 728, startPoint y: 426, endPoint x: 696, endPoint y: 441, distance: 35.6
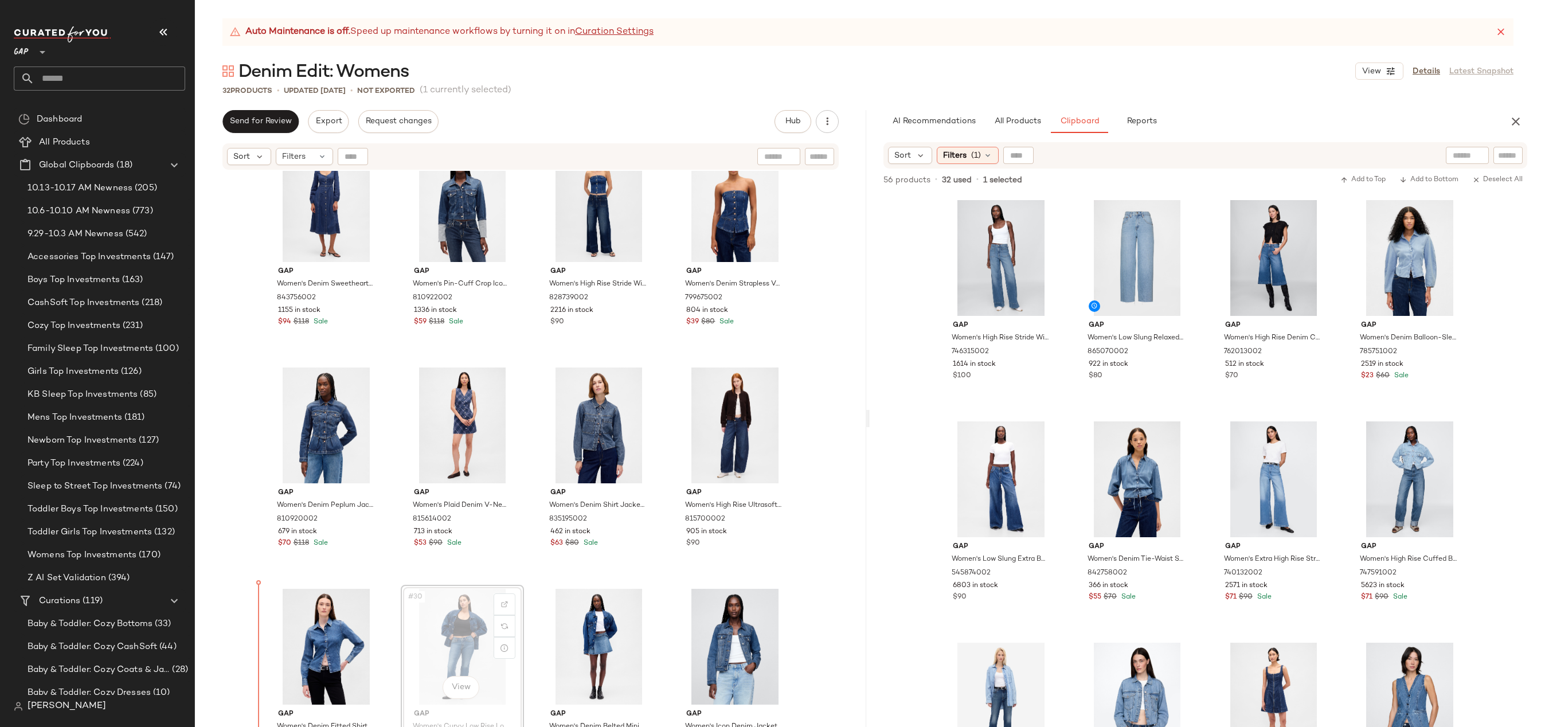
drag, startPoint x: 463, startPoint y: 644, endPoint x: 439, endPoint y: 644, distance: 23.5
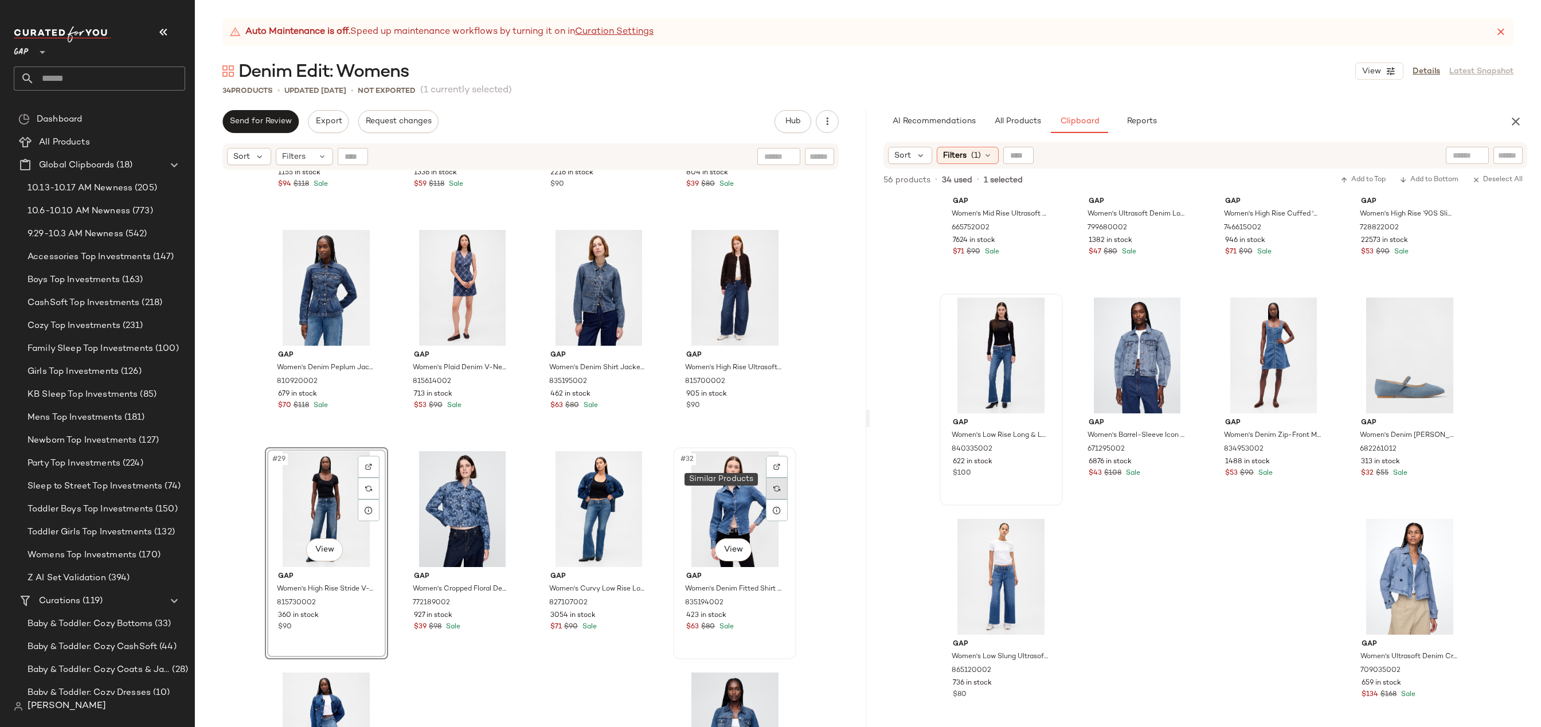
scroll to position [1409, 0]
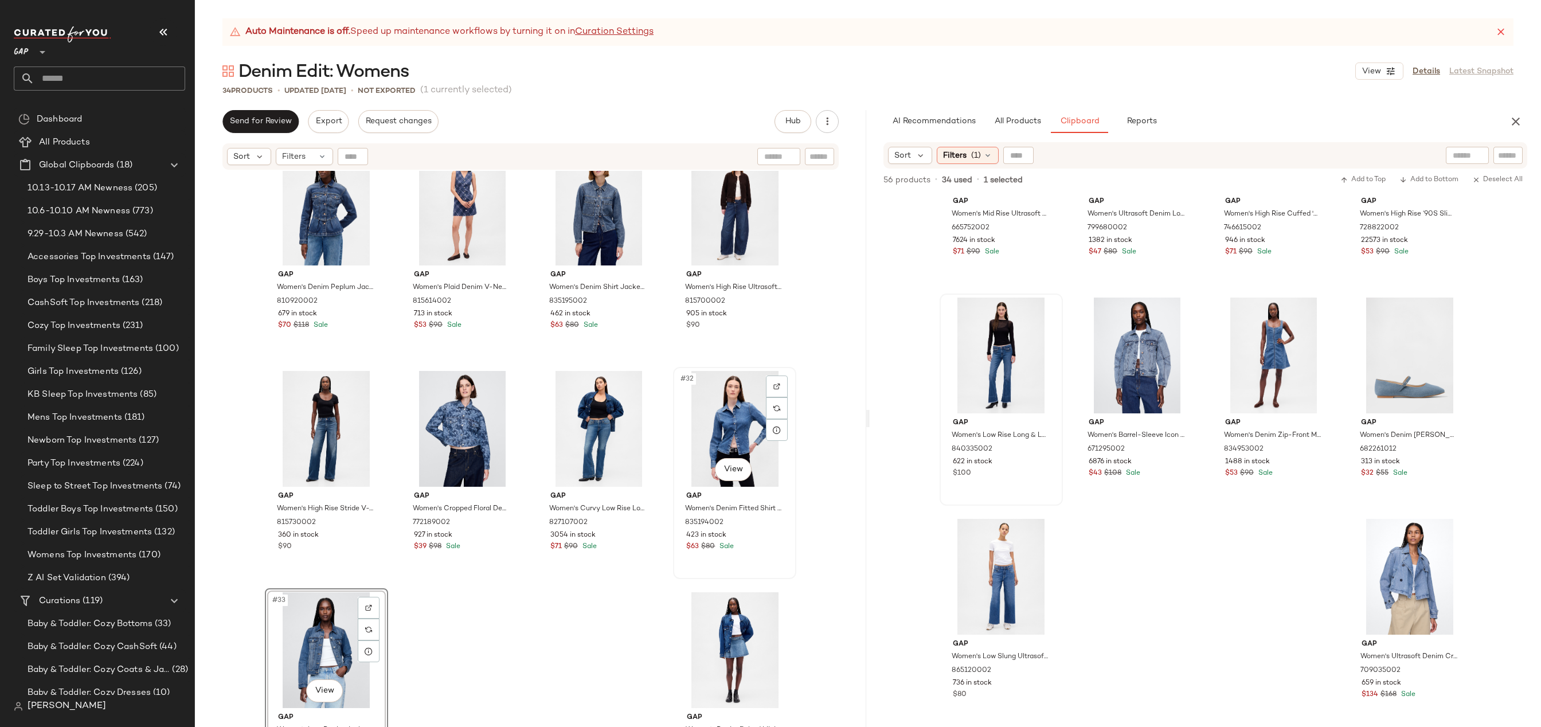
scroll to position [1316, 0]
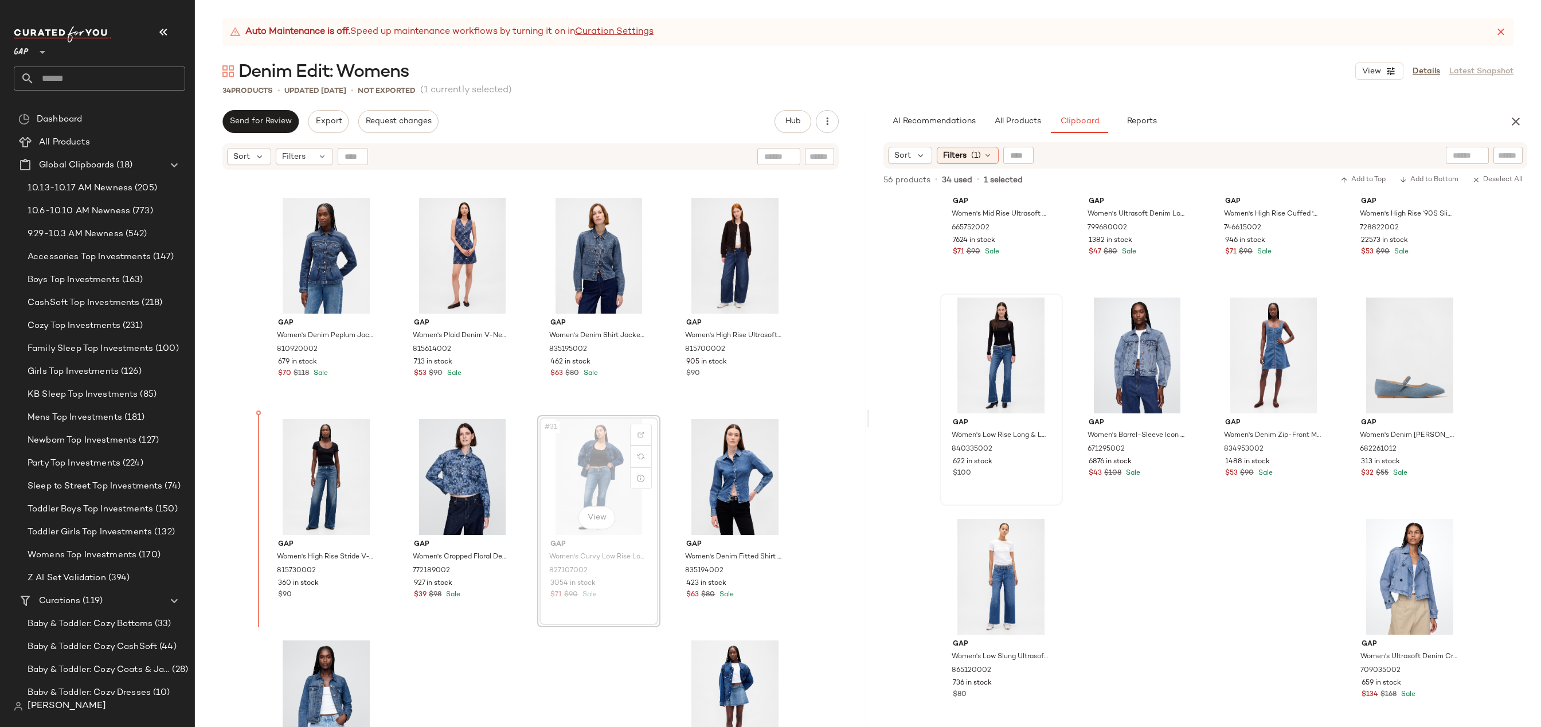
drag, startPoint x: 604, startPoint y: 466, endPoint x: 593, endPoint y: 466, distance: 10.3
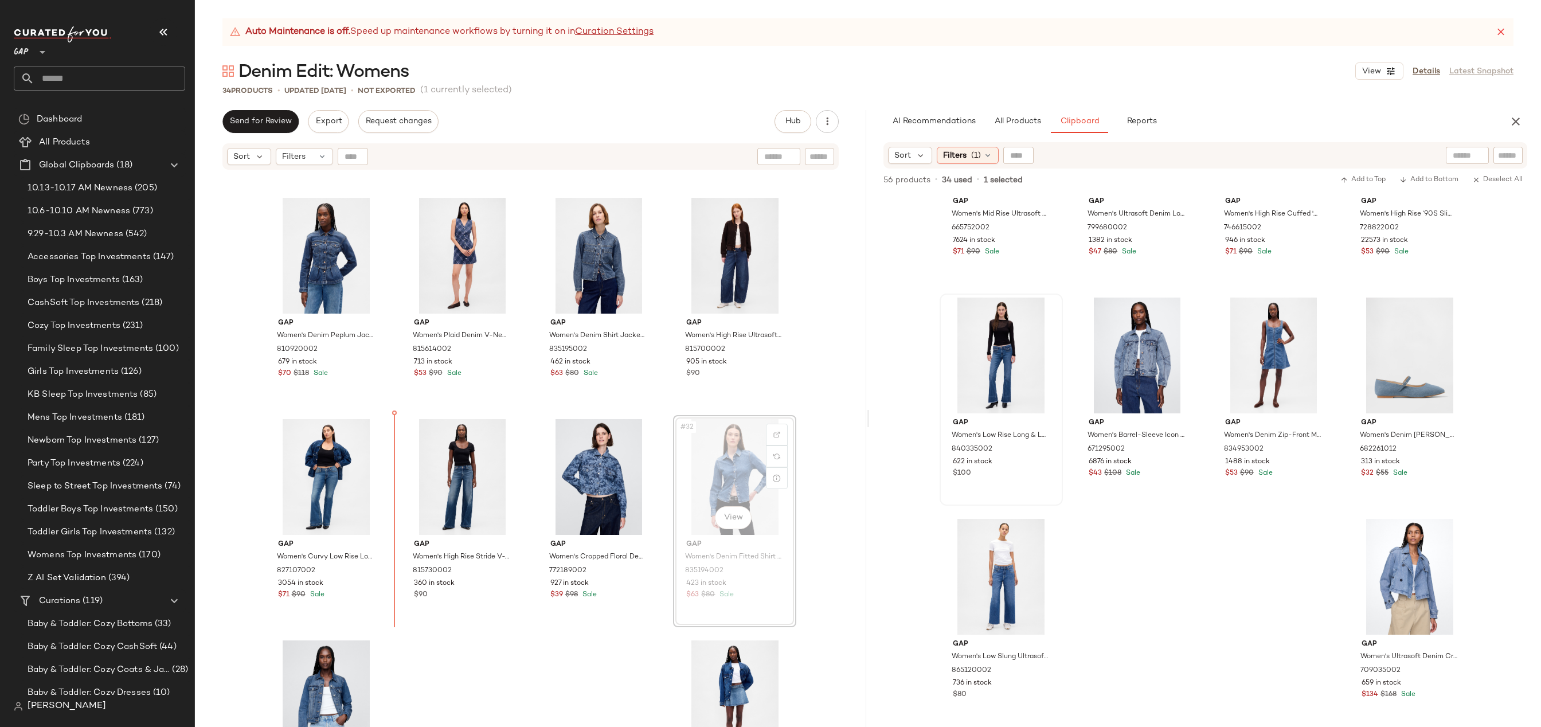
drag, startPoint x: 740, startPoint y: 480, endPoint x: 720, endPoint y: 480, distance: 19.5
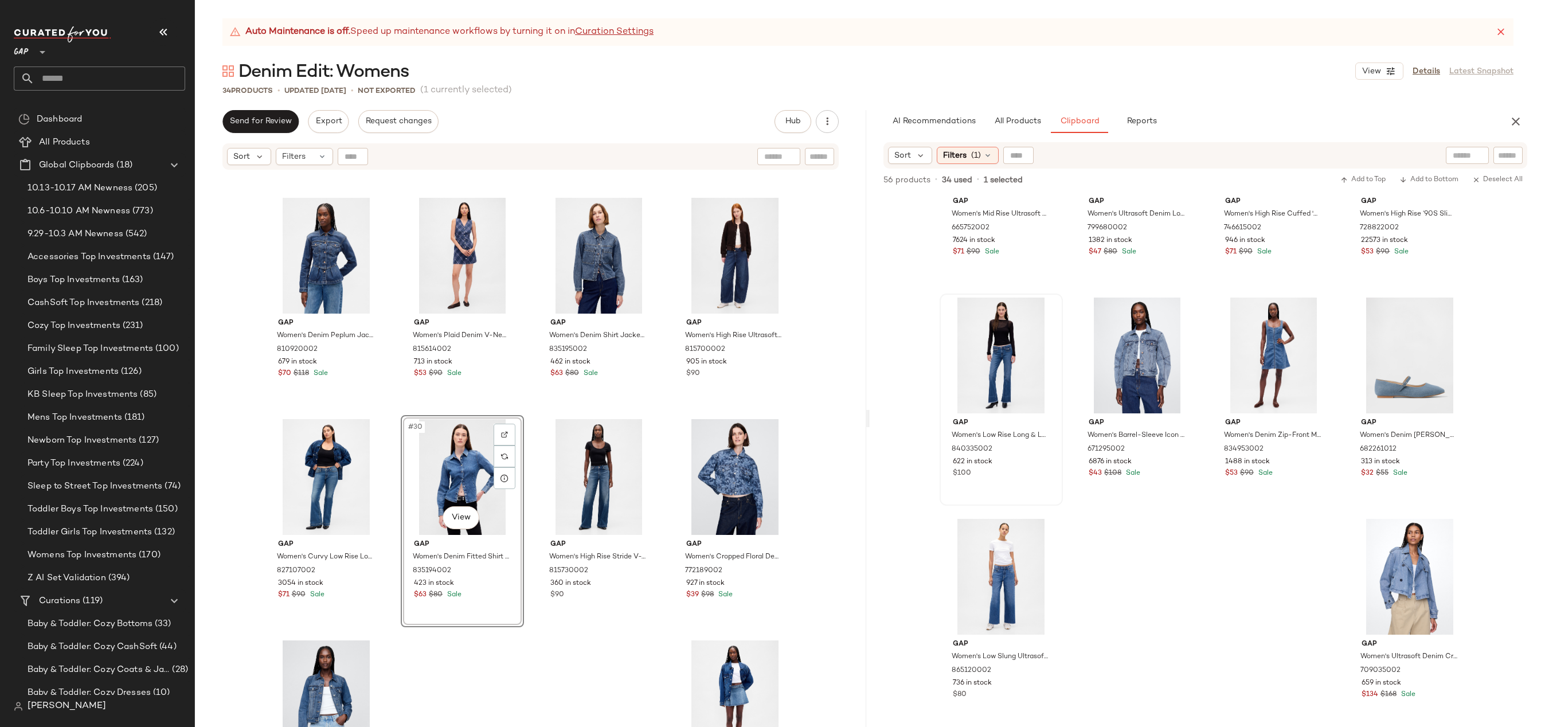
click at [804, 417] on div "Gap Women's Denim Peplum Jacket by Gap Worn Medium Blue Size S 810920002 679 in…" at bounding box center [530, 463] width 671 height 585
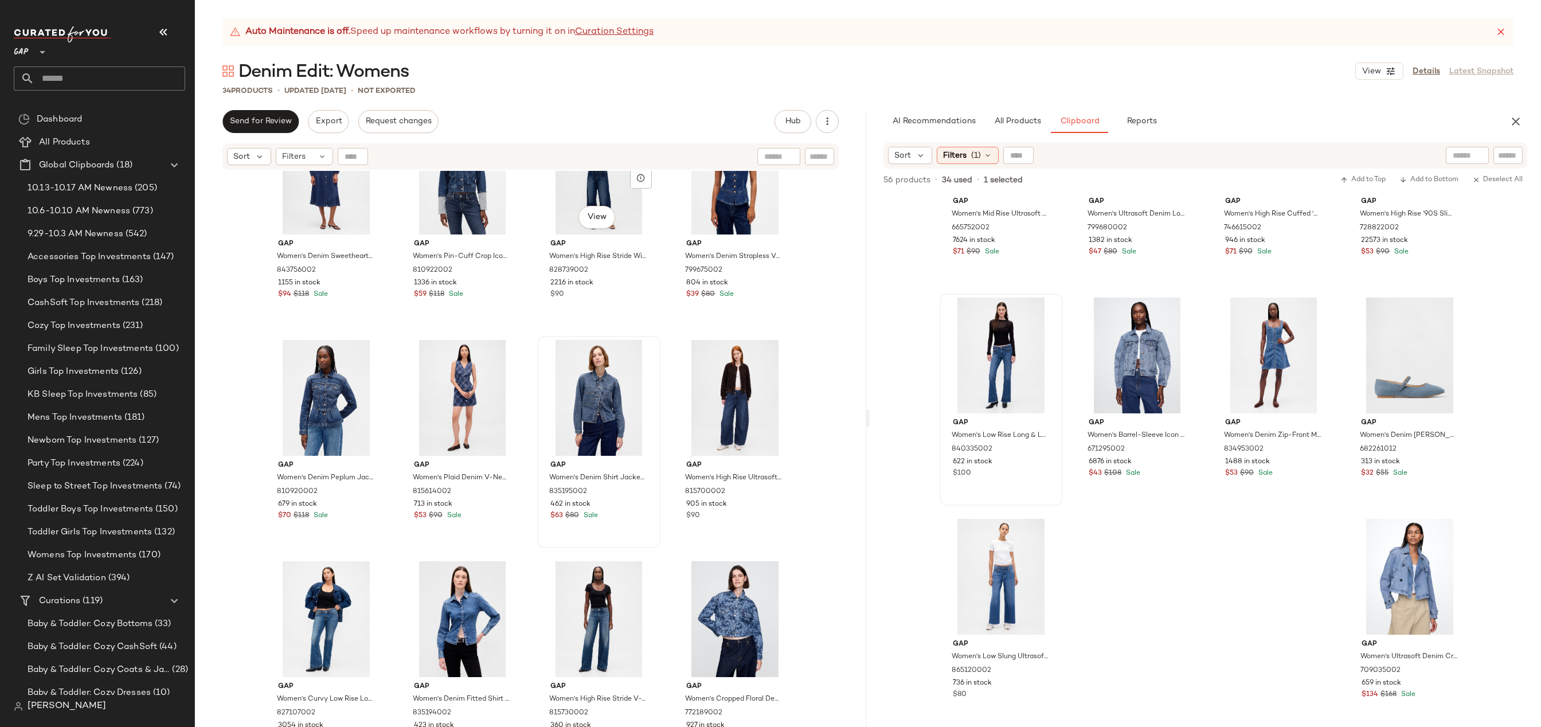
scroll to position [1113, 0]
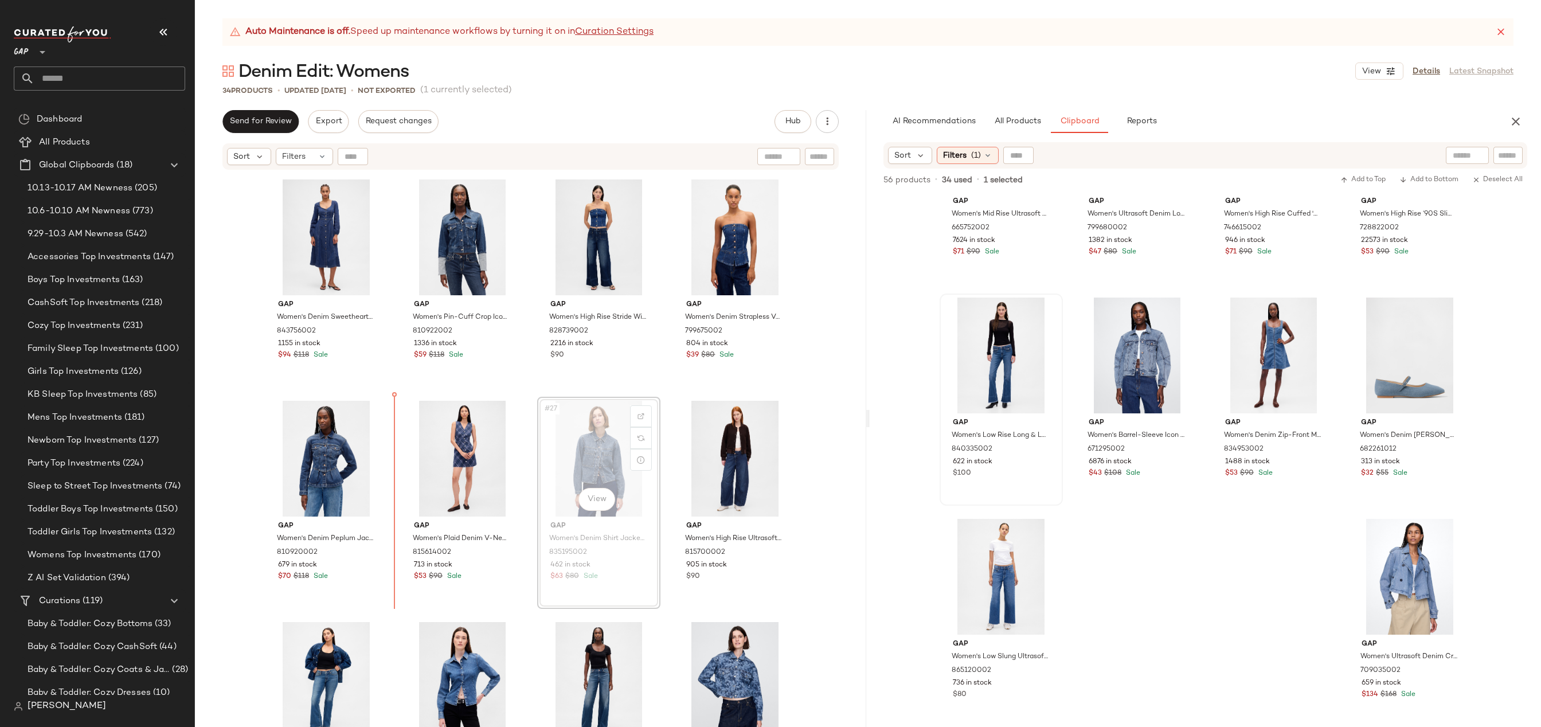
drag, startPoint x: 601, startPoint y: 443, endPoint x: 593, endPoint y: 443, distance: 8.6
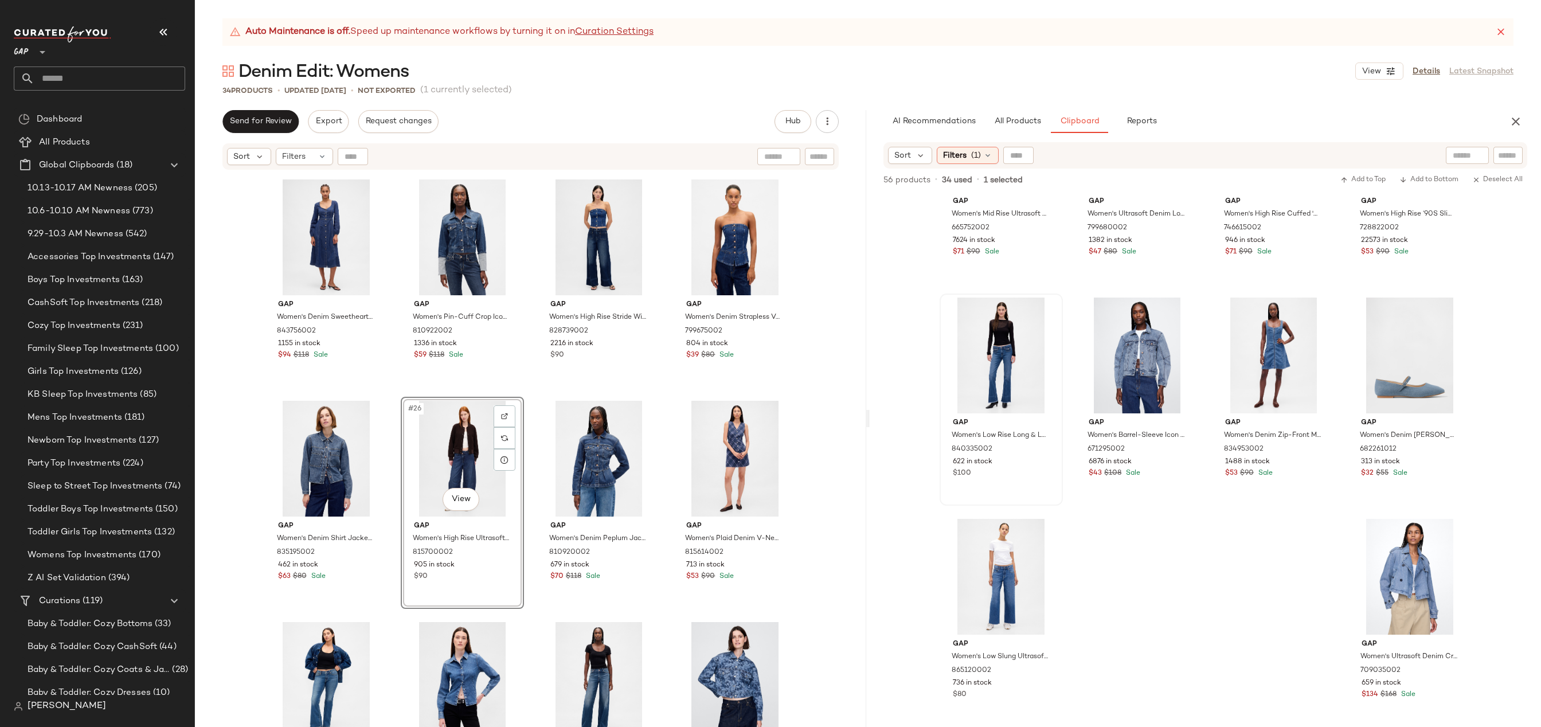
scroll to position [1196, 0]
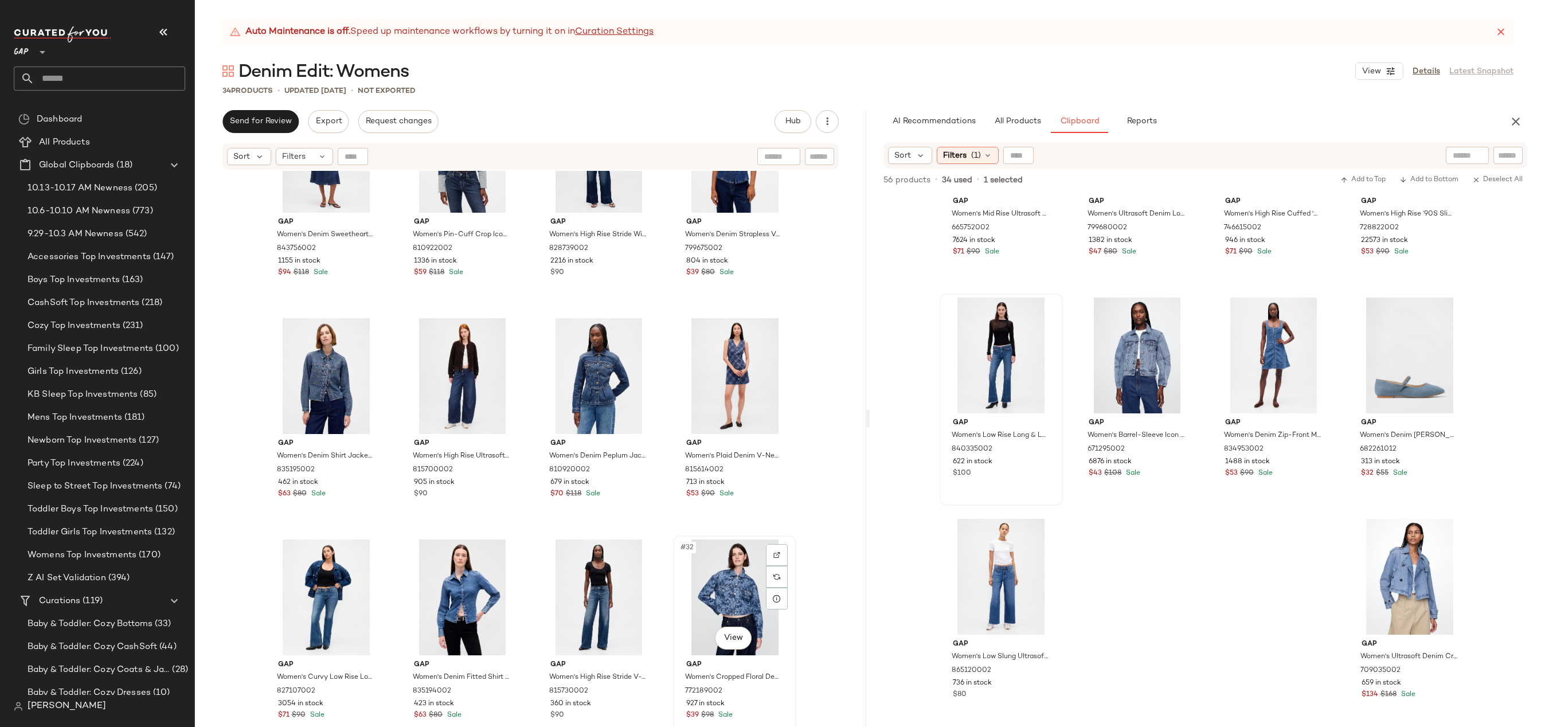
click at [707, 584] on div "#32 View" at bounding box center [734, 597] width 115 height 116
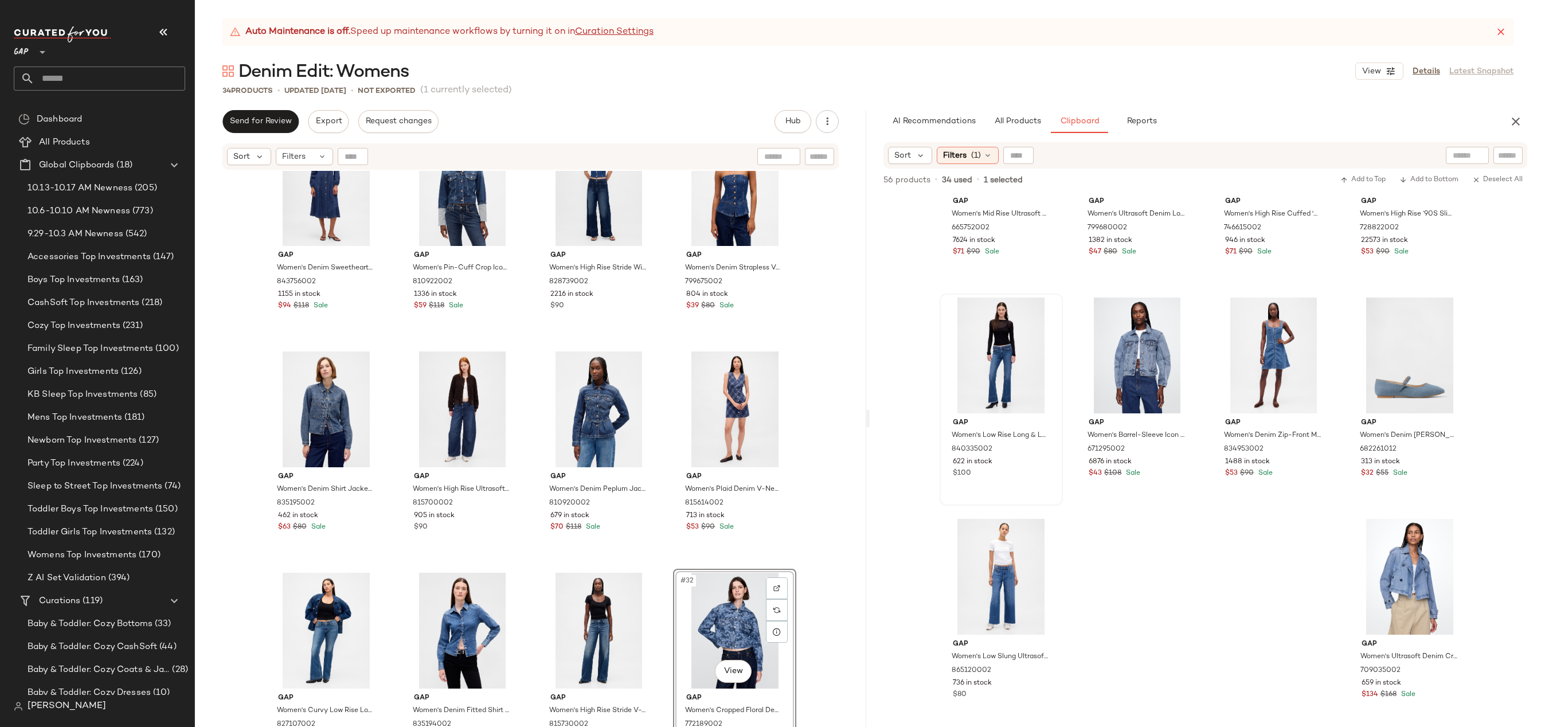
scroll to position [1164, 0]
drag, startPoint x: 735, startPoint y: 615, endPoint x: 539, endPoint y: 464, distance: 247.3
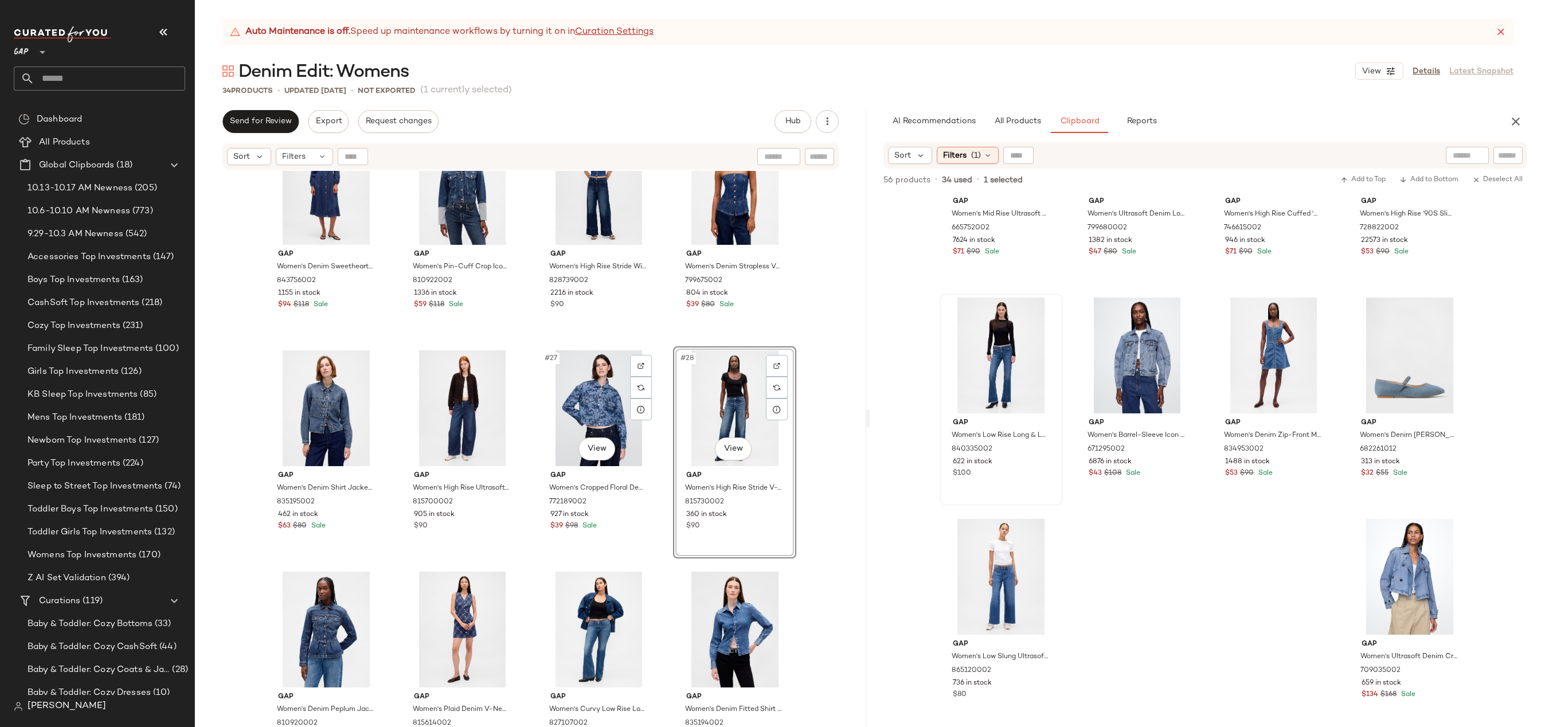
scroll to position [1153, 0]
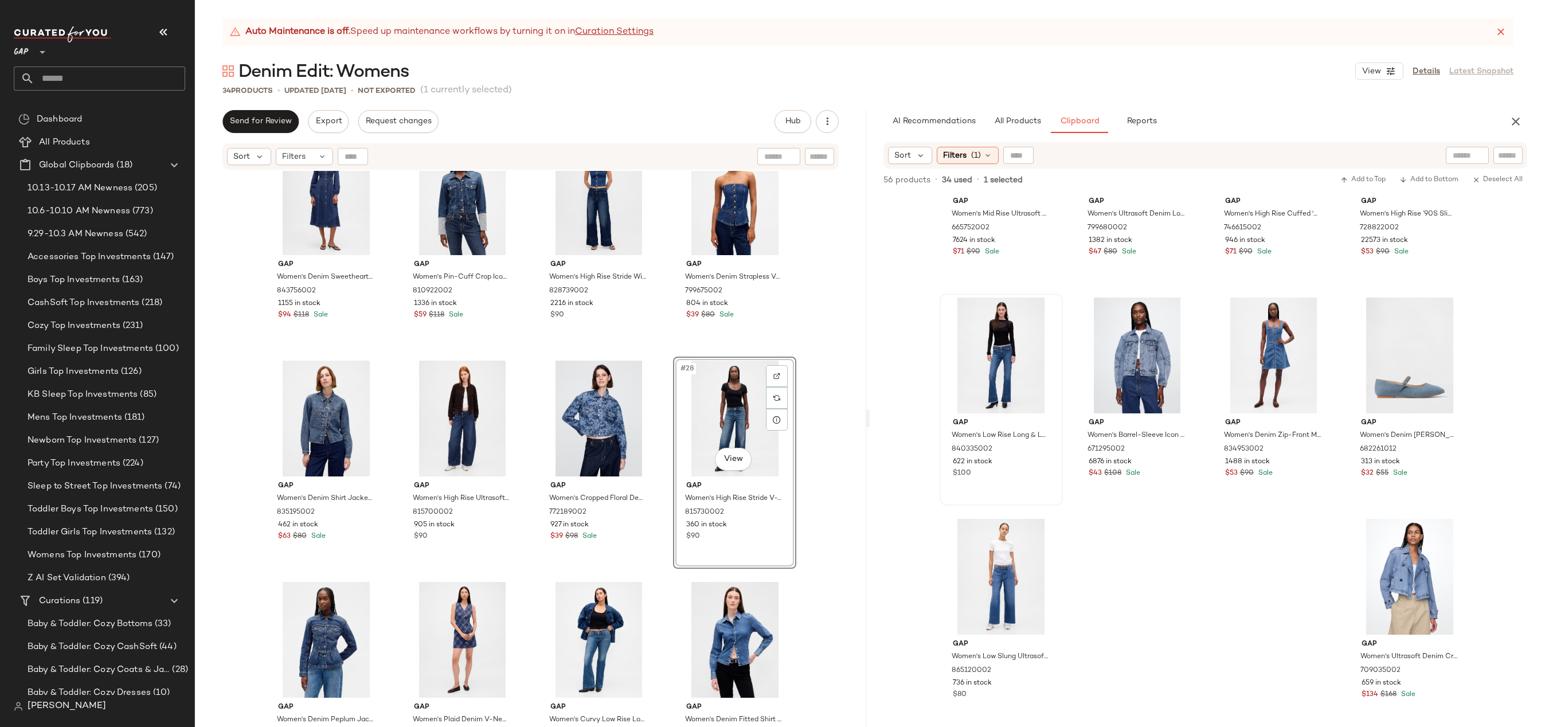
click at [834, 417] on div "Gap Women's Denim Sweetheart Midi Dress by Gap Dark Wash Size S 843756002 1155 …" at bounding box center [530, 463] width 671 height 585
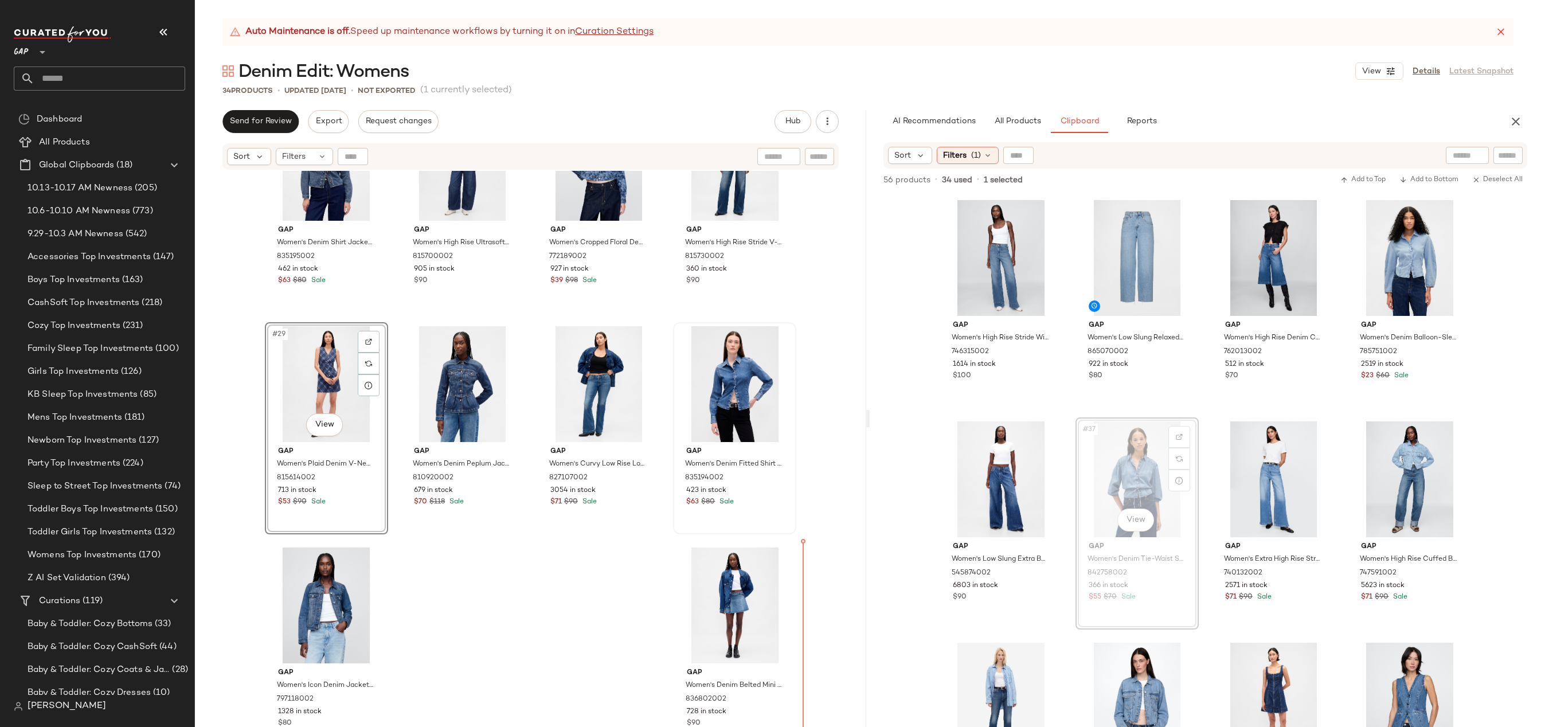
drag, startPoint x: 1112, startPoint y: 472, endPoint x: 1100, endPoint y: 479, distance: 13.6
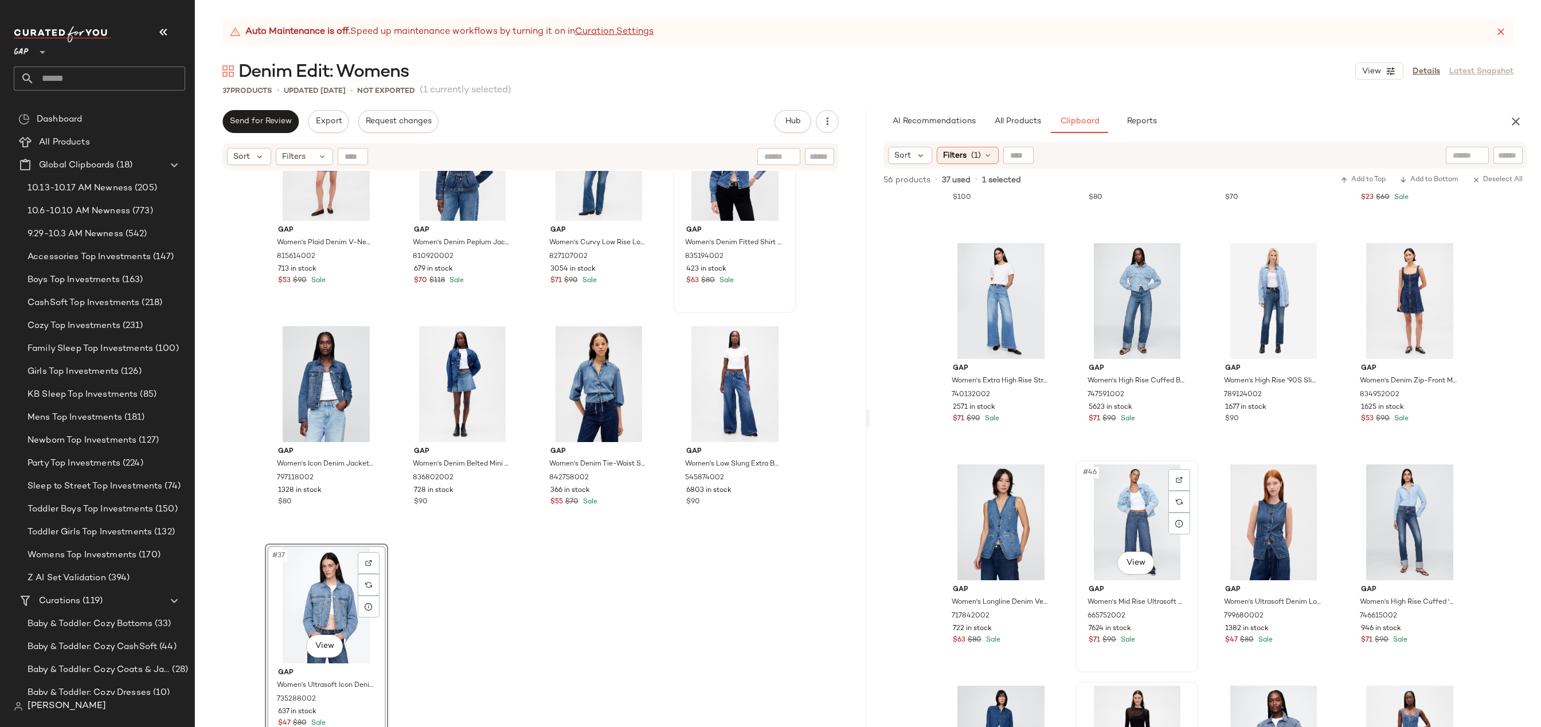
scroll to position [90, 0]
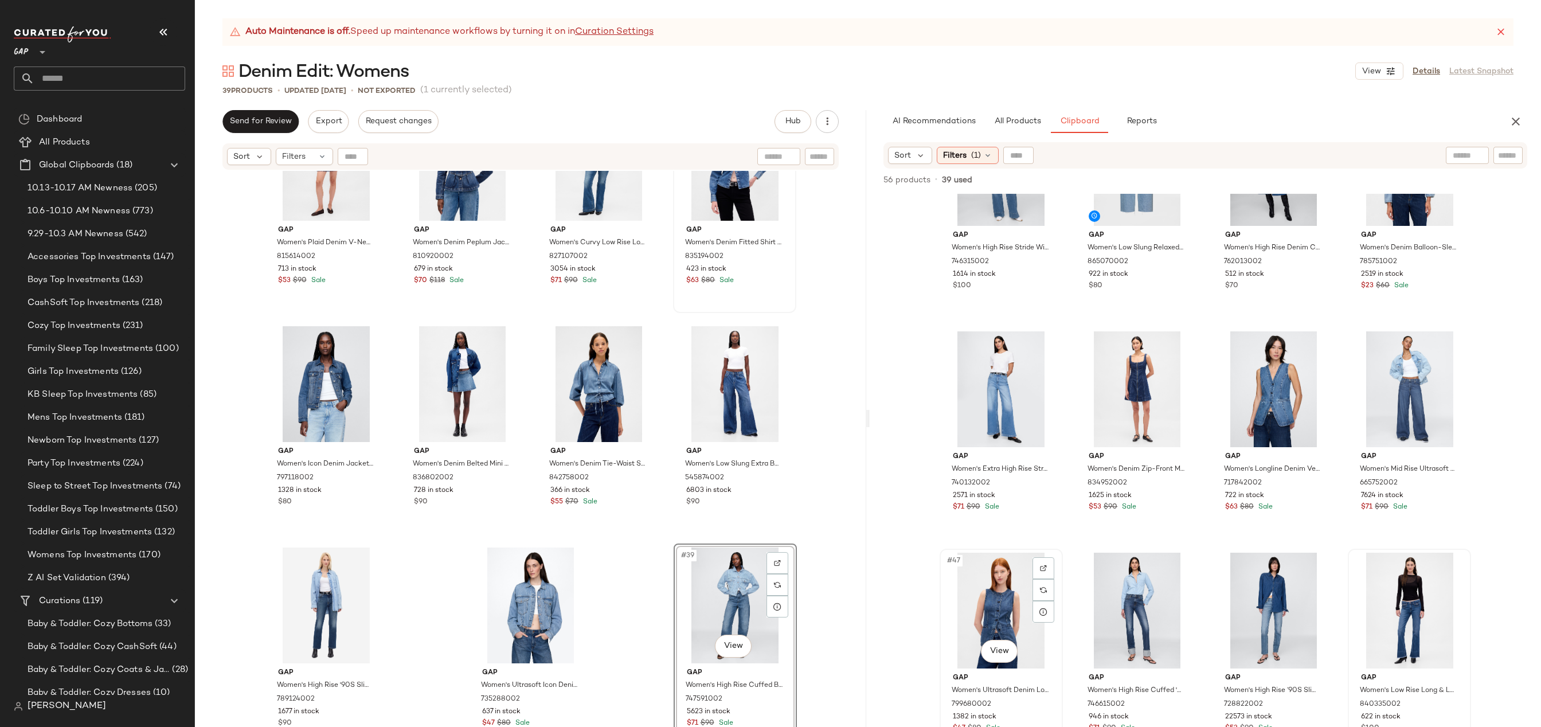
click at [981, 616] on div "#47 View" at bounding box center [1001, 611] width 115 height 116
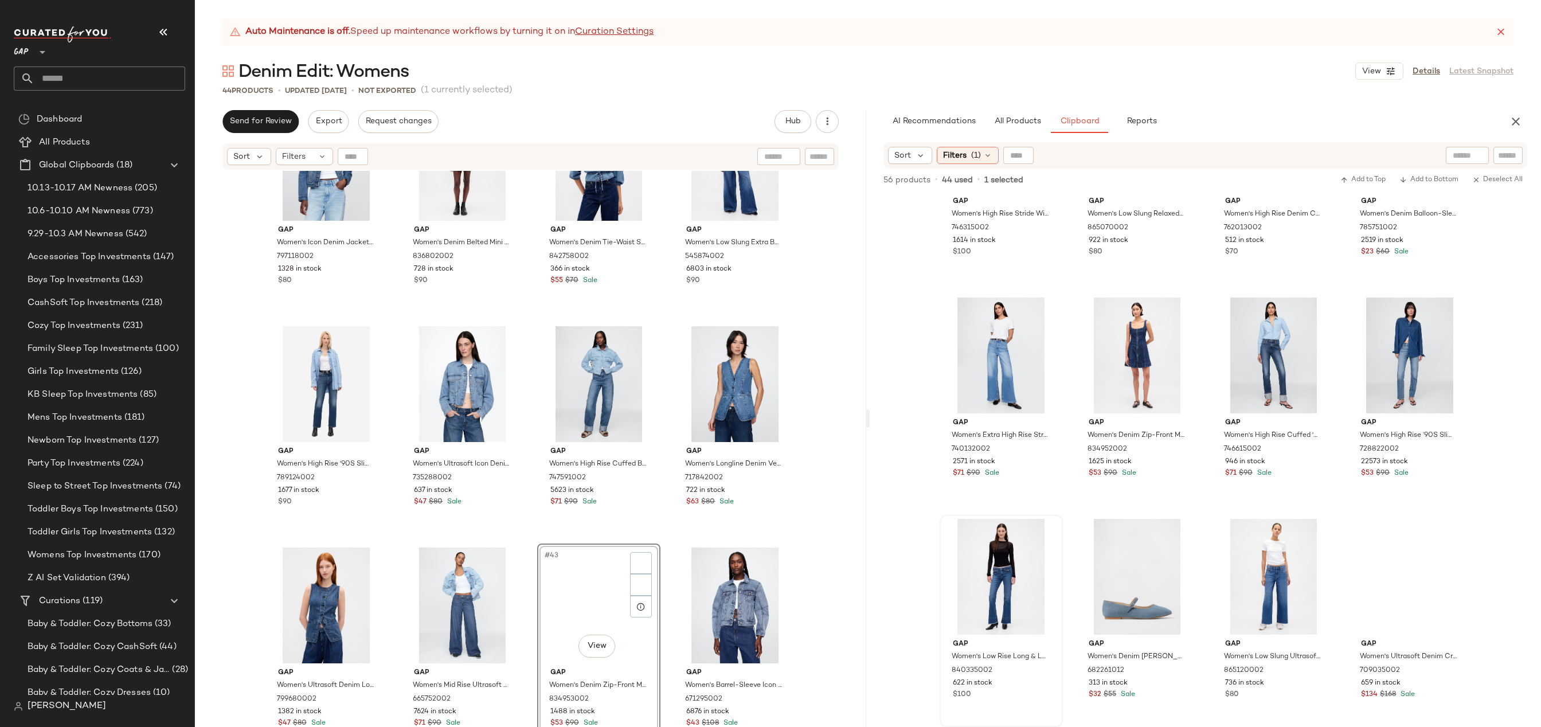
scroll to position [124, 0]
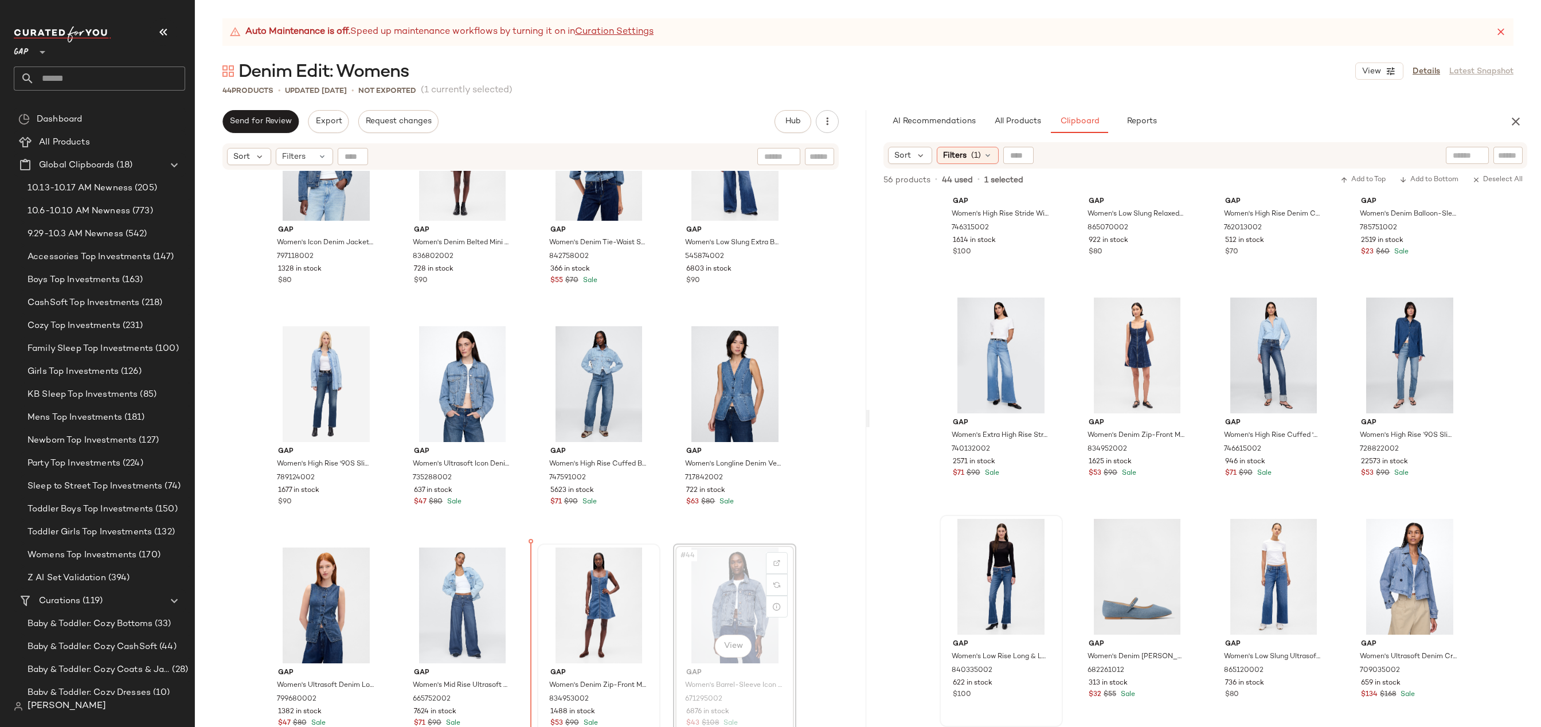
drag, startPoint x: 750, startPoint y: 602, endPoint x: 550, endPoint y: 608, distance: 200.2
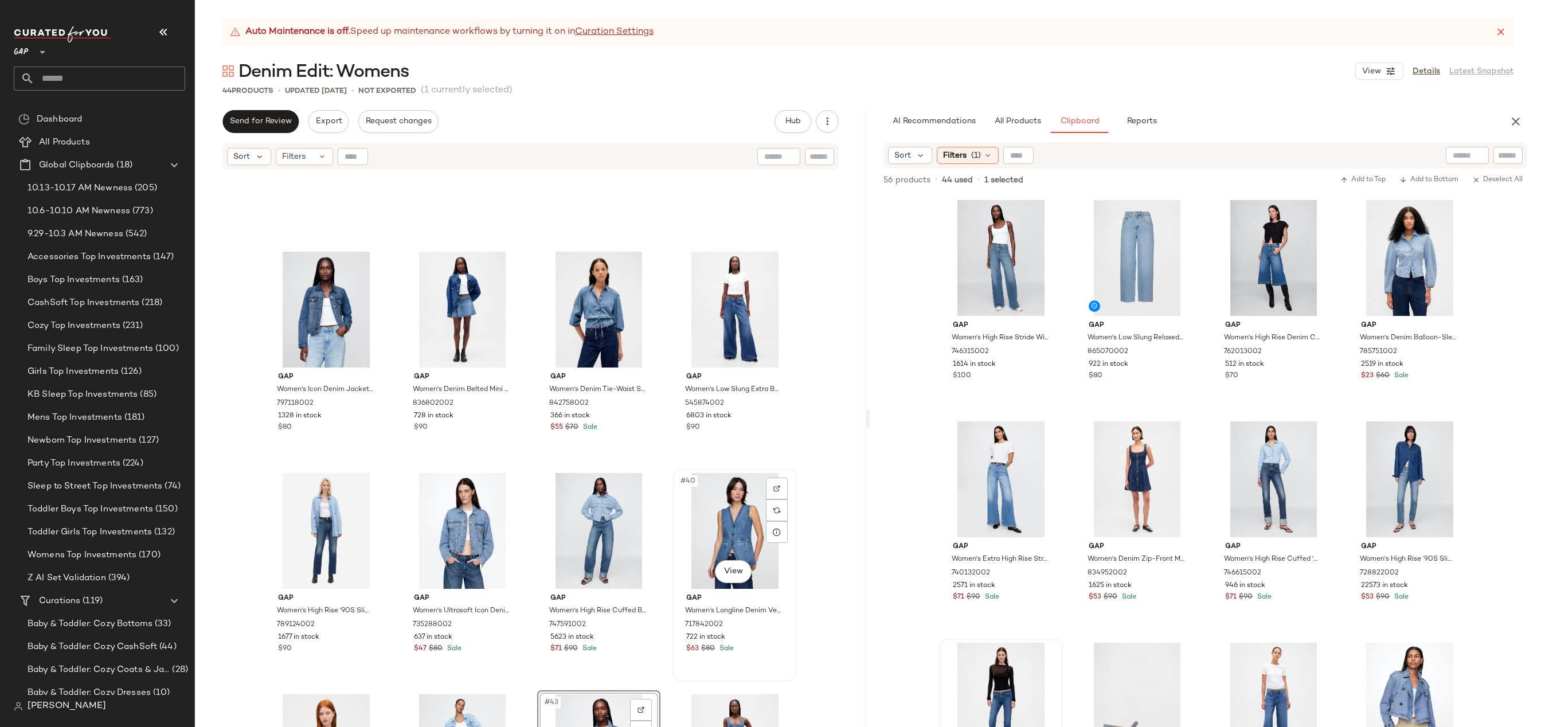
scroll to position [1852, 0]
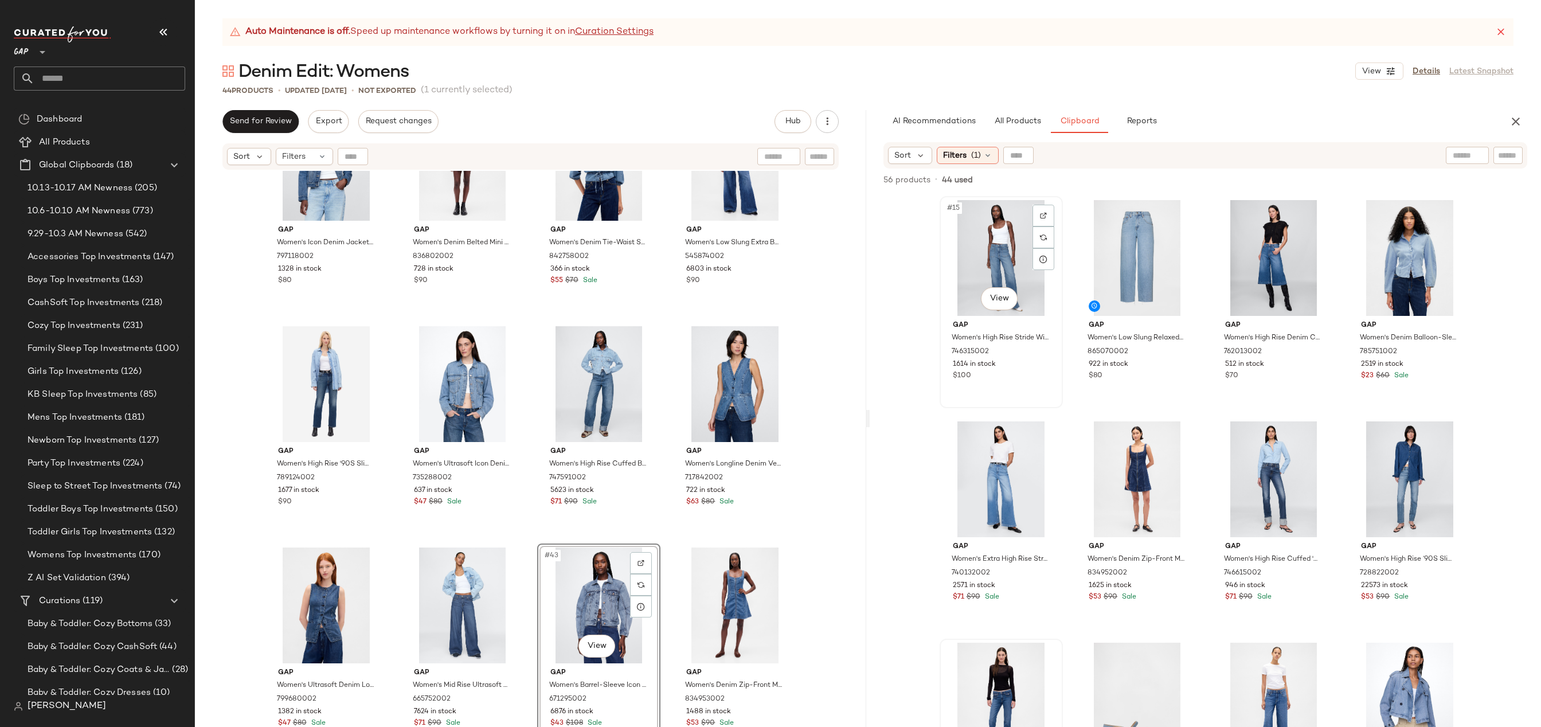
click at [993, 259] on div "#15 View" at bounding box center [1001, 258] width 115 height 116
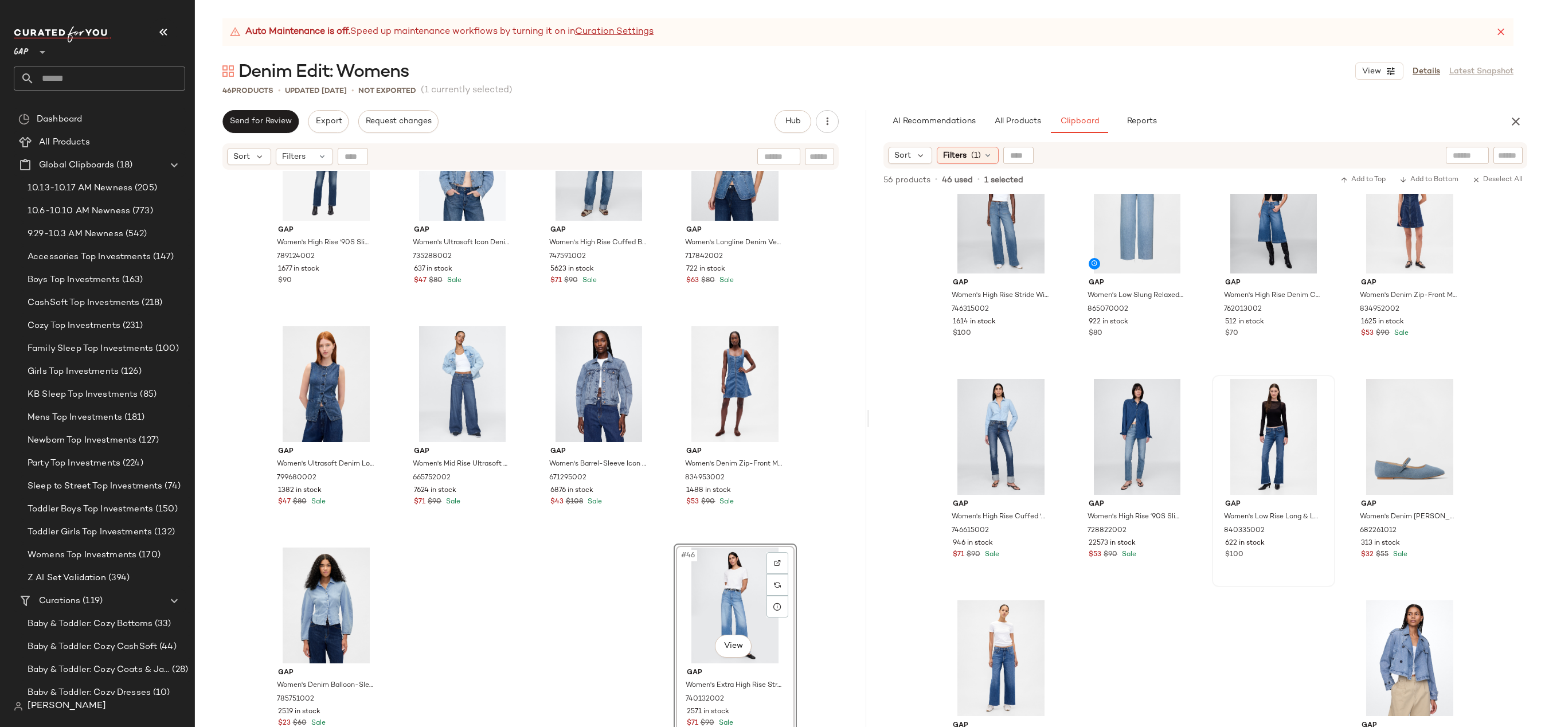
scroll to position [124, 0]
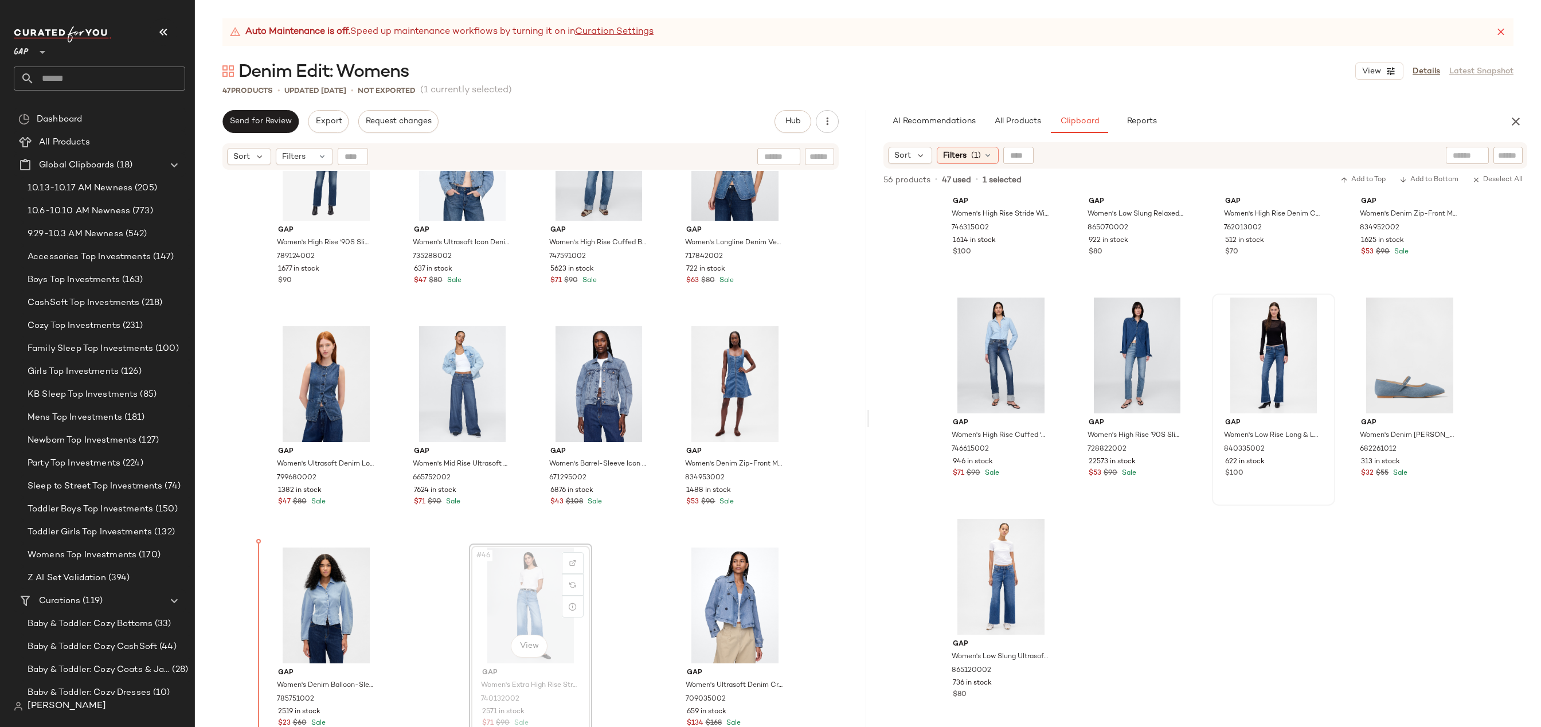
drag, startPoint x: 499, startPoint y: 600, endPoint x: 486, endPoint y: 600, distance: 12.6
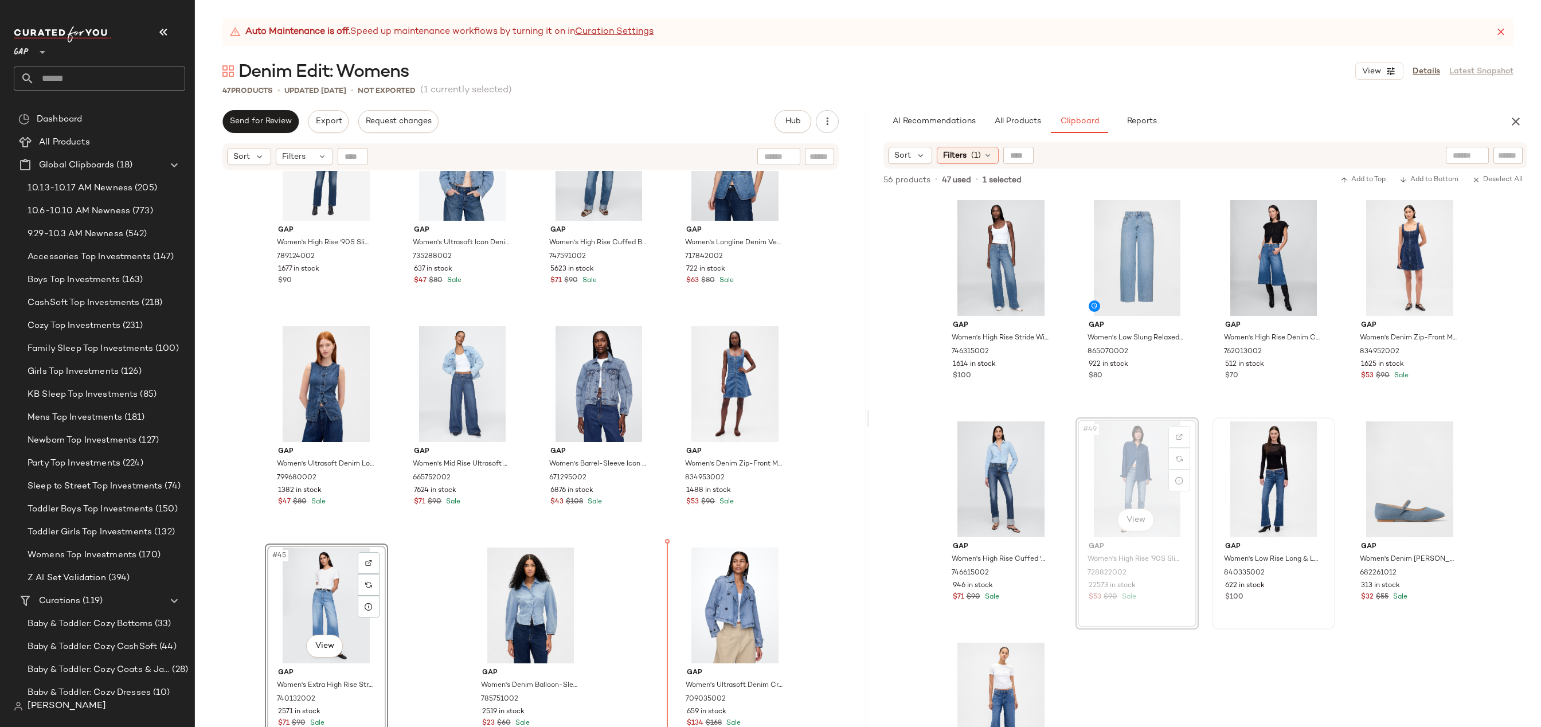
drag, startPoint x: 1111, startPoint y: 451, endPoint x: 1103, endPoint y: 452, distance: 8.2
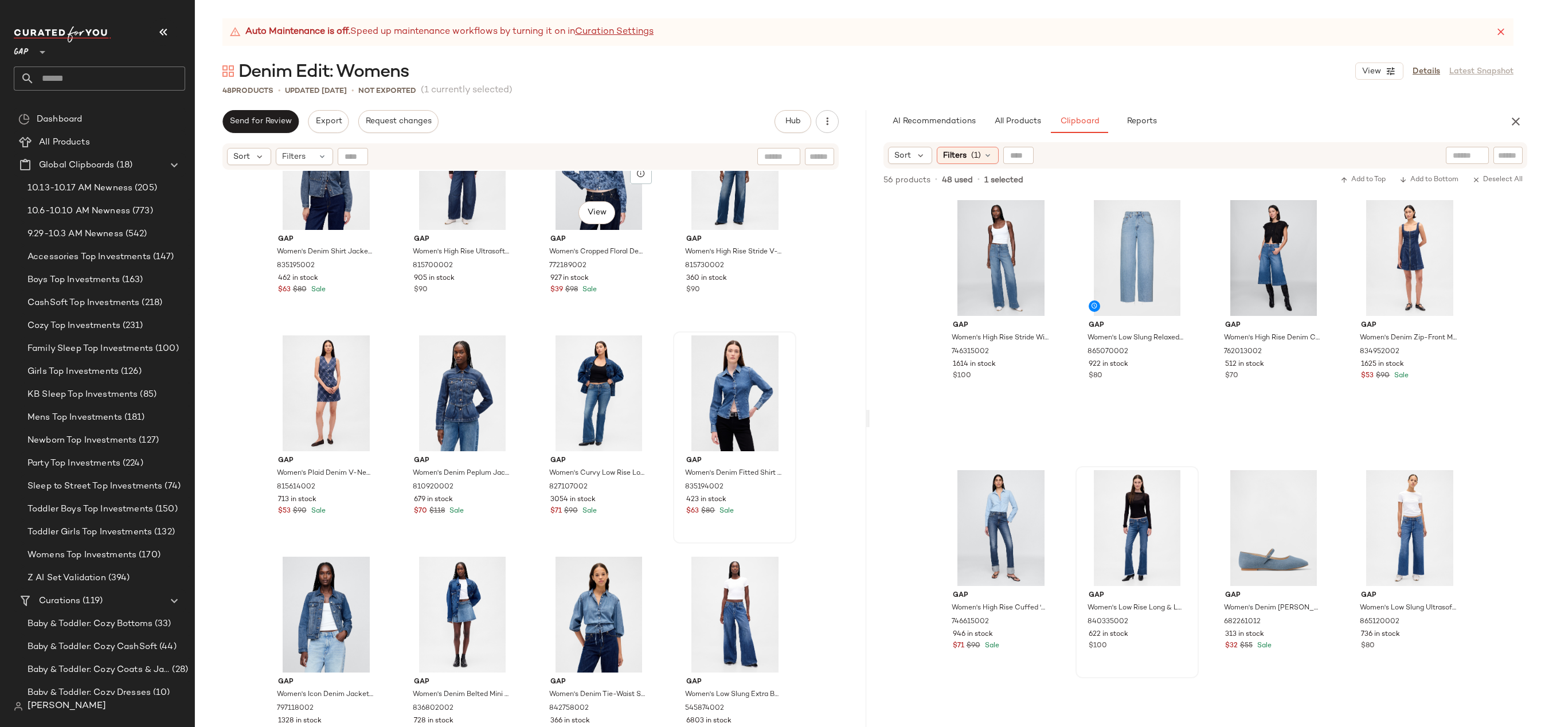
scroll to position [1465, 0]
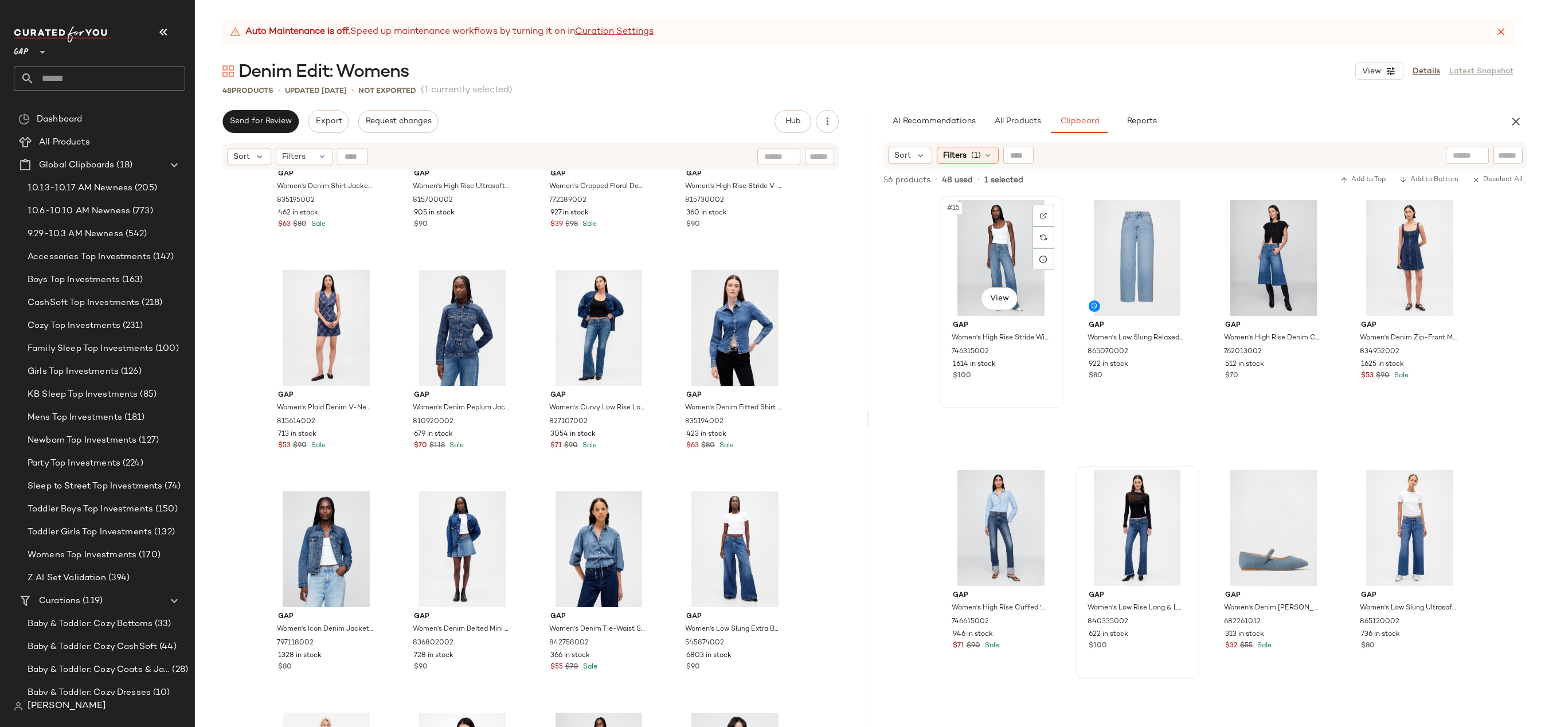
click at [989, 258] on div "#15 View" at bounding box center [1001, 258] width 115 height 116
click at [1397, 512] on div "#57 View" at bounding box center [1409, 528] width 115 height 116
click at [1131, 248] on div "#25 View" at bounding box center [1136, 258] width 115 height 116
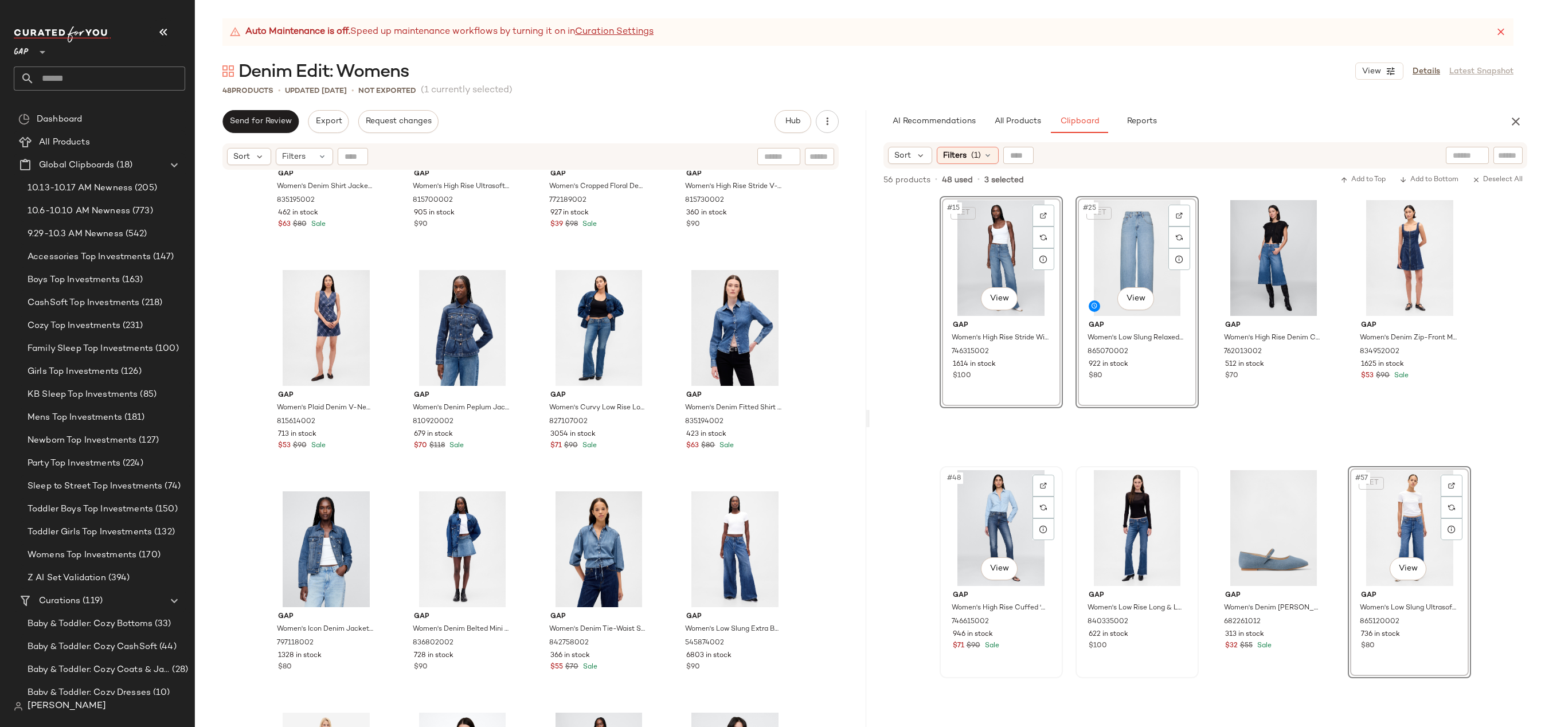
click at [1002, 511] on div "#48 View" at bounding box center [1001, 528] width 115 height 116
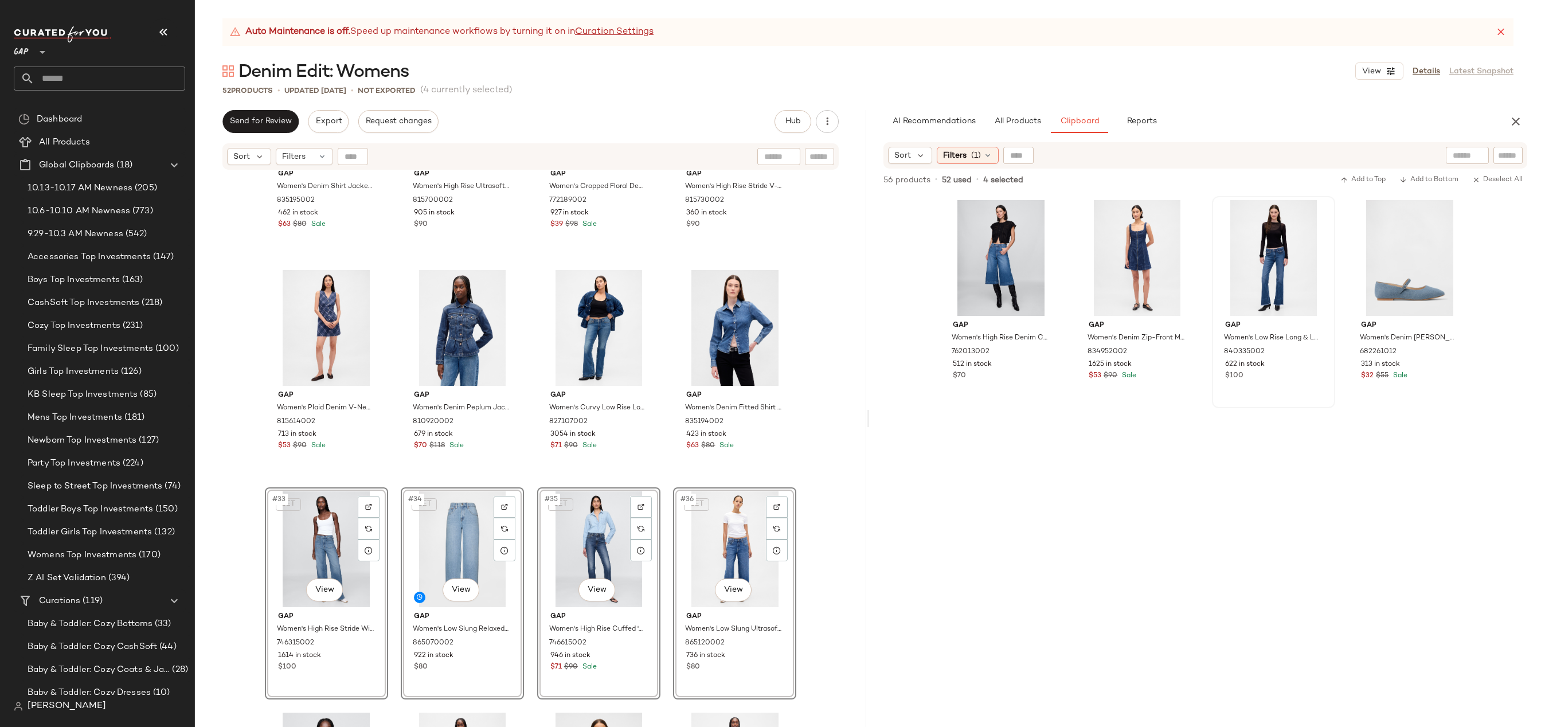
click at [828, 411] on div "Gap Women's Denim Shirt Jacket by Gap Medium Wash Size XL 835195002 462 in stoc…" at bounding box center [530, 463] width 671 height 585
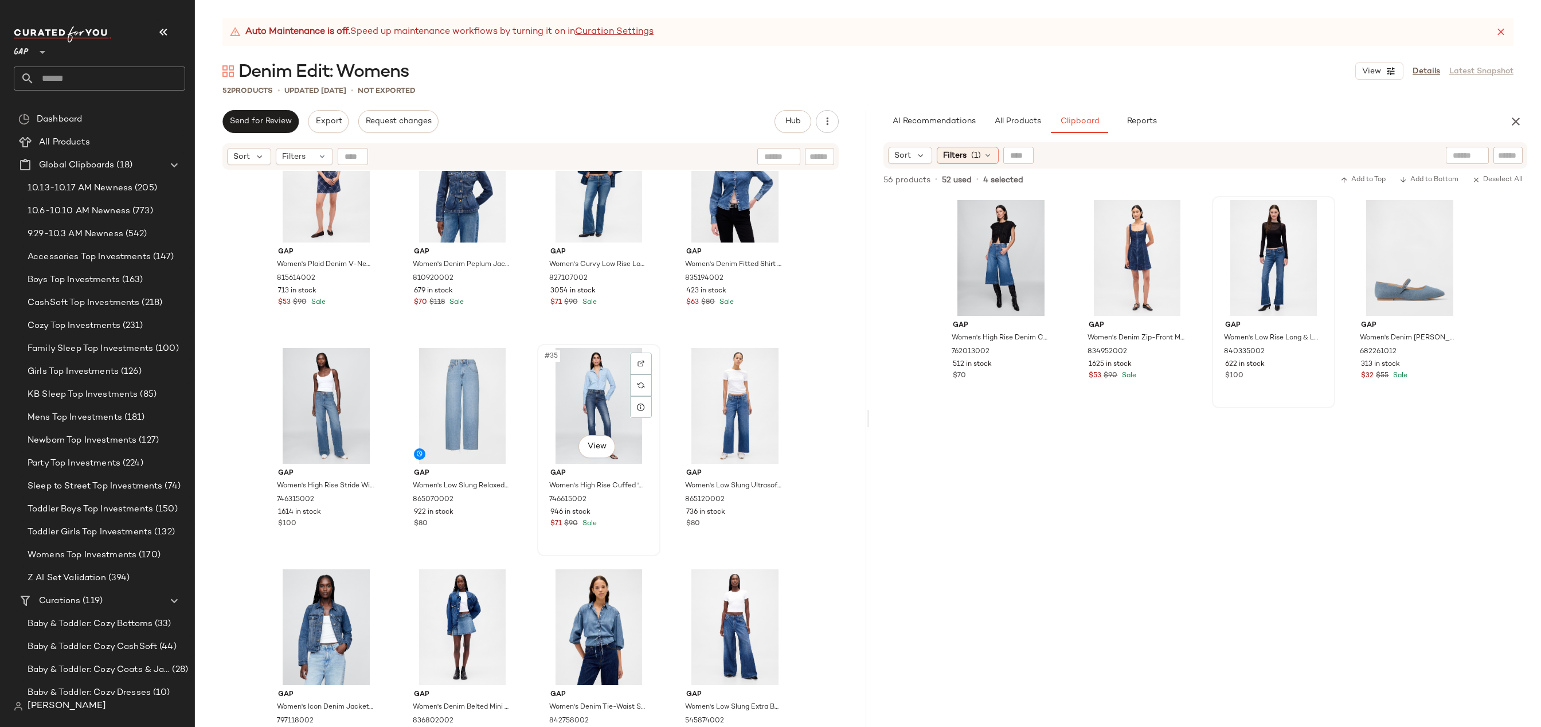
scroll to position [1578, 0]
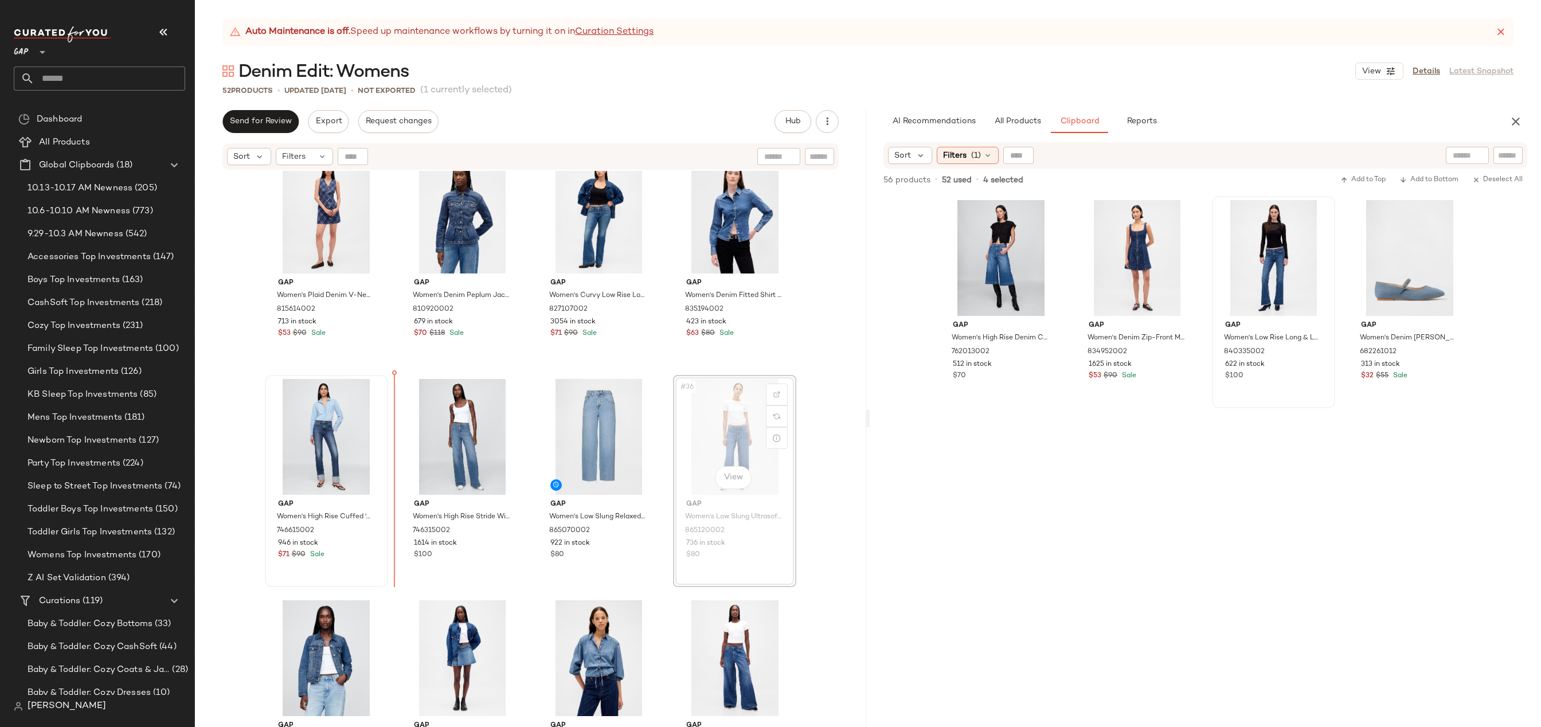
drag, startPoint x: 740, startPoint y: 422, endPoint x: 382, endPoint y: 427, distance: 358.3
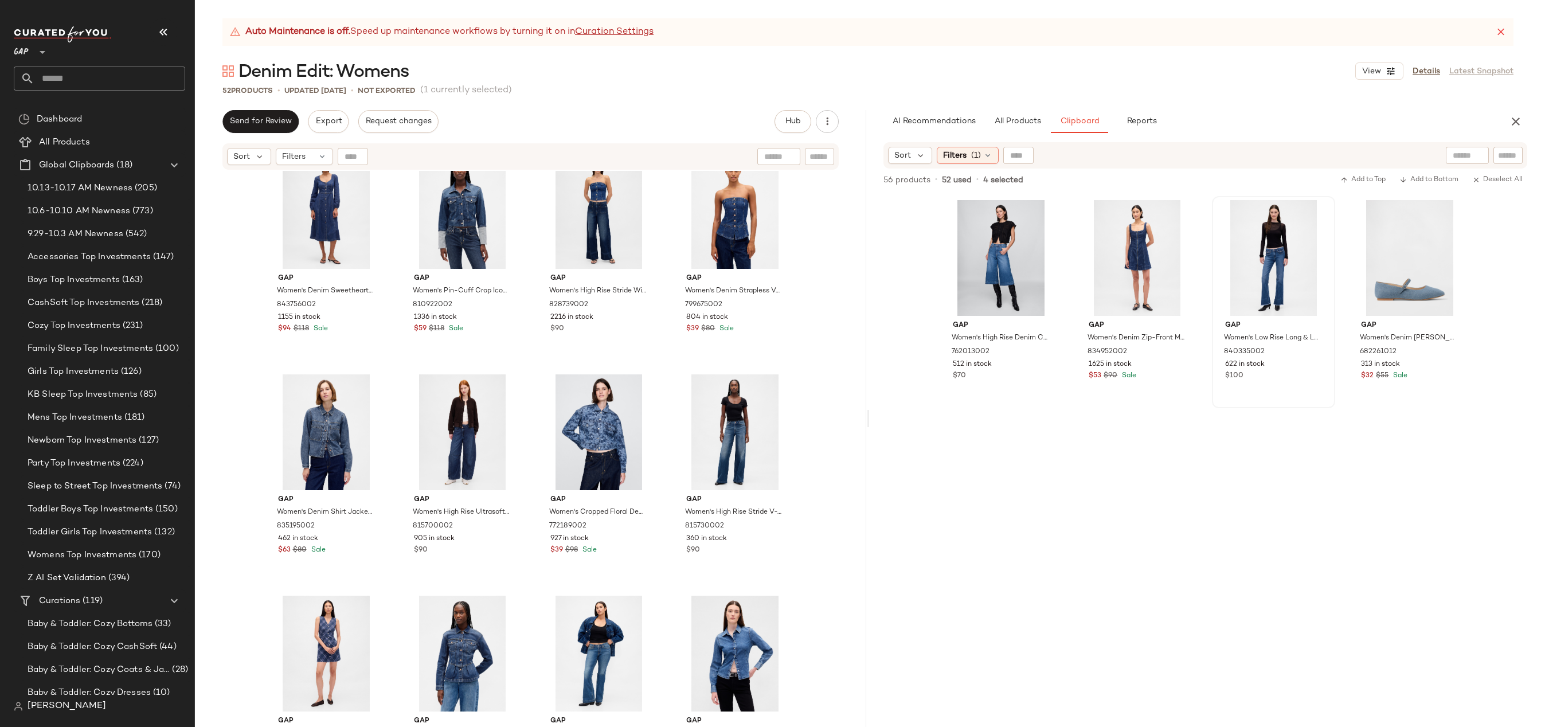
scroll to position [1135, 0]
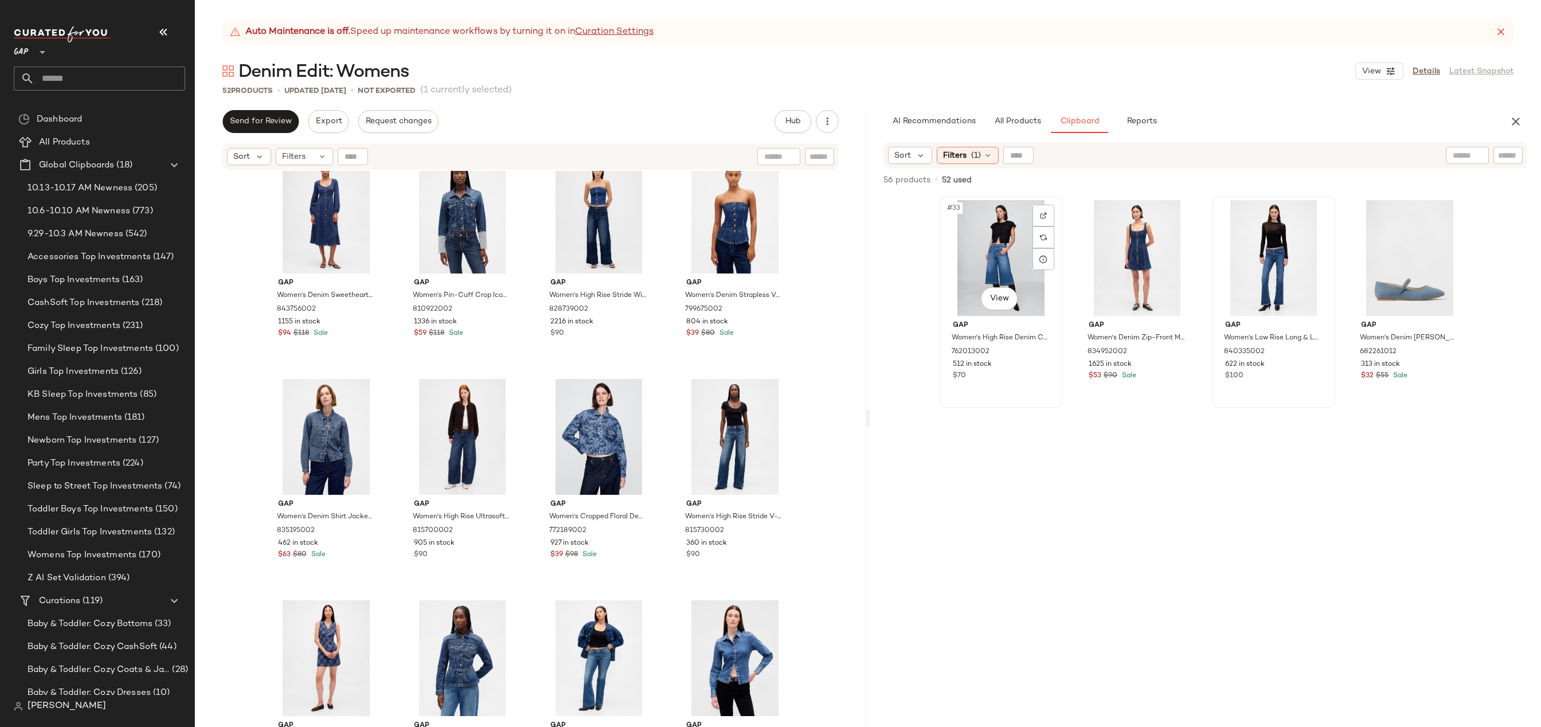
click at [999, 252] on div "#33 View" at bounding box center [1001, 258] width 115 height 116
drag, startPoint x: 1133, startPoint y: 233, endPoint x: 1119, endPoint y: 233, distance: 13.8
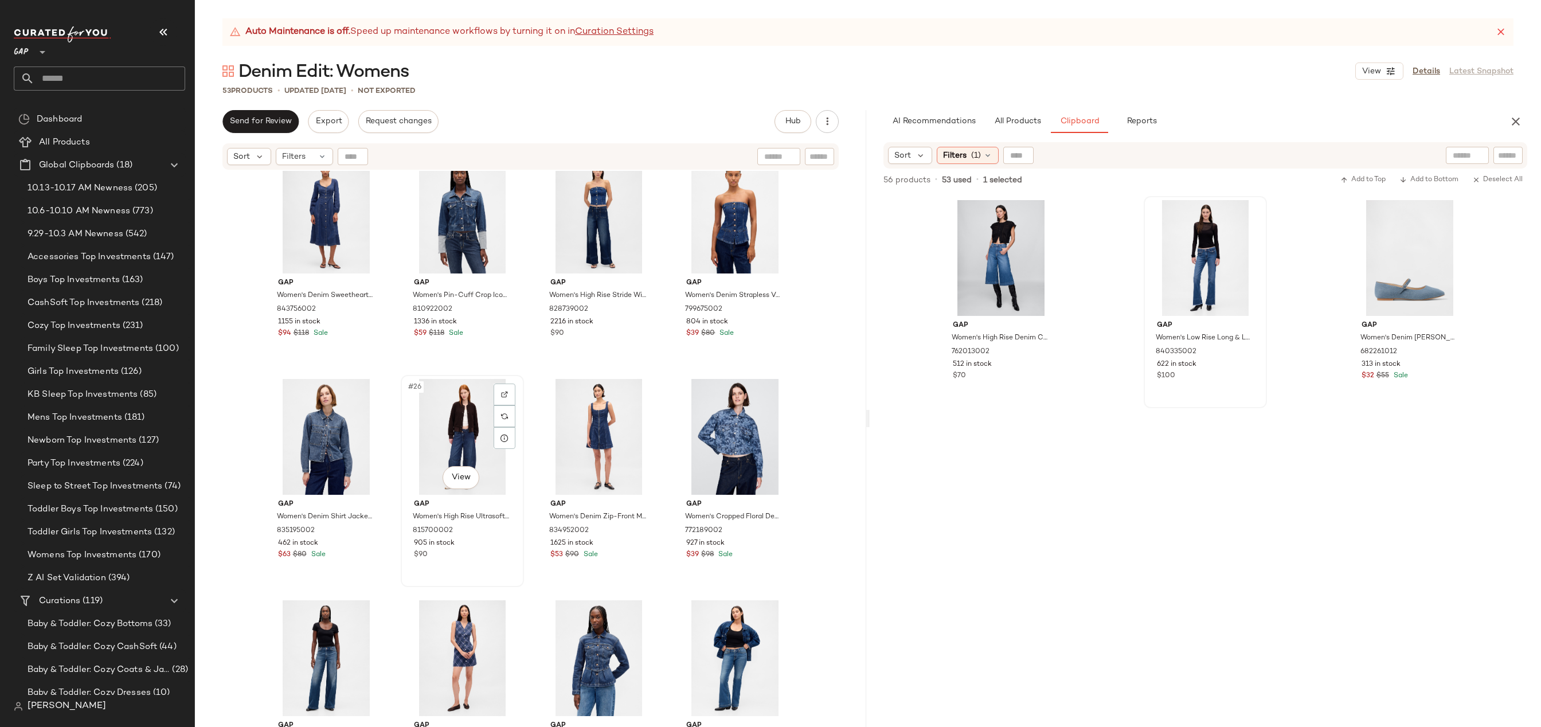
click at [467, 448] on div "#26 View" at bounding box center [462, 437] width 115 height 116
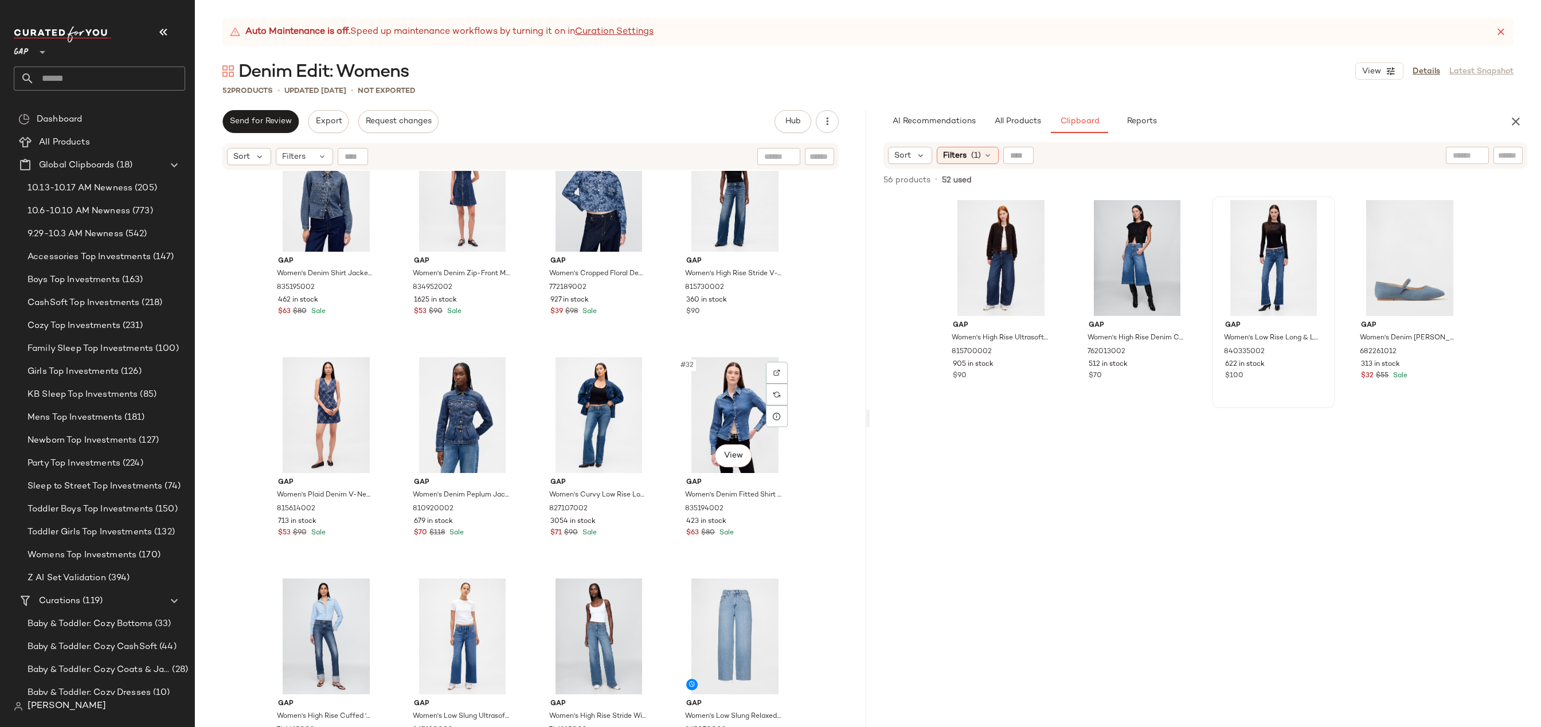
scroll to position [1380, 0]
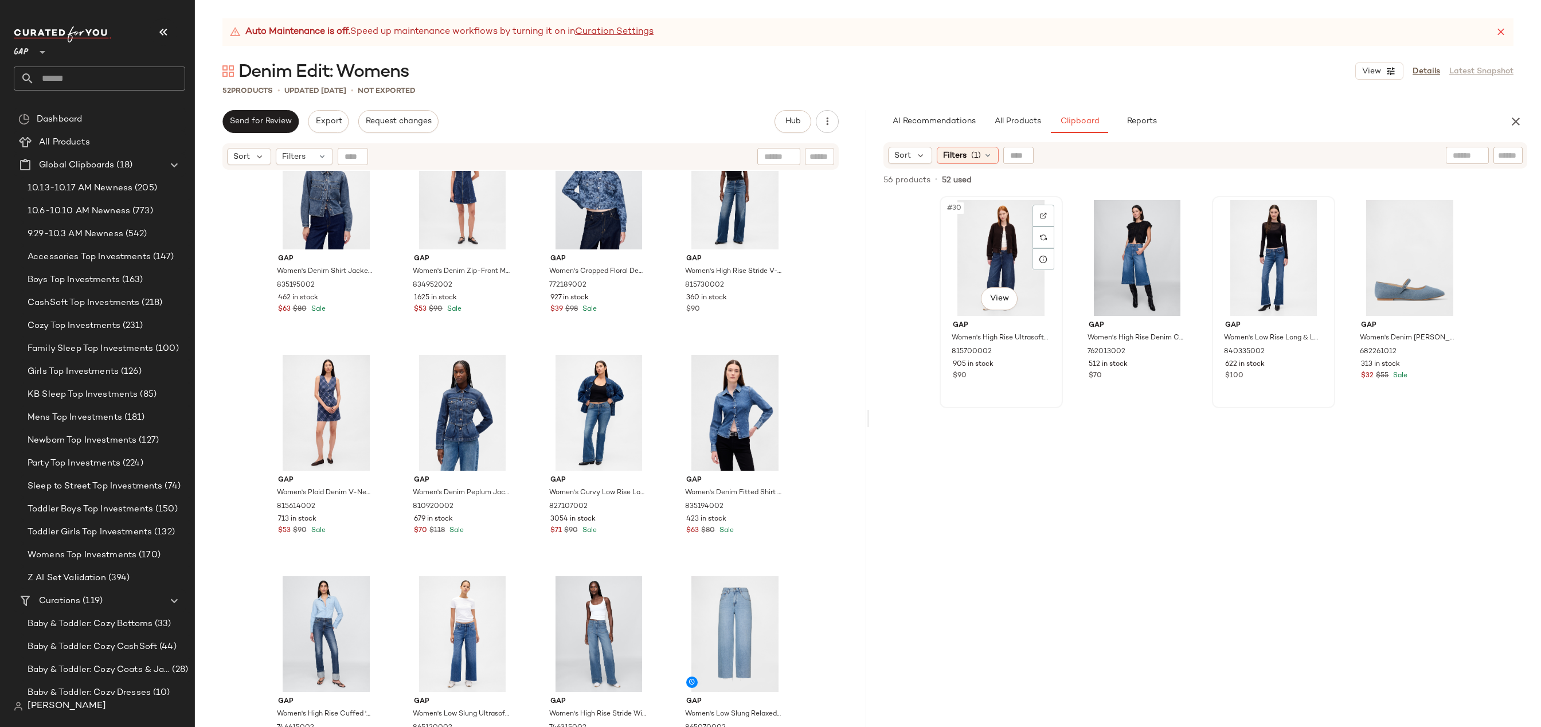
click at [986, 248] on div "#30 View" at bounding box center [1001, 258] width 115 height 116
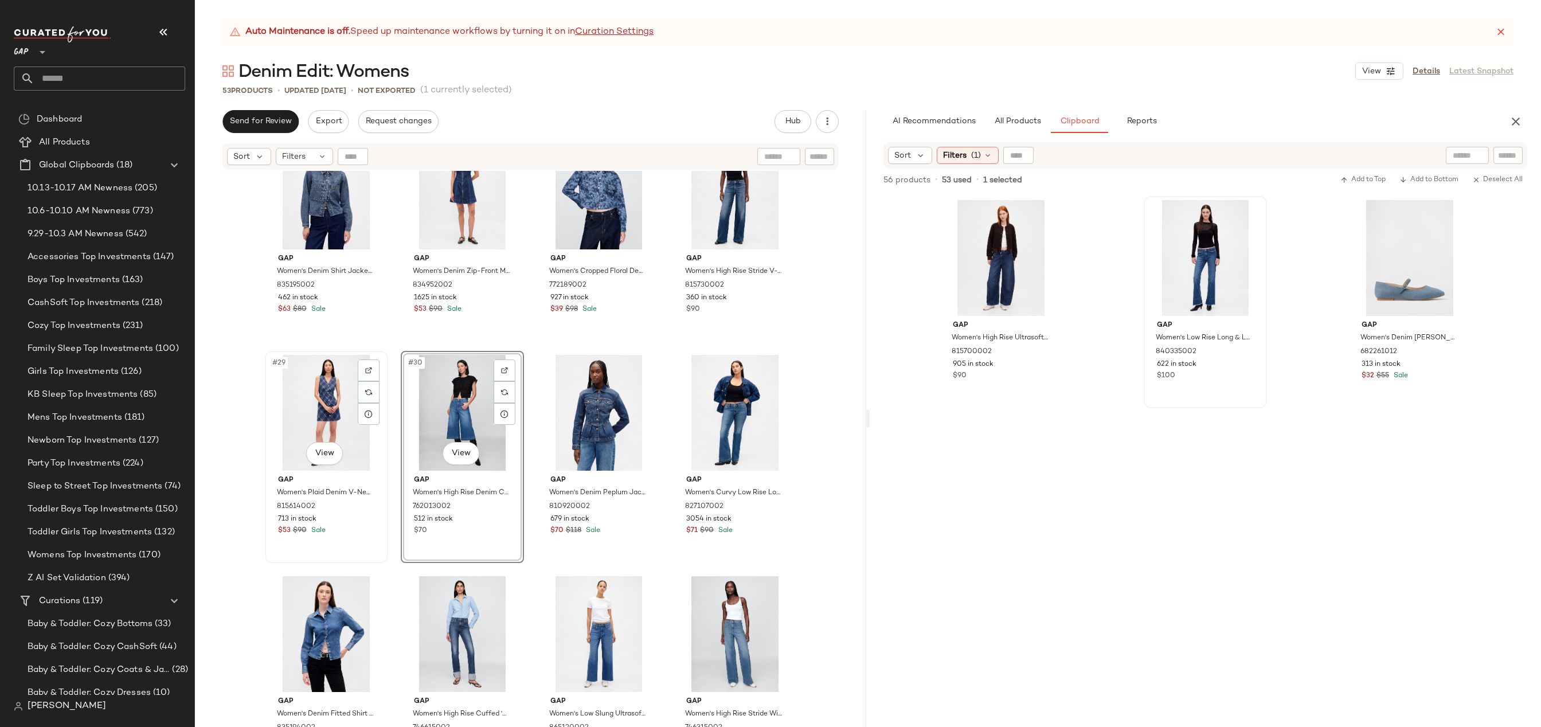
click at [328, 409] on div "#29 View" at bounding box center [326, 413] width 115 height 116
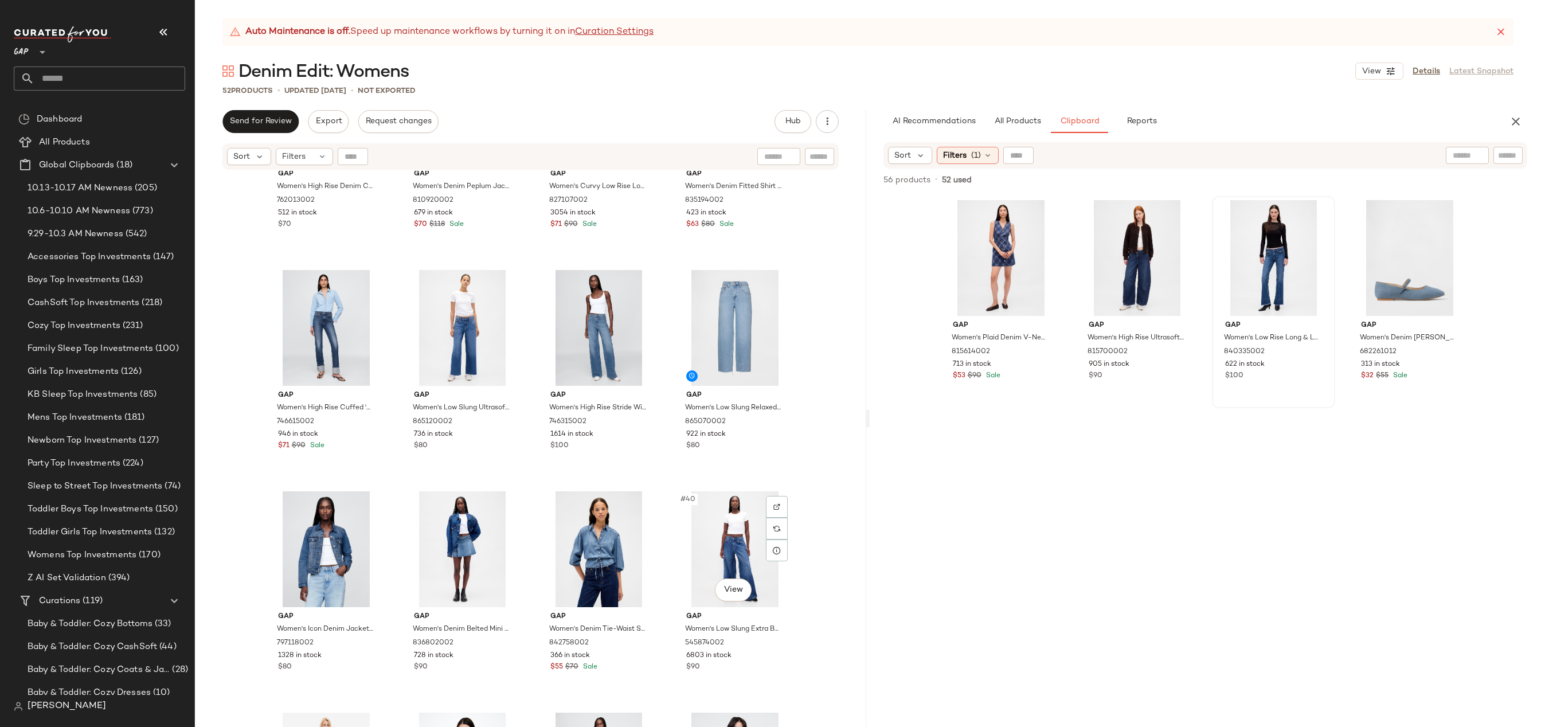
scroll to position [1575, 0]
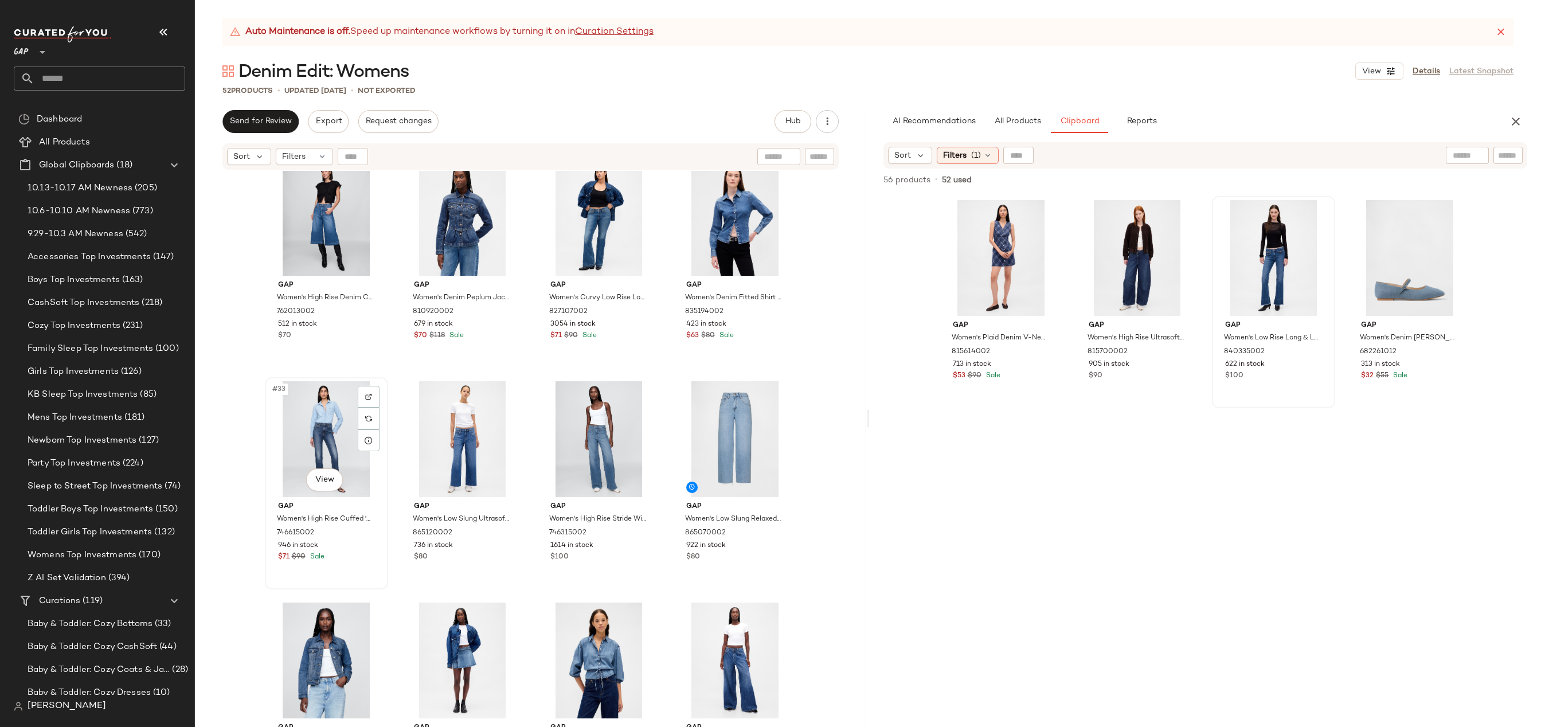
click at [328, 429] on div "#33 View" at bounding box center [326, 439] width 115 height 116
click at [677, 453] on div "#36 View" at bounding box center [734, 439] width 115 height 116
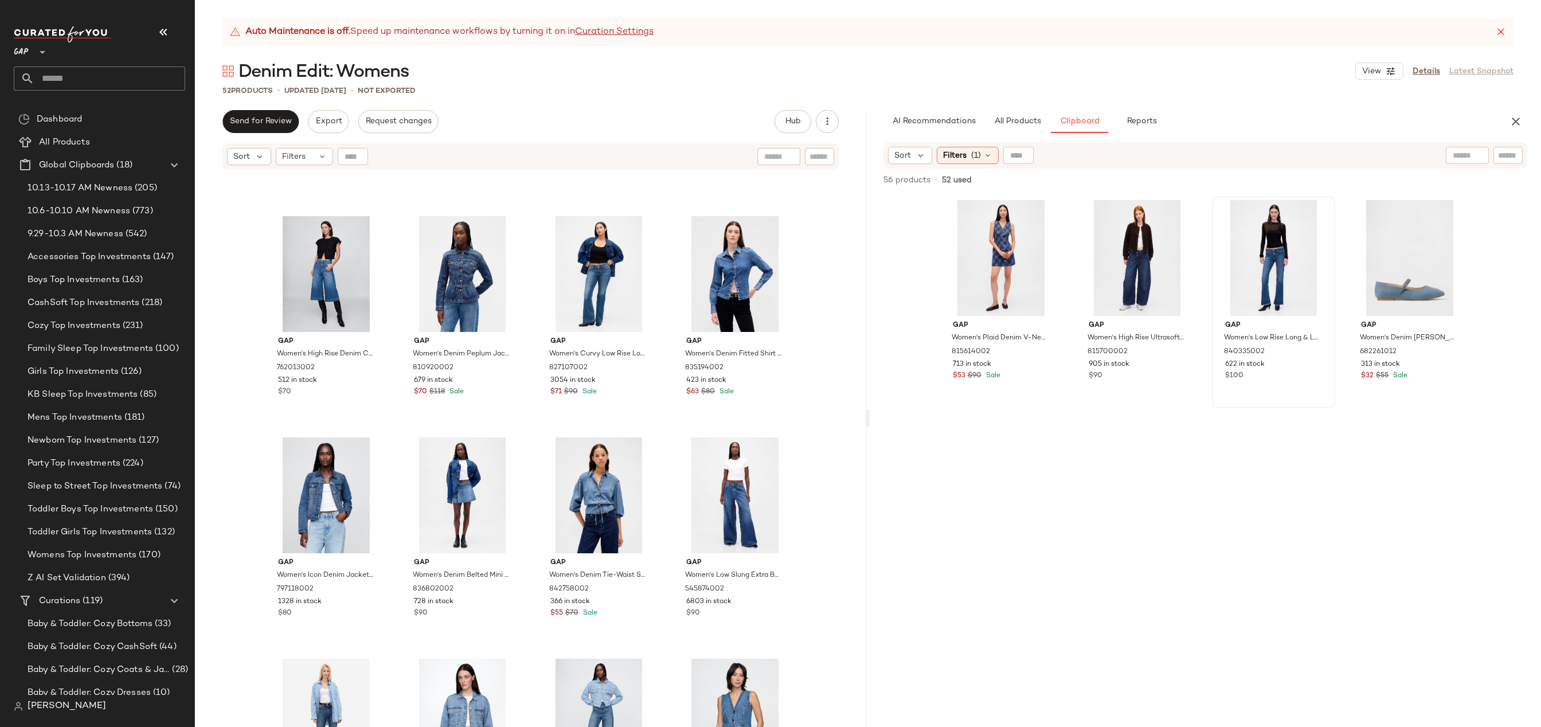
scroll to position [1431, 0]
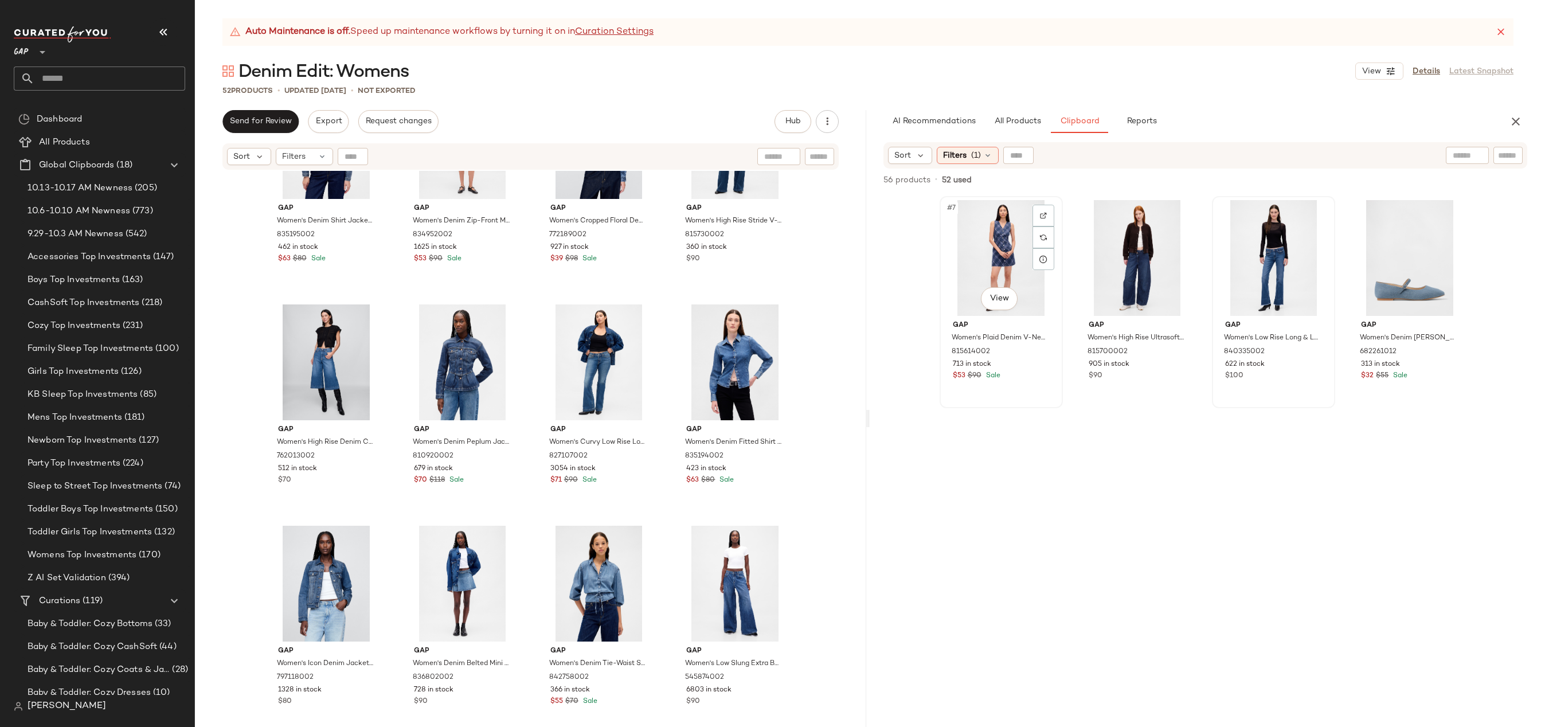
click at [979, 251] on div "#7 View" at bounding box center [1001, 258] width 115 height 116
drag, startPoint x: 1418, startPoint y: 274, endPoint x: 1411, endPoint y: 275, distance: 6.9
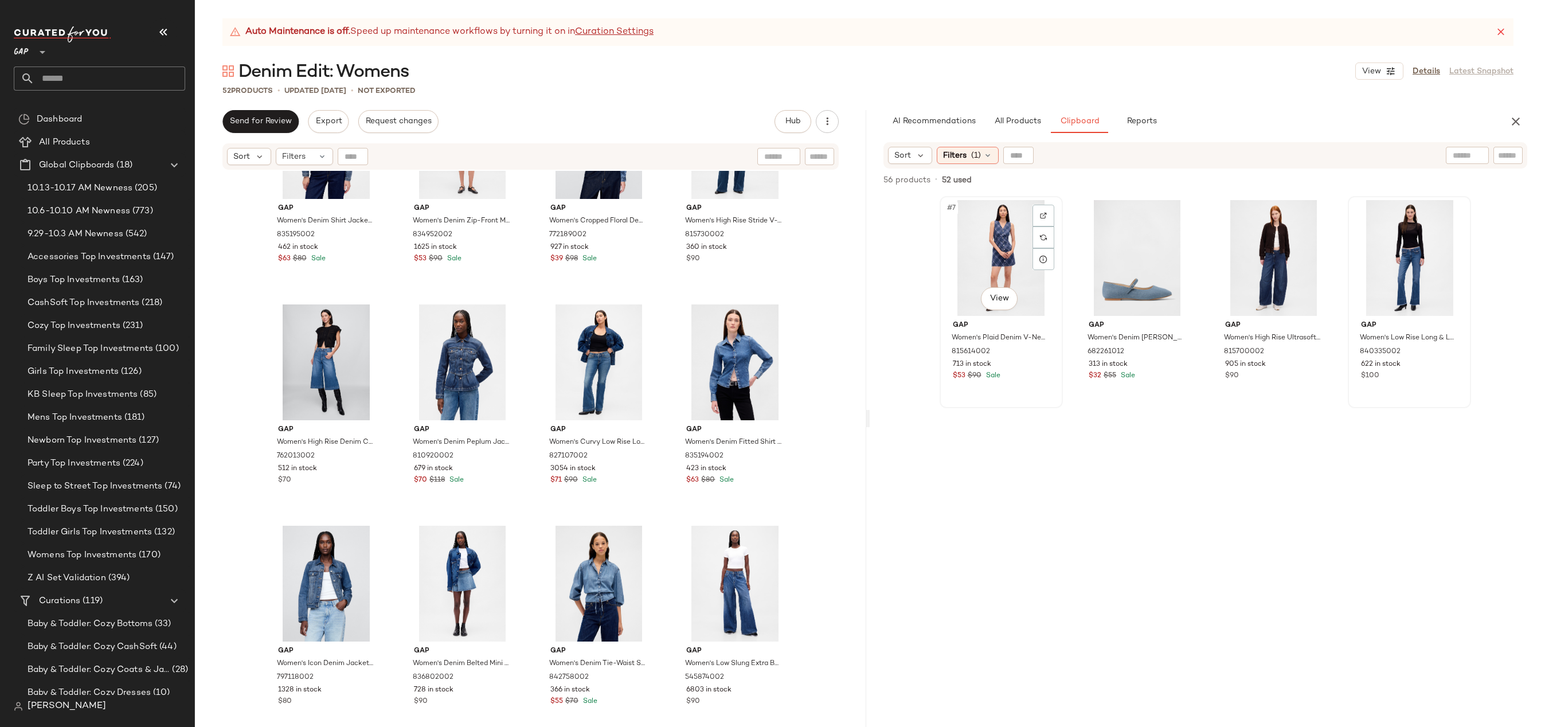
click at [985, 264] on div "#7 View" at bounding box center [1001, 258] width 115 height 116
click at [1419, 255] on div "#51 View" at bounding box center [1409, 258] width 115 height 116
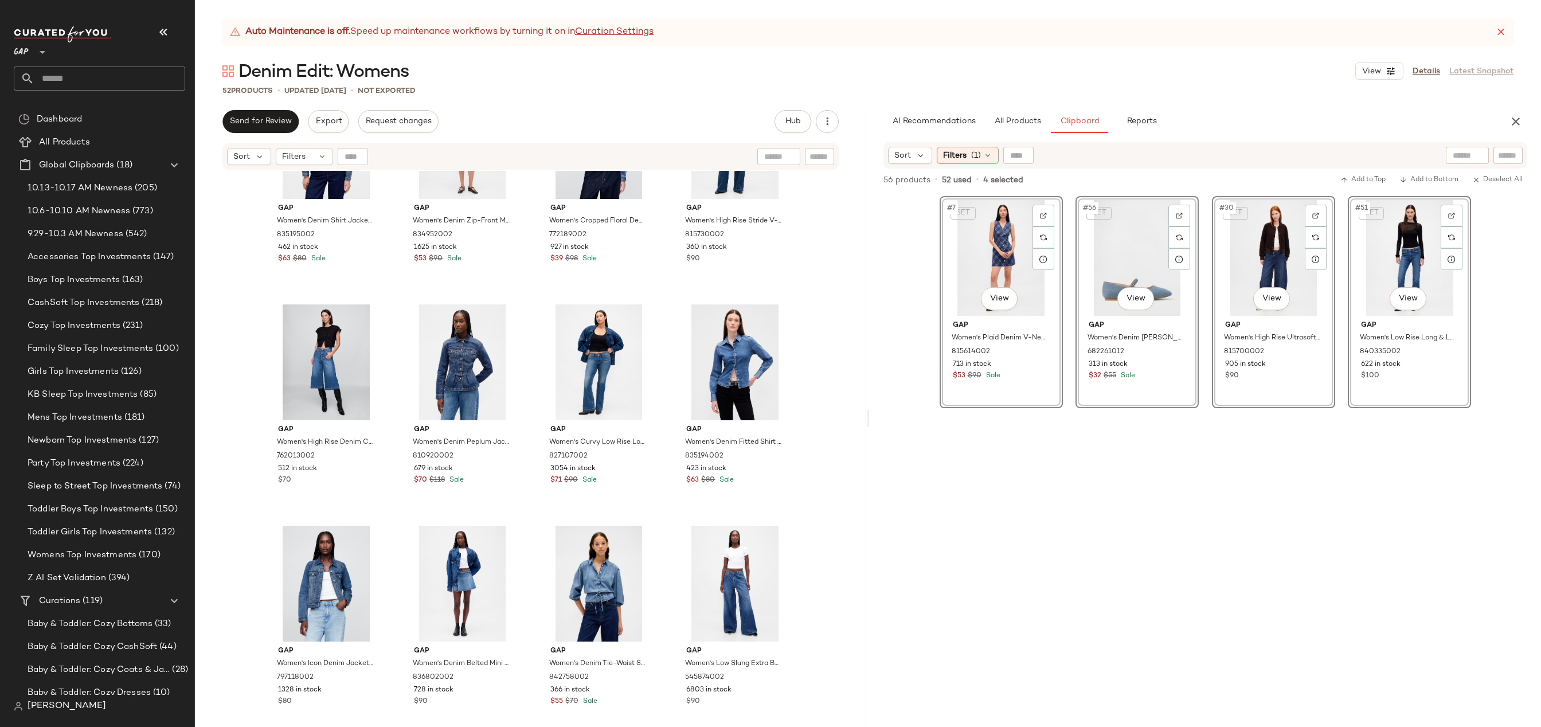
click at [1029, 479] on div "SET #7 View Gap Women's Plaid Denim V-Neck Mini Dress by Gap Dark Blue Indigo P…" at bounding box center [1001, 461] width 123 height 531
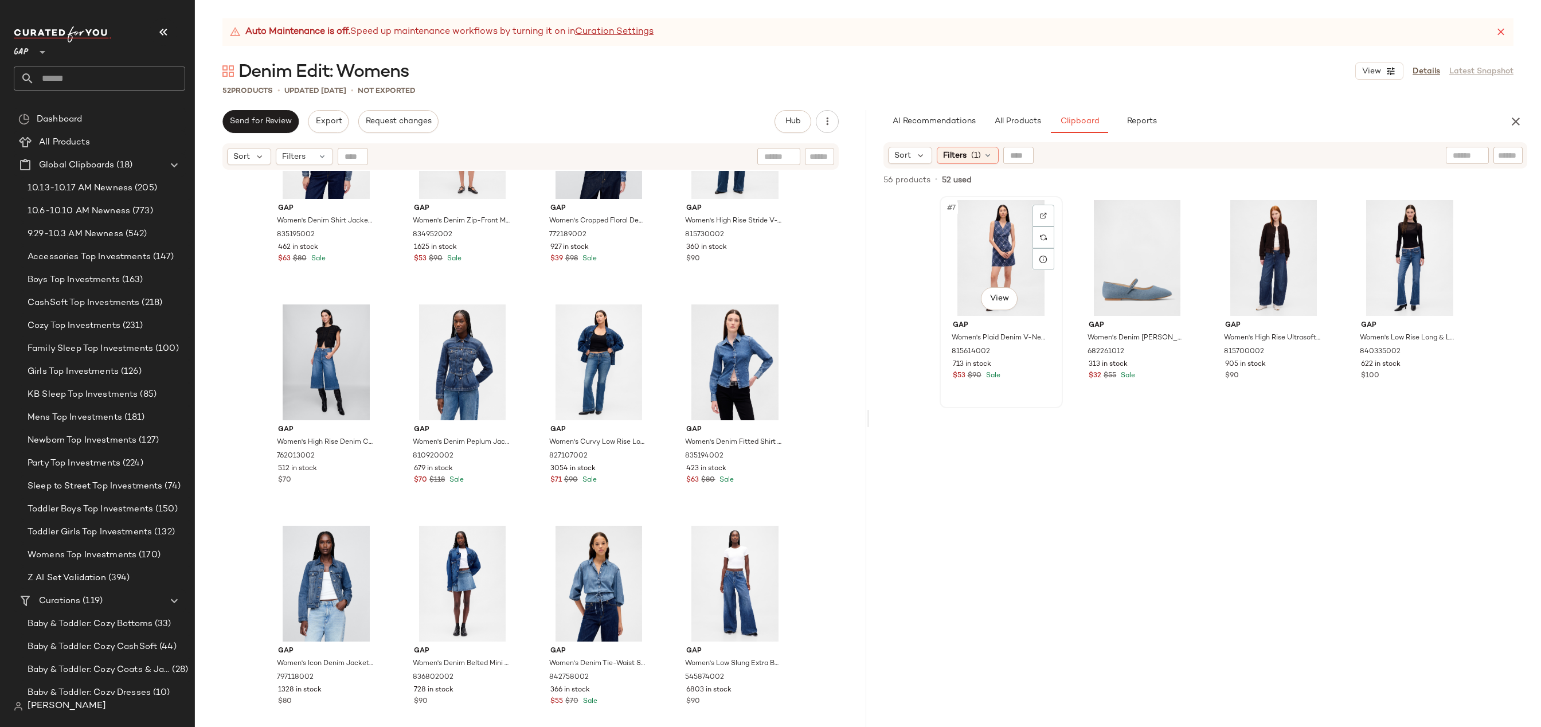
click at [961, 244] on div "#7 View" at bounding box center [1001, 258] width 115 height 116
click at [1104, 274] on div "#56 View" at bounding box center [1136, 258] width 115 height 116
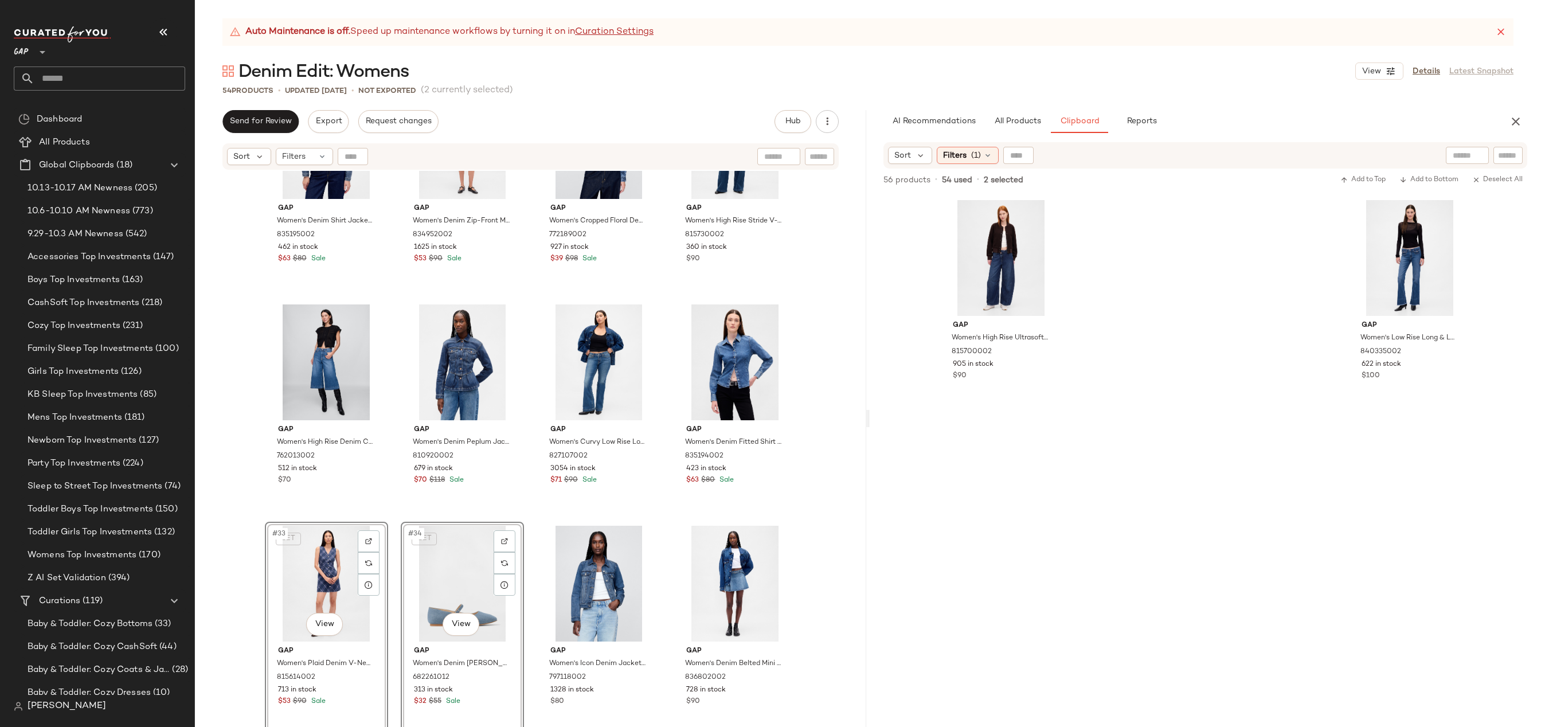
click at [813, 483] on div "Gap Women's Denim Shirt Jacket by Gap Medium Wash Size XL 835195002 462 in stoc…" at bounding box center [530, 463] width 671 height 585
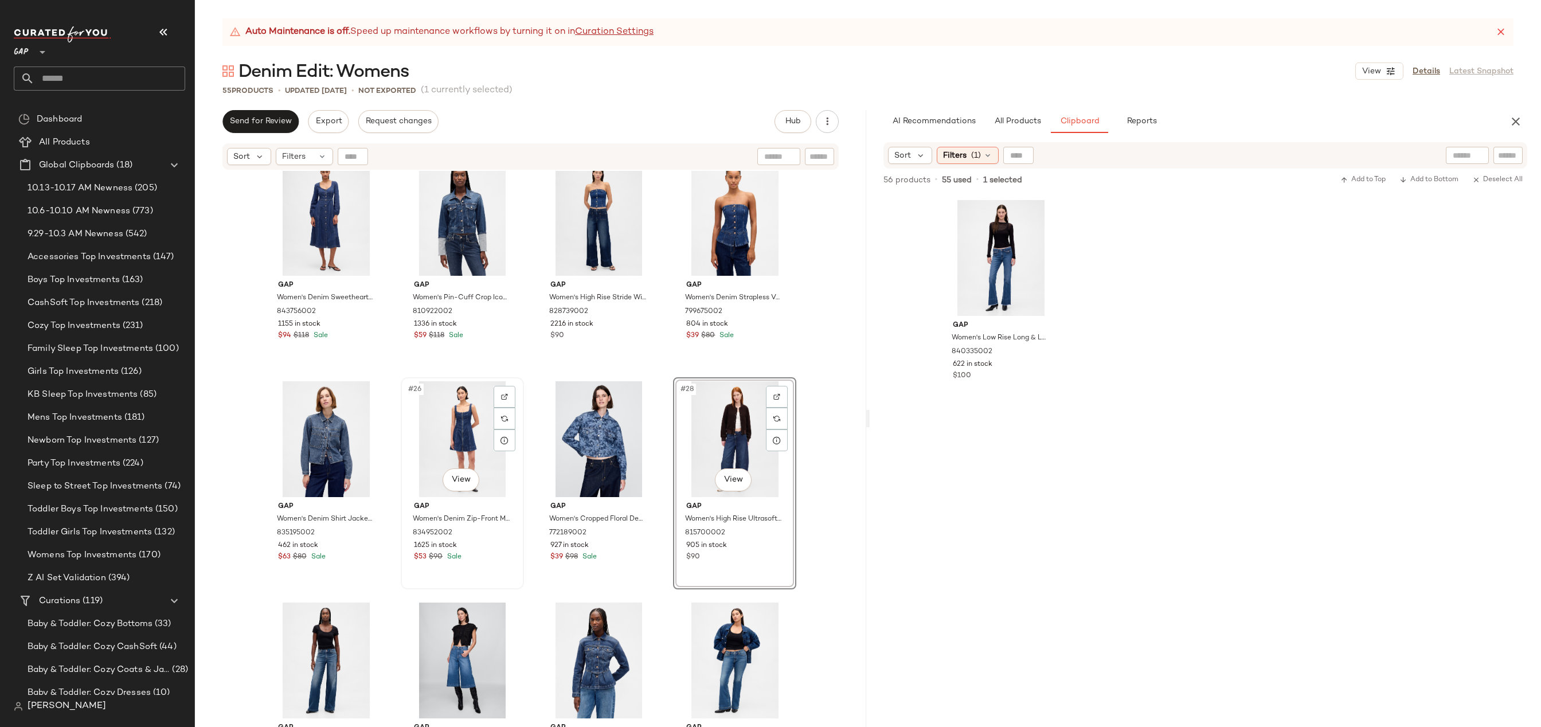
scroll to position [1152, 0]
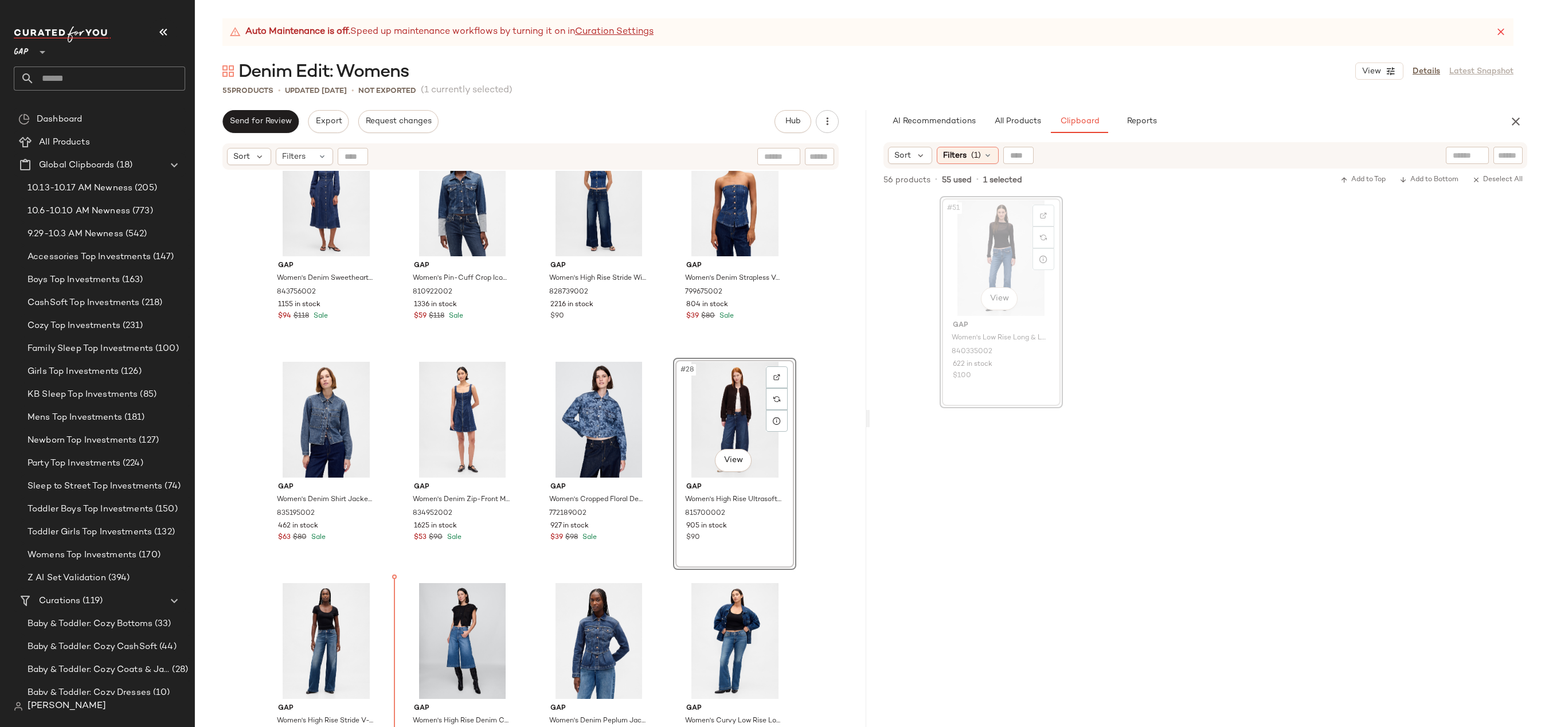
drag, startPoint x: 983, startPoint y: 241, endPoint x: 977, endPoint y: 245, distance: 6.9
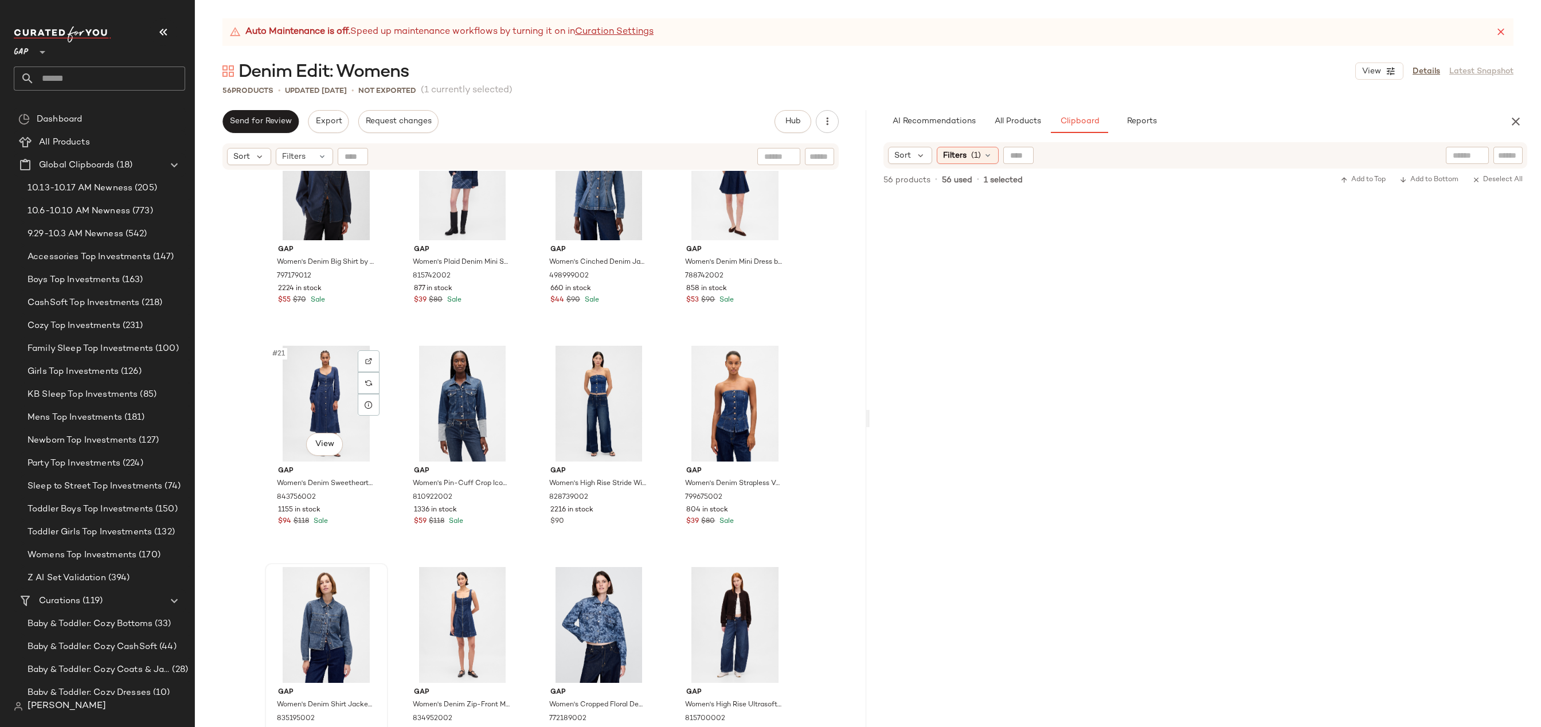
scroll to position [1117, 0]
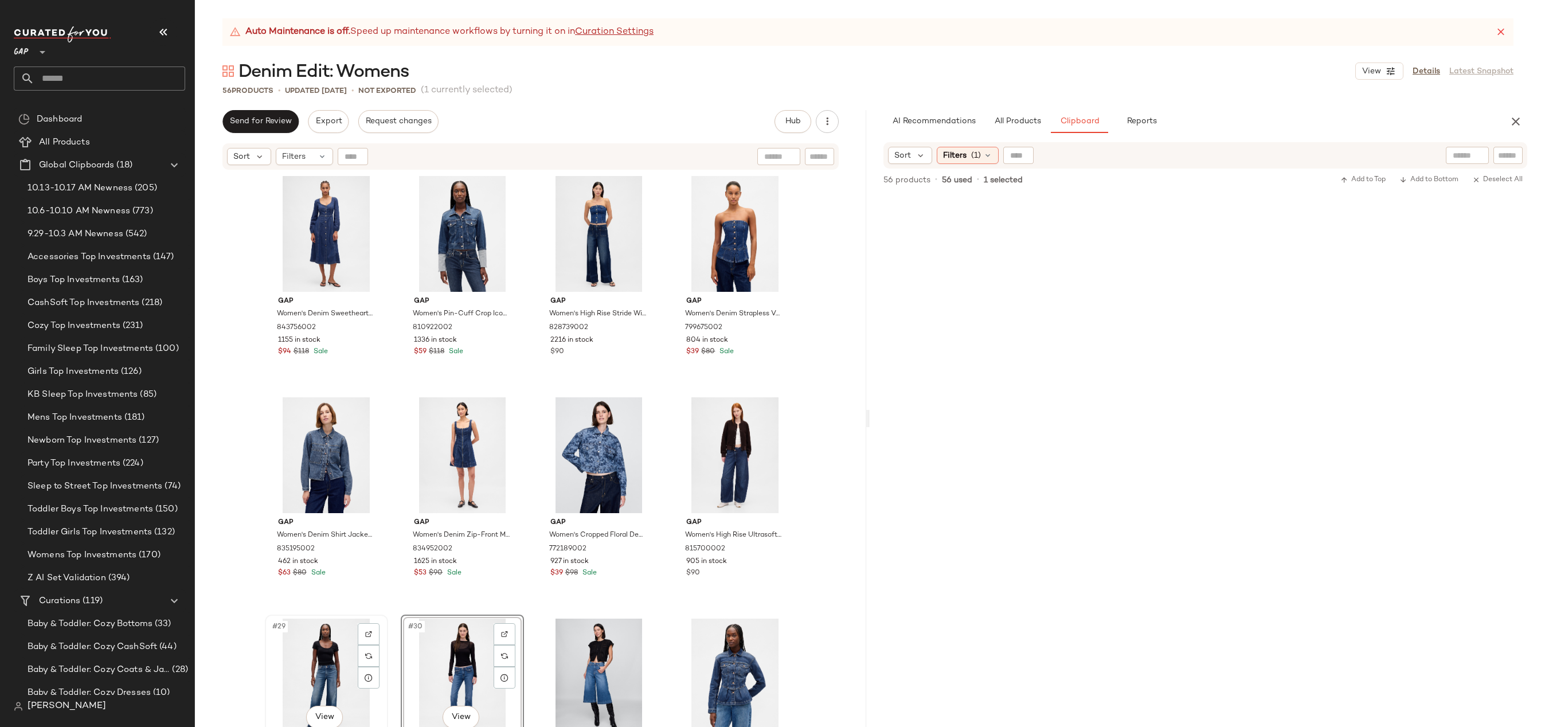
click at [315, 679] on div "#29 View" at bounding box center [326, 677] width 115 height 116
click at [452, 660] on div "#30 View" at bounding box center [462, 677] width 115 height 116
drag, startPoint x: 331, startPoint y: 647, endPoint x: 546, endPoint y: 278, distance: 427.0
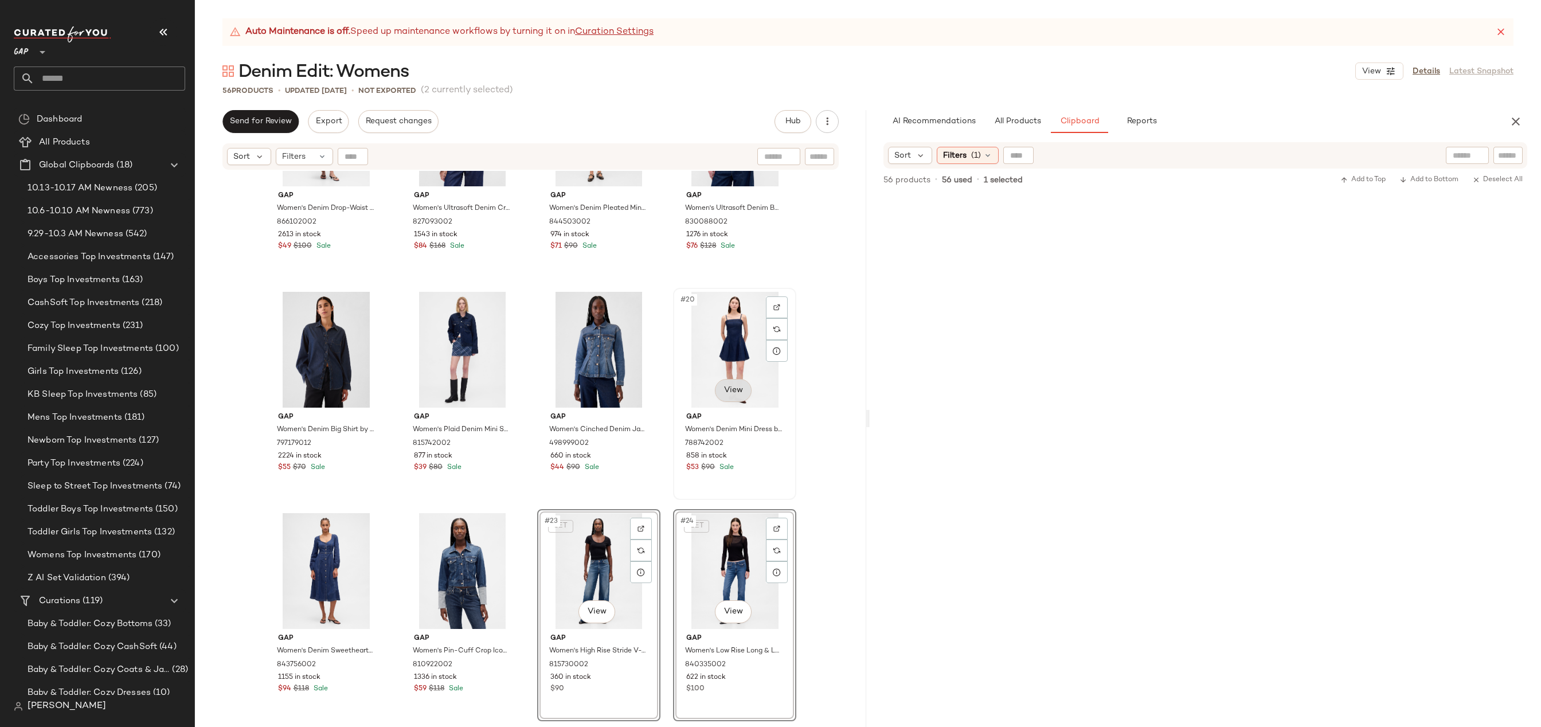
scroll to position [738, 0]
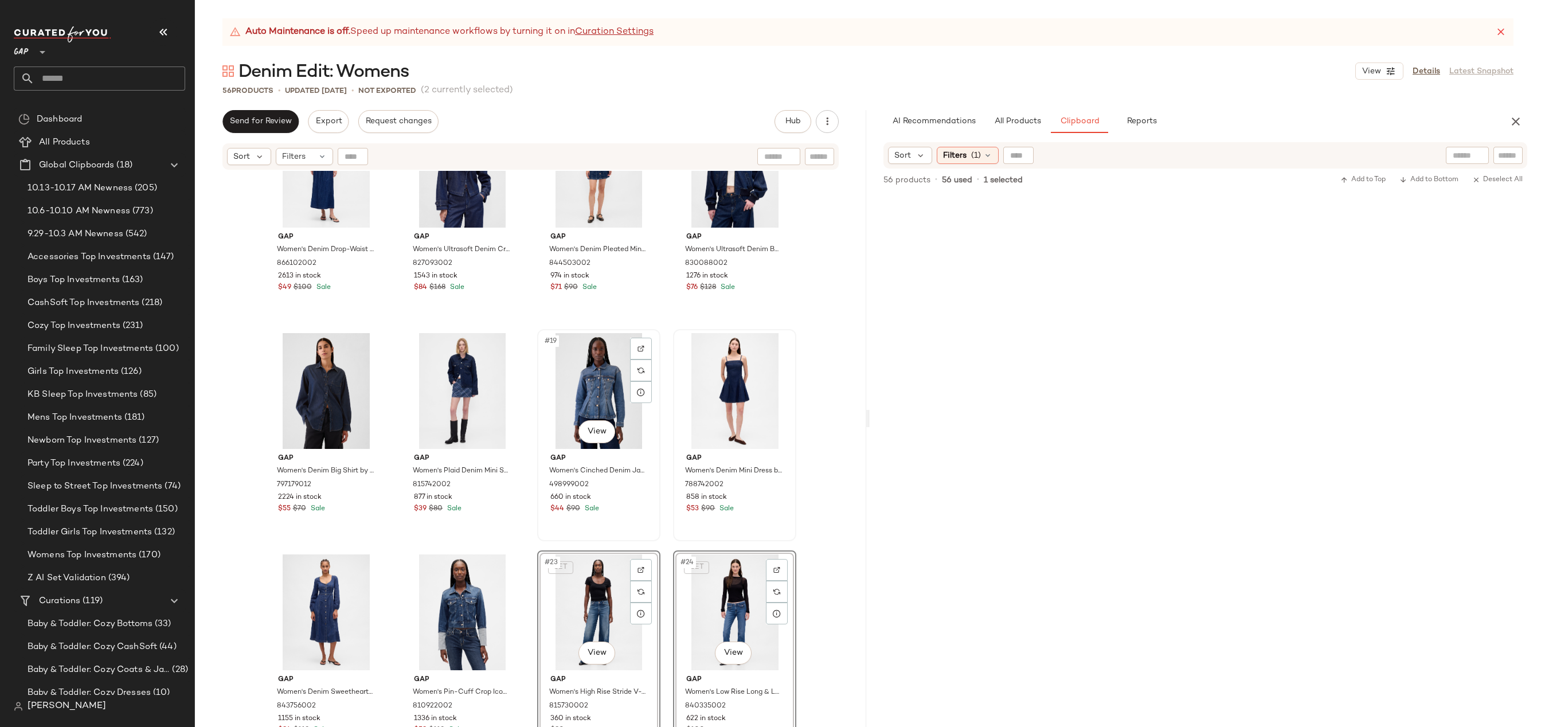
click at [627, 495] on div "660 in stock" at bounding box center [598, 497] width 97 height 10
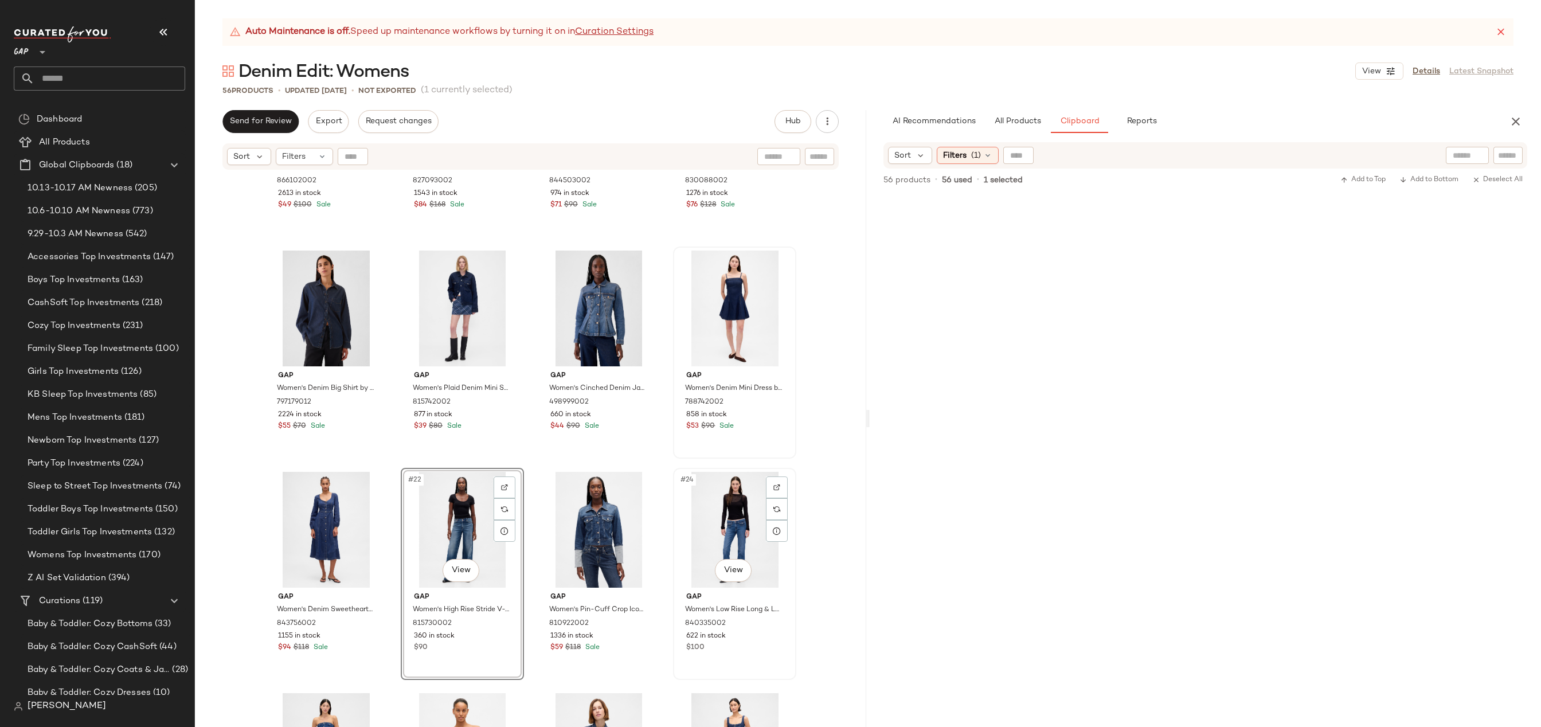
scroll to position [831, 0]
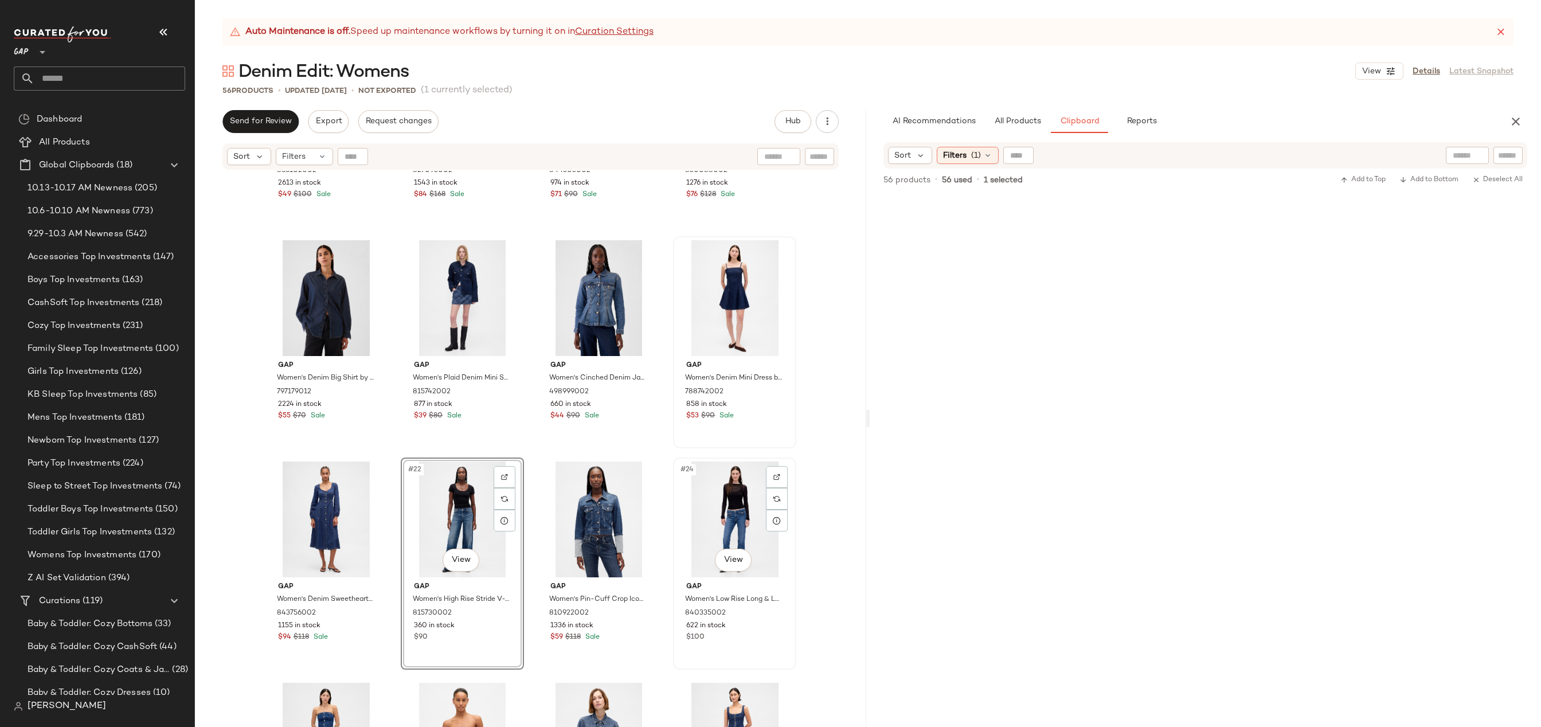
click at [746, 511] on div "#24 View" at bounding box center [734, 519] width 115 height 116
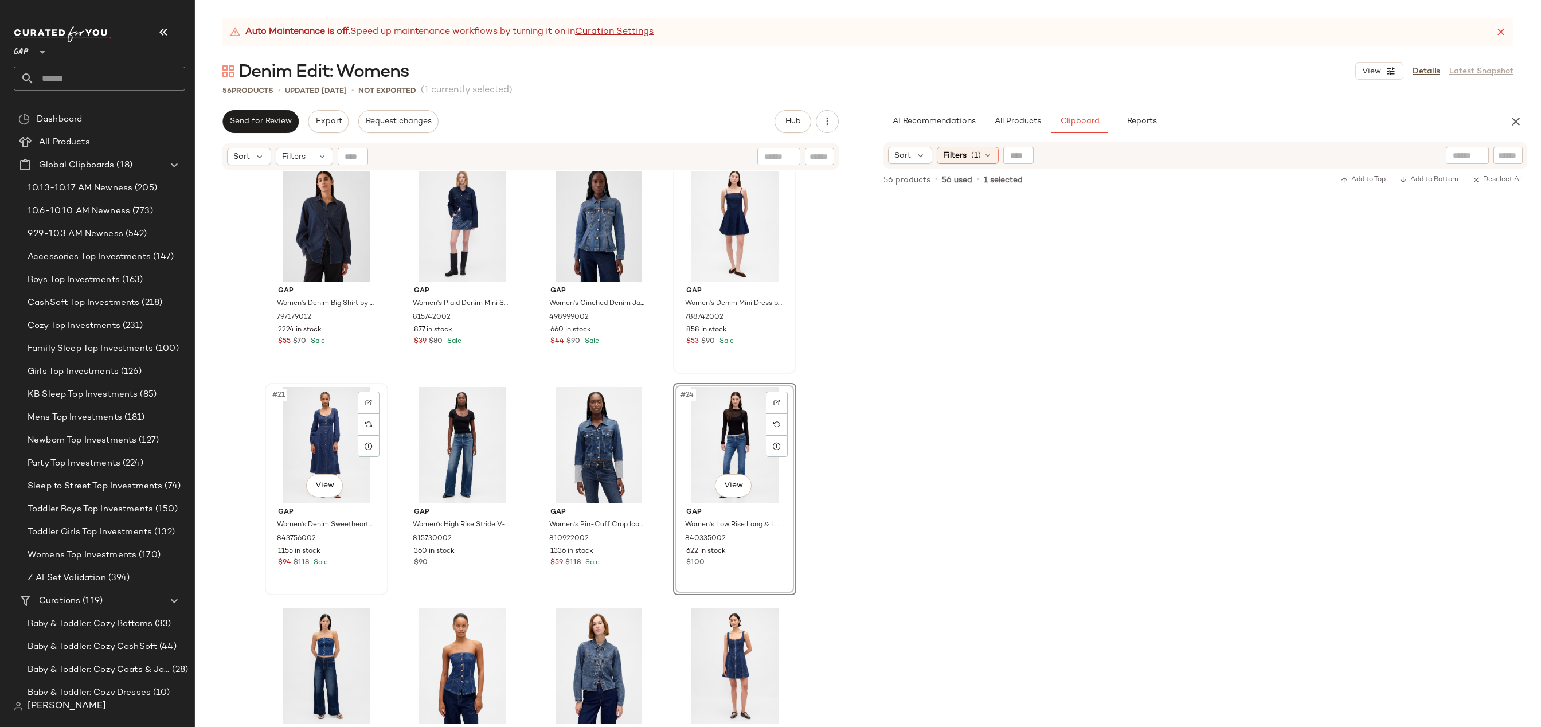
scroll to position [897, 0]
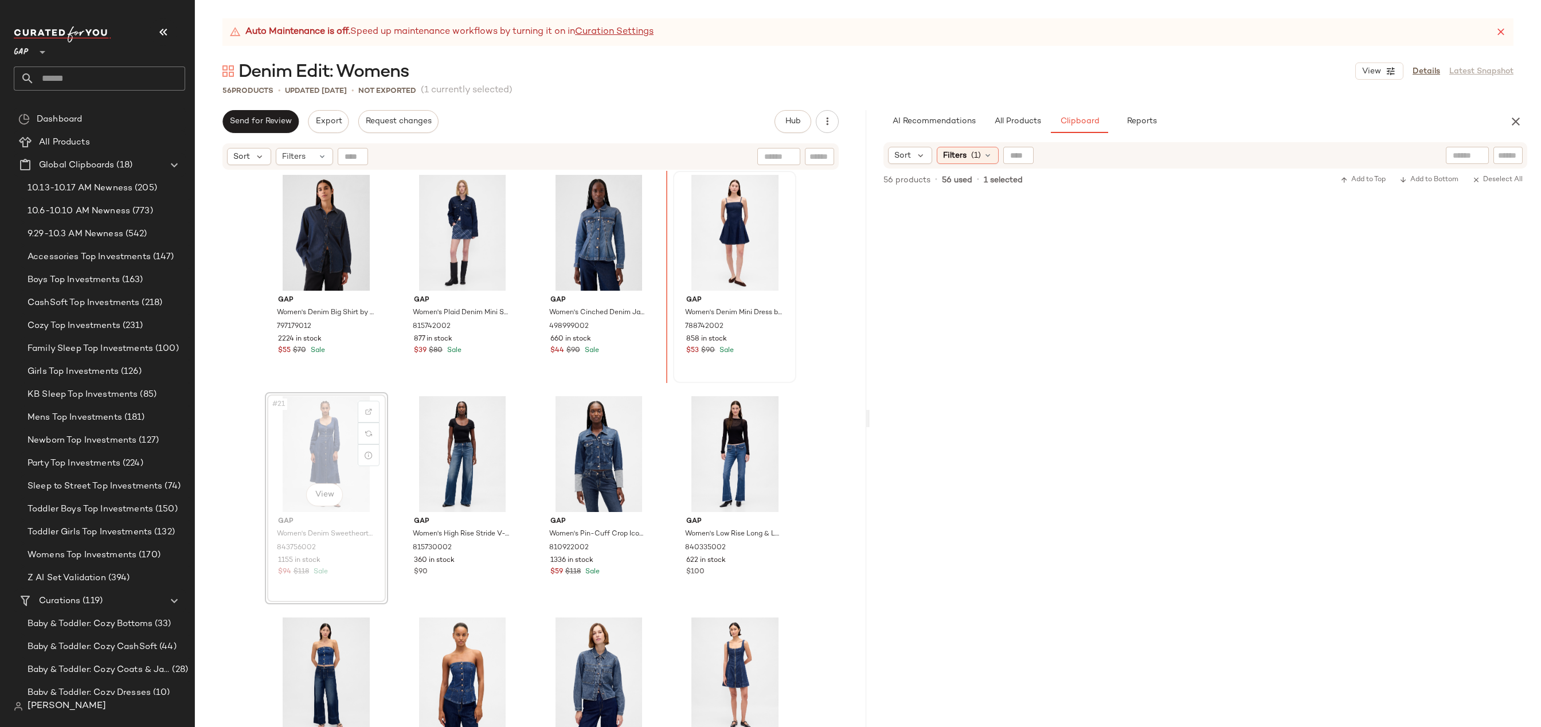
drag, startPoint x: 307, startPoint y: 458, endPoint x: 674, endPoint y: 281, distance: 407.4
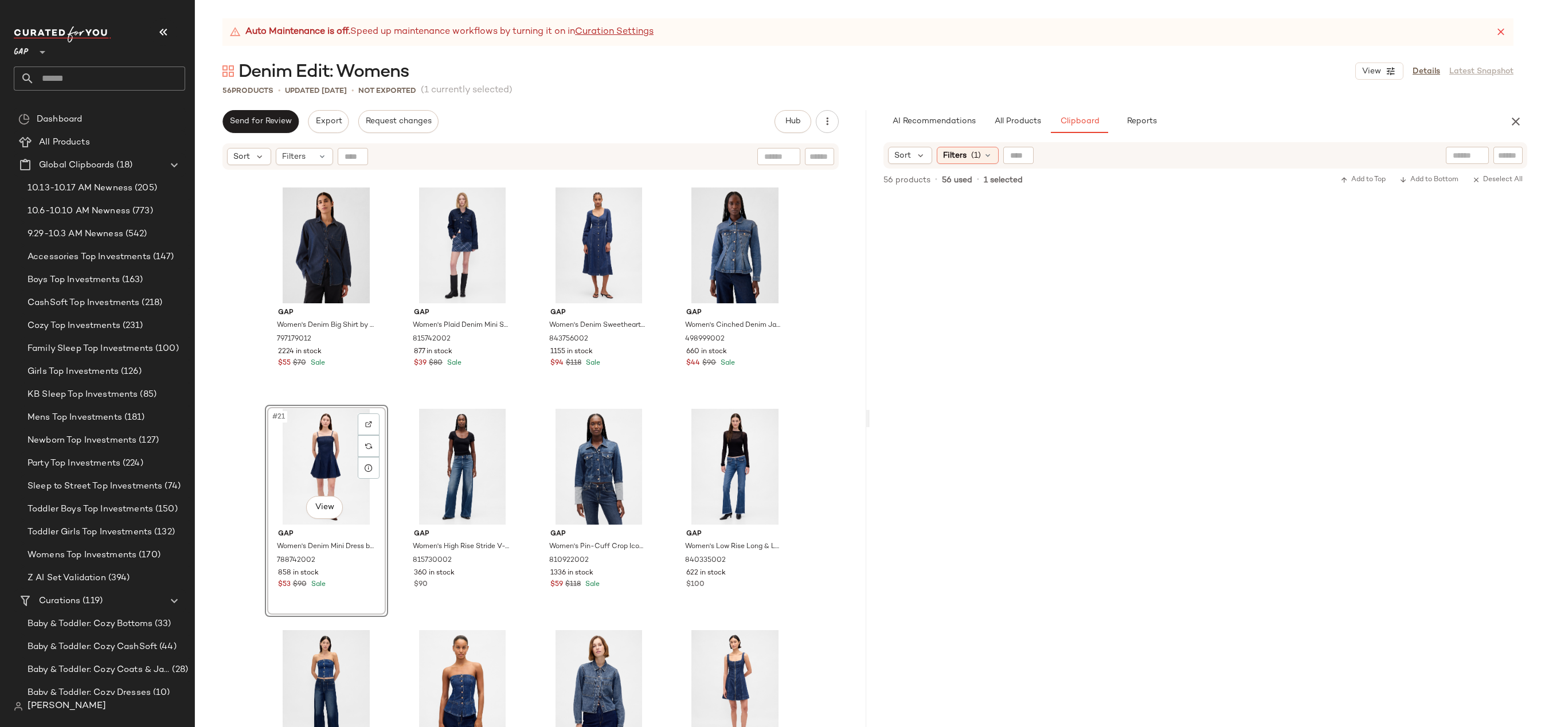
drag, startPoint x: 339, startPoint y: 472, endPoint x: 350, endPoint y: 464, distance: 12.7
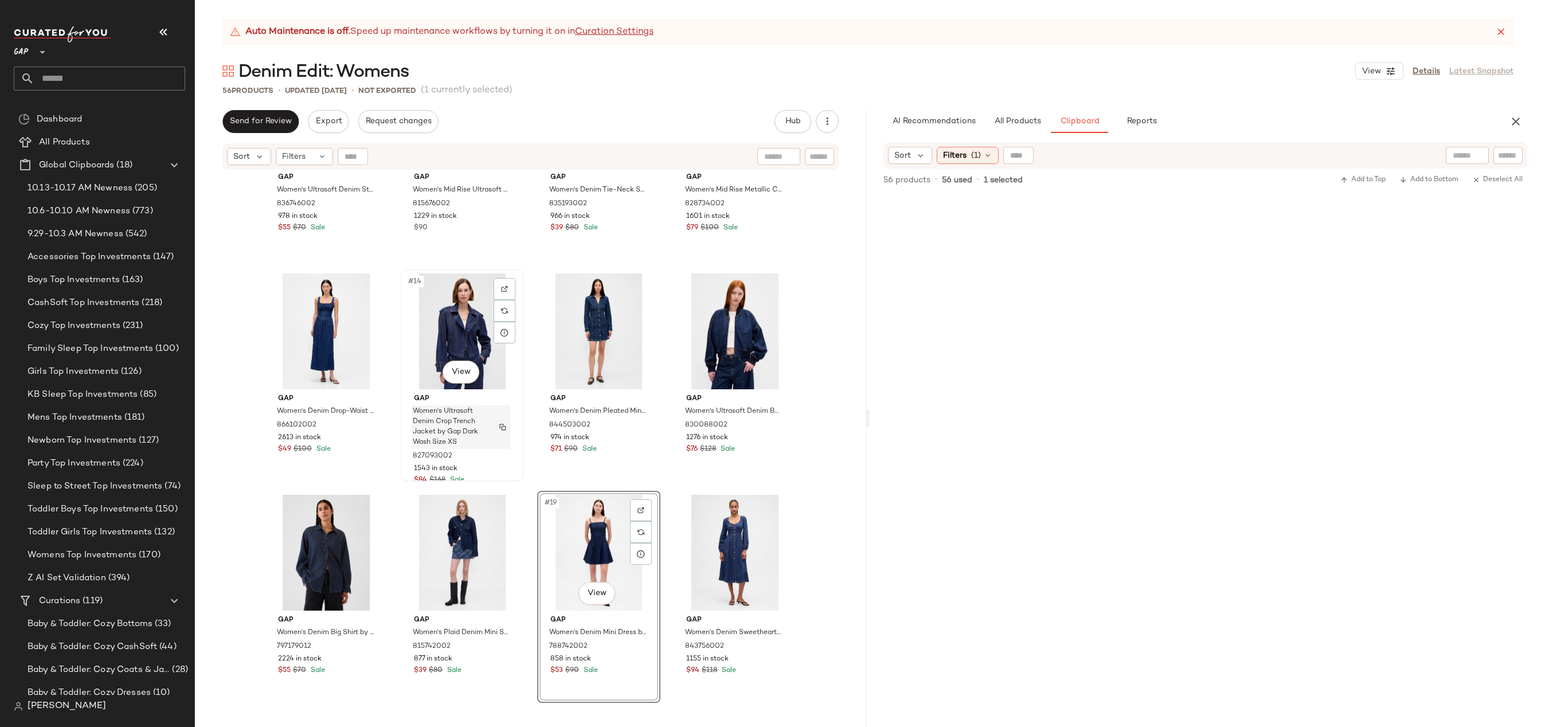
scroll to position [673, 0]
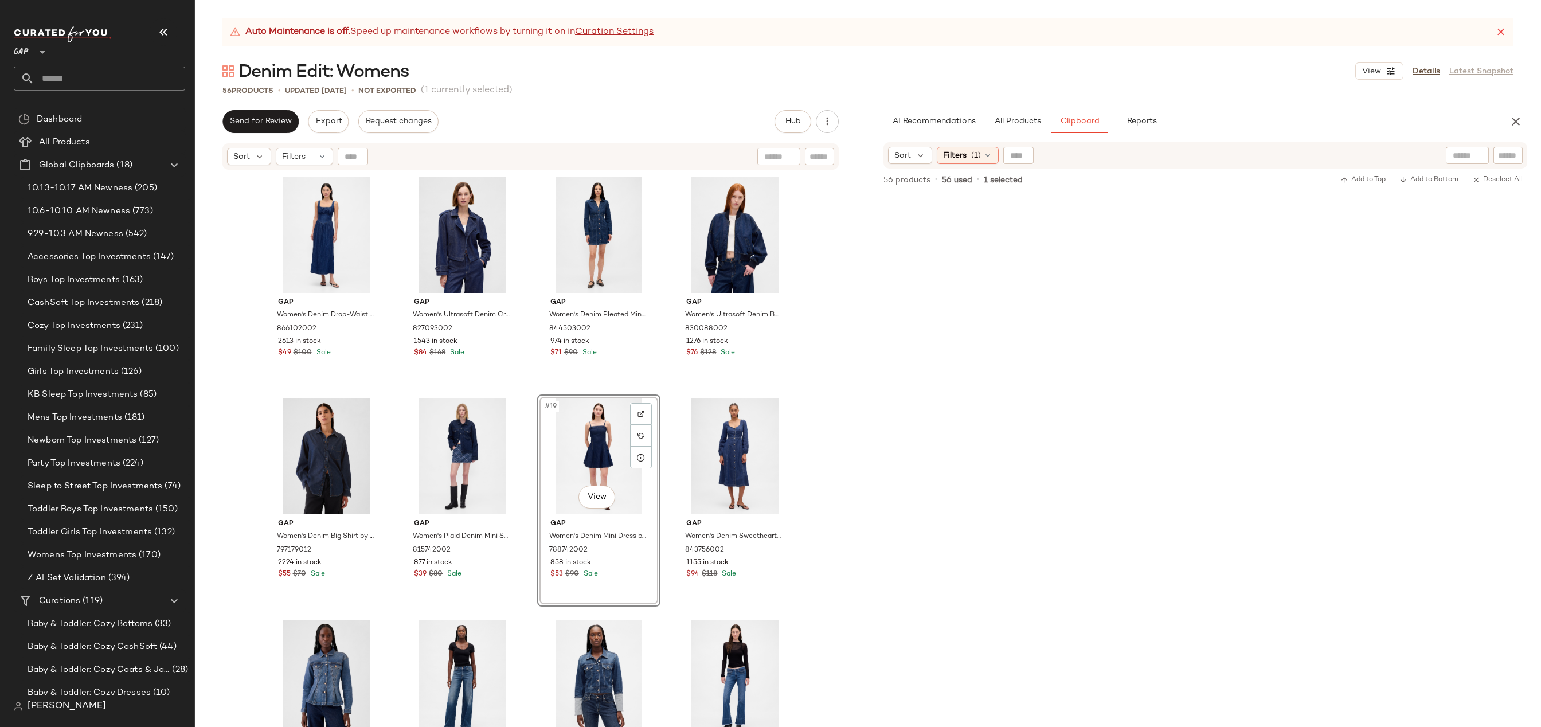
click at [841, 434] on div "Gap Women's Ultrasoft Denim Straight-Hem Crop Shirt by Gap Dark Wash Petite Siz…" at bounding box center [530, 463] width 671 height 585
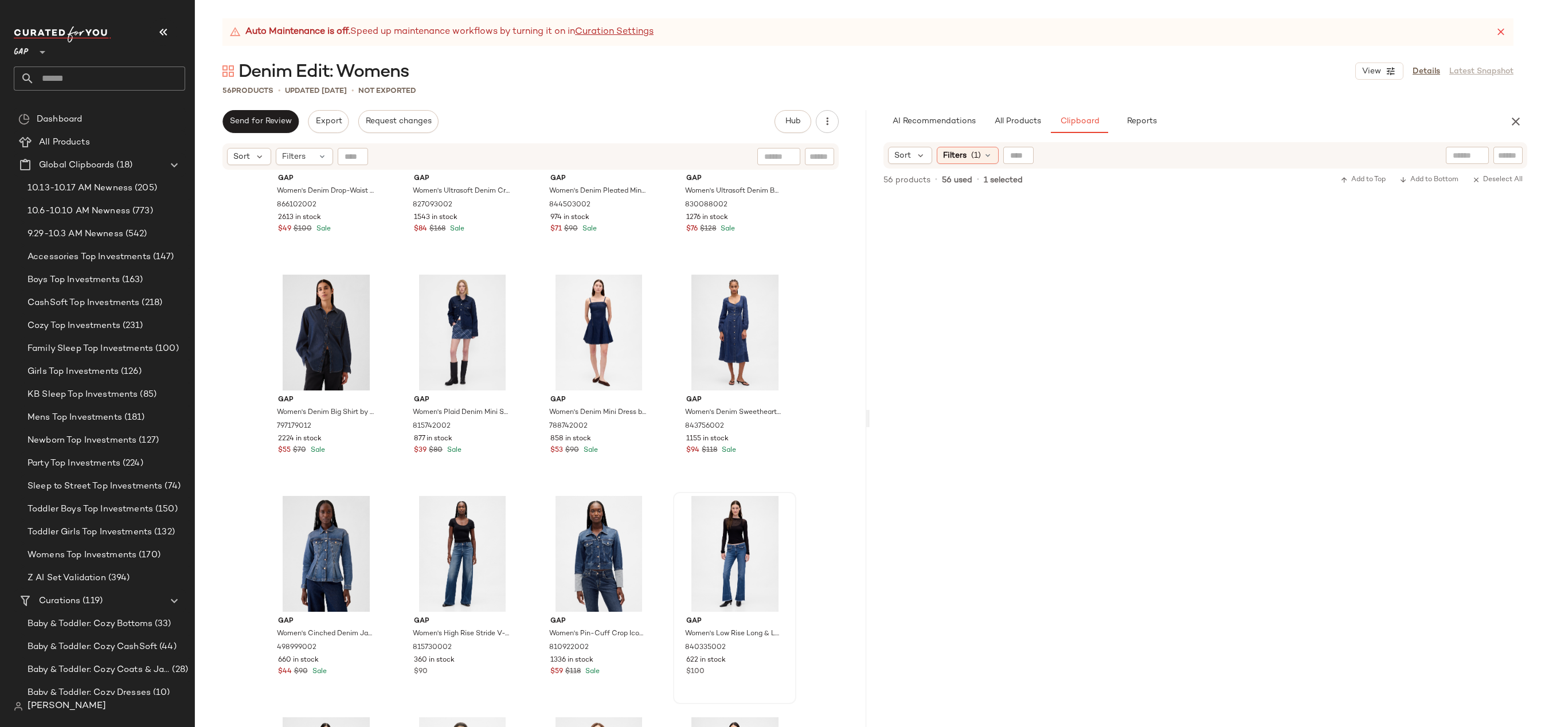
scroll to position [856, 0]
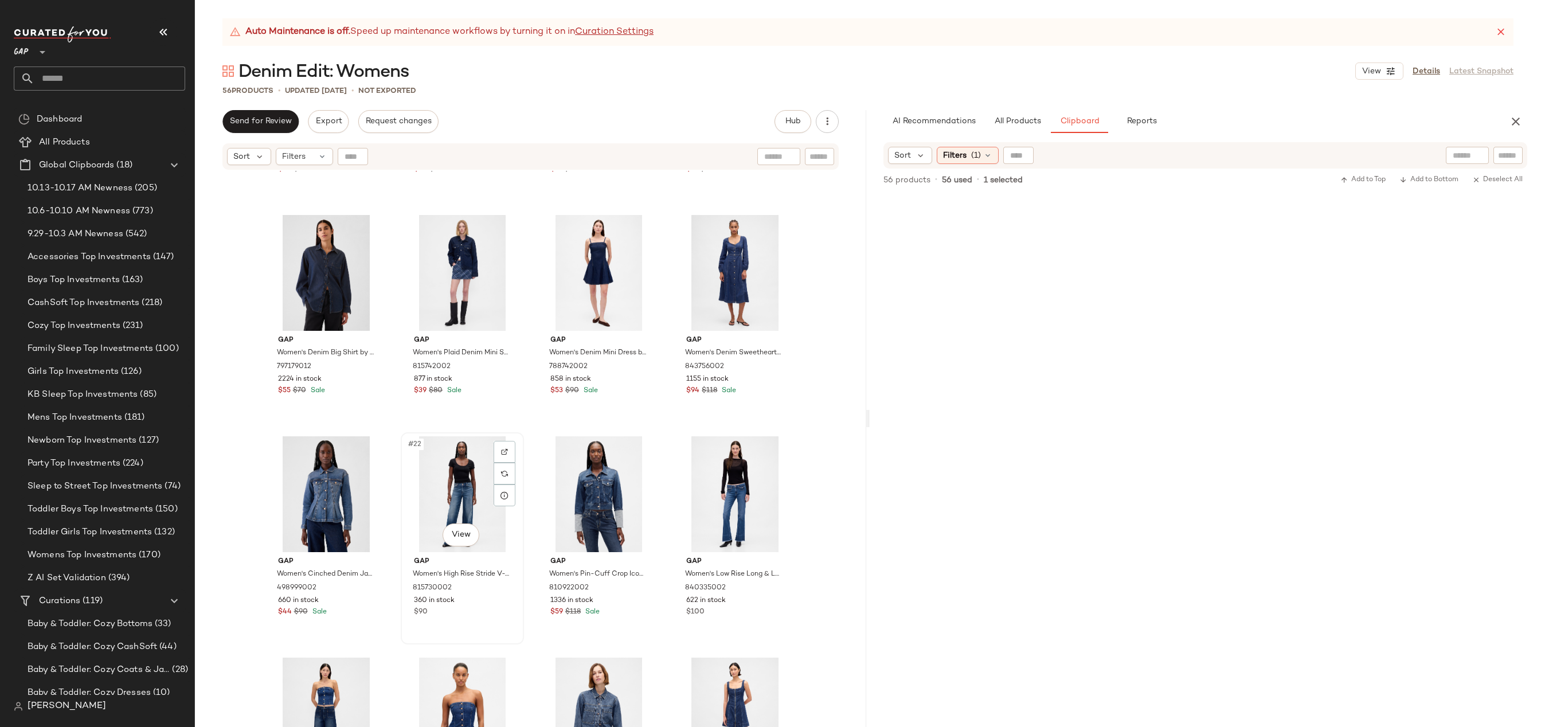
click at [447, 479] on div "#22 View" at bounding box center [462, 494] width 115 height 116
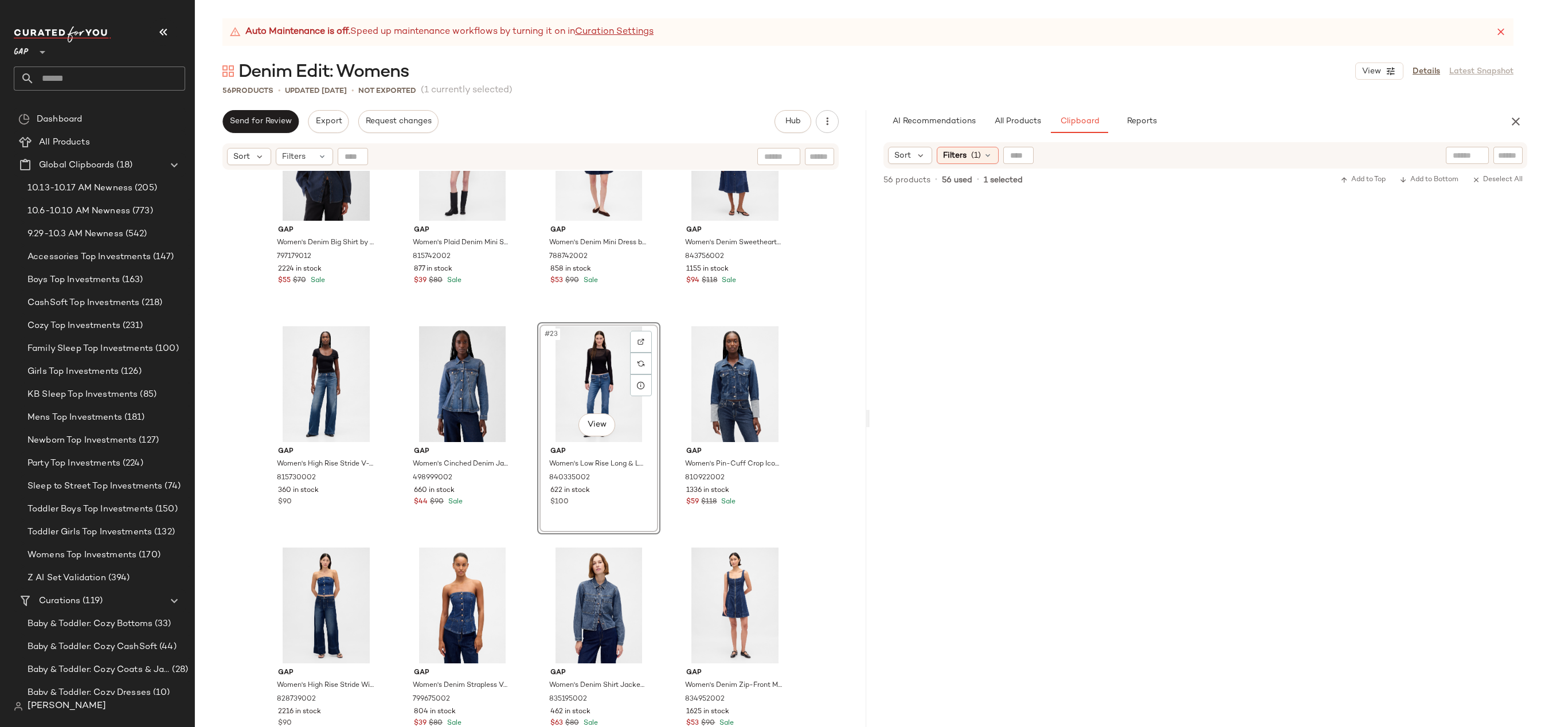
scroll to position [1015, 0]
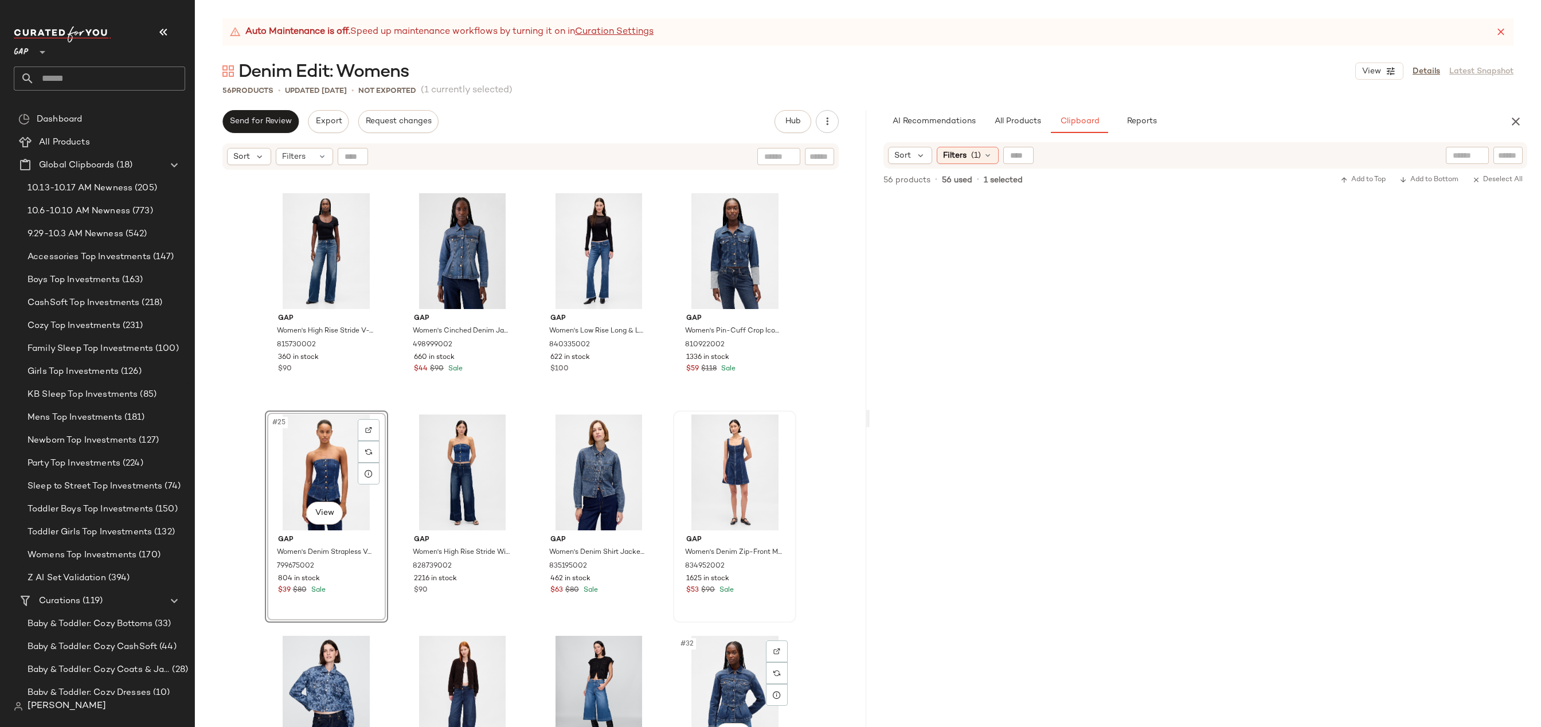
scroll to position [1244, 0]
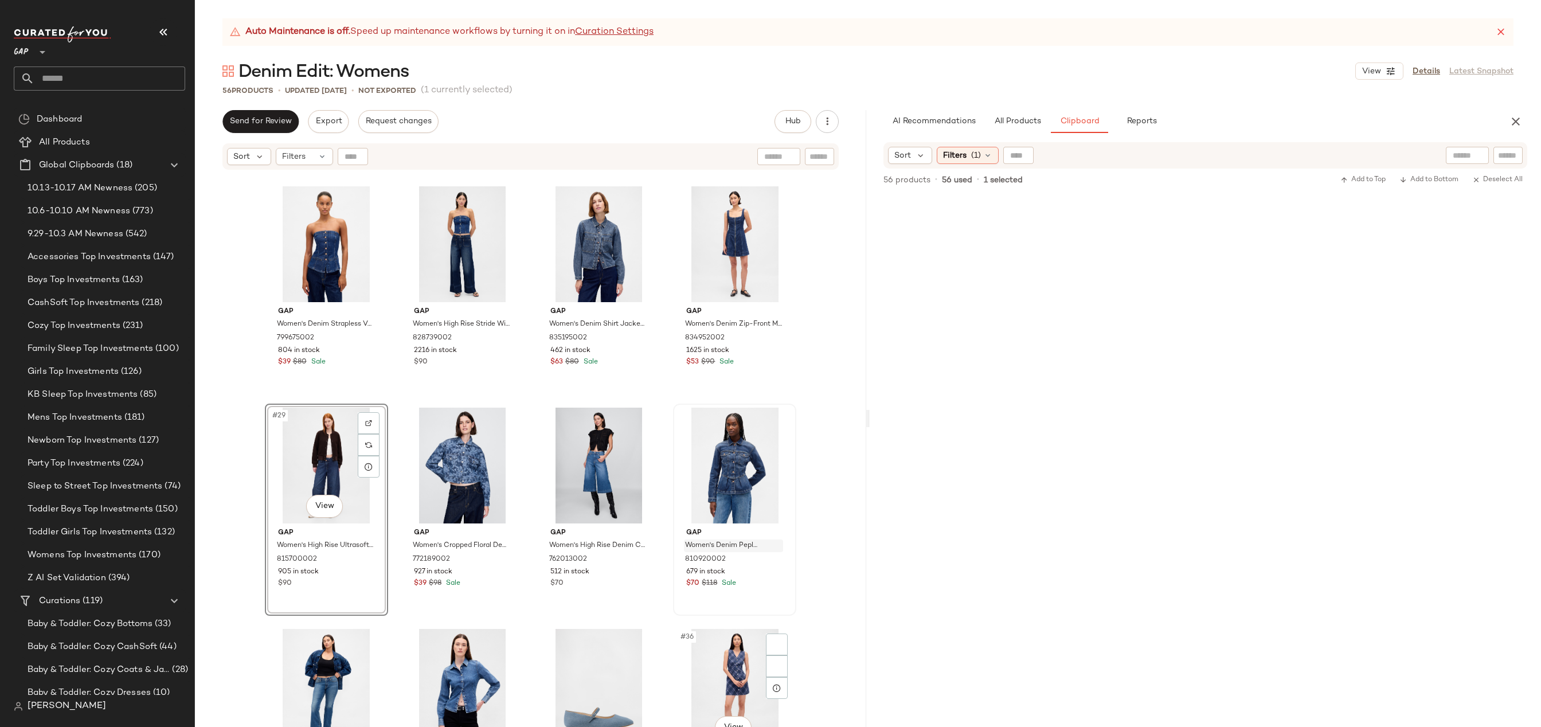
scroll to position [1445, 0]
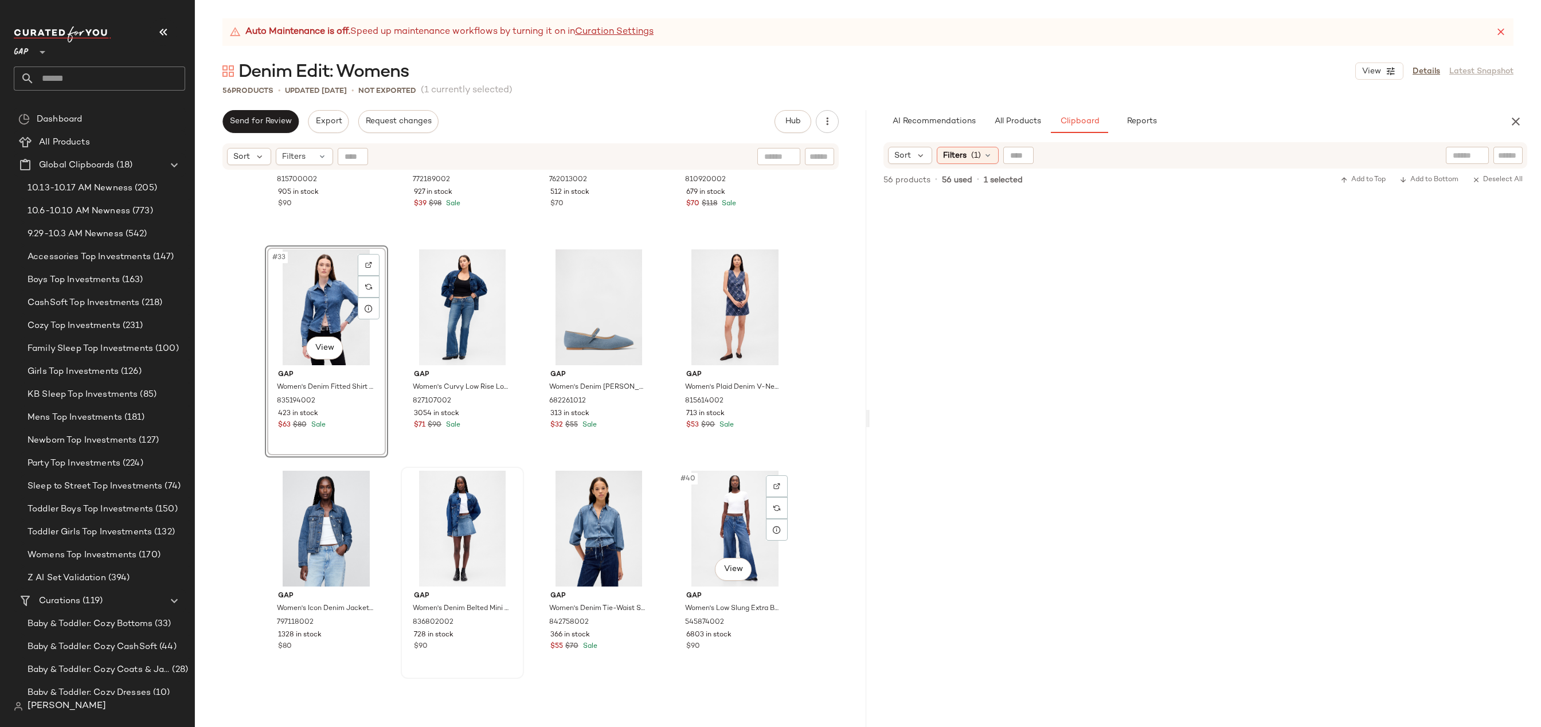
scroll to position [1793, 0]
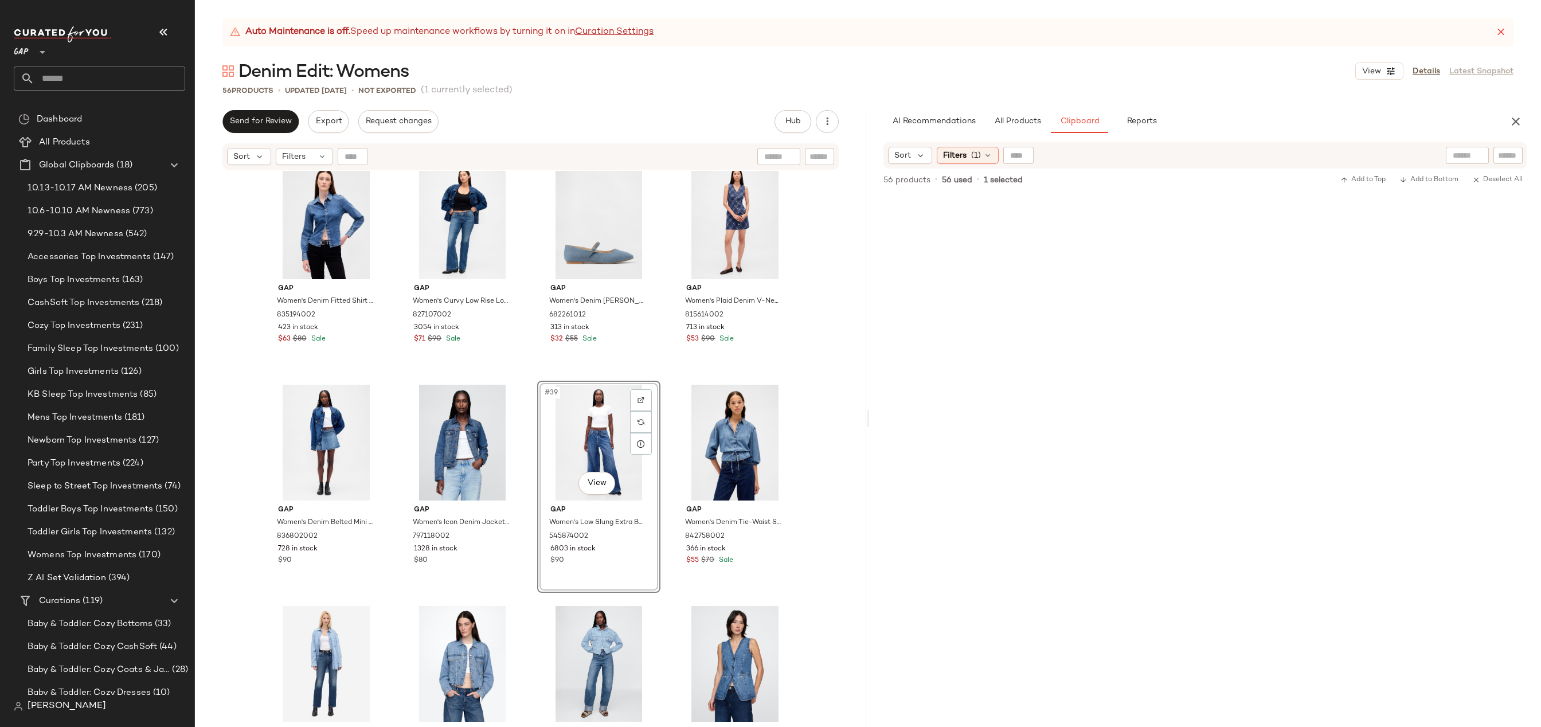
click at [812, 425] on div "Gap Women's High Rise Ultrasoft Crossover Horseshoe Jeans by Gap Dark Navy Blue…" at bounding box center [530, 463] width 671 height 585
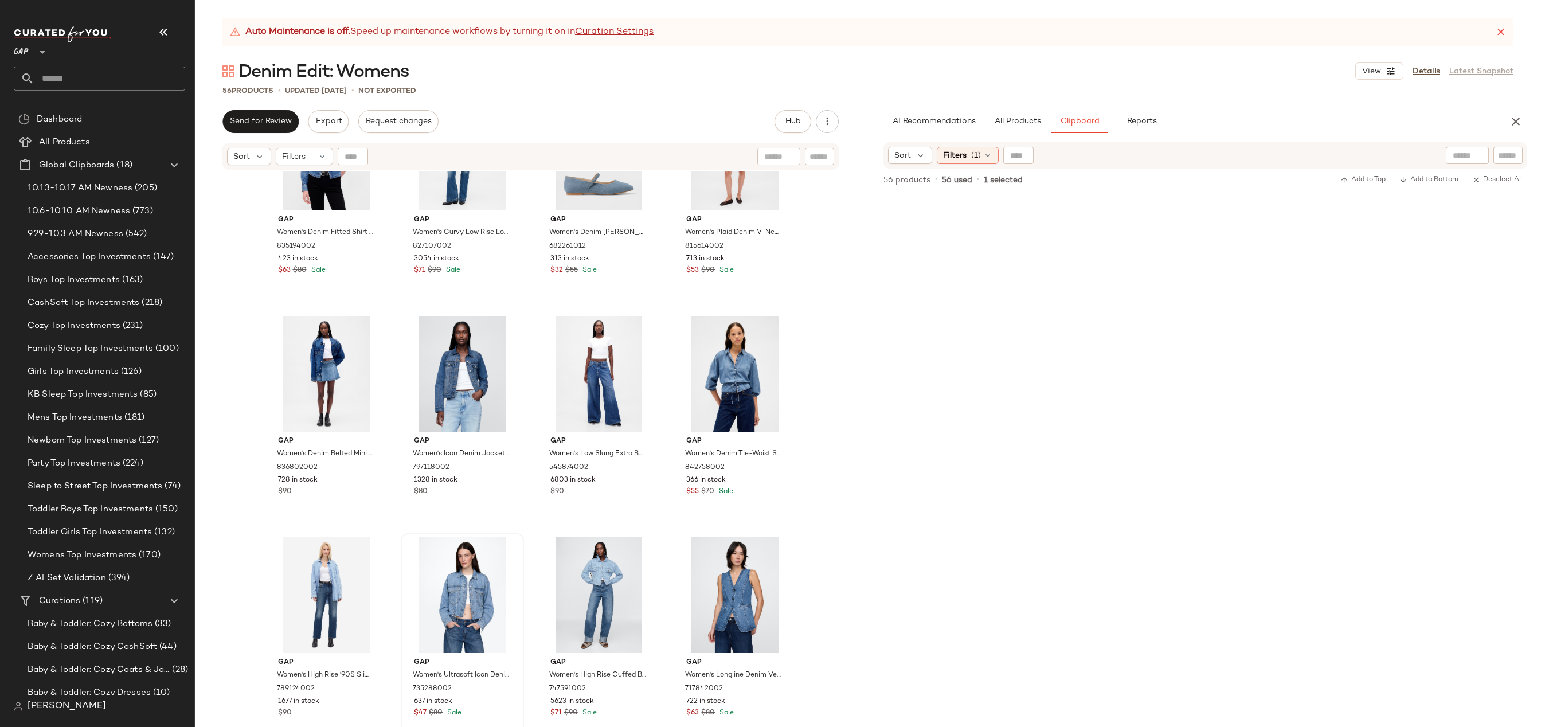
scroll to position [1902, 0]
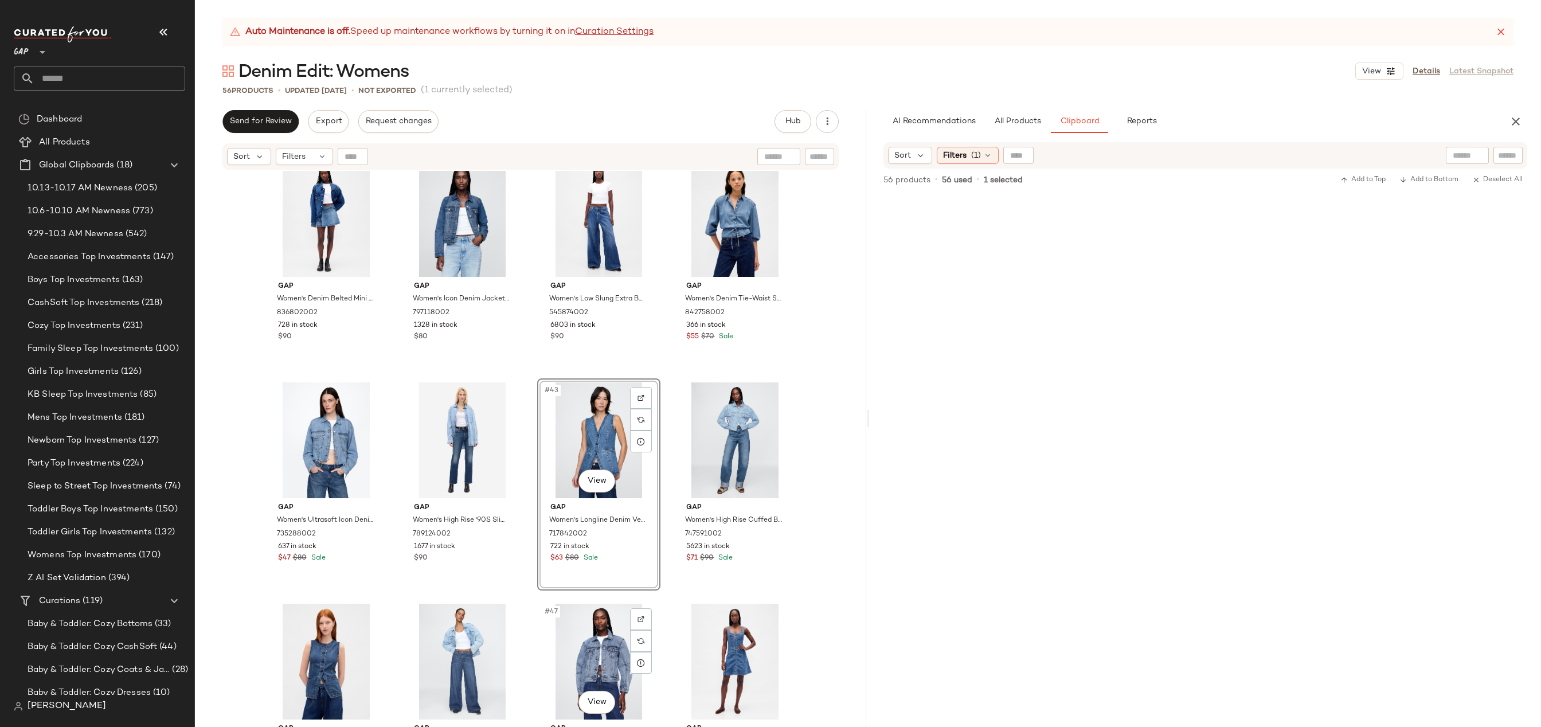
scroll to position [2189, 0]
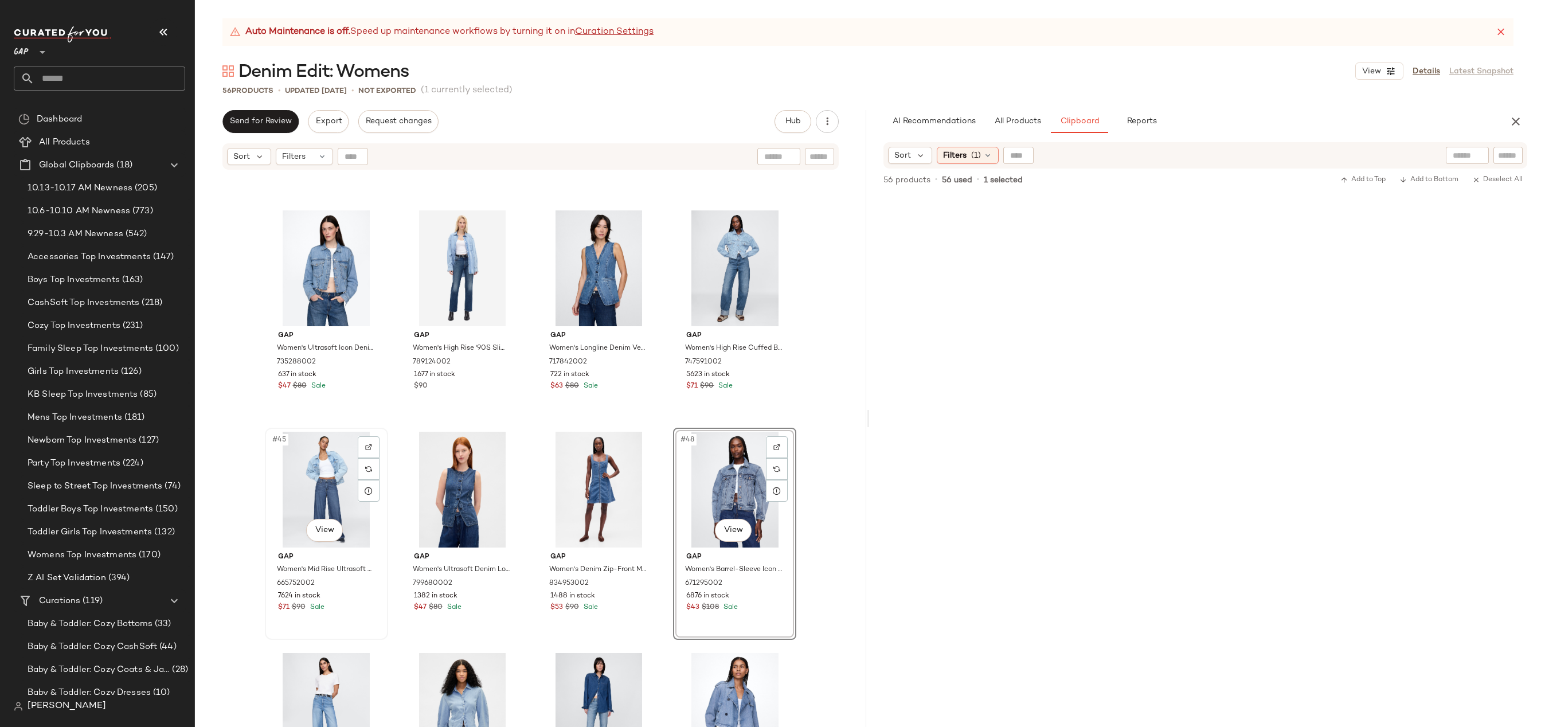
scroll to position [2334, 0]
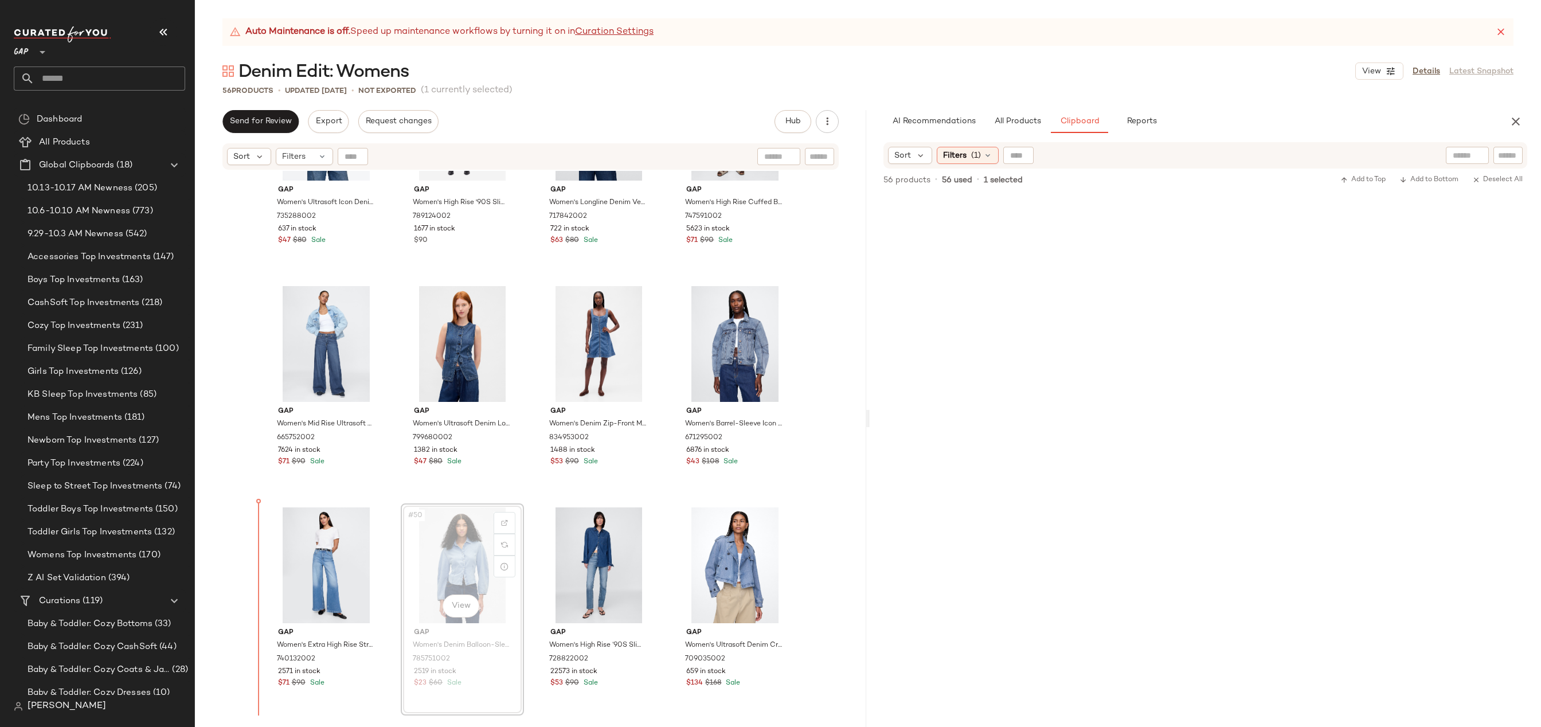
drag, startPoint x: 452, startPoint y: 548, endPoint x: 303, endPoint y: 549, distance: 148.5
drag, startPoint x: 710, startPoint y: 553, endPoint x: 696, endPoint y: 553, distance: 14.3
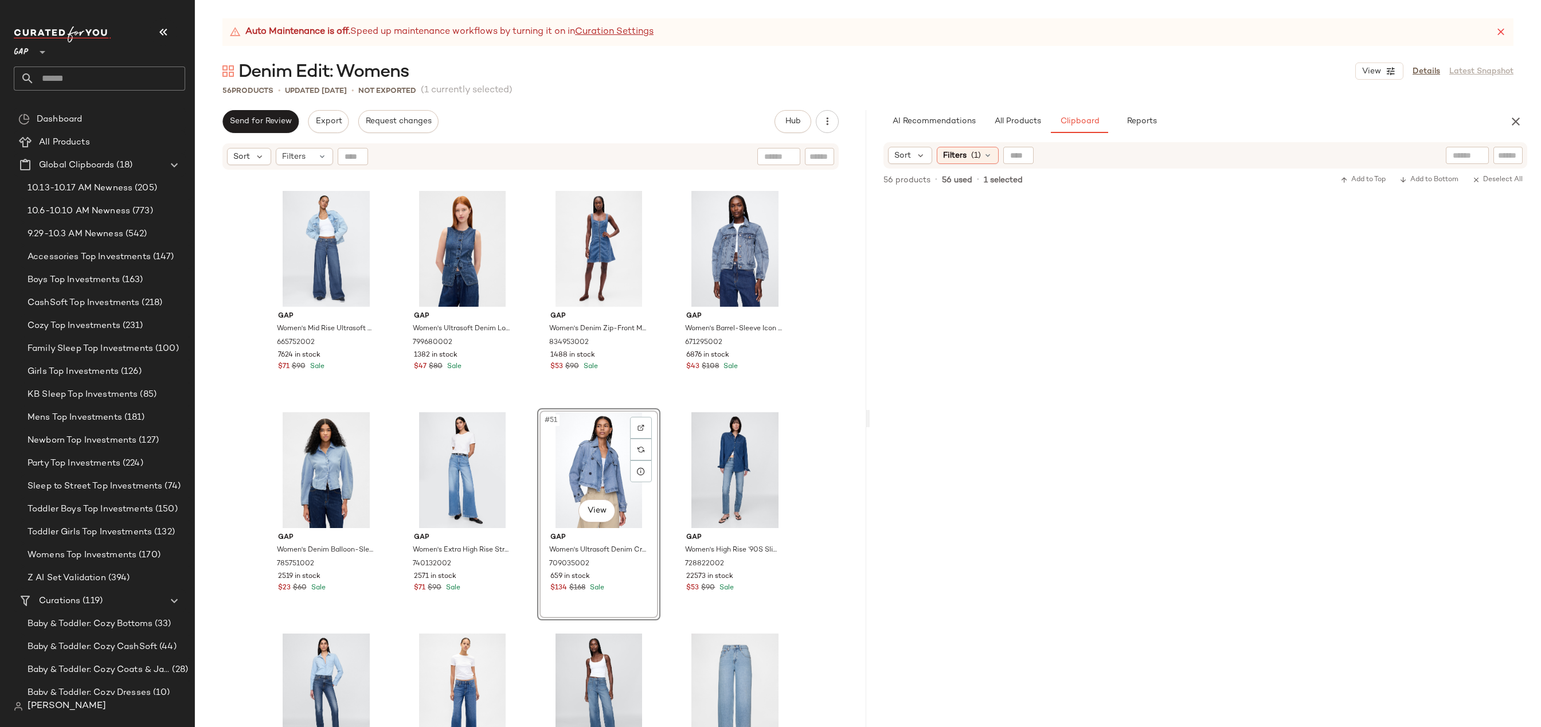
scroll to position [2516, 0]
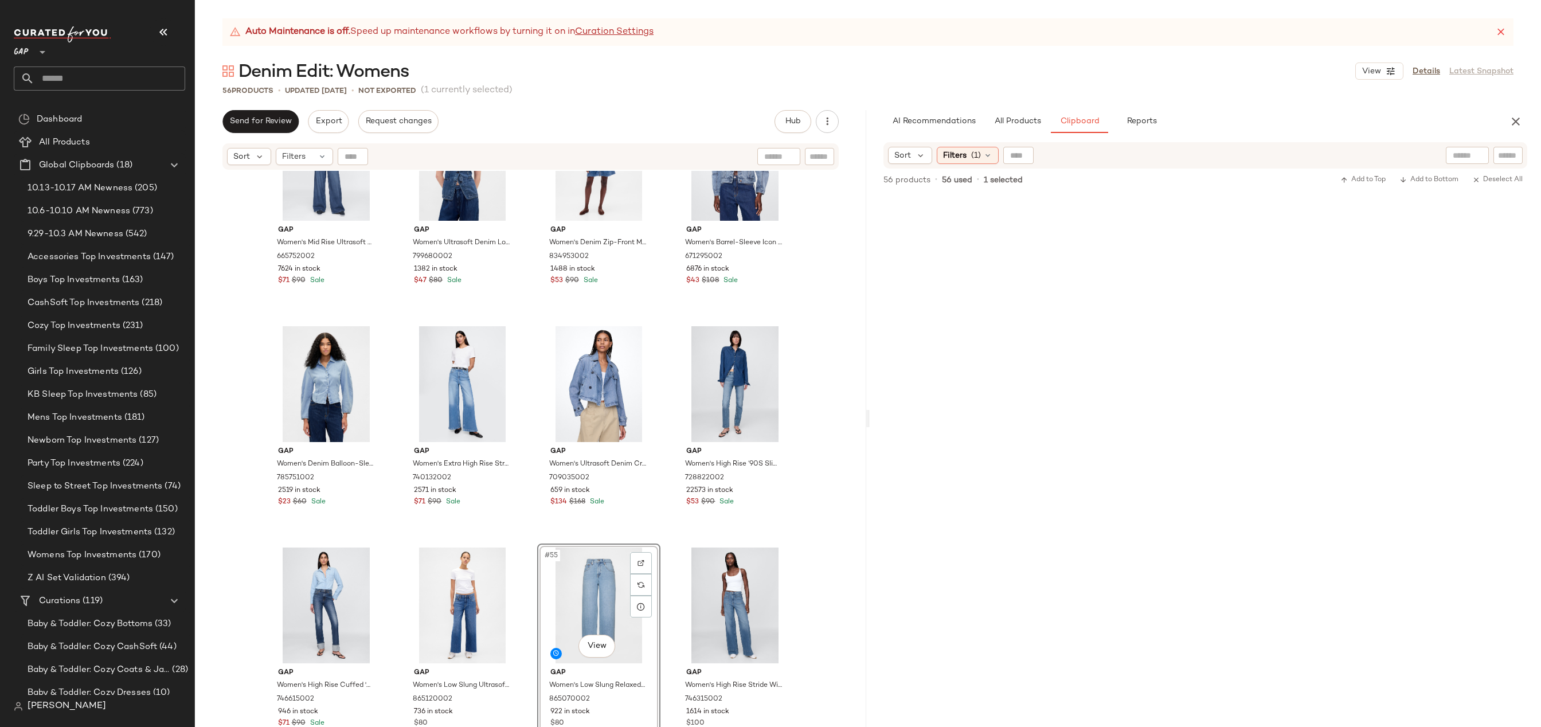
click at [797, 558] on div "Gap Women's Mid Rise Ultrasoft Baggy Jeans by Gap Medium Indigo Size 29 6657520…" at bounding box center [530, 463] width 671 height 585
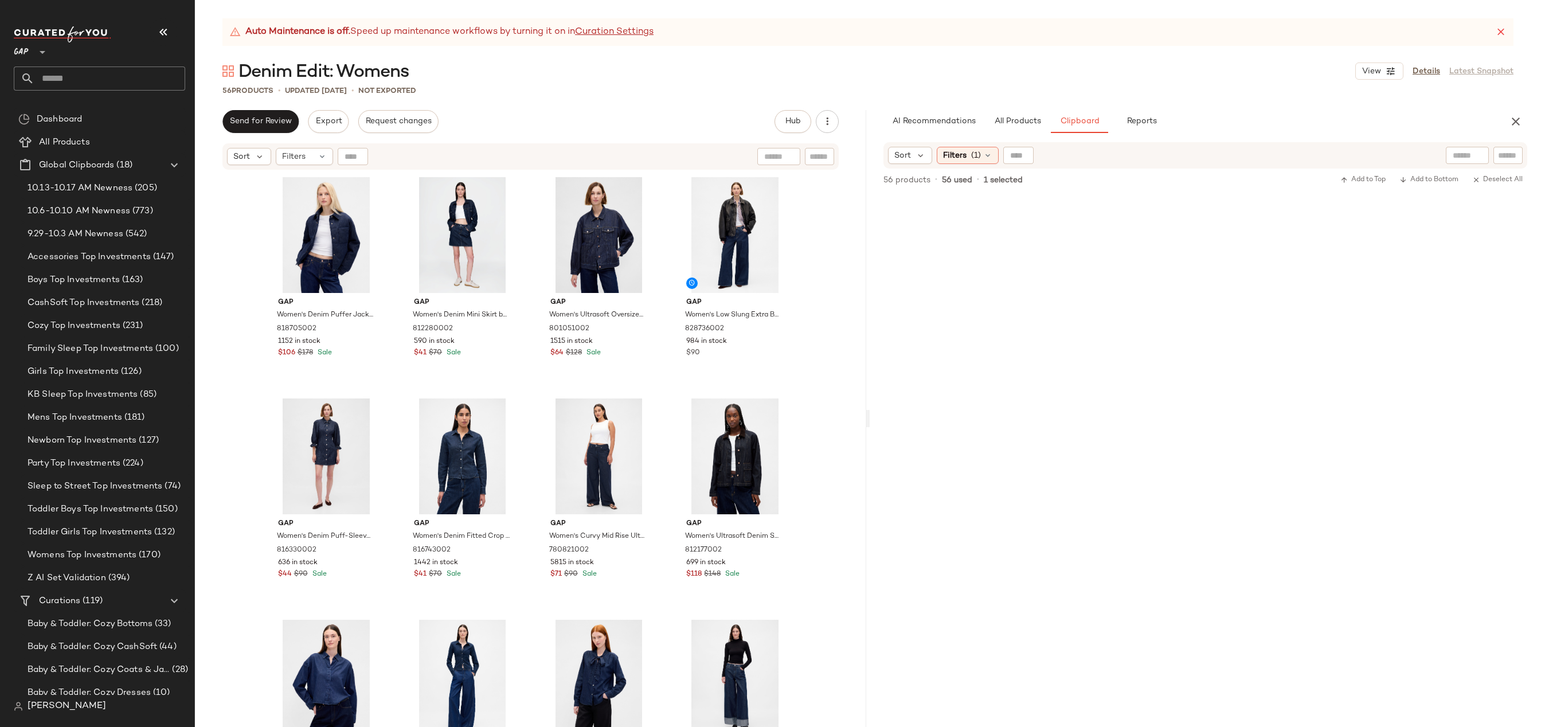
click at [1493, 38] on div "Auto Maintenance is off. Speed up maintenance workflows by turning it on in Cur…" at bounding box center [867, 32] width 1291 height 28
click at [1499, 34] on icon at bounding box center [1500, 31] width 11 height 11
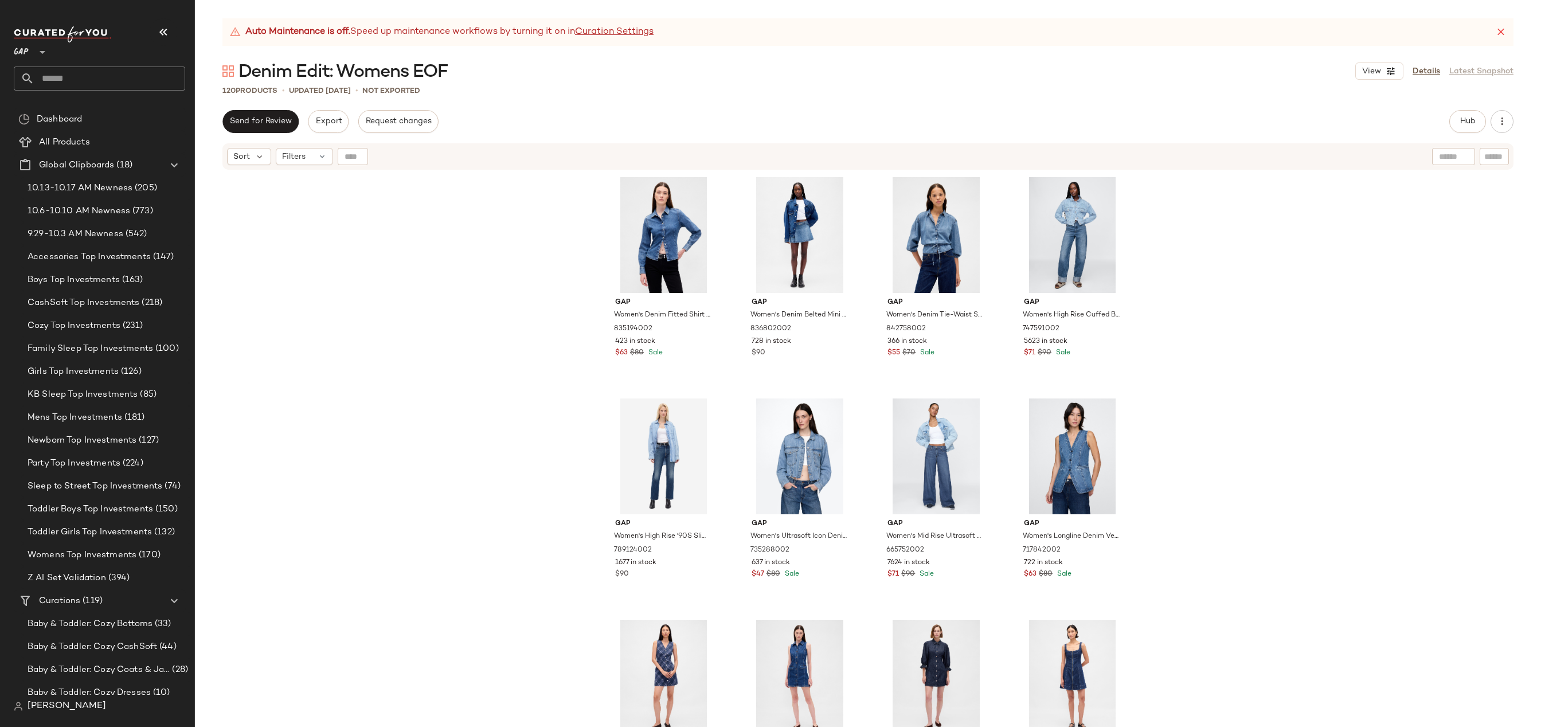
click at [1512, 30] on div "Auto Maintenance is off. Speed up maintenance workflows by turning it on in Cur…" at bounding box center [867, 32] width 1291 height 28
click at [1499, 30] on icon at bounding box center [1500, 31] width 11 height 11
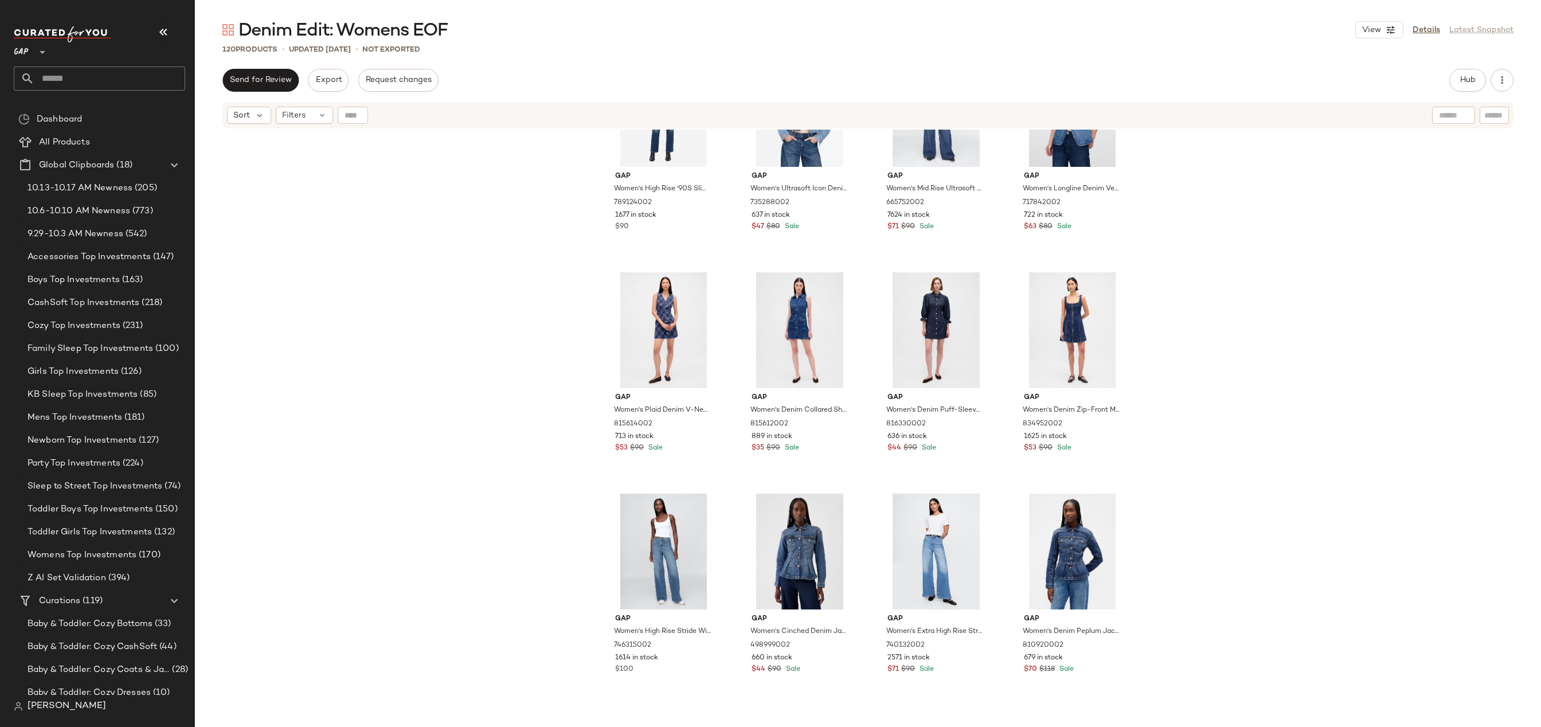
scroll to position [483, 0]
